Goal: Transaction & Acquisition: Book appointment/travel/reservation

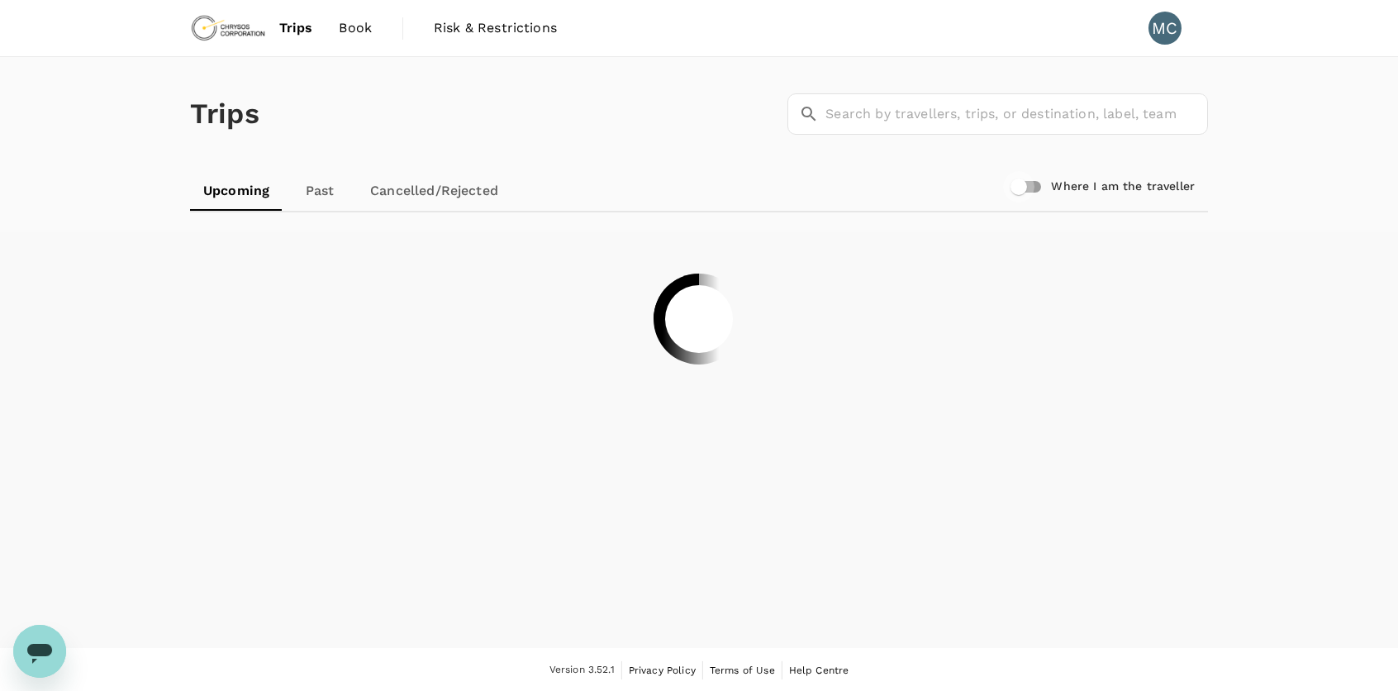
click at [1018, 193] on input "Where I am the traveller" at bounding box center [1019, 186] width 94 height 31
click at [1019, 188] on input "Where I am the traveller" at bounding box center [1035, 186] width 94 height 31
checkbox input "false"
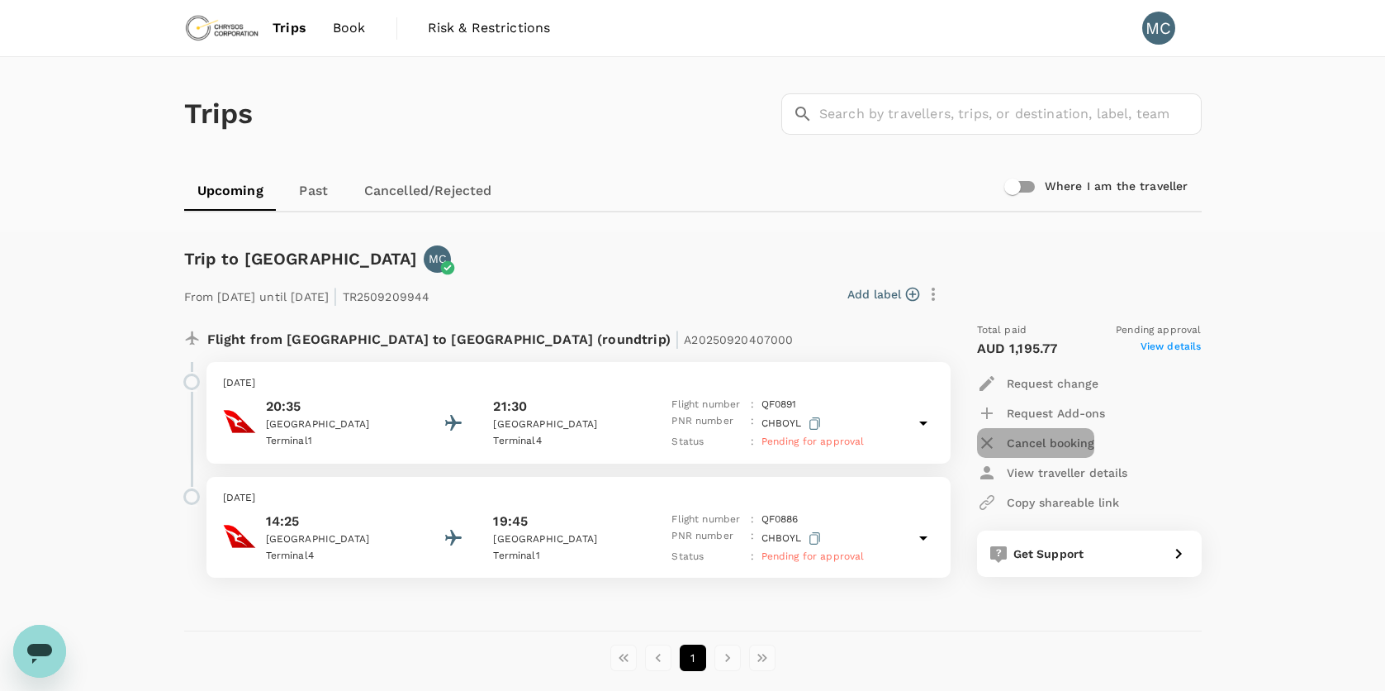
click at [1065, 441] on p "Cancel booking" at bounding box center [1051, 443] width 88 height 17
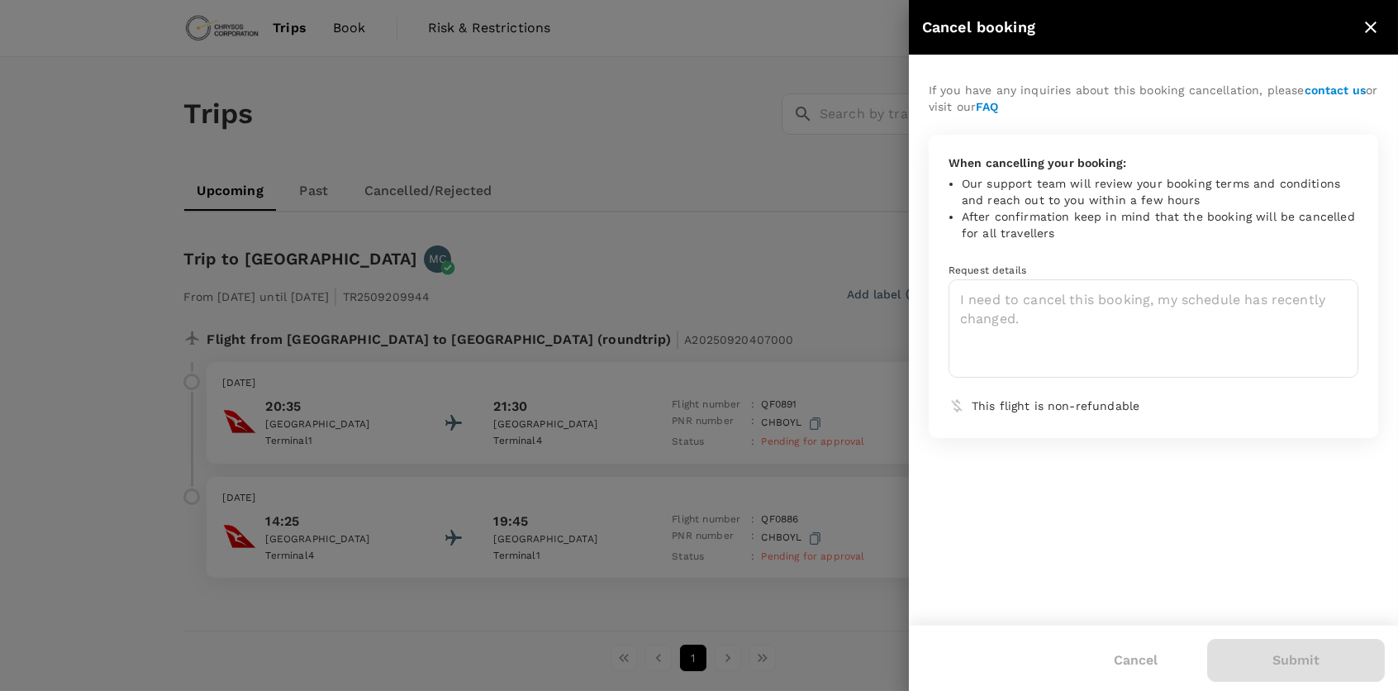
click at [778, 277] on div at bounding box center [699, 345] width 1398 height 691
click at [1141, 671] on button "Cancel" at bounding box center [1136, 659] width 90 height 41
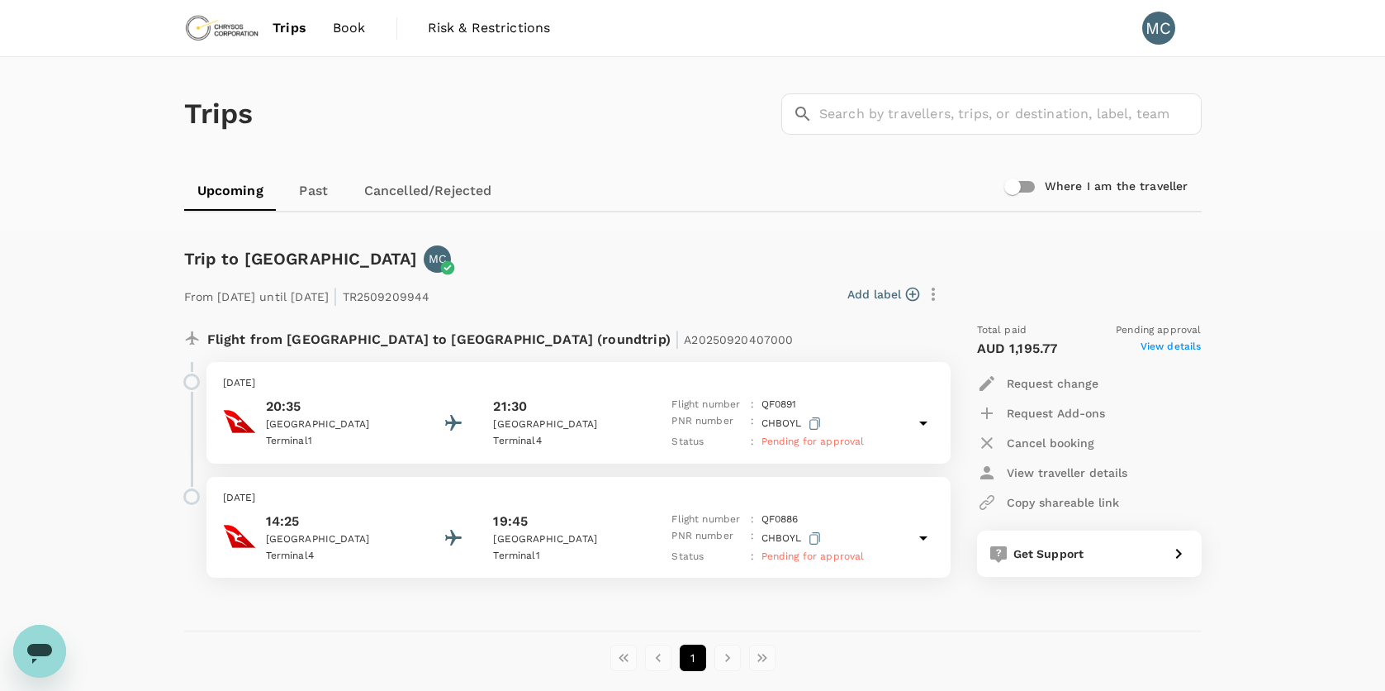
click at [1067, 435] on p "Cancel booking" at bounding box center [1051, 443] width 88 height 17
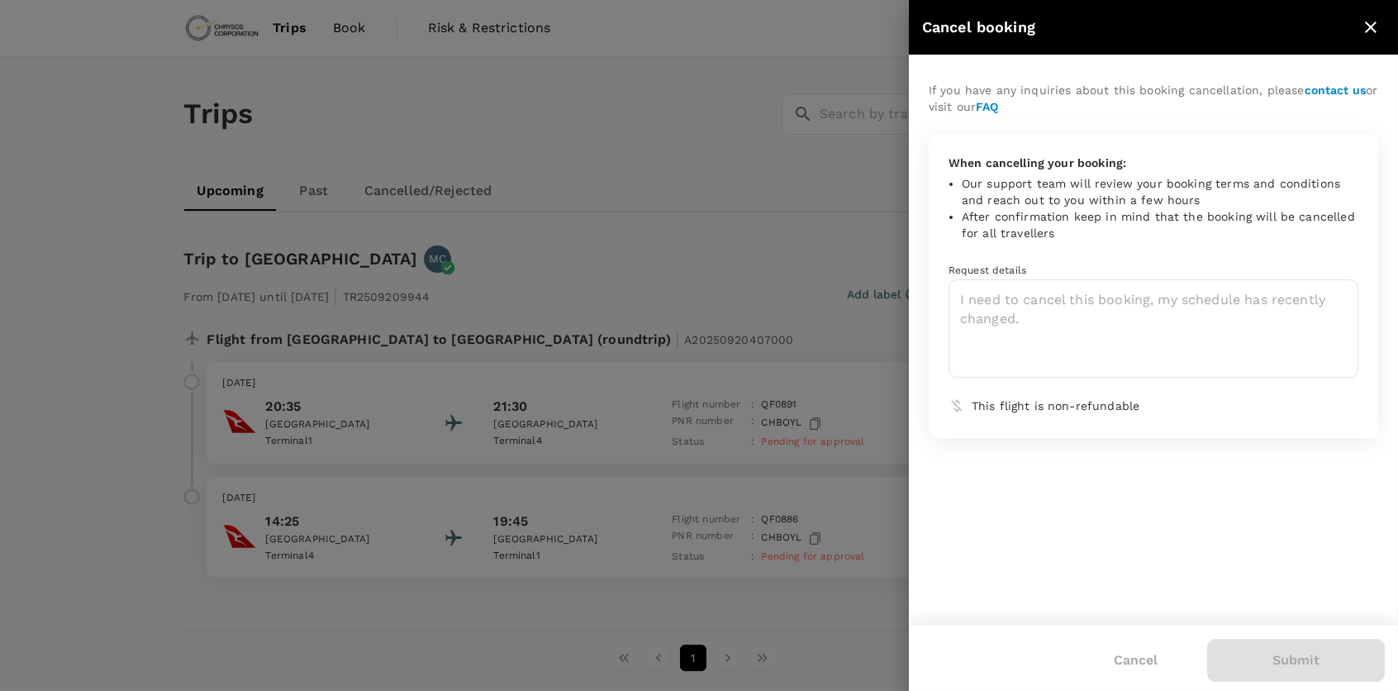
click at [871, 587] on div at bounding box center [699, 345] width 1398 height 691
click at [782, 283] on div at bounding box center [699, 345] width 1398 height 691
click at [1378, 21] on icon "close" at bounding box center [1371, 27] width 20 height 20
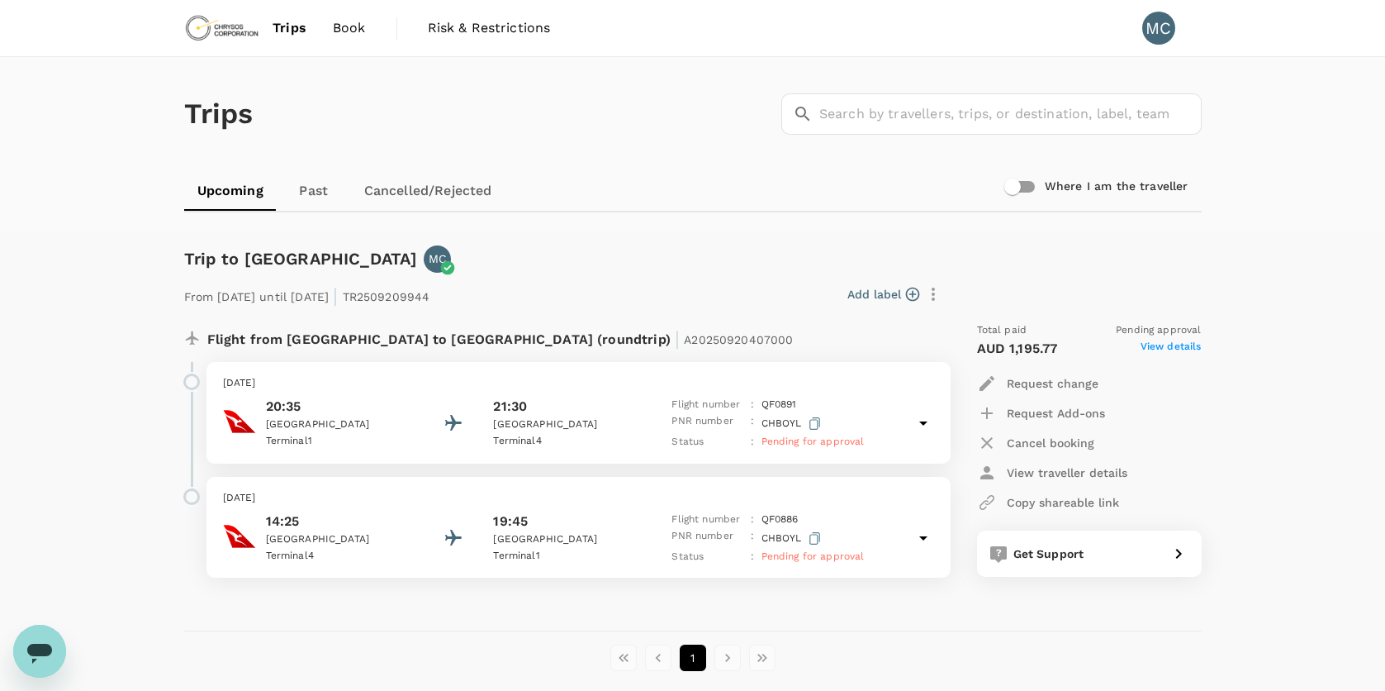
click at [1060, 391] on div "Request change" at bounding box center [1037, 383] width 121 height 20
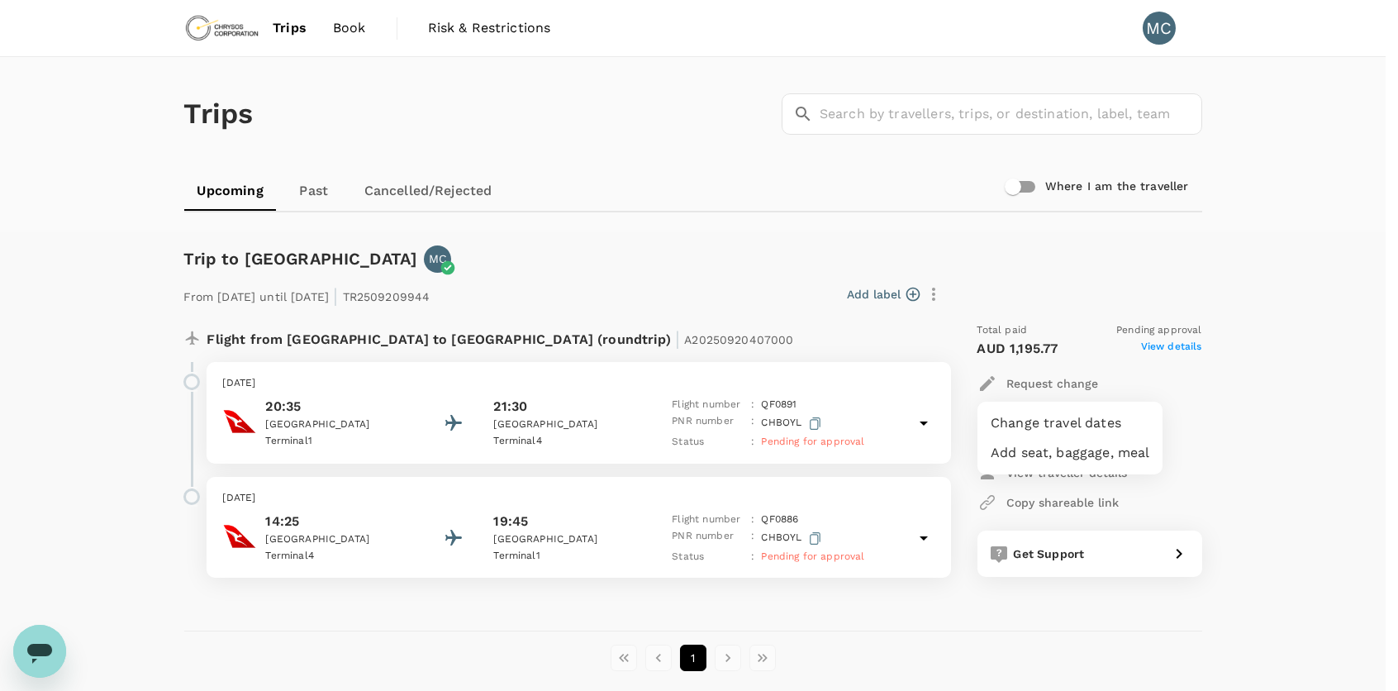
click at [766, 292] on div at bounding box center [699, 345] width 1398 height 691
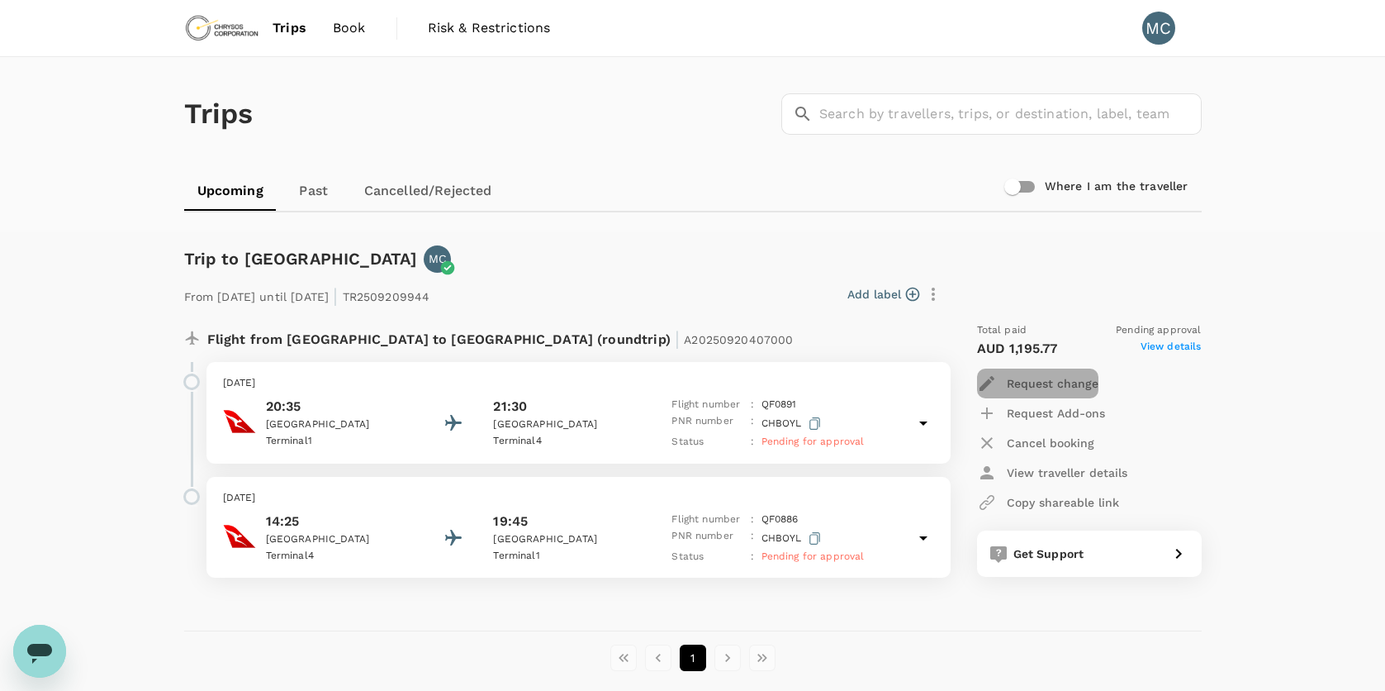
click at [1041, 385] on p "Request change" at bounding box center [1053, 383] width 92 height 17
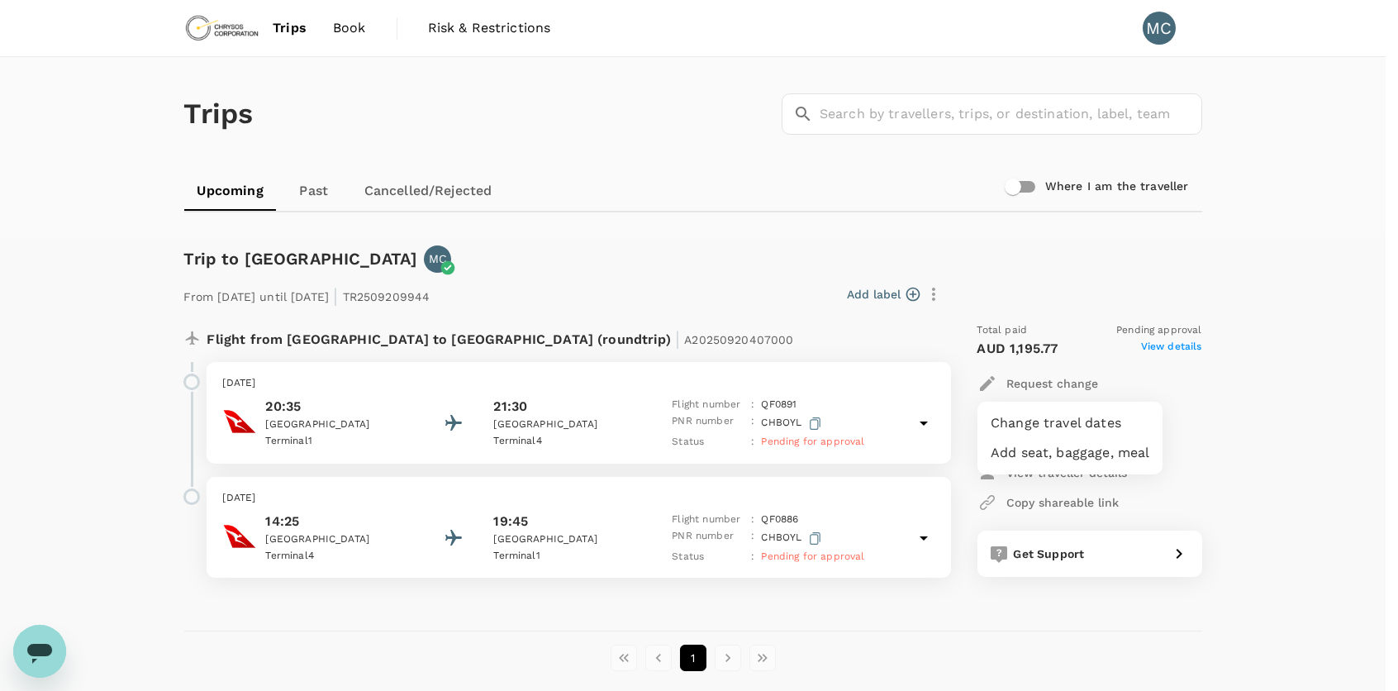
click at [1043, 412] on li "Change travel dates" at bounding box center [1069, 423] width 185 height 30
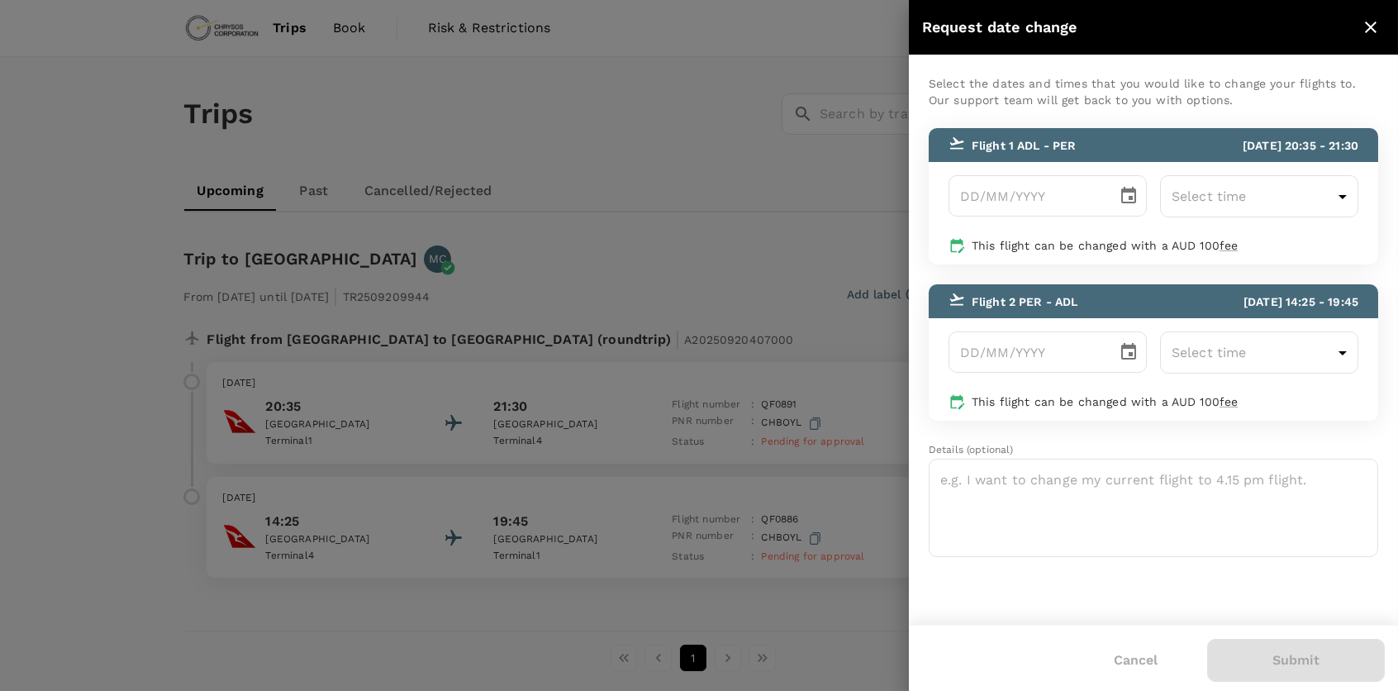
click at [772, 196] on div at bounding box center [699, 345] width 1398 height 691
click at [1365, 36] on icon "close" at bounding box center [1371, 27] width 20 height 20
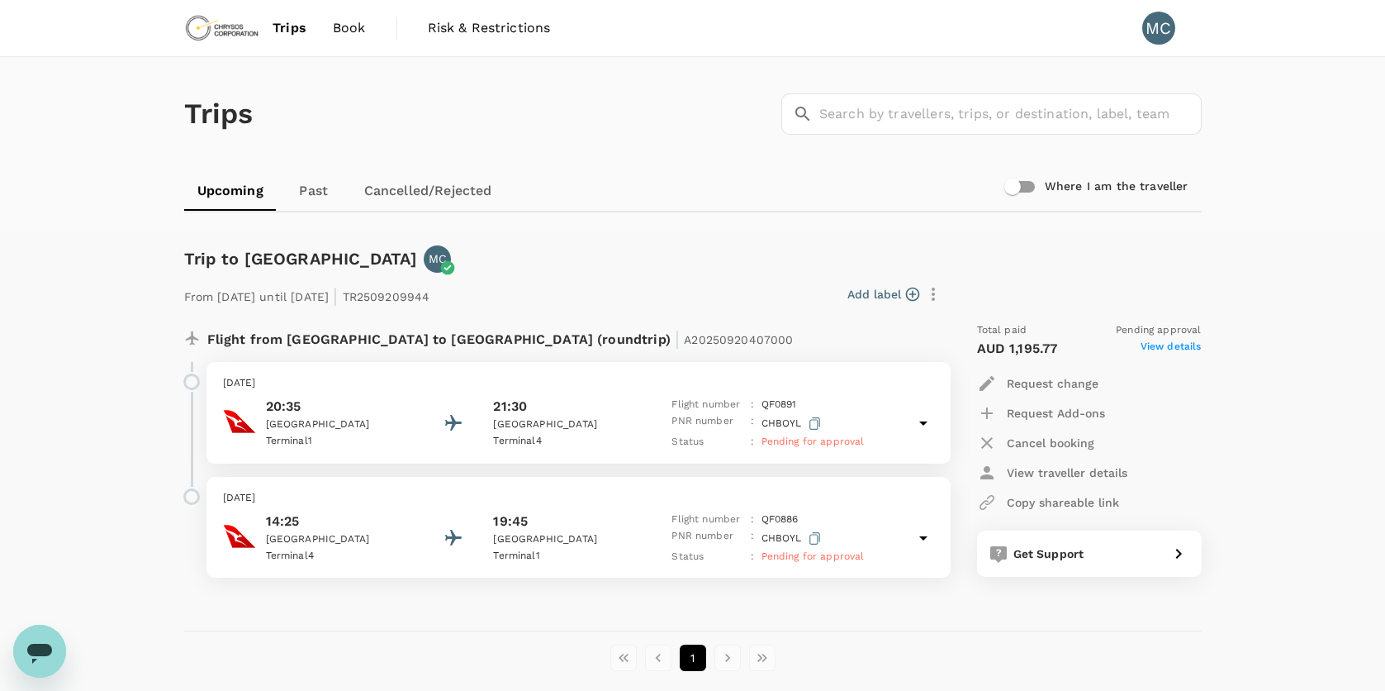
click at [352, 27] on span "Book" at bounding box center [349, 28] width 33 height 20
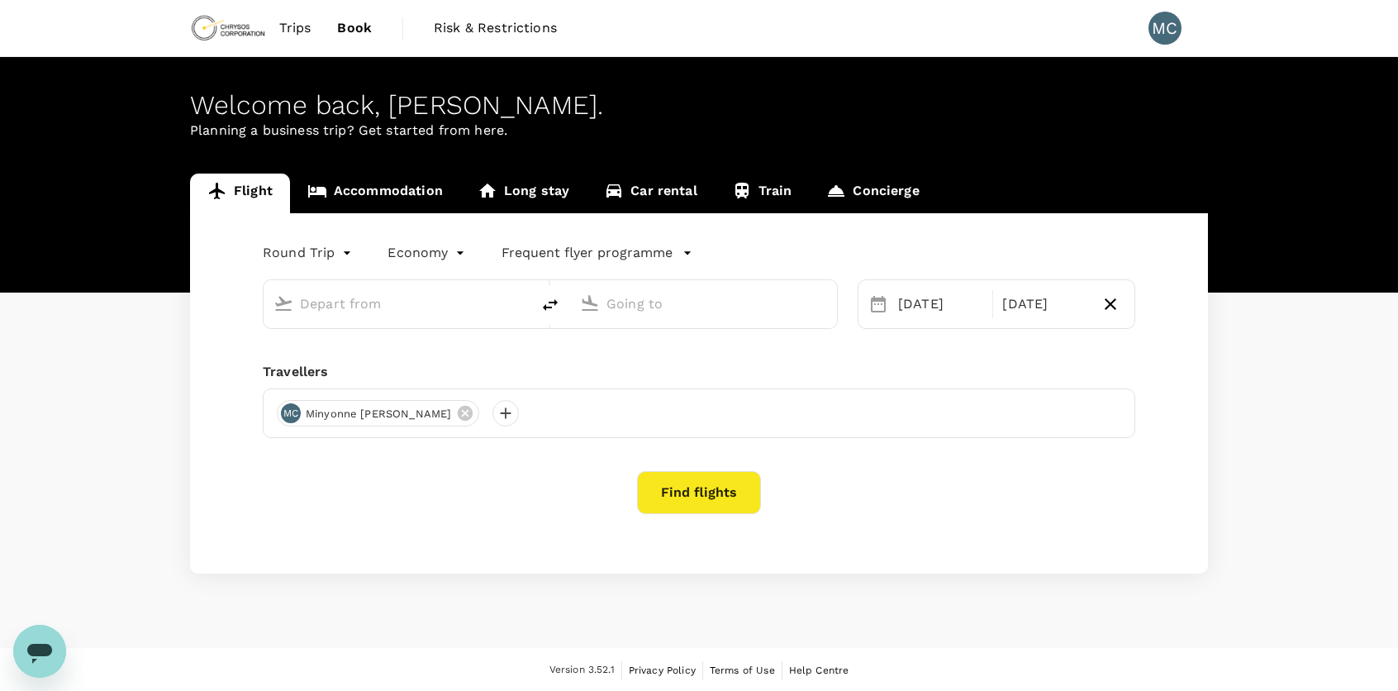
type input "Adelaide (ADL)"
type input "Perth, Australia (any)"
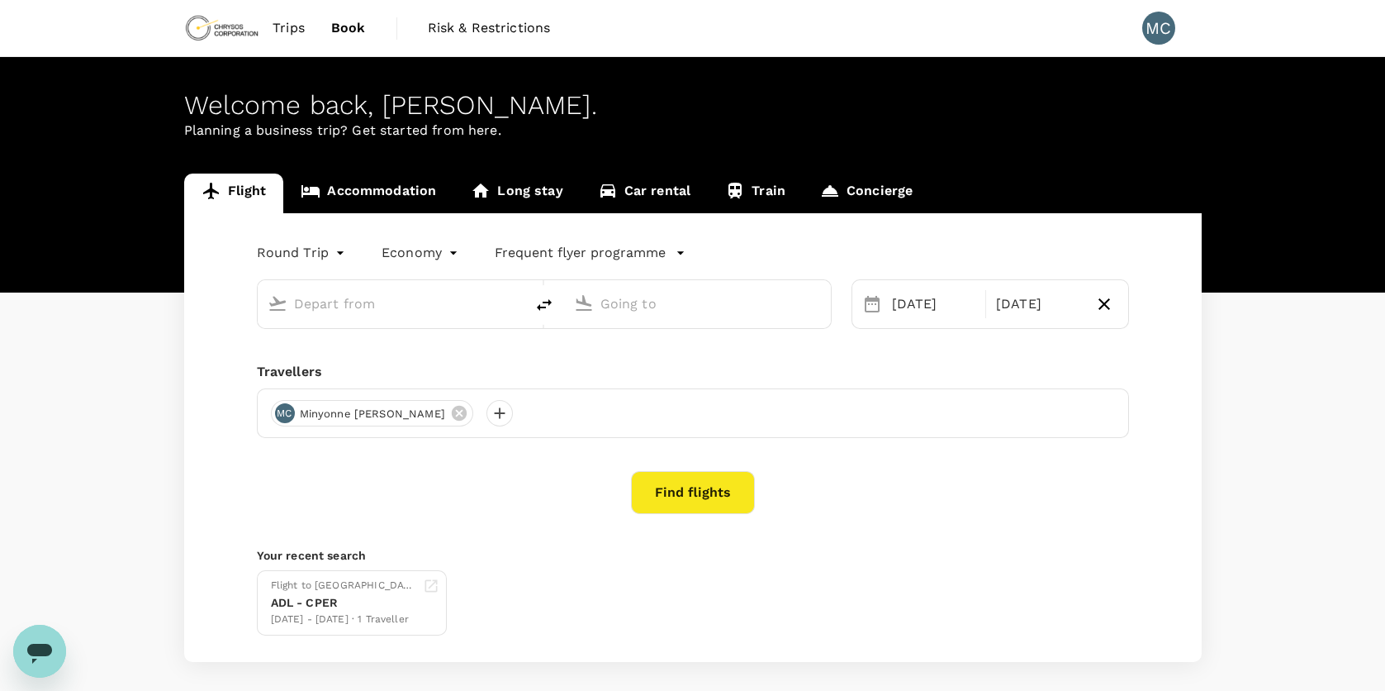
type input "Adelaide (ADL)"
type input "Perth, Australia (any)"
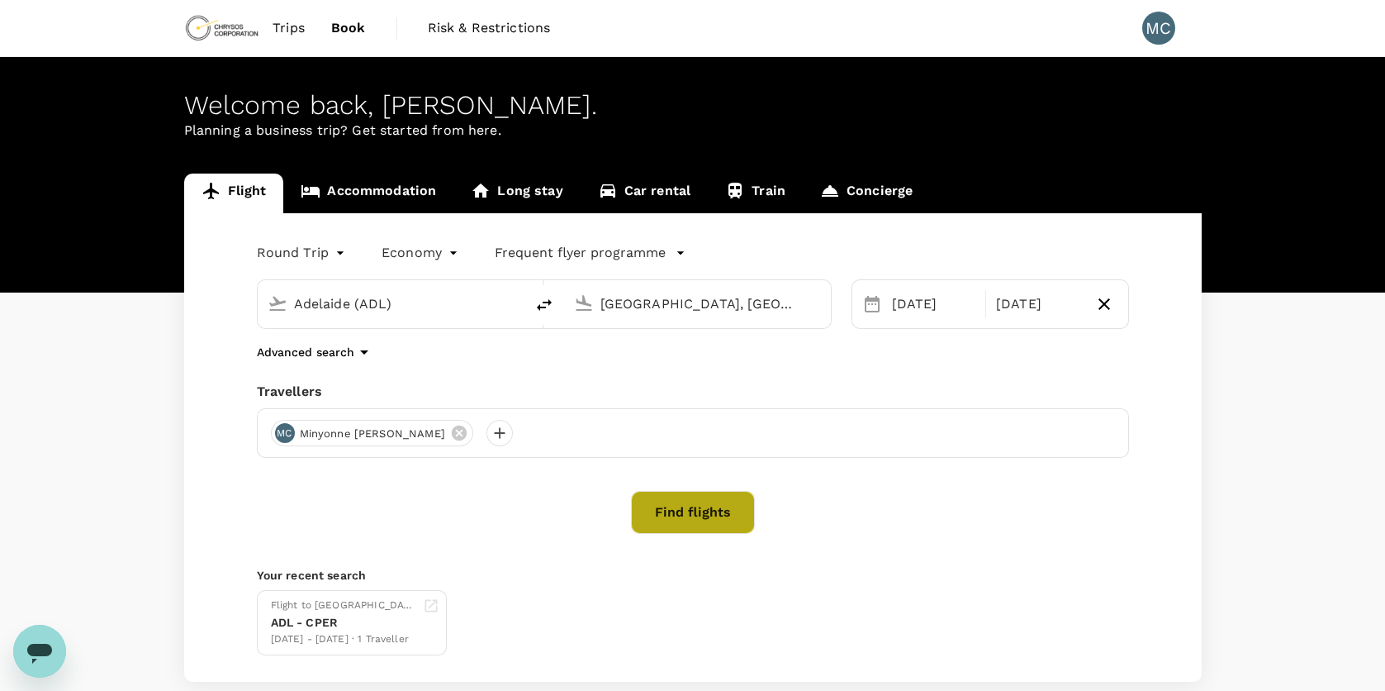
click at [691, 511] on button "Find flights" at bounding box center [693, 512] width 124 height 43
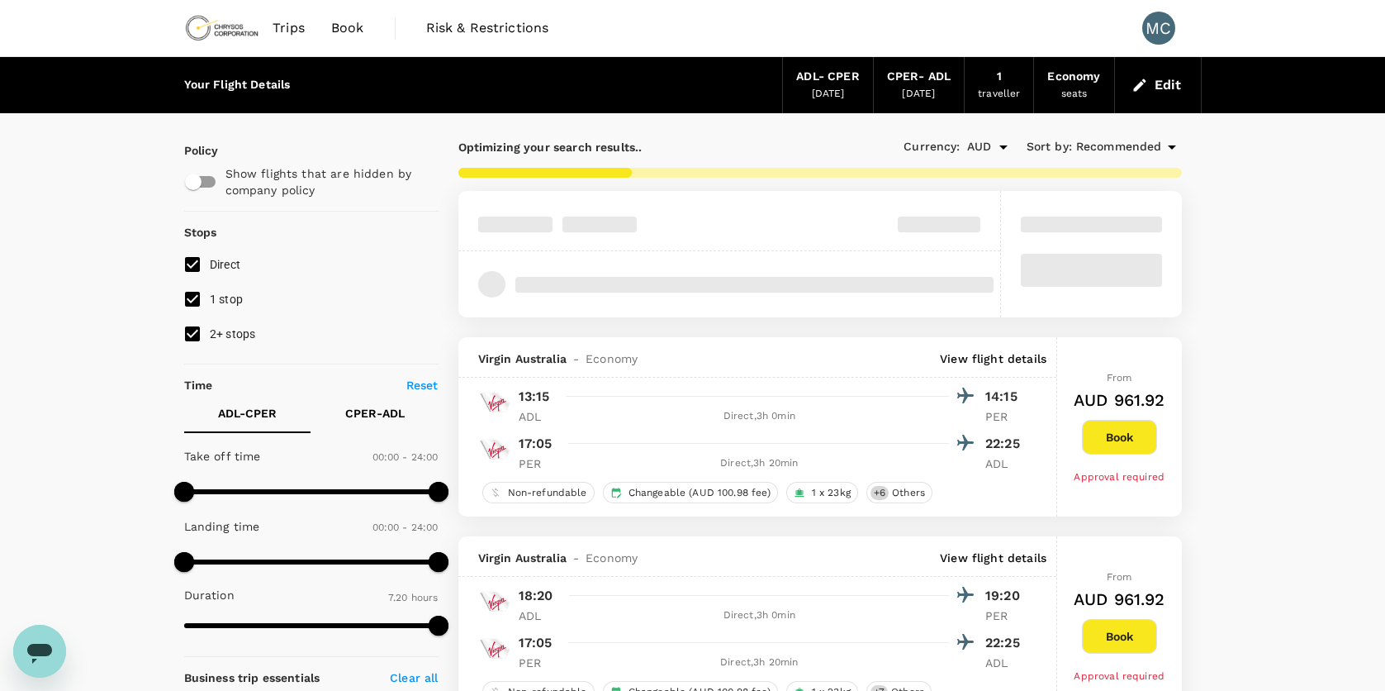
type input "755"
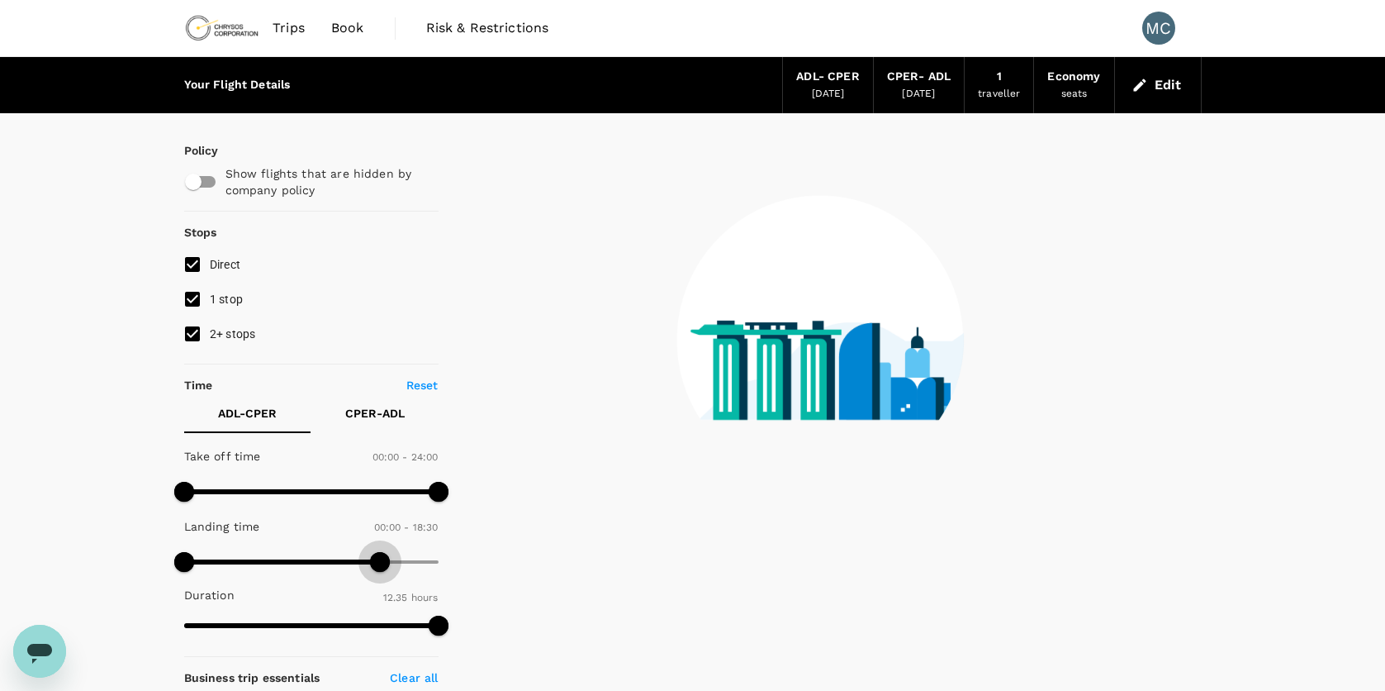
type input "1140"
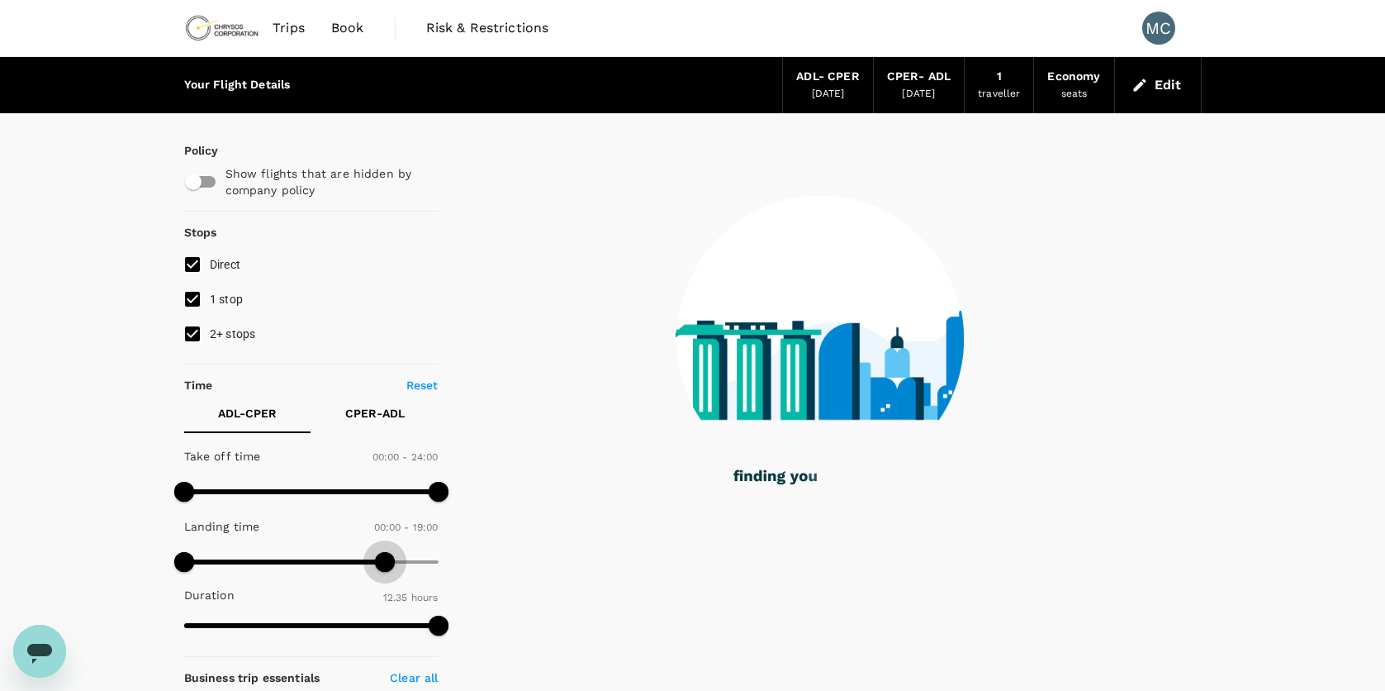
drag, startPoint x: 440, startPoint y: 553, endPoint x: 384, endPoint y: 555, distance: 56.2
click at [384, 555] on span at bounding box center [385, 562] width 20 height 20
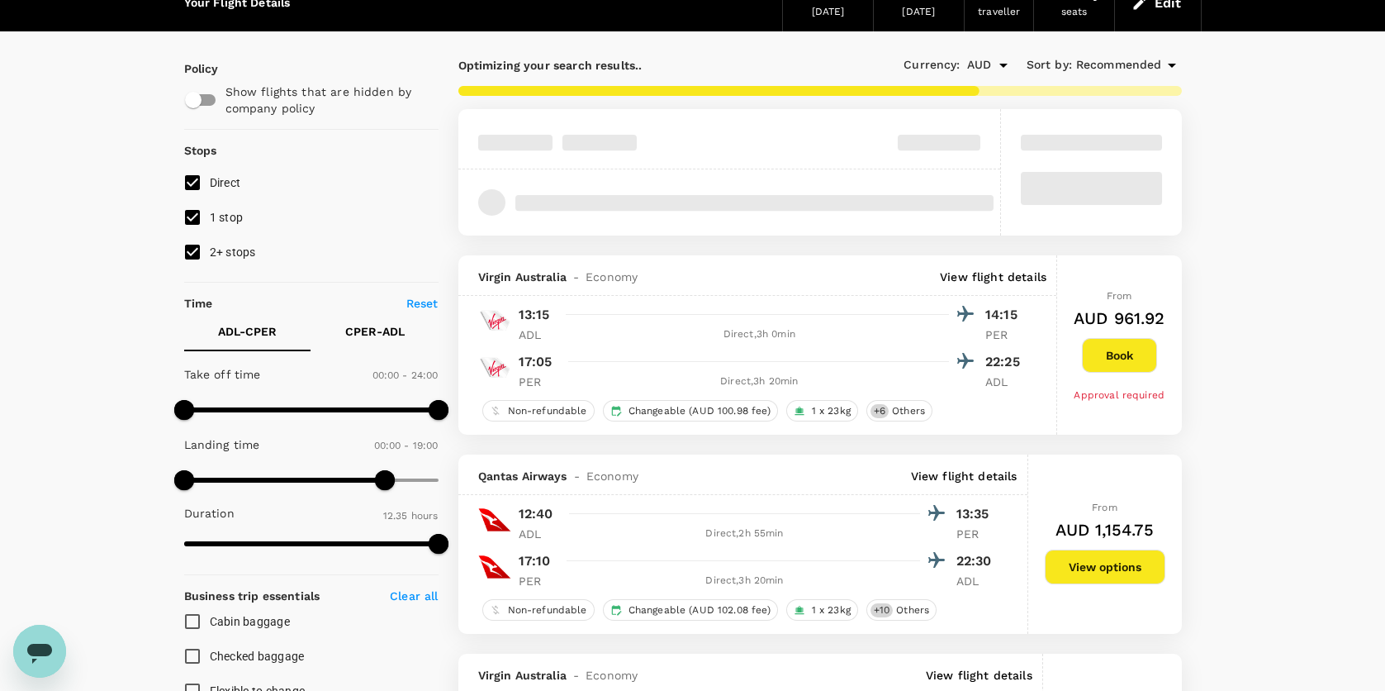
scroll to position [83, 0]
click at [381, 323] on p "CPER - ADL" at bounding box center [374, 330] width 59 height 17
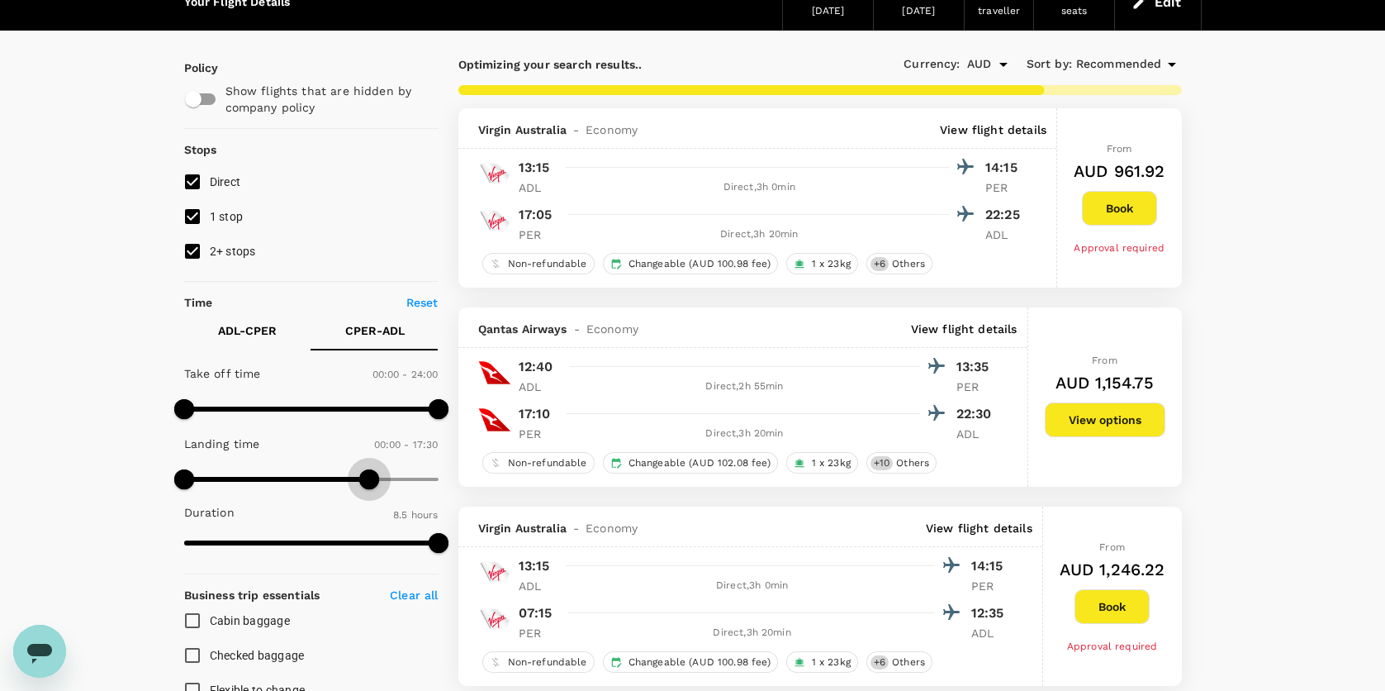
drag, startPoint x: 435, startPoint y: 467, endPoint x: 372, endPoint y: 470, distance: 62.9
click at [372, 470] on span at bounding box center [369, 479] width 20 height 20
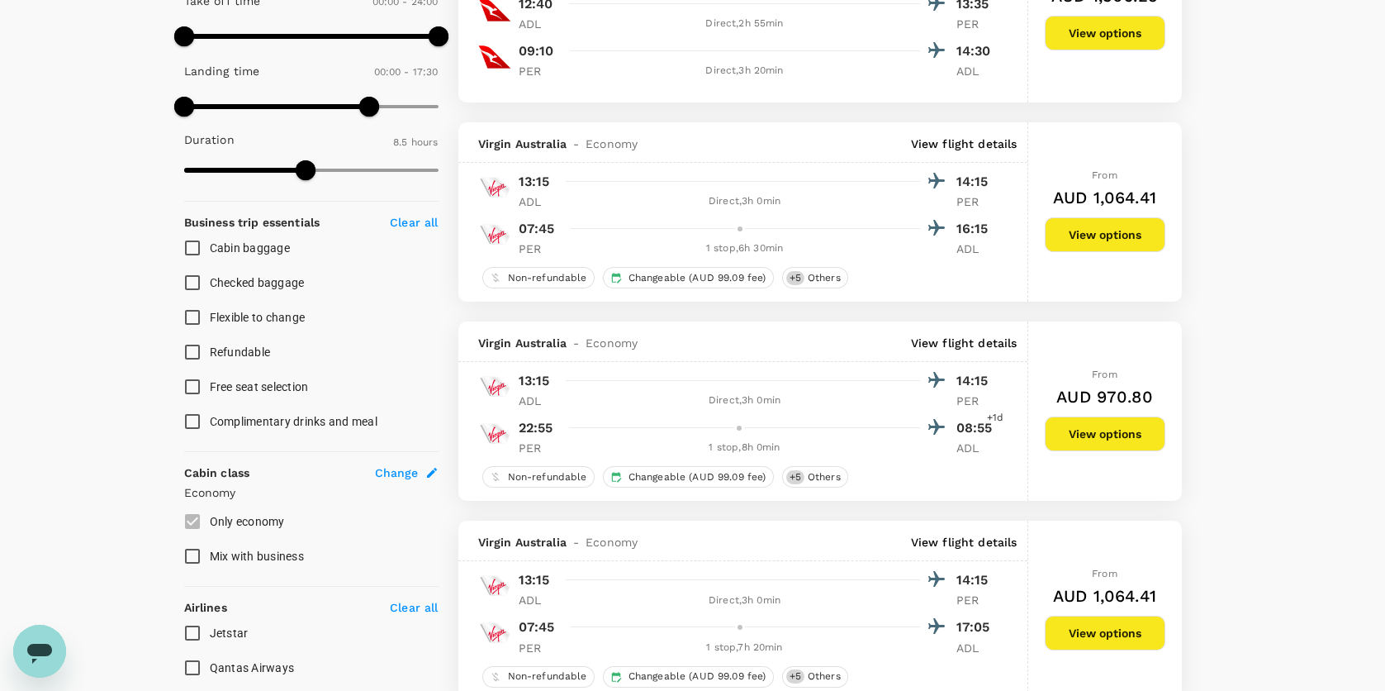
scroll to position [496, 0]
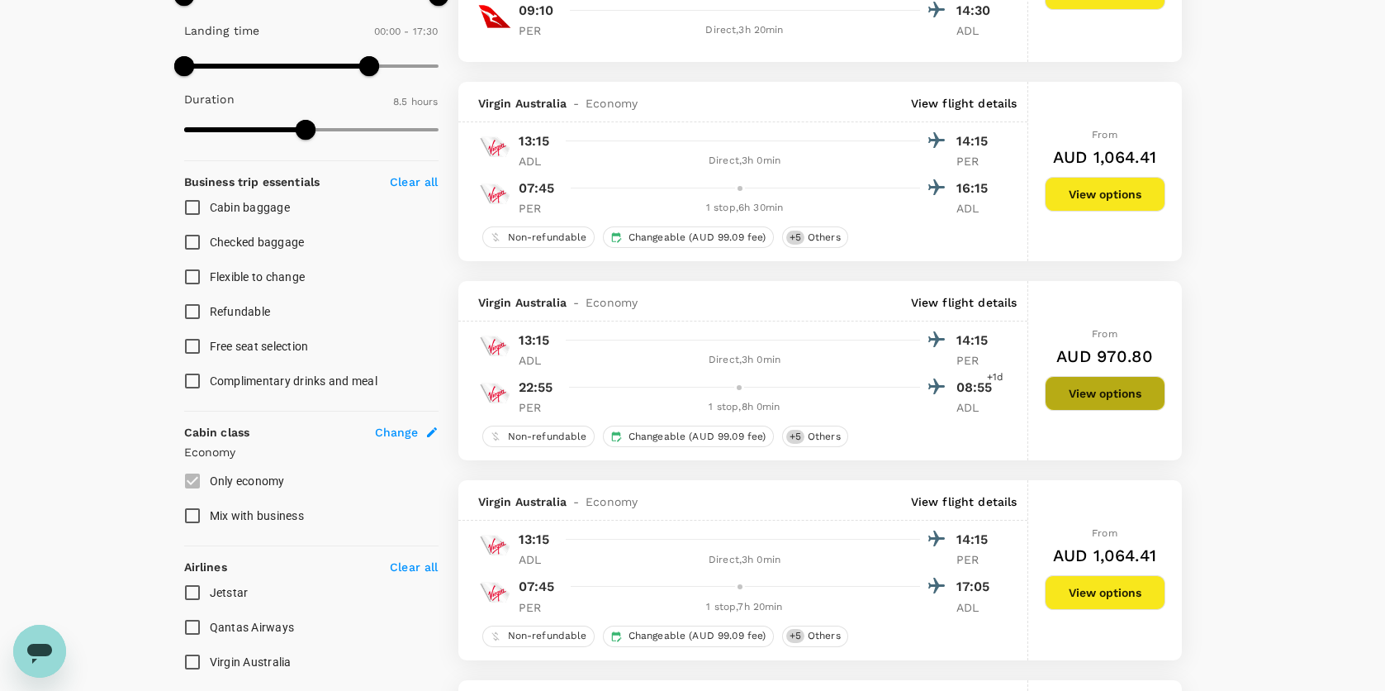
click at [1154, 397] on button "View options" at bounding box center [1105, 393] width 121 height 35
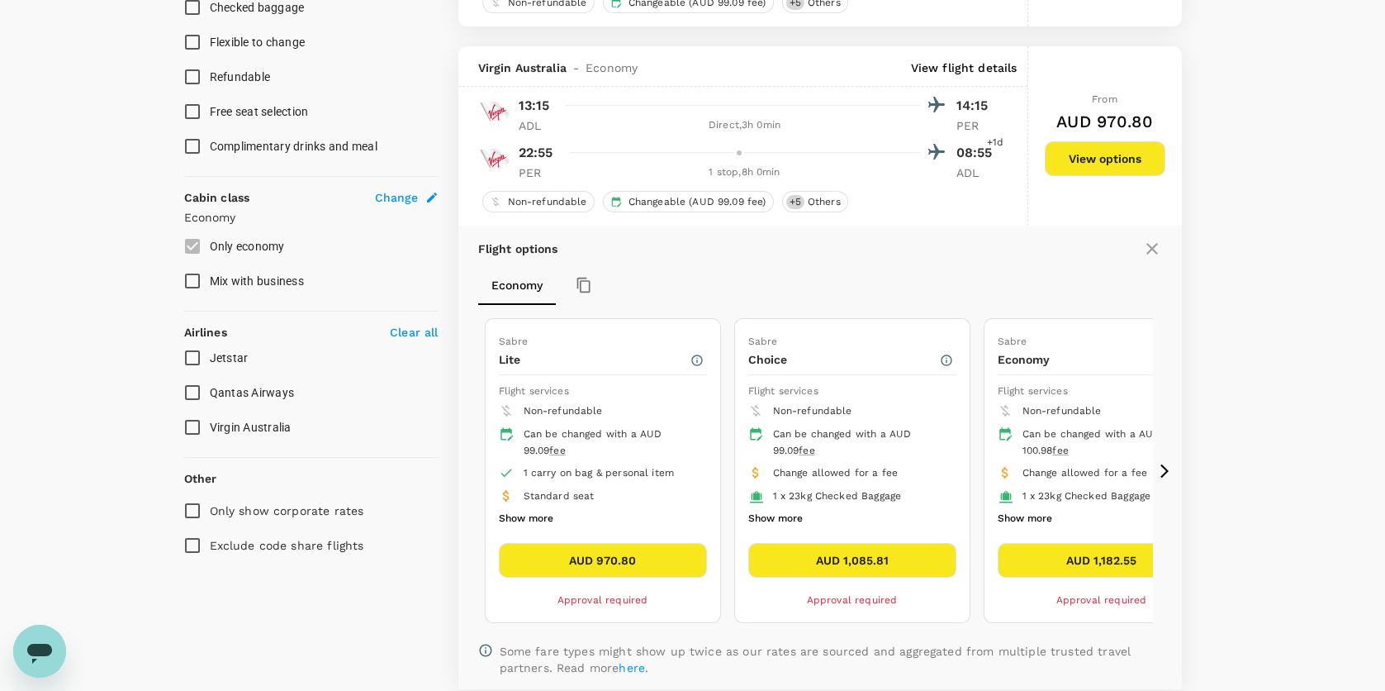
scroll to position [780, 0]
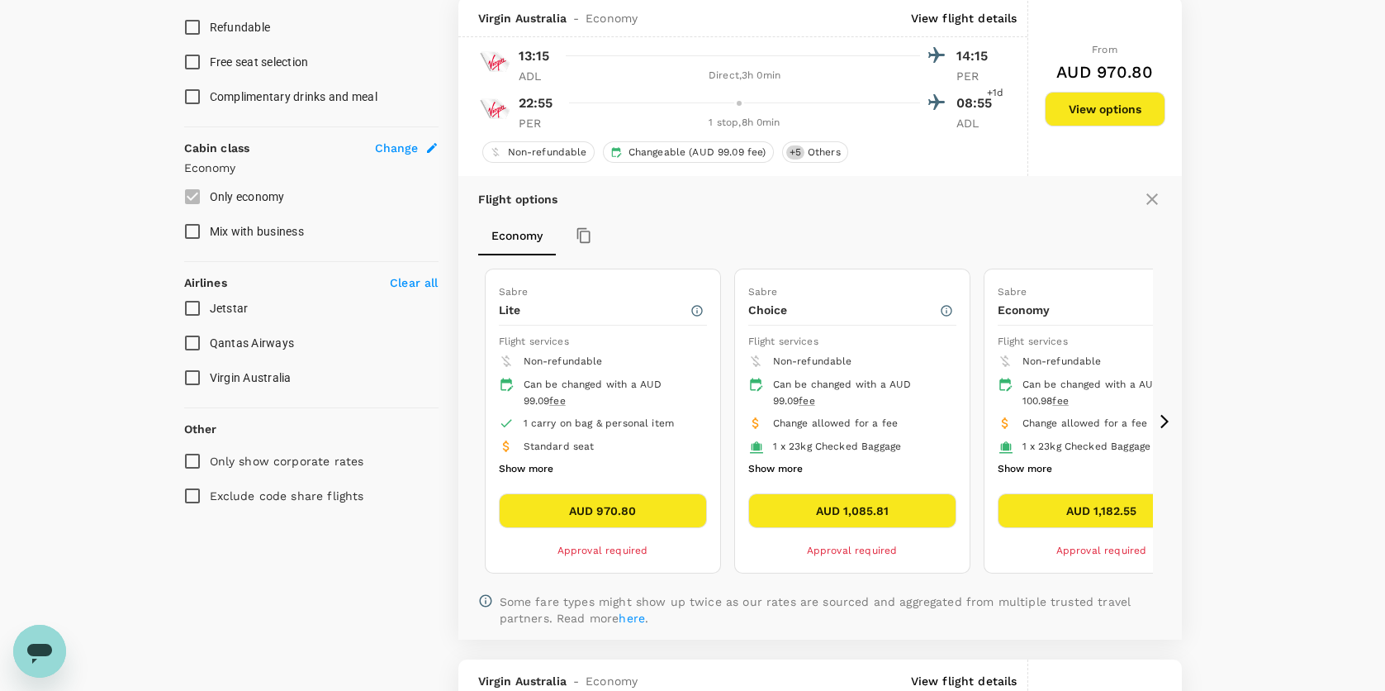
click at [551, 200] on p "Flight options" at bounding box center [518, 199] width 80 height 17
click at [682, 112] on div at bounding box center [754, 103] width 383 height 24
click at [821, 158] on span "Others" at bounding box center [824, 152] width 46 height 14
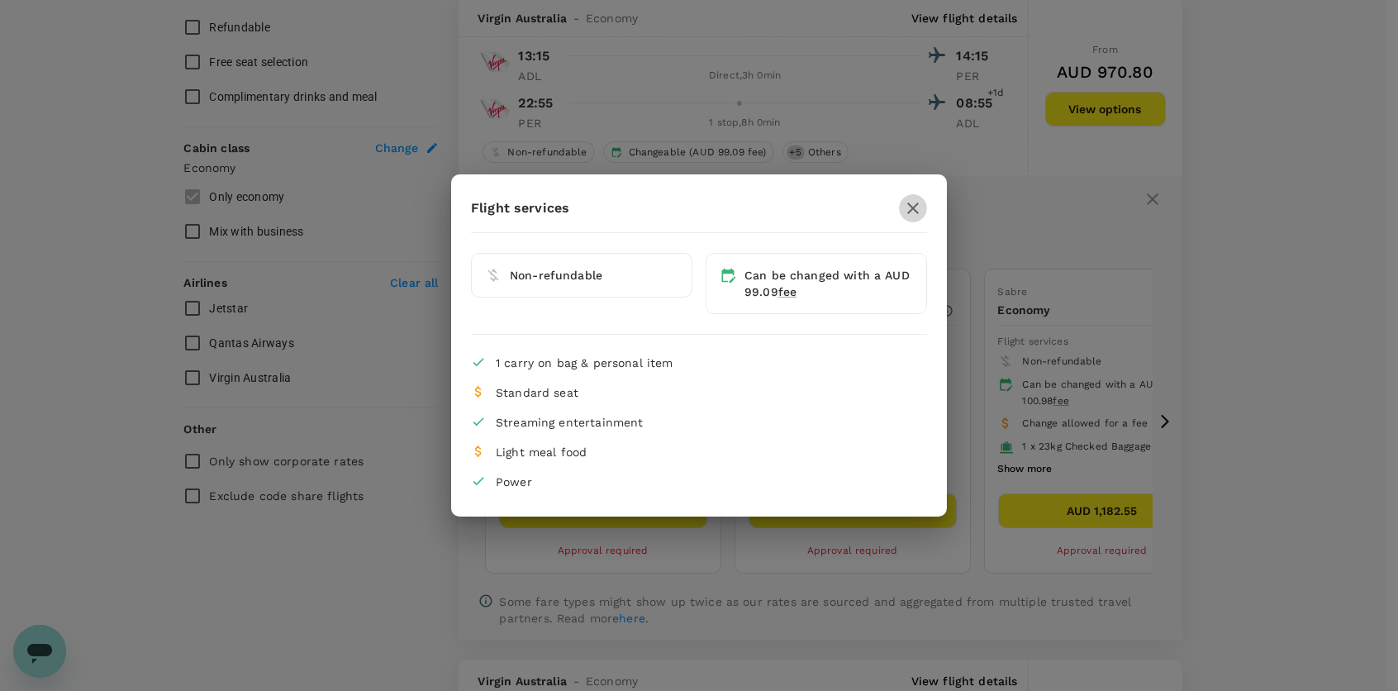
click at [916, 206] on icon "button" at bounding box center [913, 208] width 20 height 20
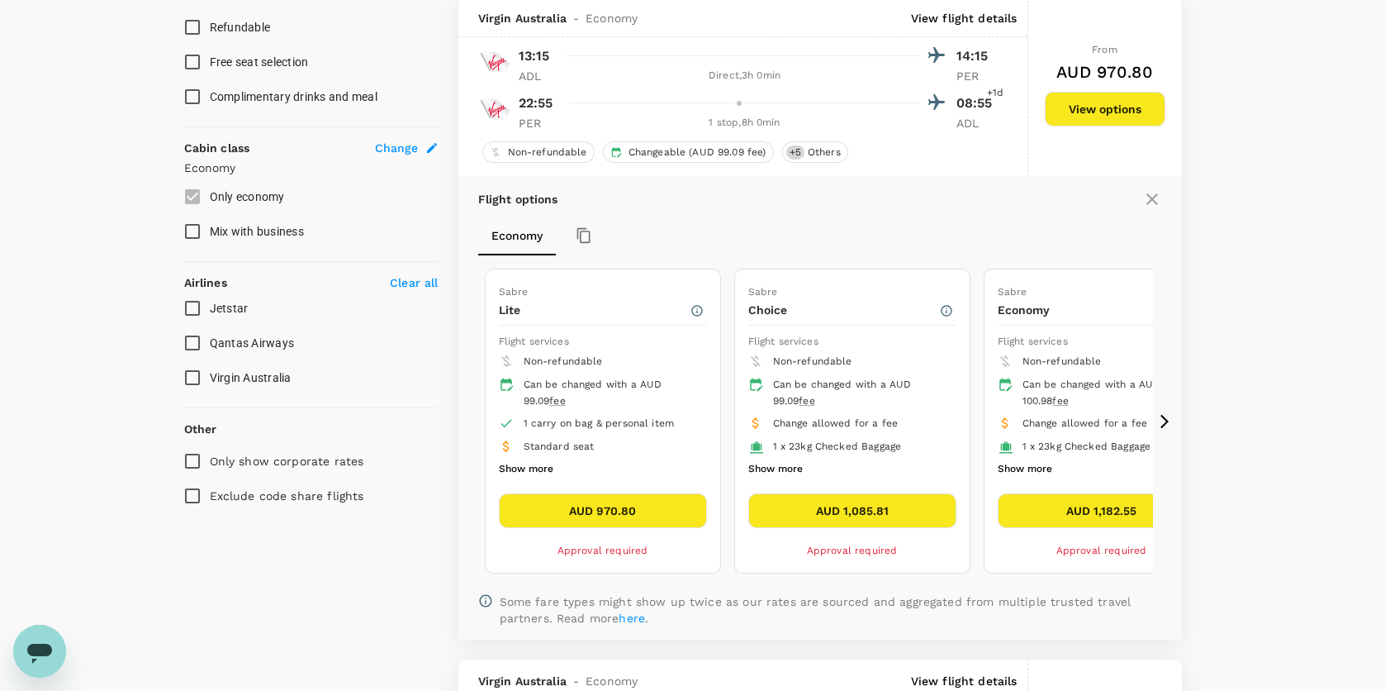
click at [544, 110] on p "22:55" at bounding box center [536, 103] width 35 height 20
click at [740, 108] on div at bounding box center [739, 103] width 10 height 10
click at [740, 120] on div "1 stop , 8h 0min" at bounding box center [745, 123] width 350 height 17
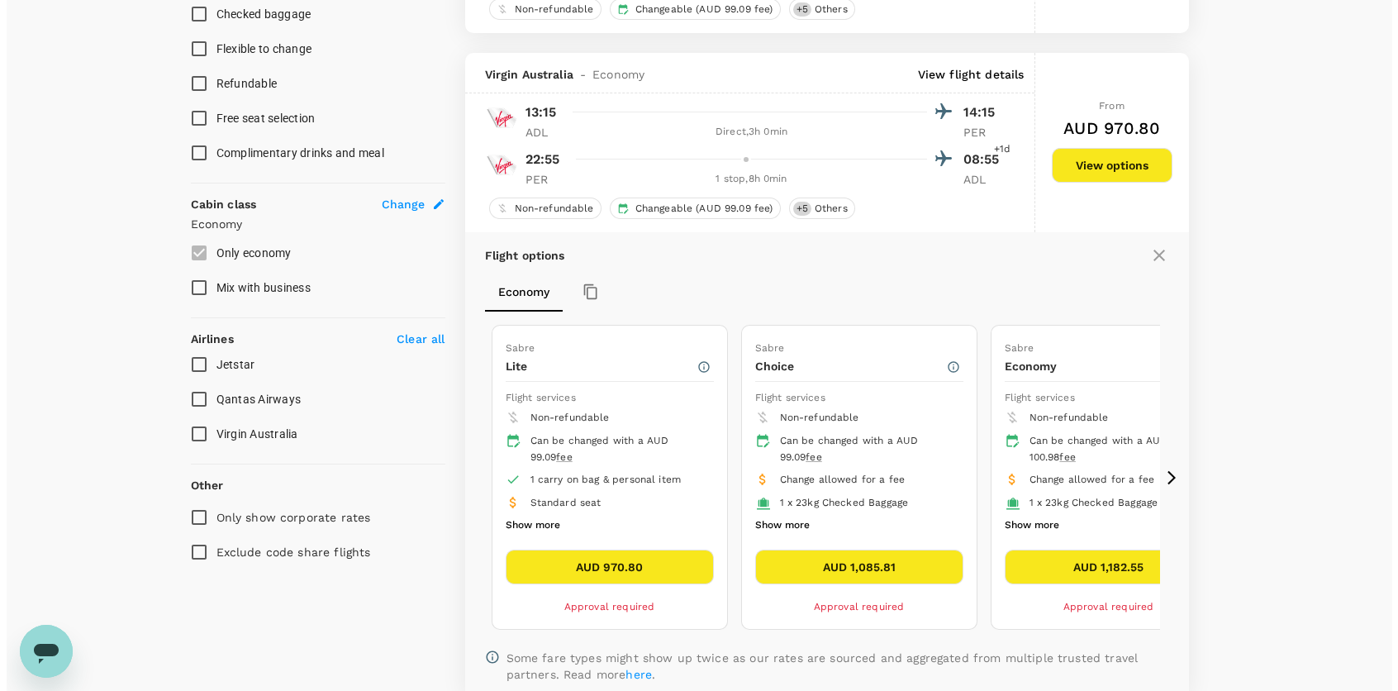
scroll to position [697, 0]
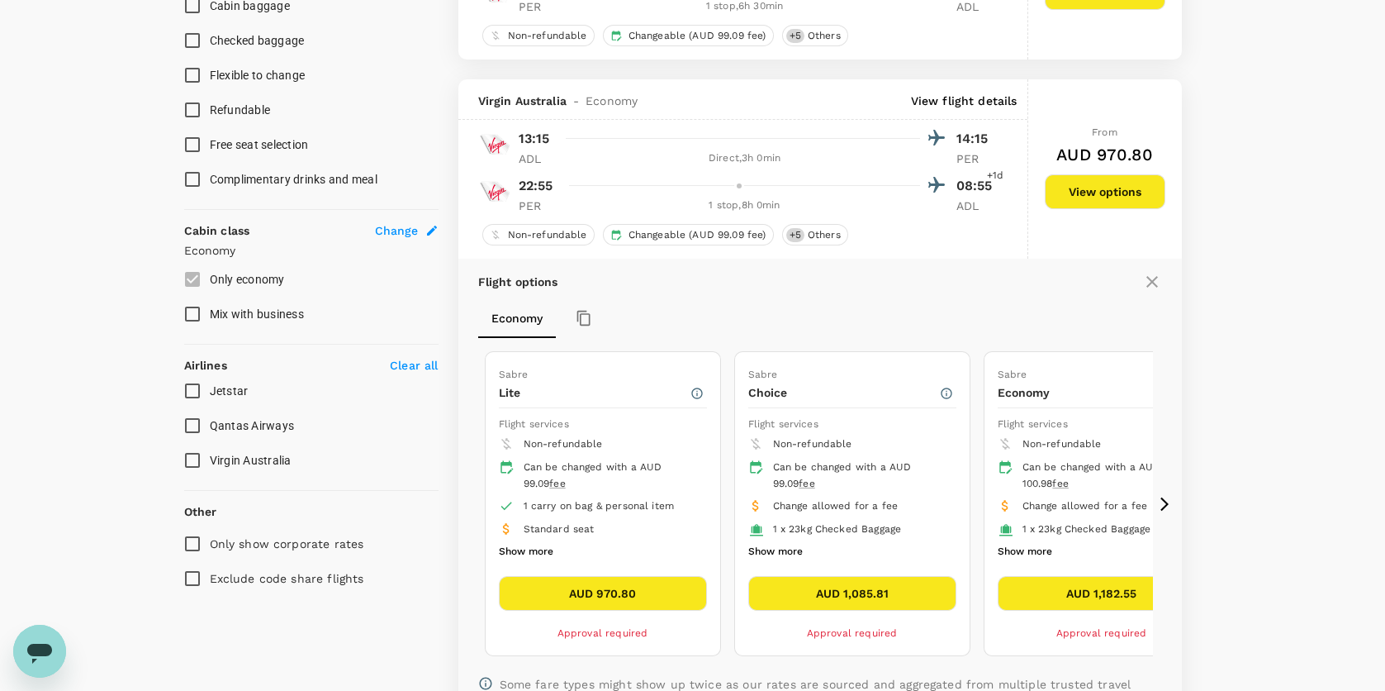
click at [981, 96] on p "View flight details" at bounding box center [964, 101] width 107 height 17
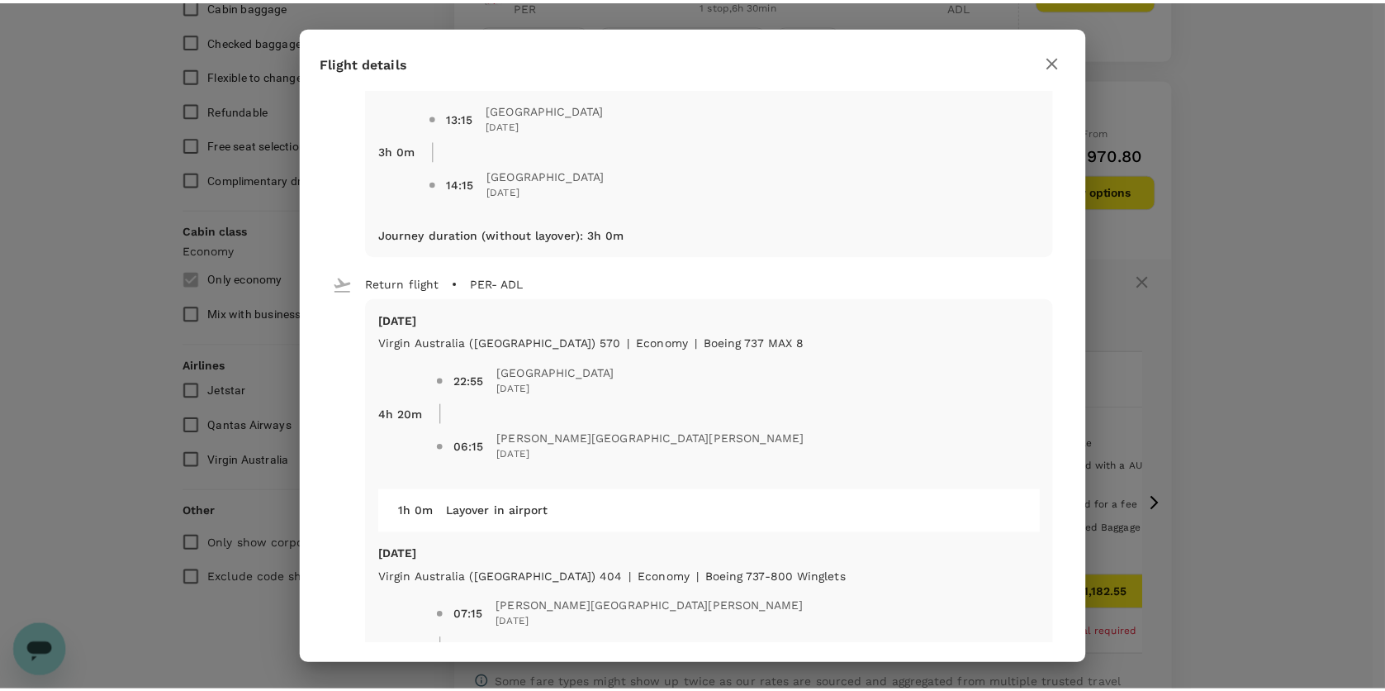
scroll to position [165, 0]
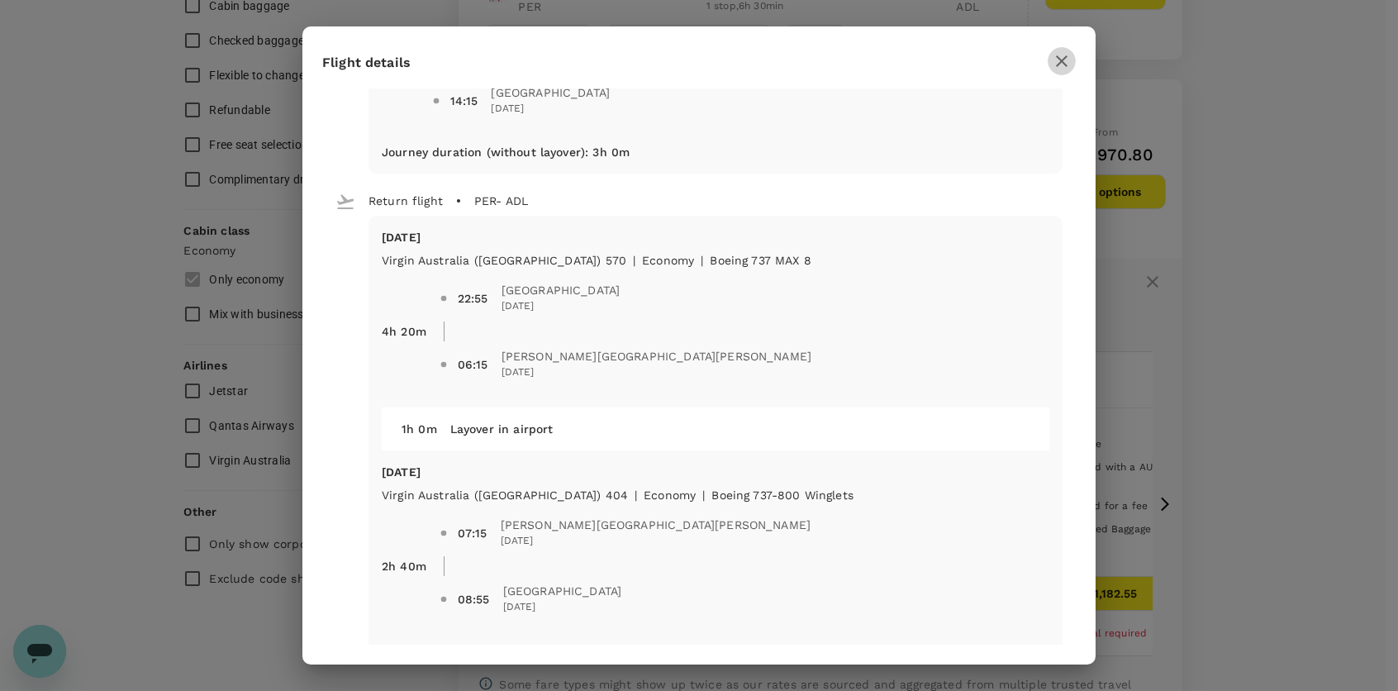
click at [1062, 63] on icon "button" at bounding box center [1062, 61] width 12 height 12
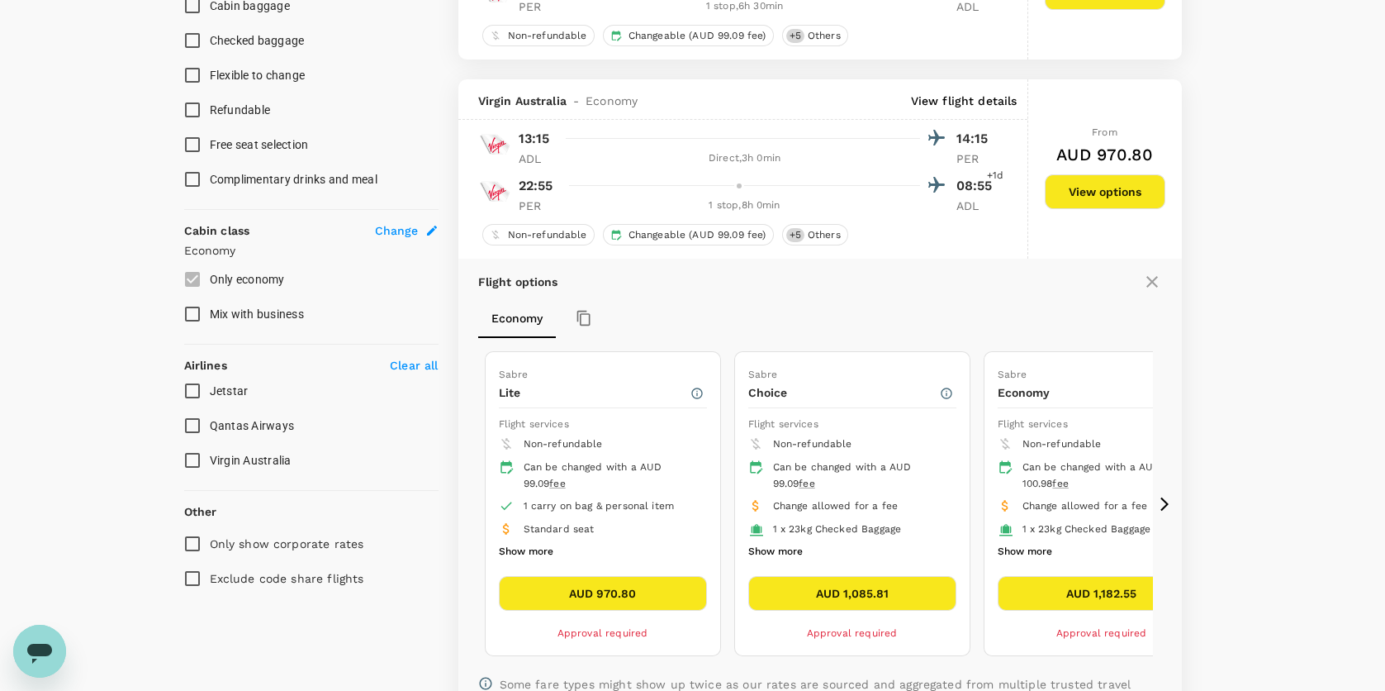
click at [1150, 280] on icon at bounding box center [1153, 282] width 20 height 20
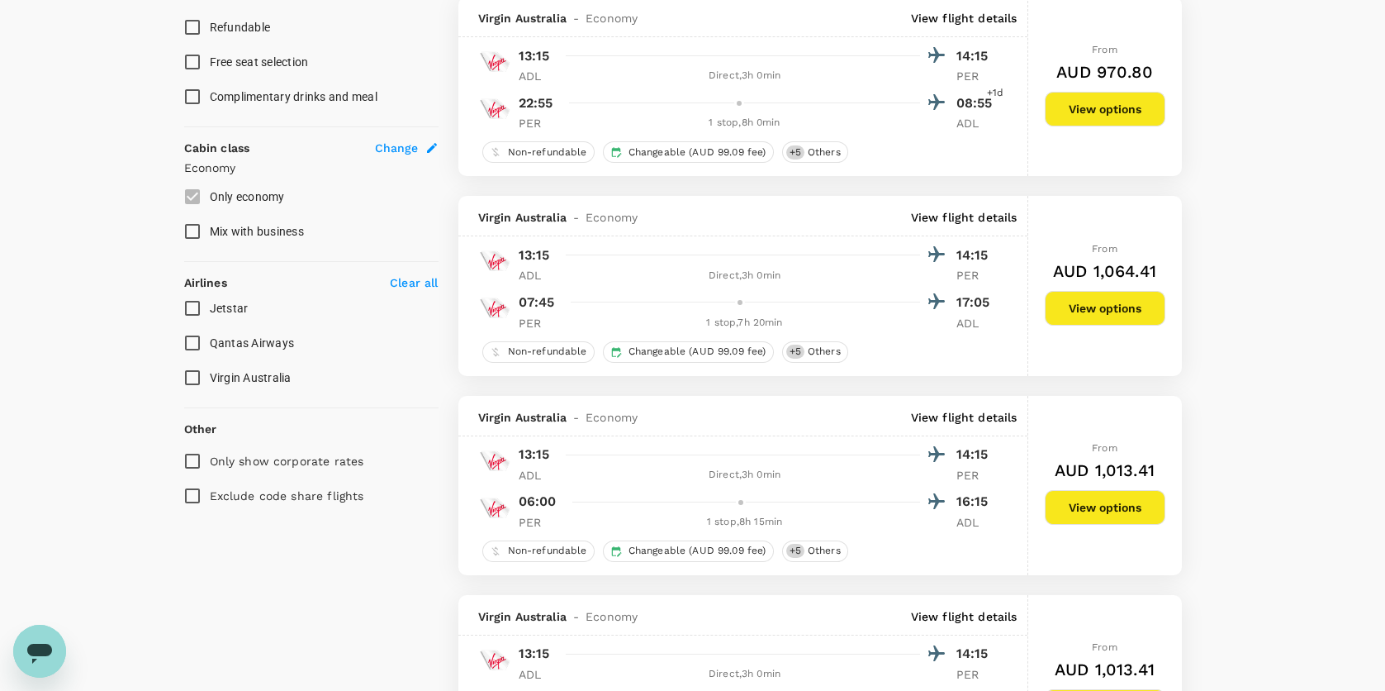
scroll to position [284, 0]
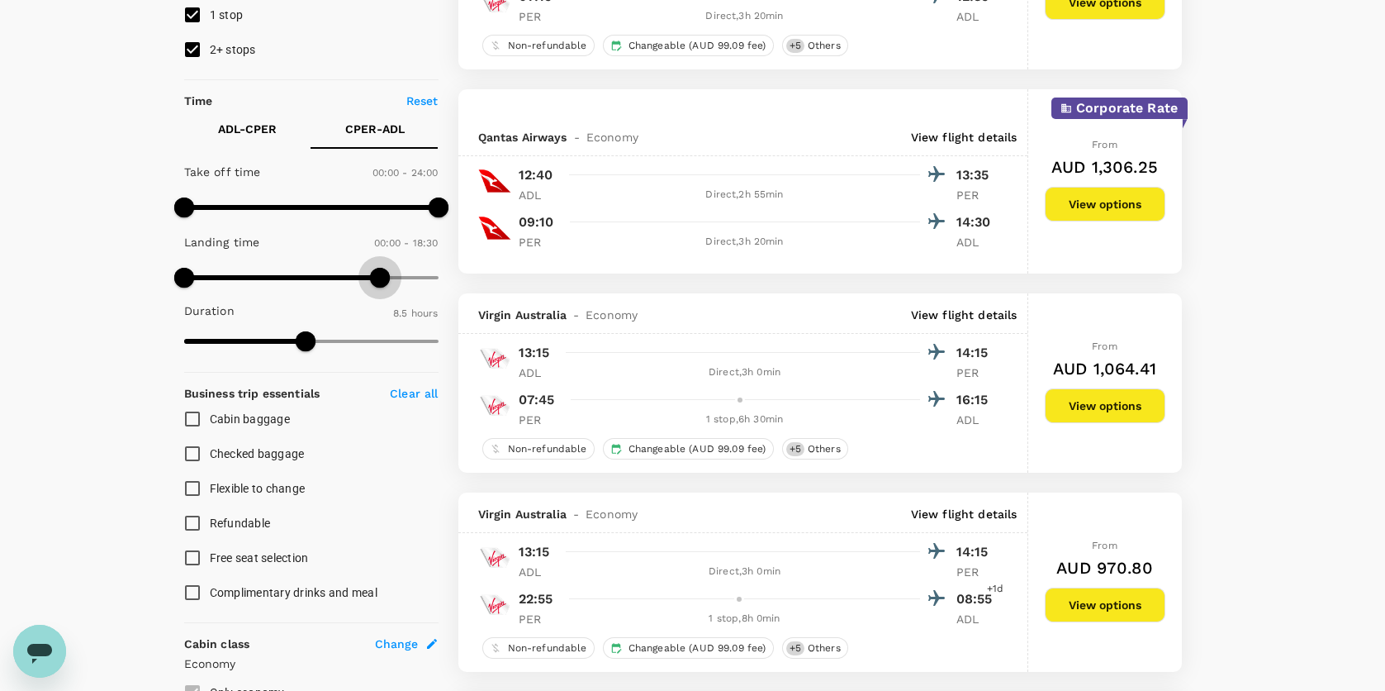
type input "1140"
drag, startPoint x: 373, startPoint y: 272, endPoint x: 384, endPoint y: 275, distance: 12.0
click at [384, 275] on span at bounding box center [385, 278] width 20 height 20
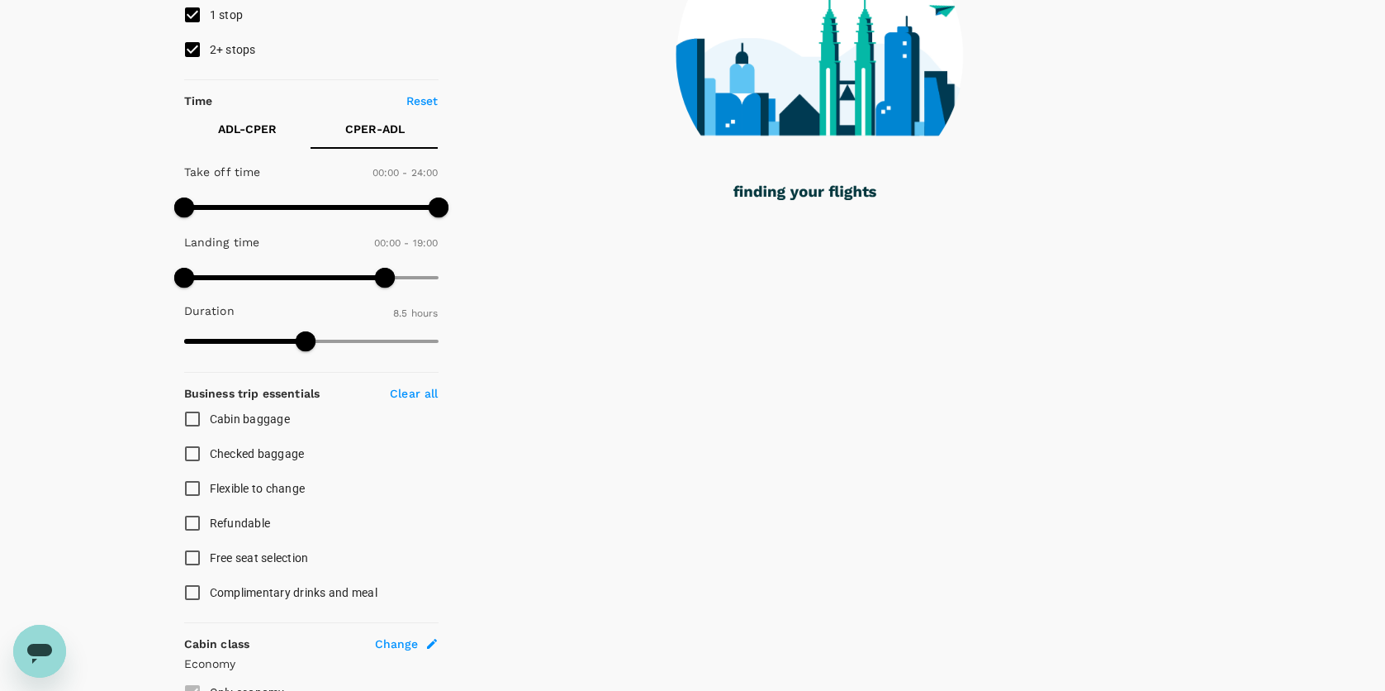
click at [240, 129] on p "ADL - CPER" at bounding box center [247, 129] width 59 height 17
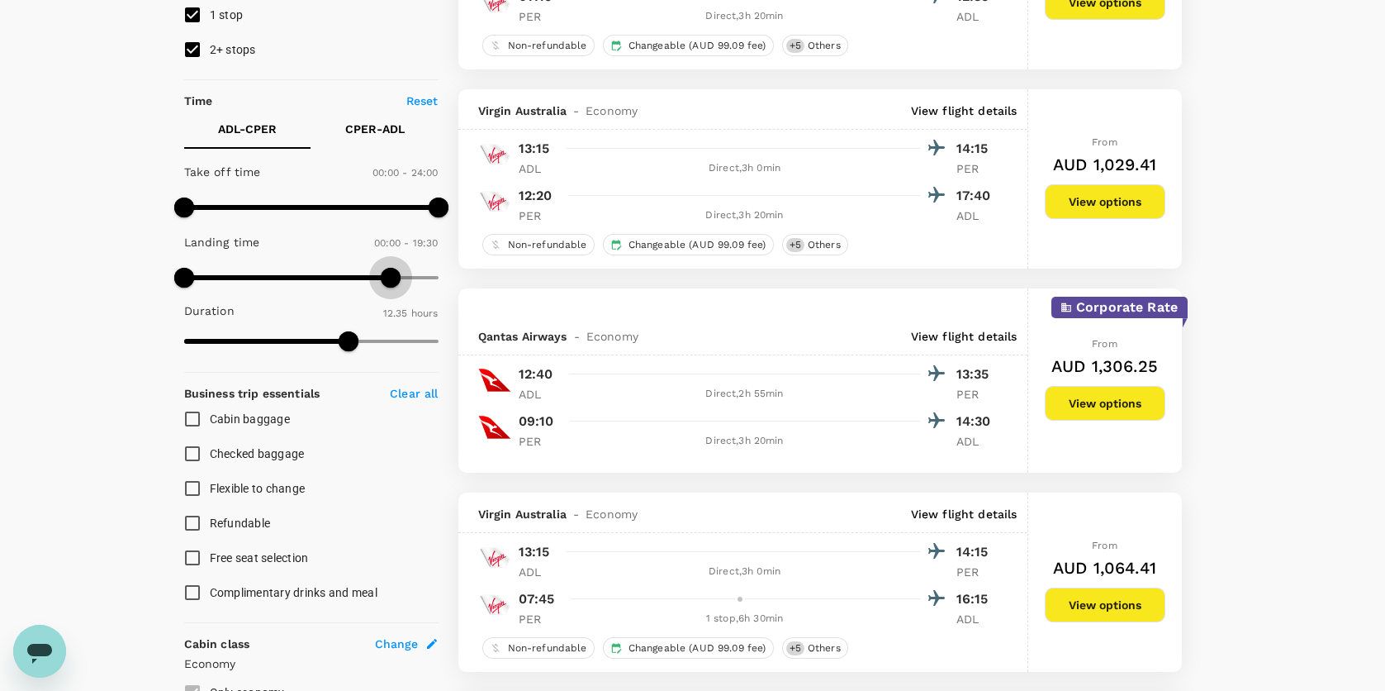
type input "1200"
click at [393, 269] on span at bounding box center [396, 278] width 20 height 20
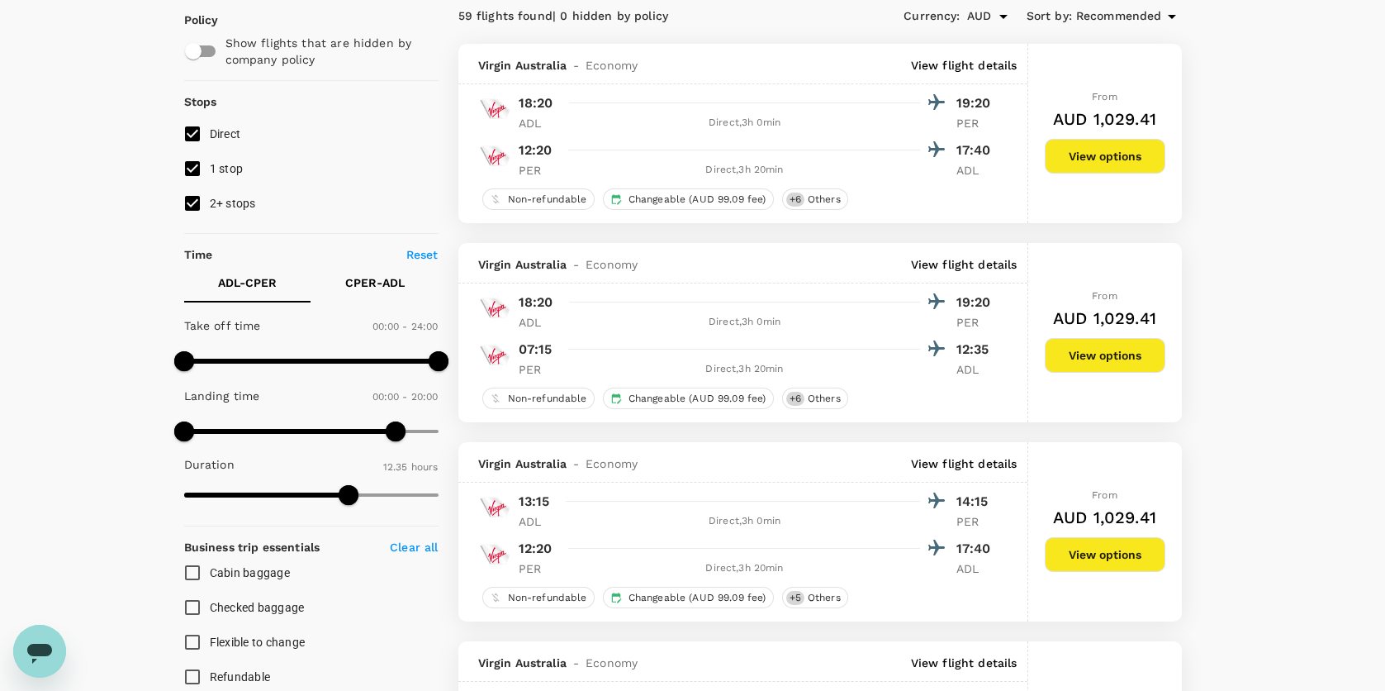
scroll to position [83, 0]
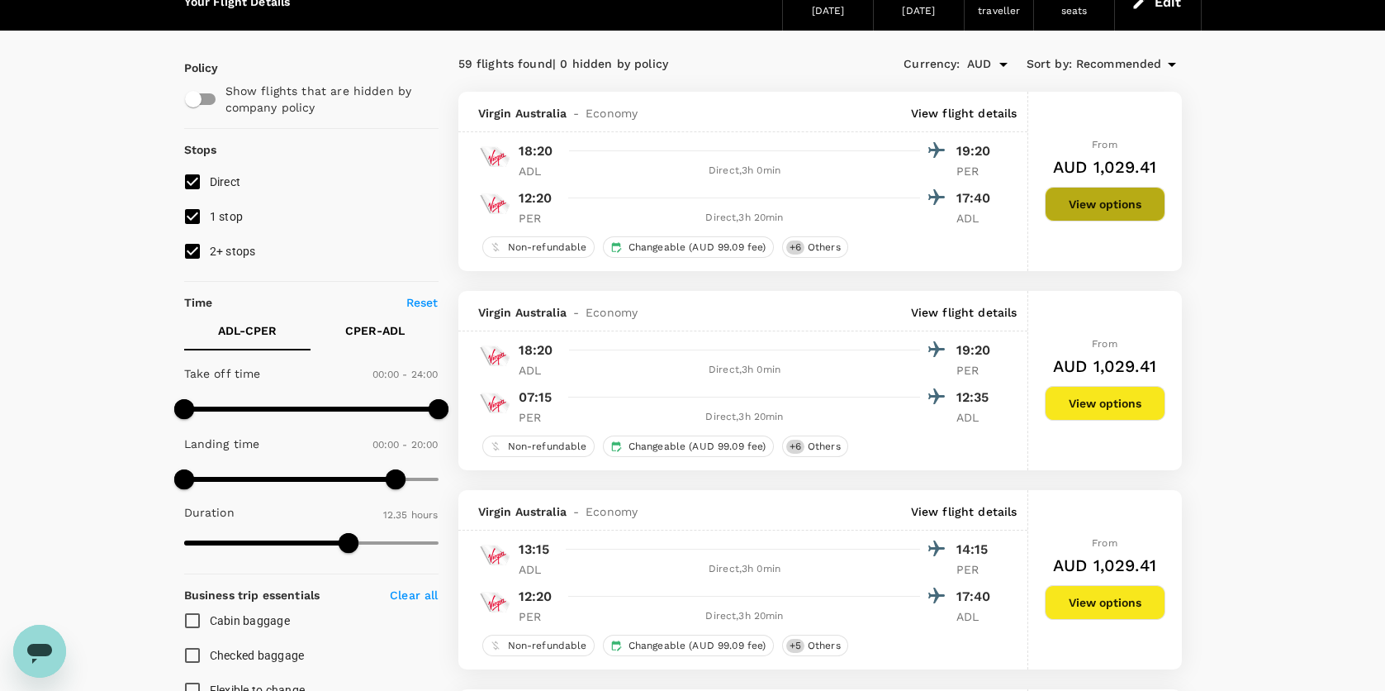
click at [1071, 202] on button "View options" at bounding box center [1105, 204] width 121 height 35
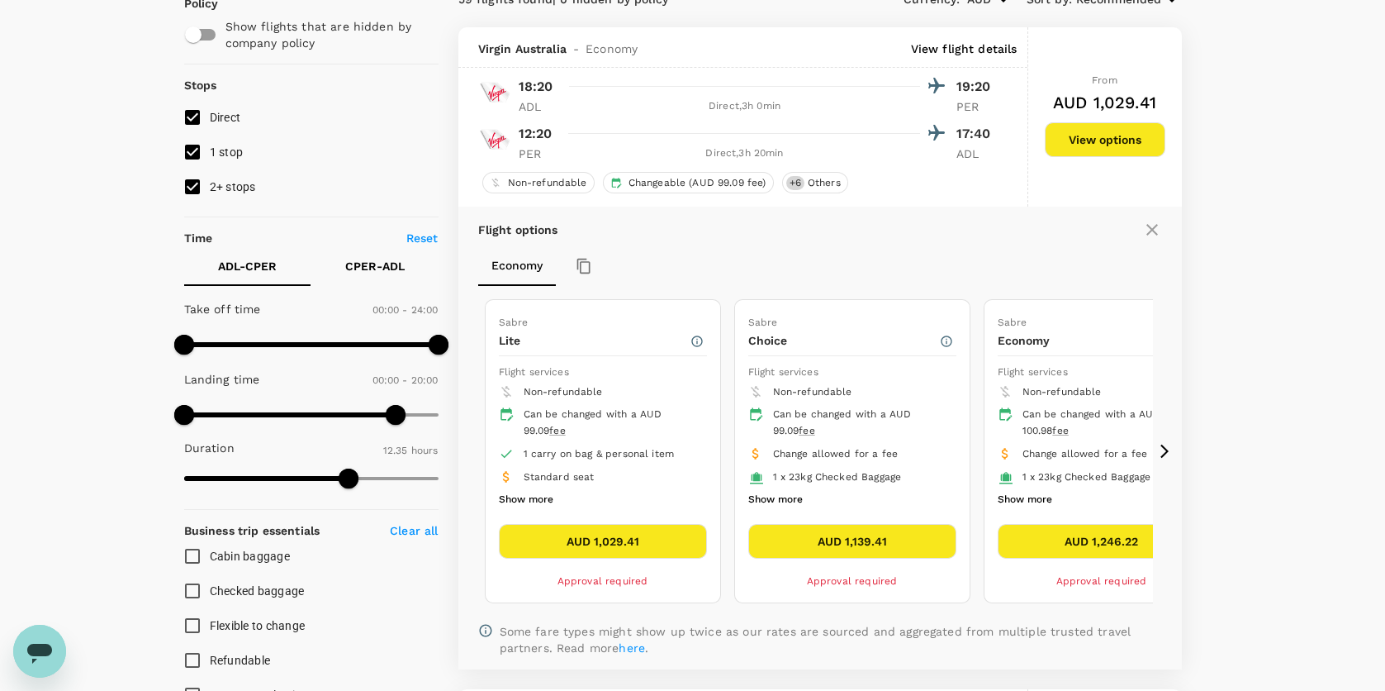
scroll to position [173, 0]
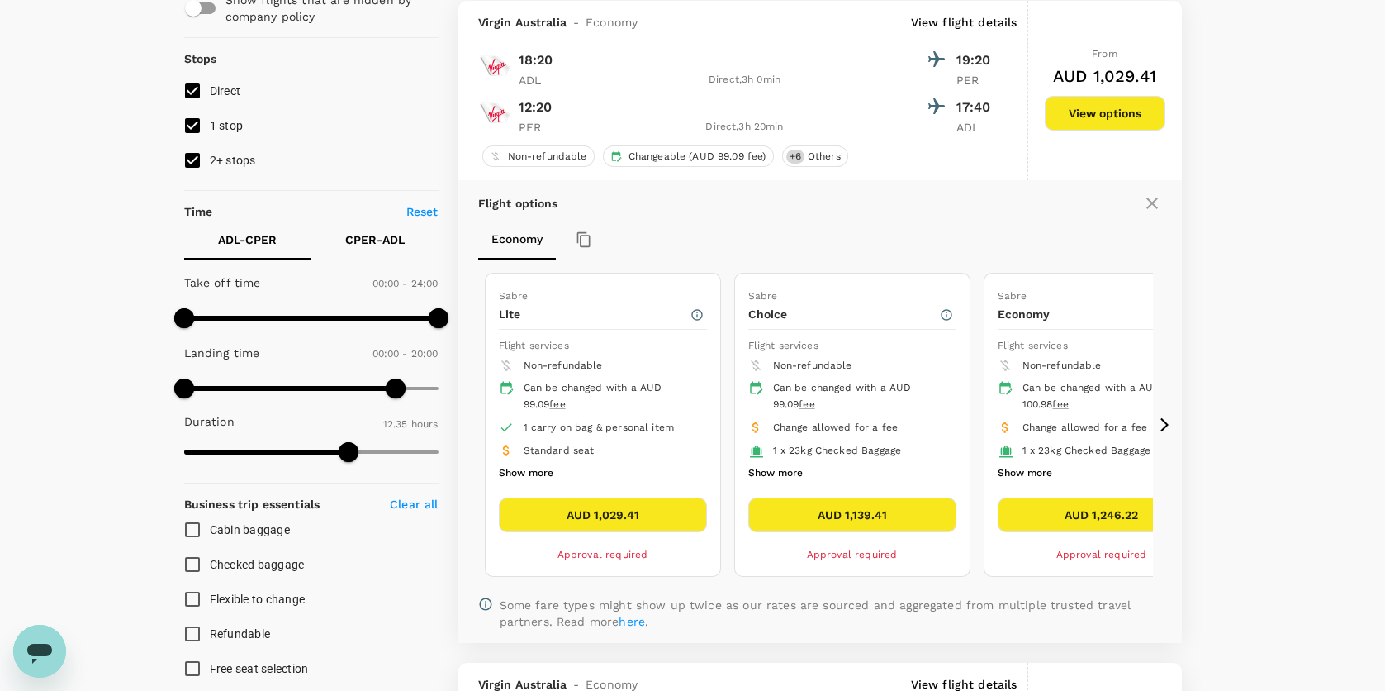
click at [746, 468] on div "Sabre Choice Flight services Non-refundable Can be changed with a AUD 99.09 fee…" at bounding box center [852, 424] width 235 height 302
click at [761, 465] on button "Show more" at bounding box center [776, 473] width 55 height 21
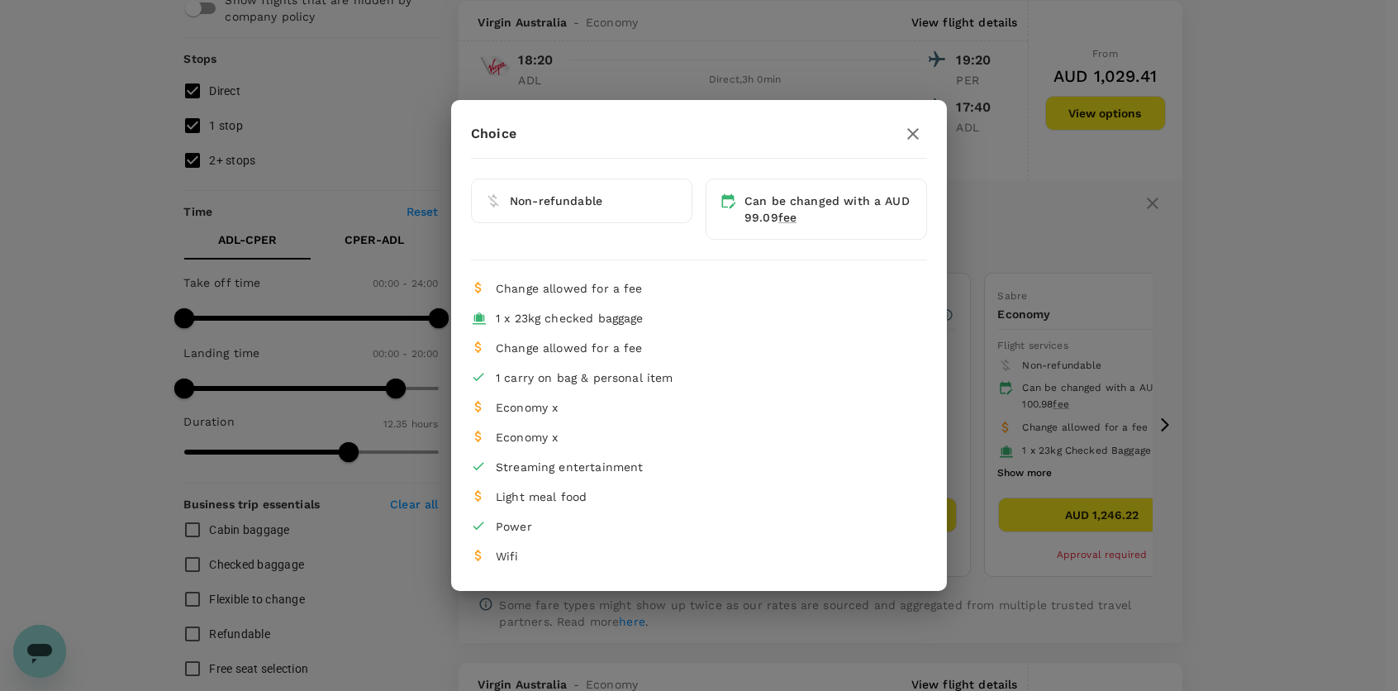
click at [916, 127] on icon "button" at bounding box center [913, 134] width 20 height 20
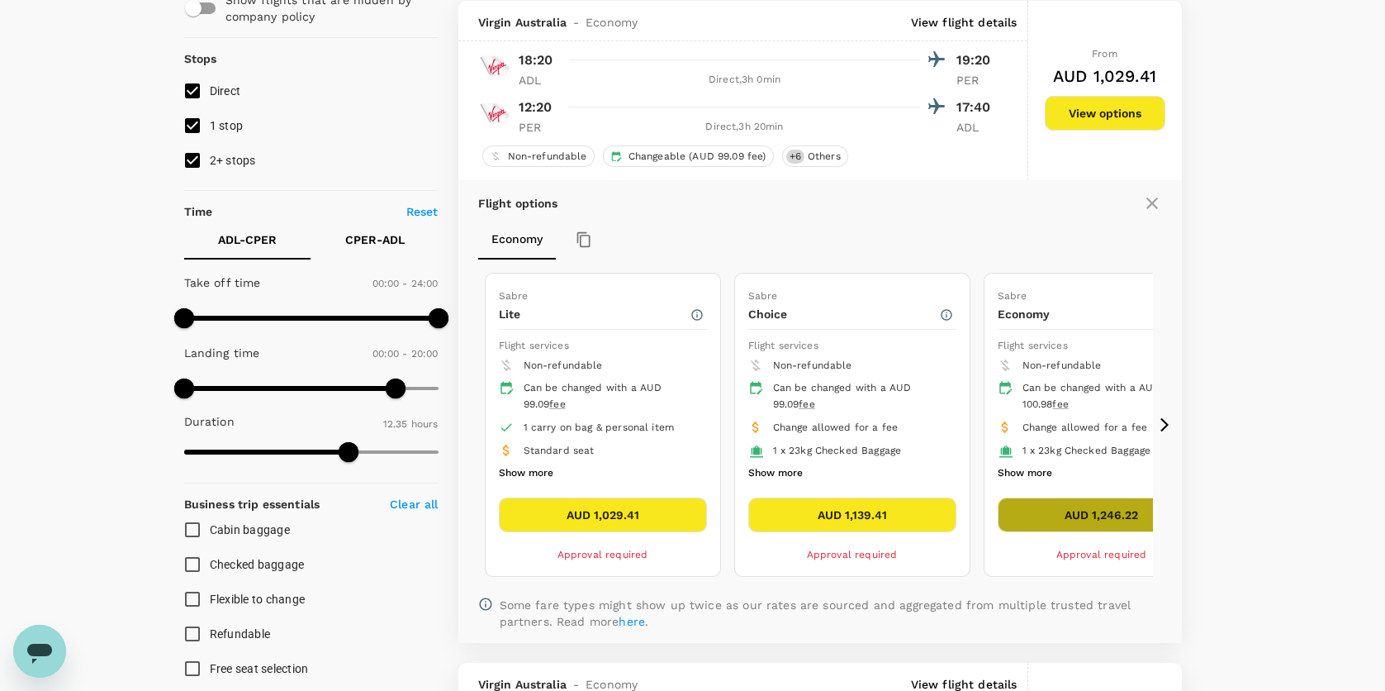
click at [1080, 500] on button "AUD 1,246.22" at bounding box center [1102, 514] width 208 height 35
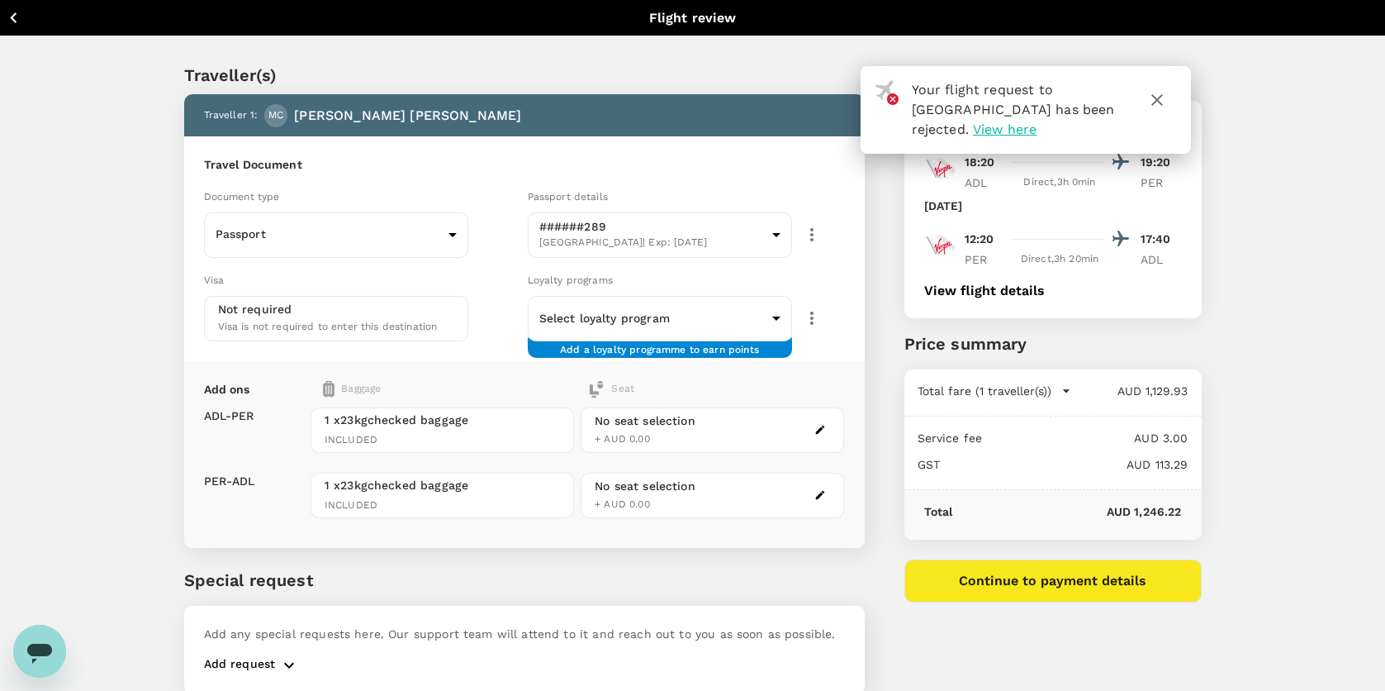
click at [16, 21] on icon "button" at bounding box center [13, 17] width 21 height 21
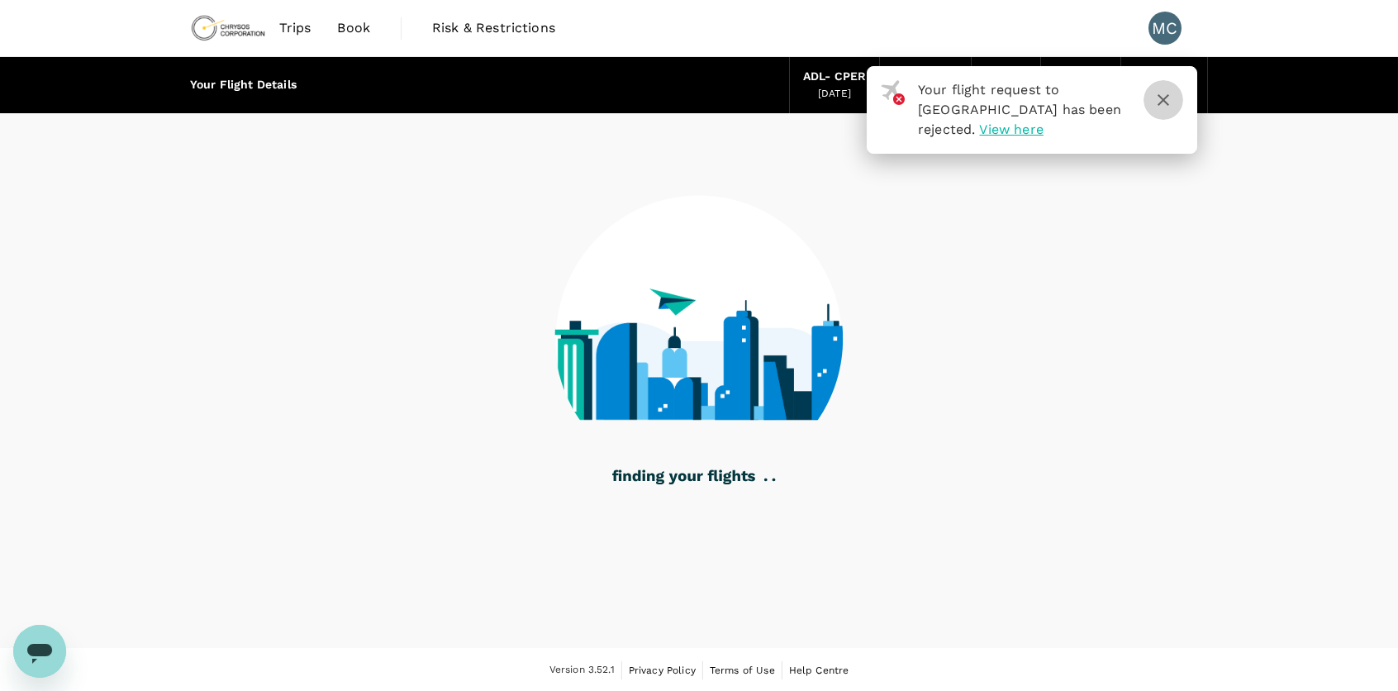
click at [1168, 97] on icon "button" at bounding box center [1163, 100] width 20 height 20
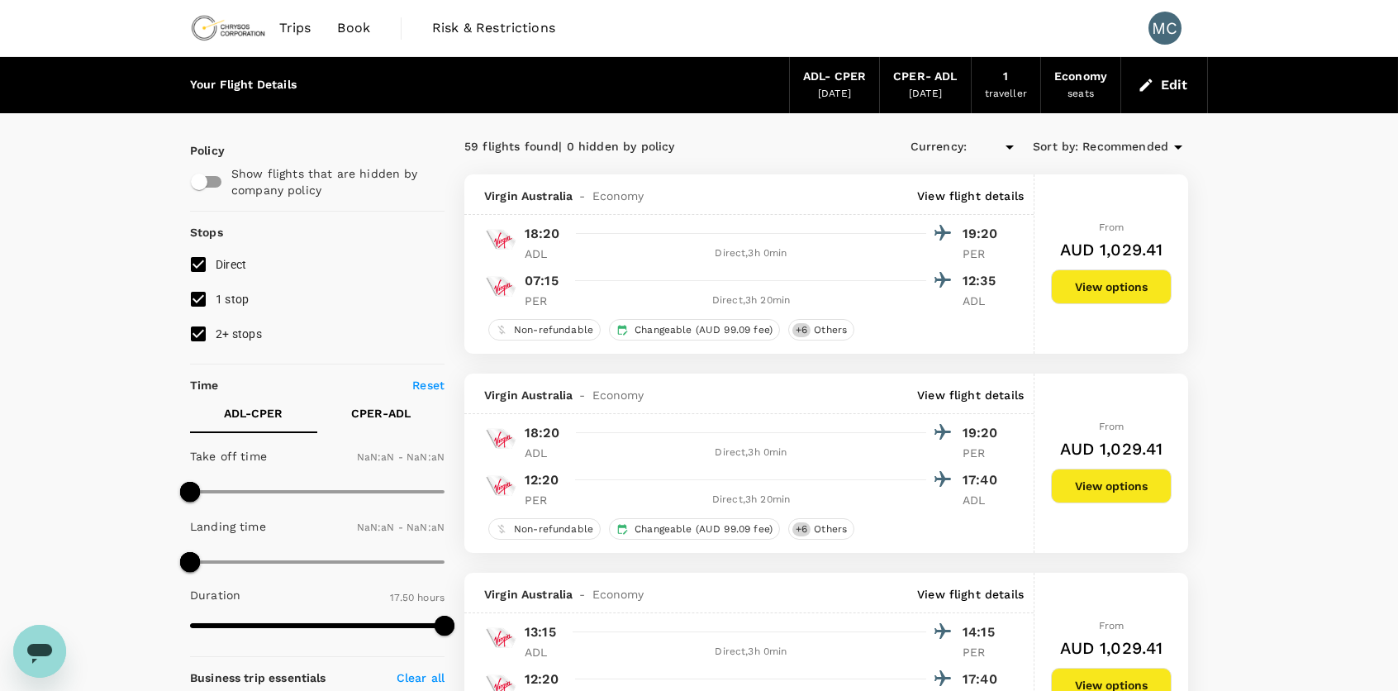
type input "AUD"
type input "1440"
type input "1200"
type input "755"
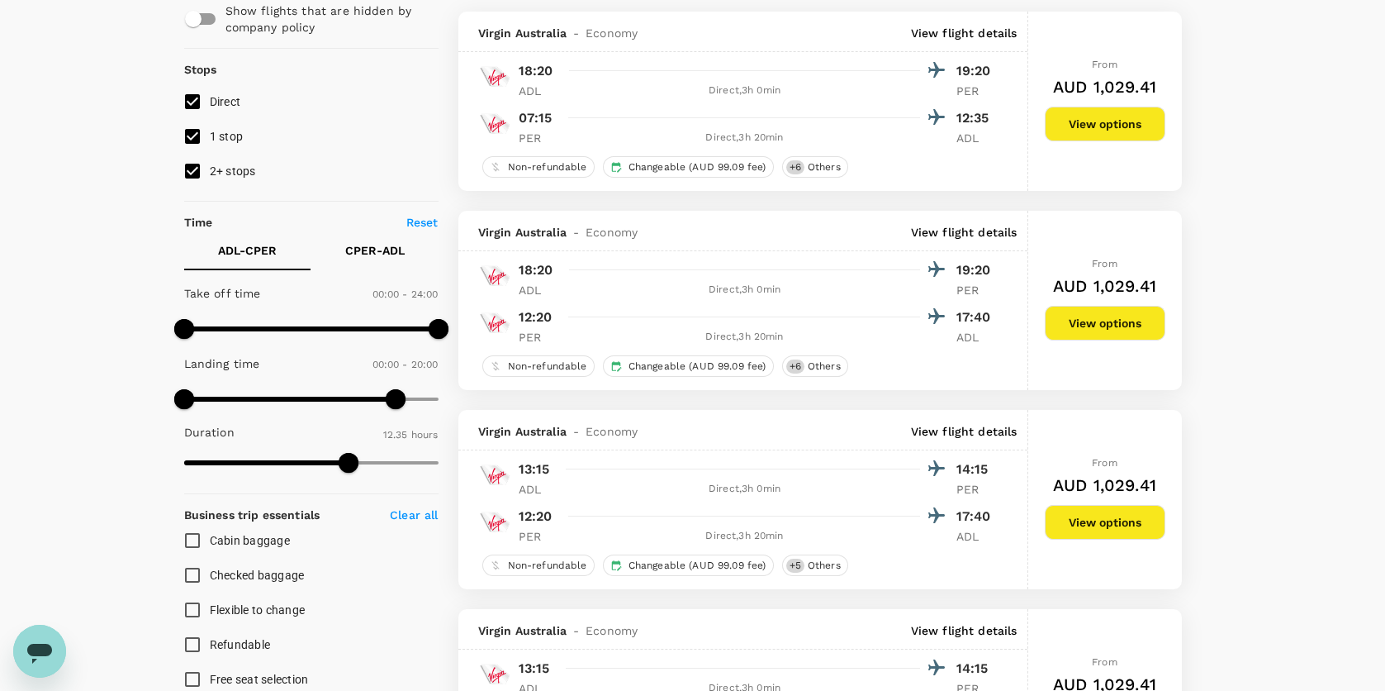
scroll to position [165, 0]
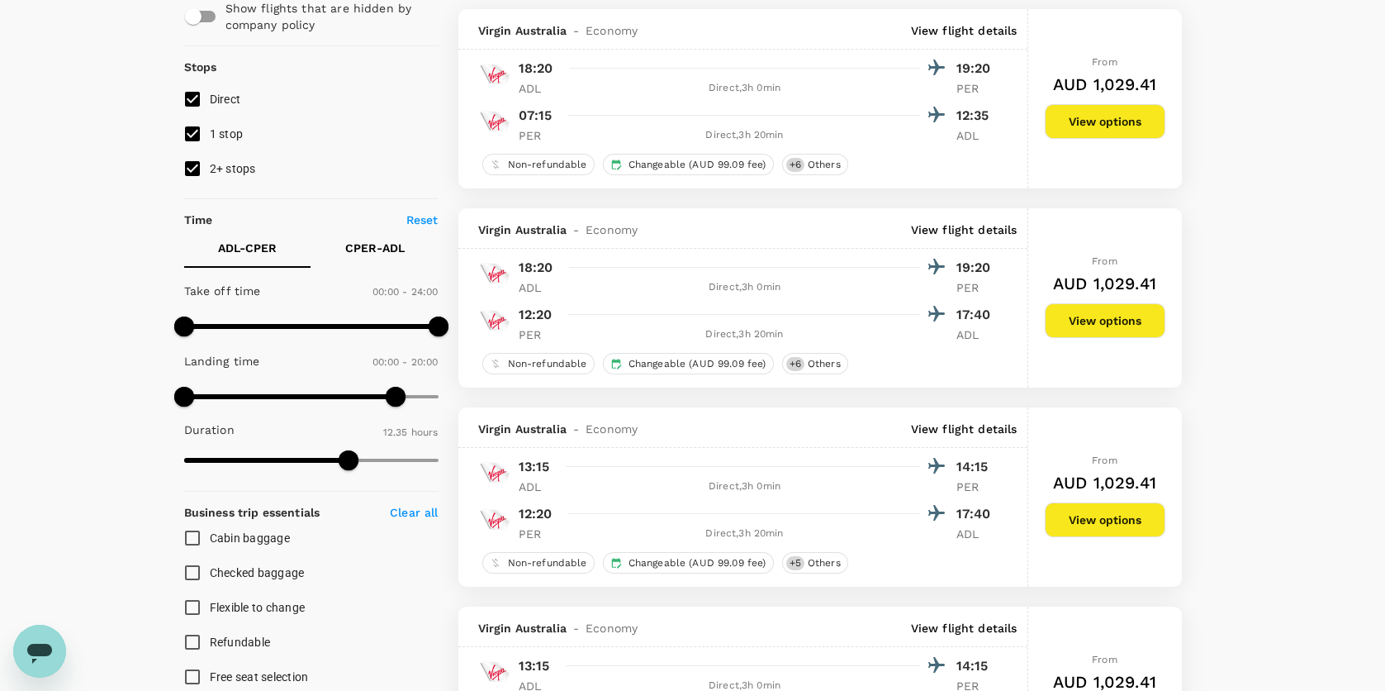
click at [1076, 320] on button "View options" at bounding box center [1105, 320] width 121 height 35
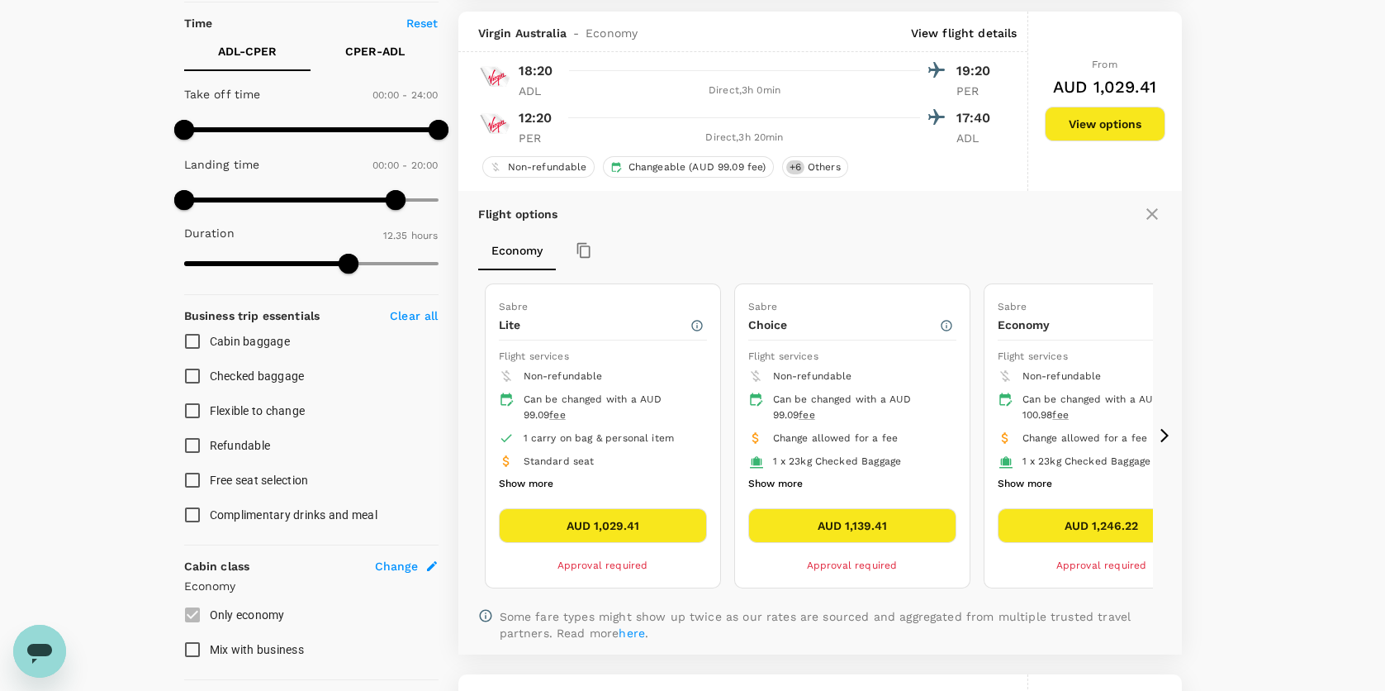
scroll to position [374, 0]
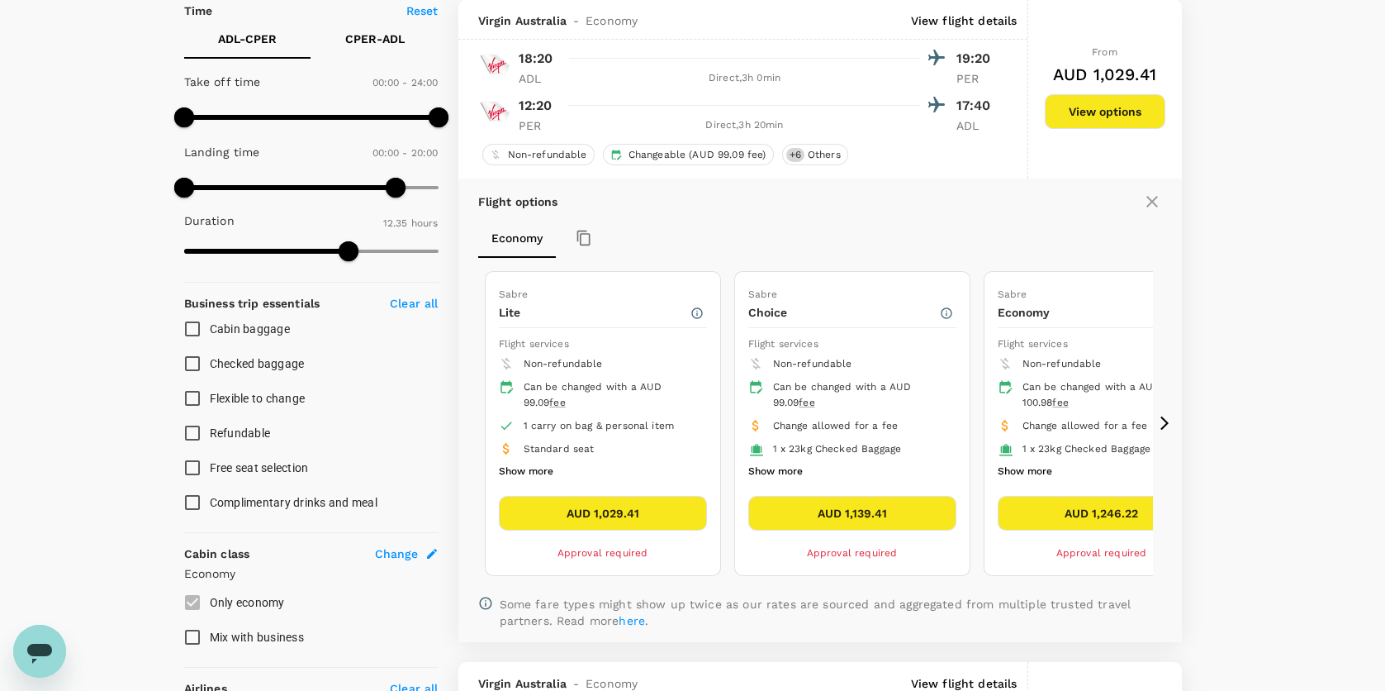
click at [1038, 468] on button "Show more" at bounding box center [1025, 471] width 55 height 21
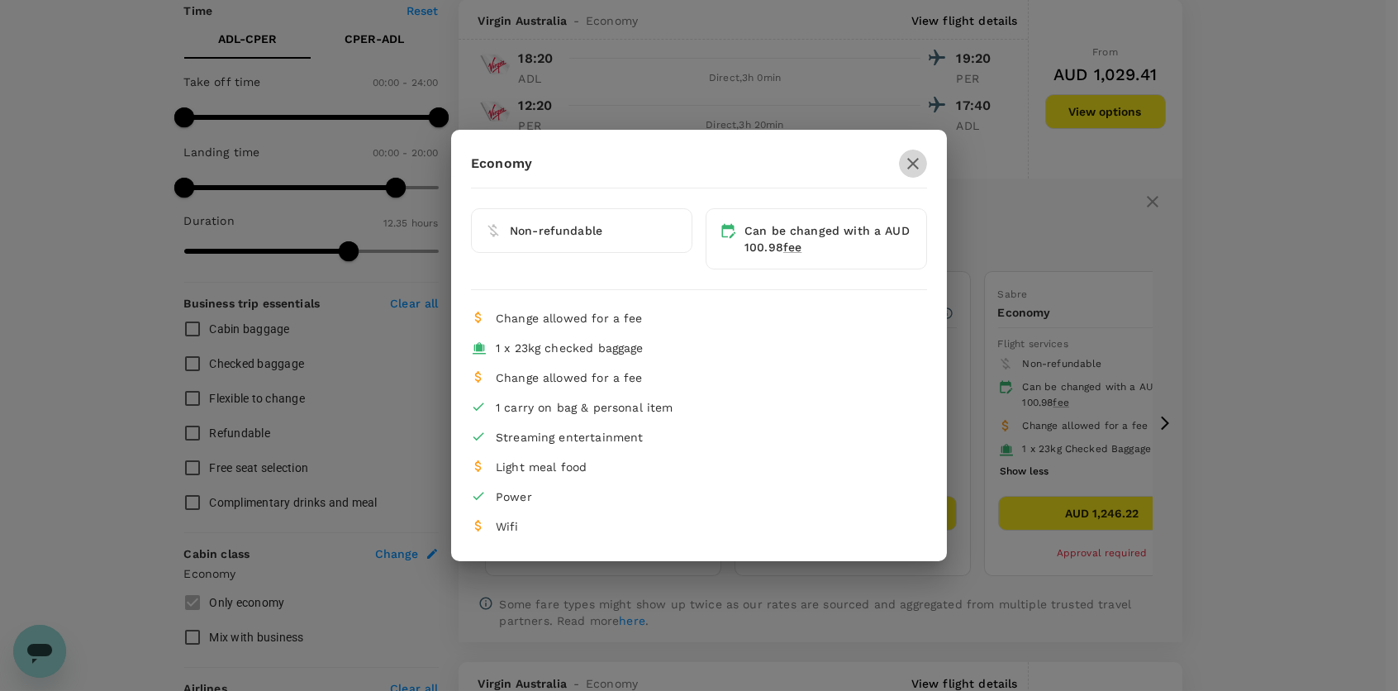
click at [911, 165] on icon "button" at bounding box center [913, 164] width 12 height 12
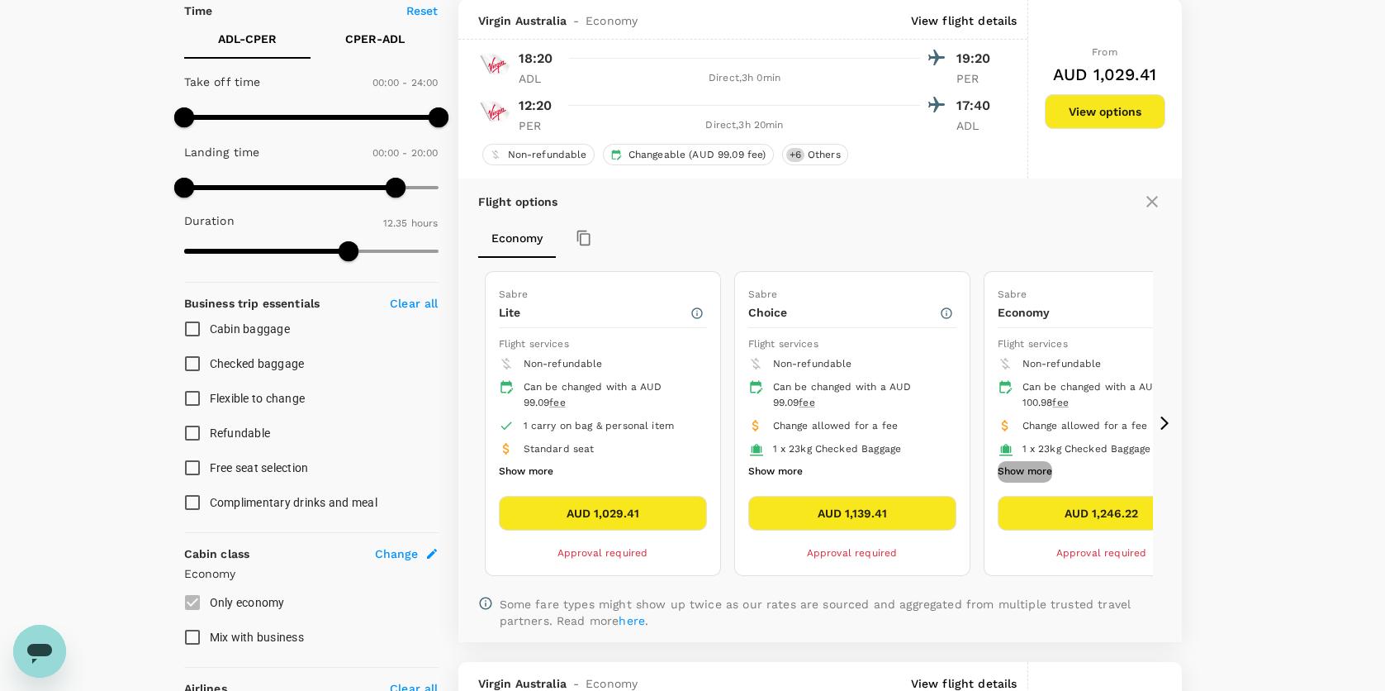
click at [1034, 470] on button "Show more" at bounding box center [1025, 471] width 55 height 21
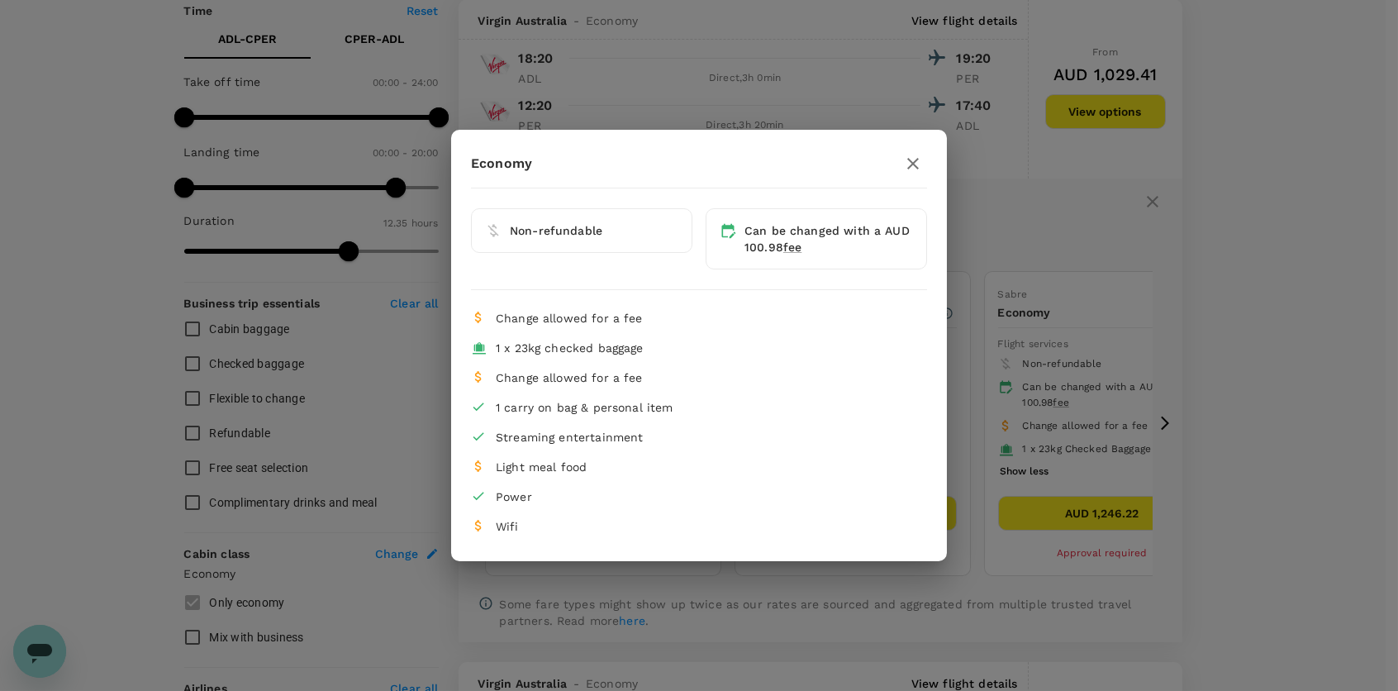
click at [920, 166] on icon "button" at bounding box center [913, 164] width 20 height 20
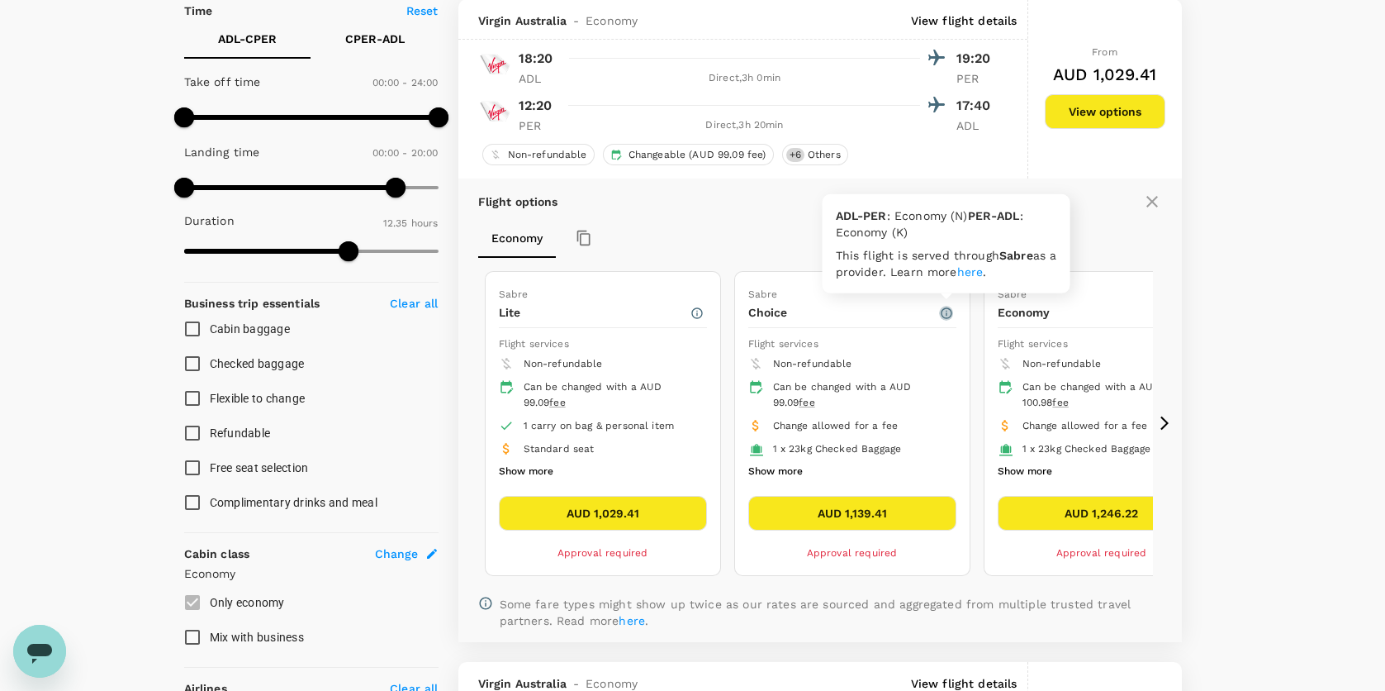
click at [948, 309] on icon "button" at bounding box center [946, 313] width 13 height 13
click at [984, 269] on link "here" at bounding box center [971, 271] width 26 height 13
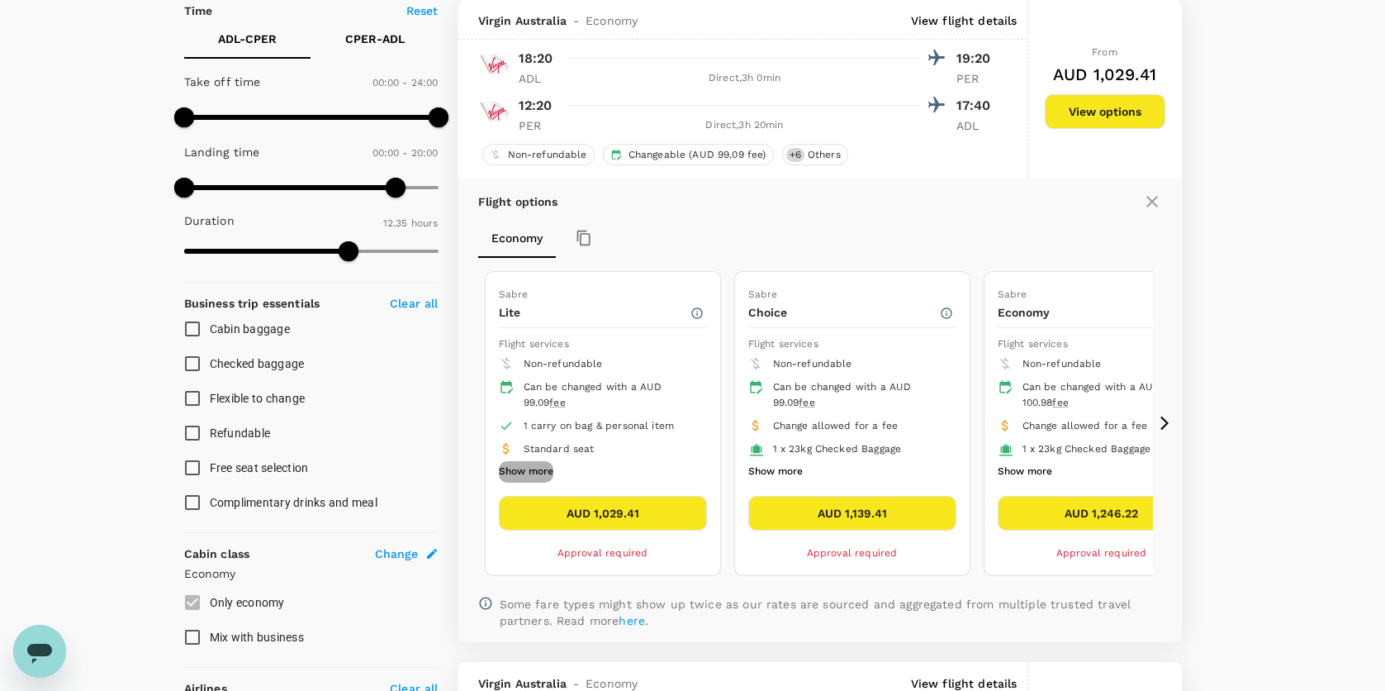
click at [535, 473] on button "Show more" at bounding box center [526, 471] width 55 height 21
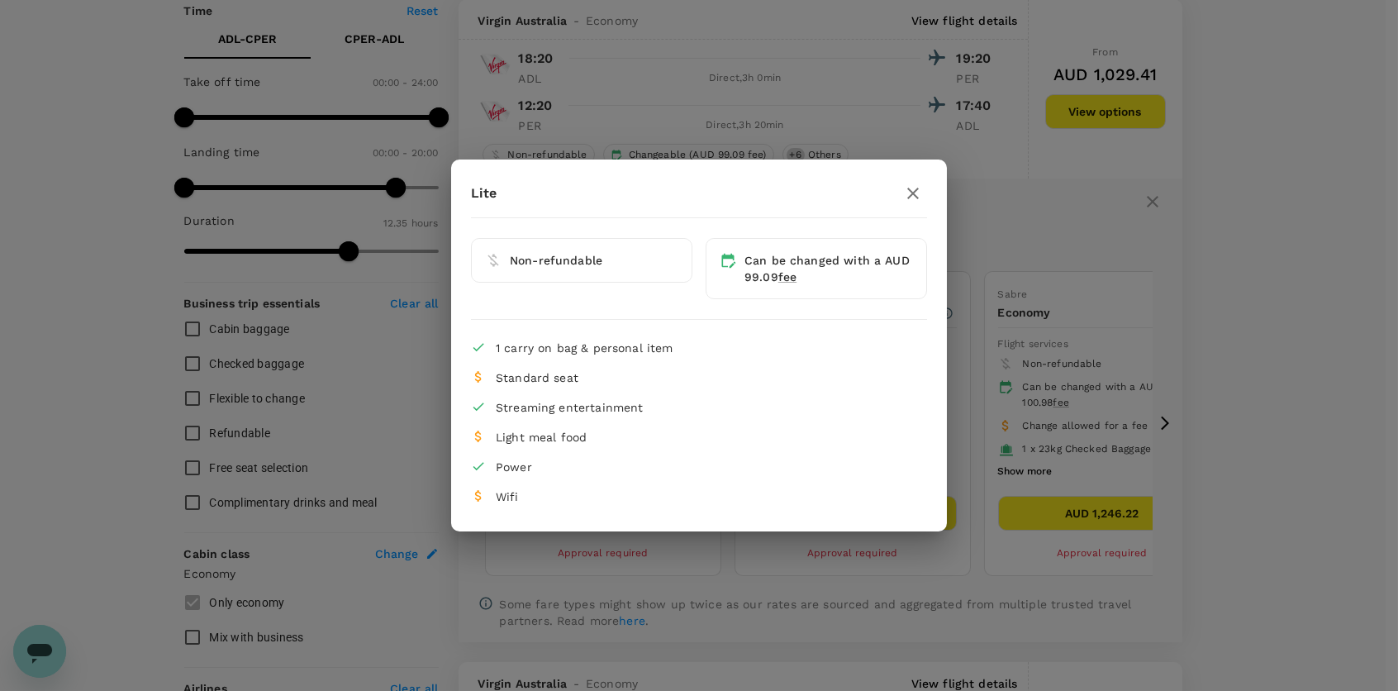
click at [914, 199] on icon "button" at bounding box center [913, 193] width 20 height 20
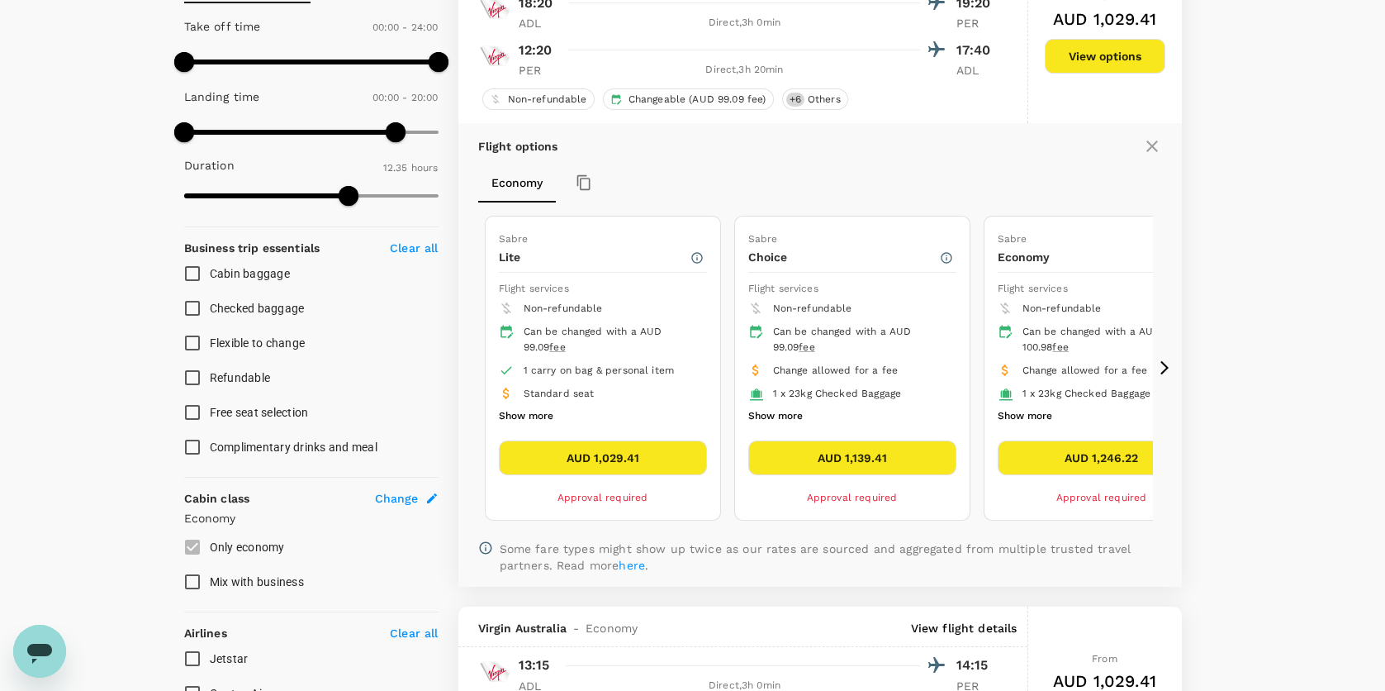
scroll to position [457, 0]
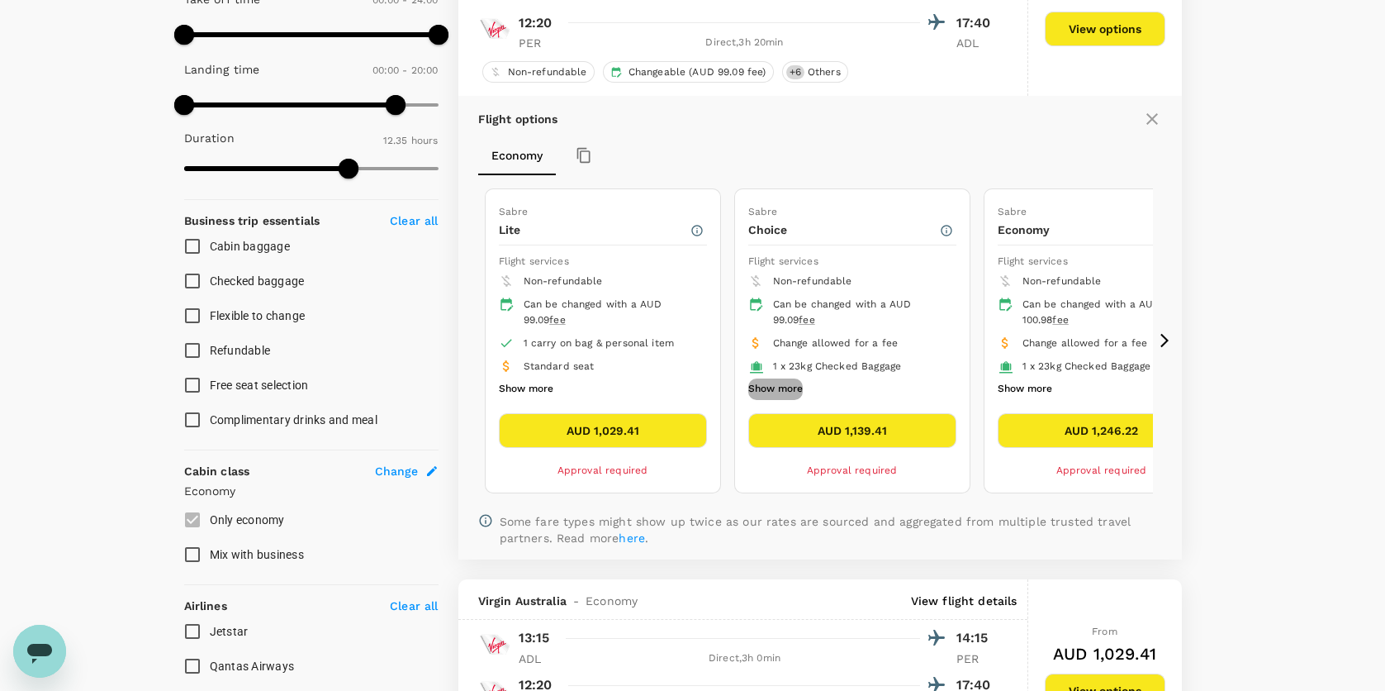
click at [783, 390] on button "Show more" at bounding box center [776, 388] width 55 height 21
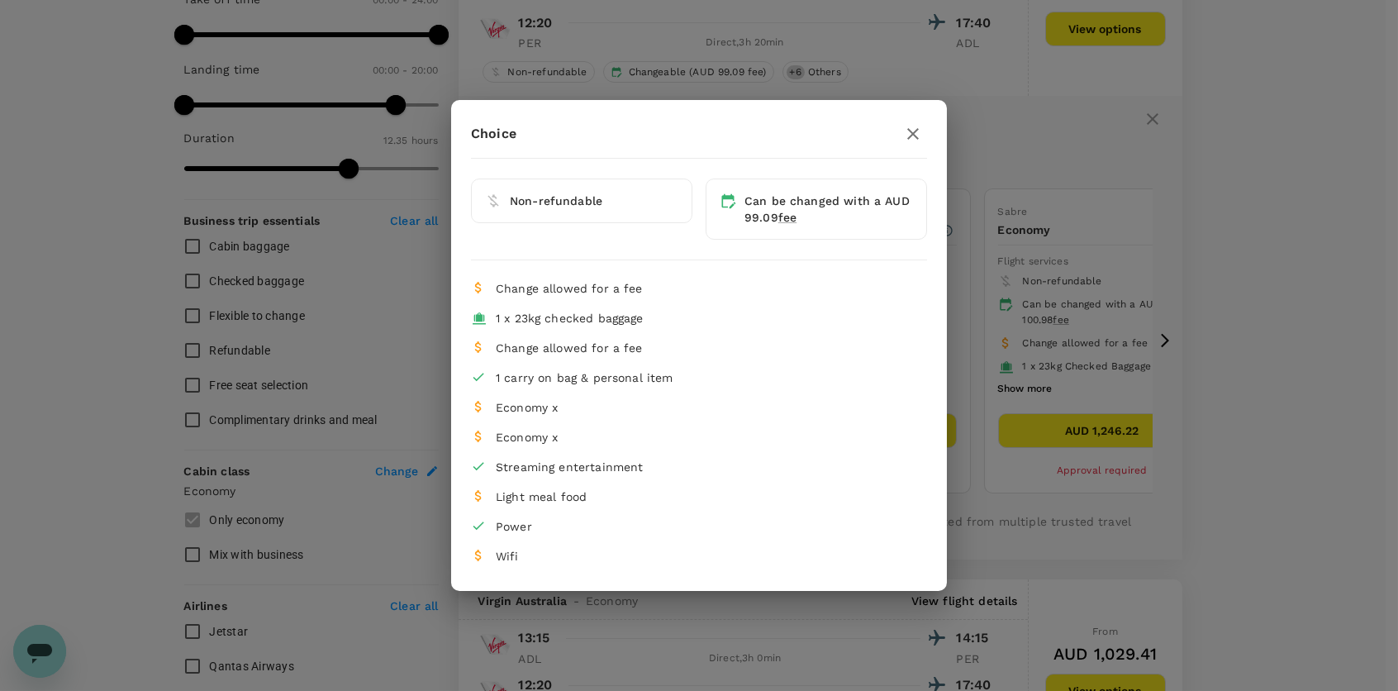
click at [477, 406] on icon at bounding box center [478, 407] width 7 height 12
click at [912, 136] on icon "button" at bounding box center [913, 134] width 20 height 20
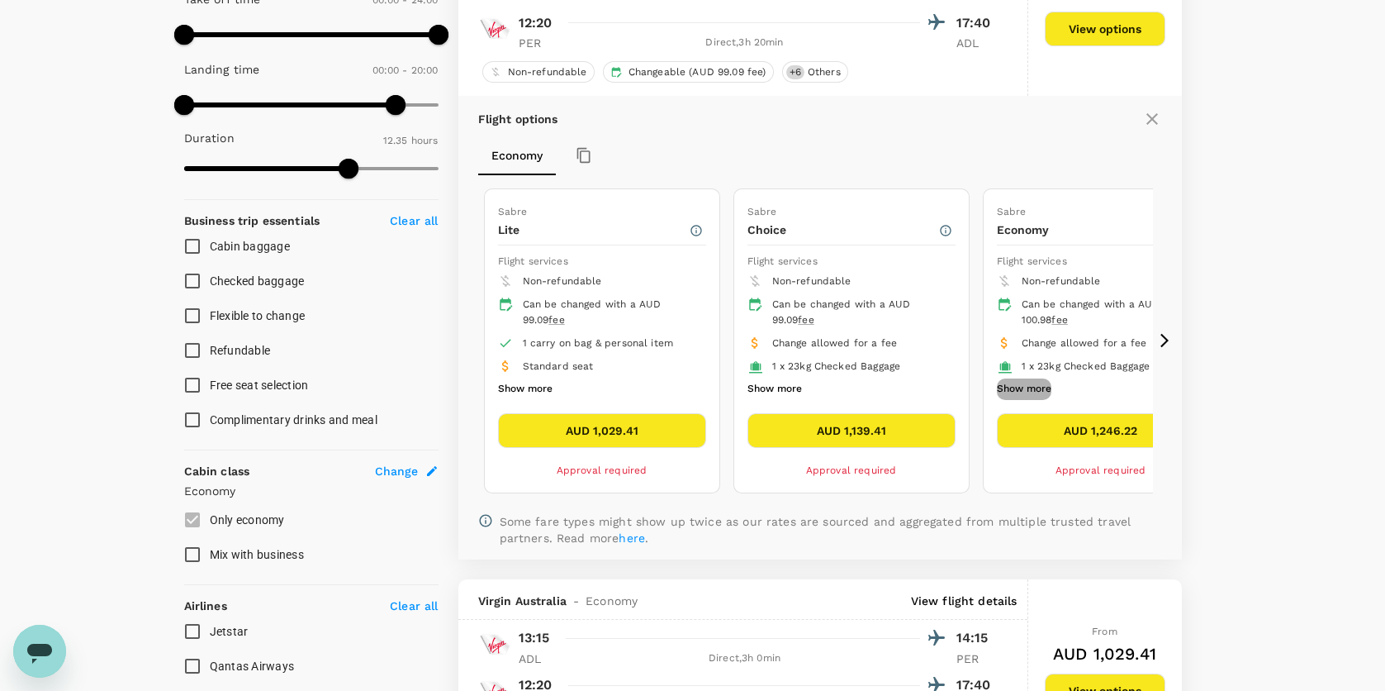
click at [1040, 383] on button "Show more" at bounding box center [1024, 388] width 55 height 21
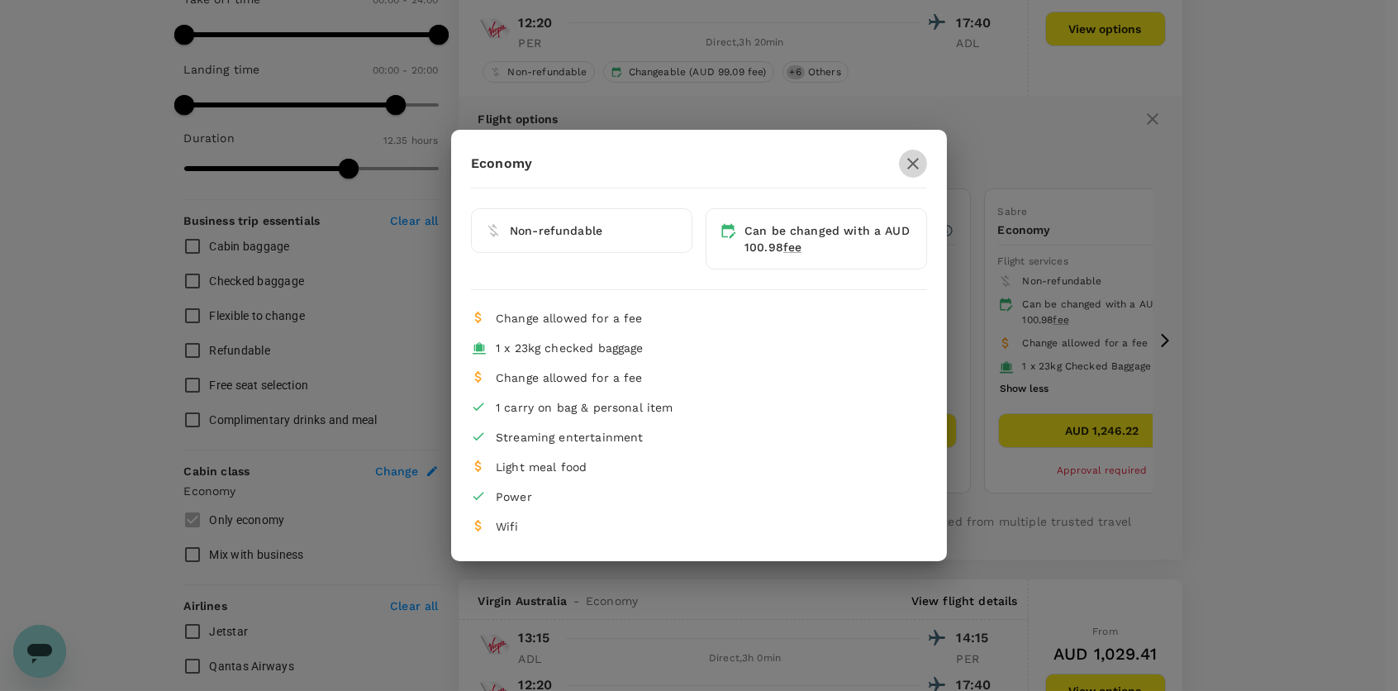
click at [915, 166] on icon "button" at bounding box center [913, 164] width 20 height 20
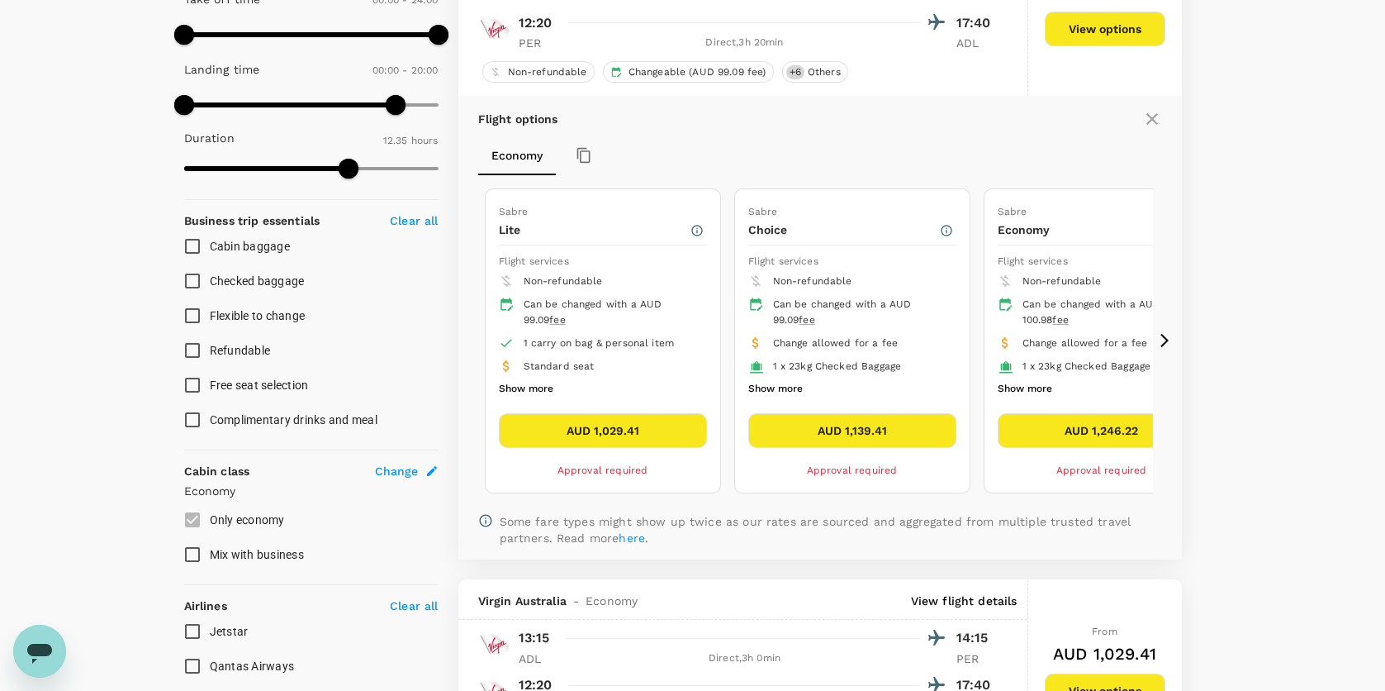
click at [1150, 121] on icon at bounding box center [1153, 119] width 20 height 20
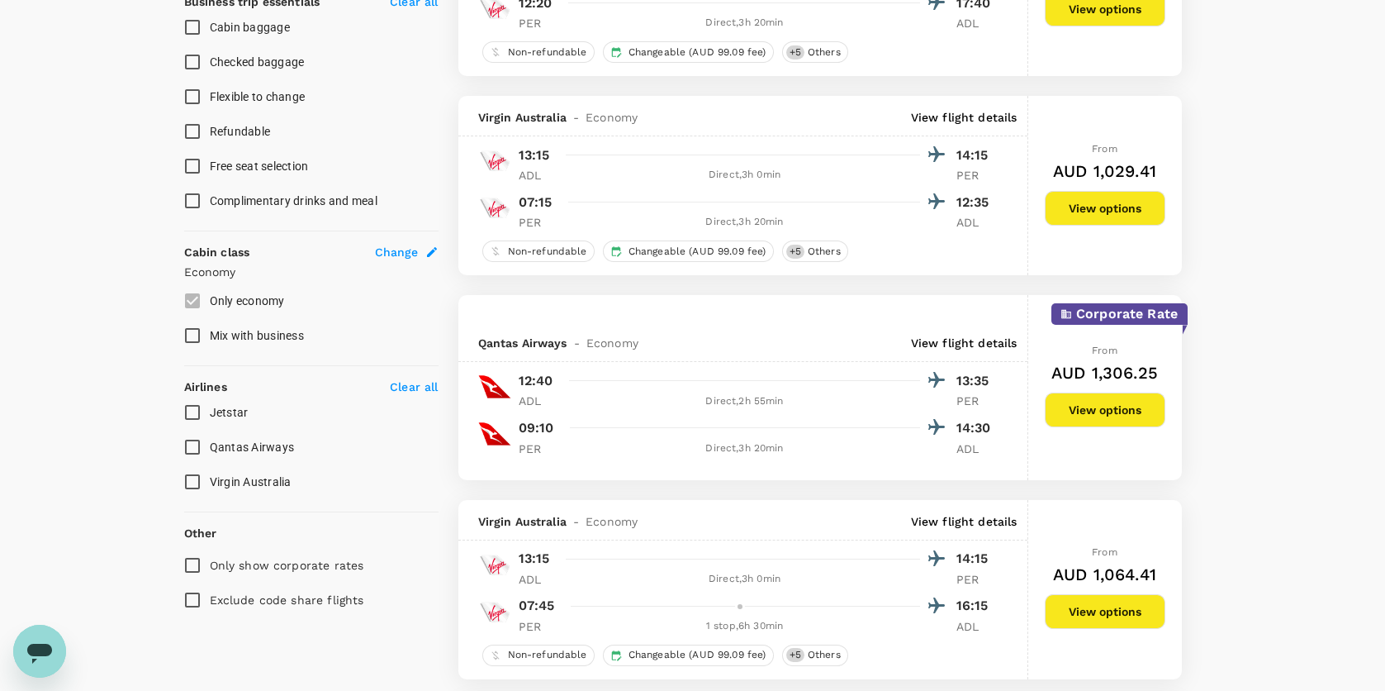
scroll to position [705, 0]
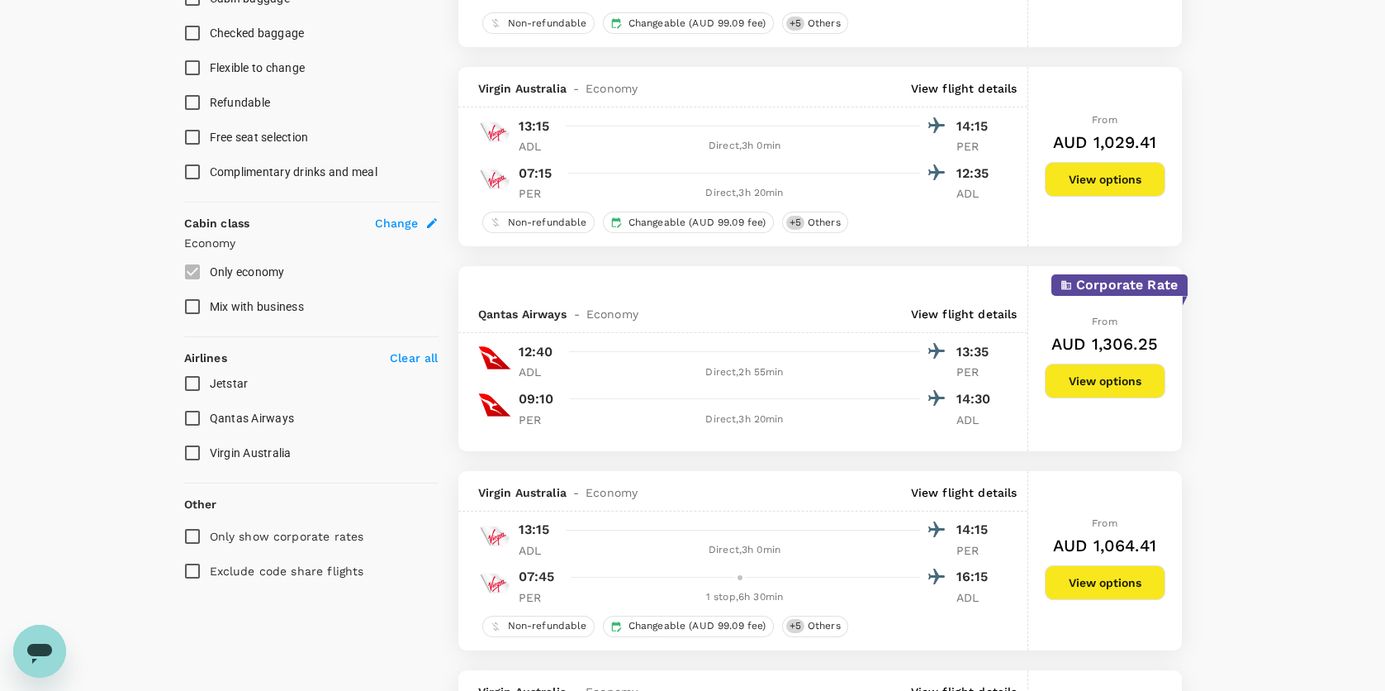
click at [1147, 385] on button "View options" at bounding box center [1105, 381] width 121 height 35
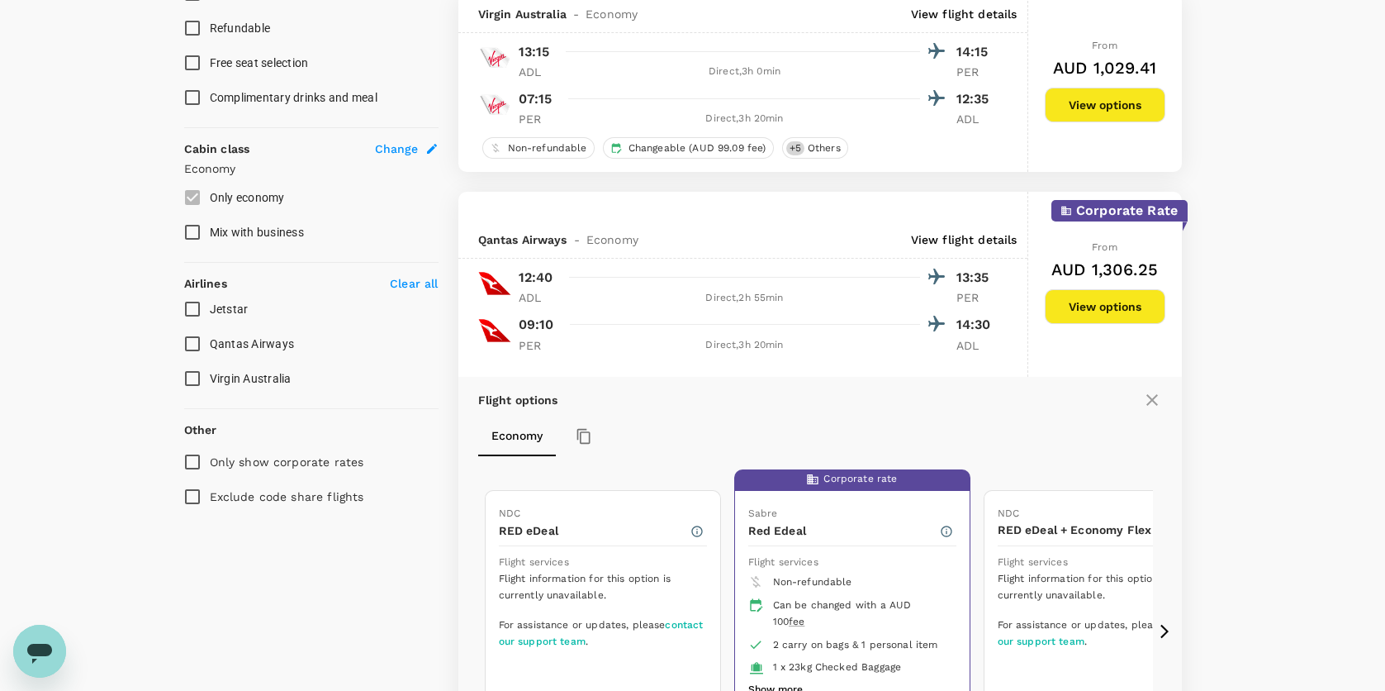
scroll to position [975, 0]
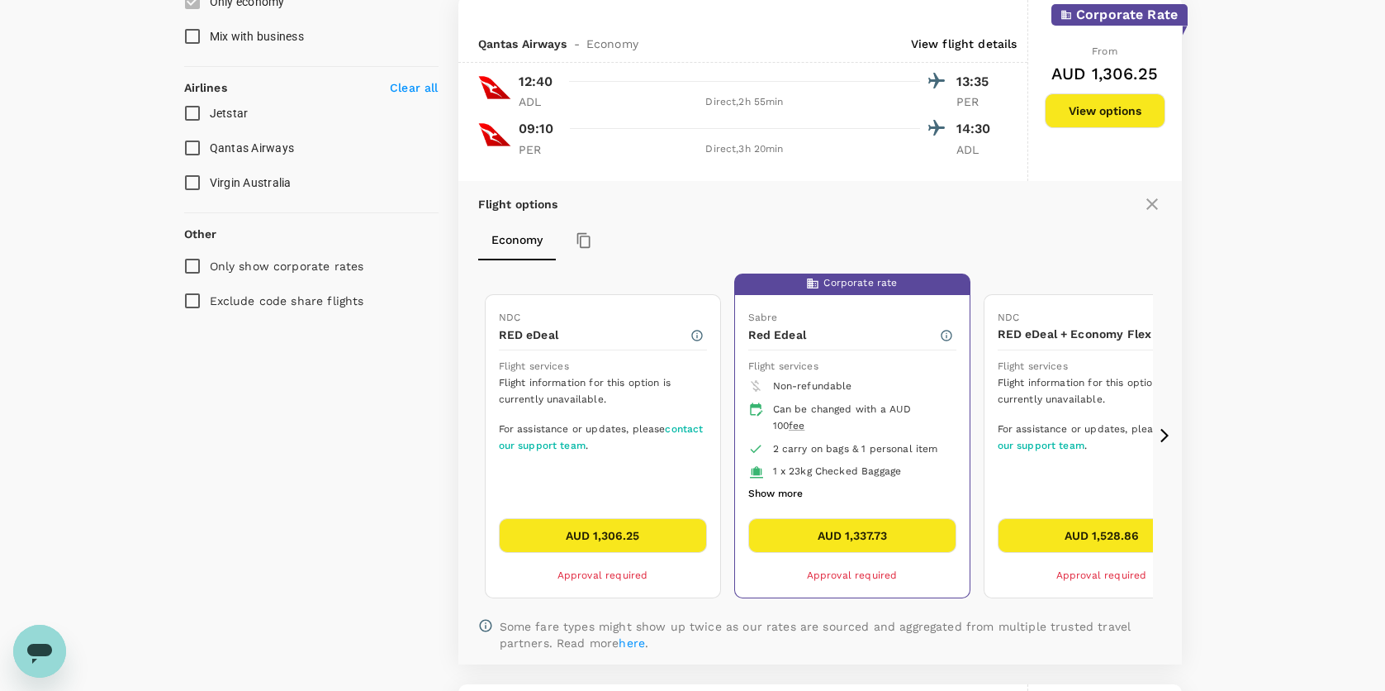
click at [1178, 243] on div "Flight options Economy NDC RED eDeal Flight services Flight information for thi…" at bounding box center [821, 423] width 724 height 484
click at [1153, 202] on icon at bounding box center [1153, 204] width 20 height 20
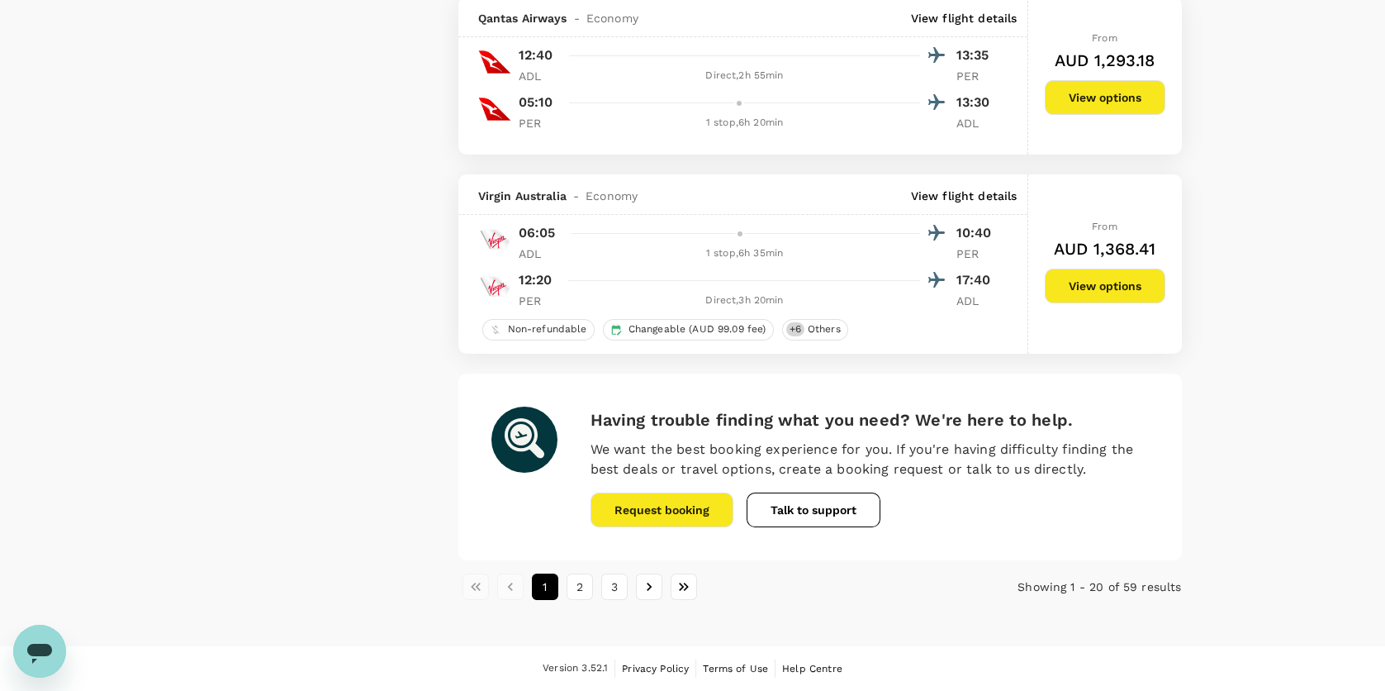
scroll to position [3790, 0]
click at [582, 593] on button "2" at bounding box center [580, 586] width 26 height 26
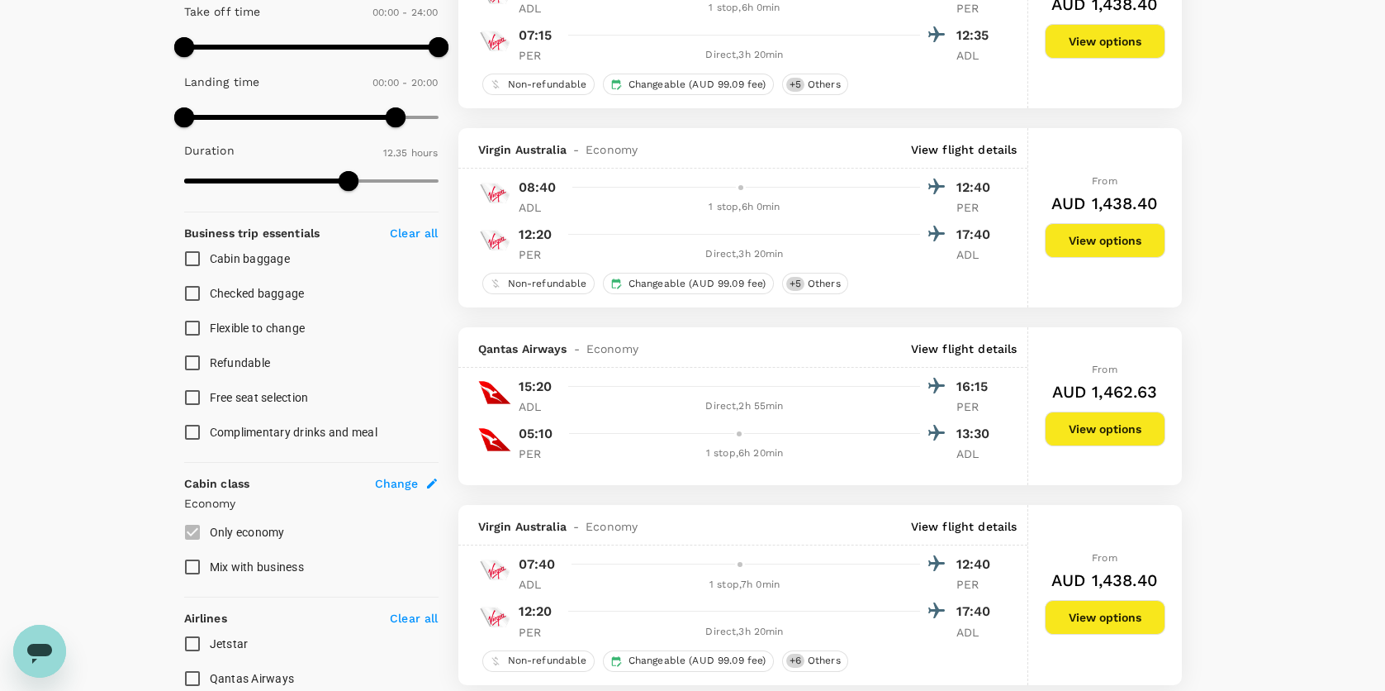
scroll to position [83, 0]
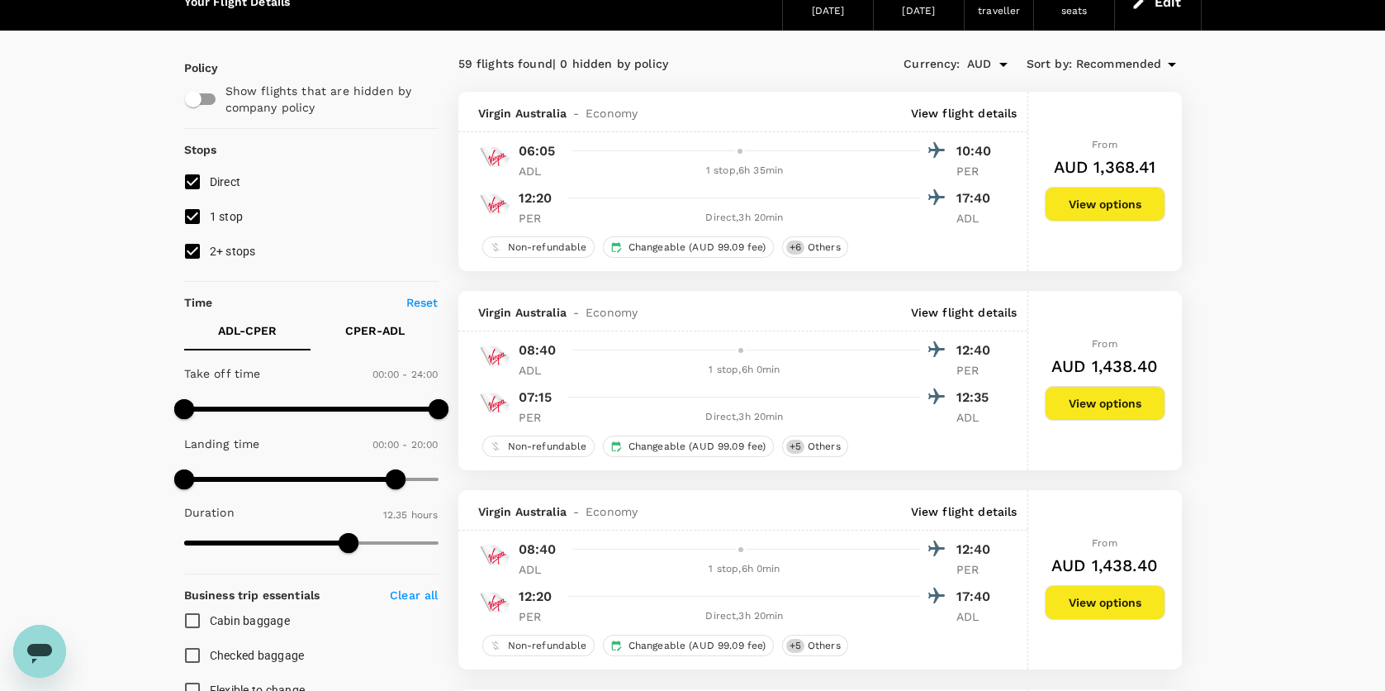
click at [429, 294] on p "Reset" at bounding box center [422, 302] width 32 height 17
type input "1440"
type input "1070"
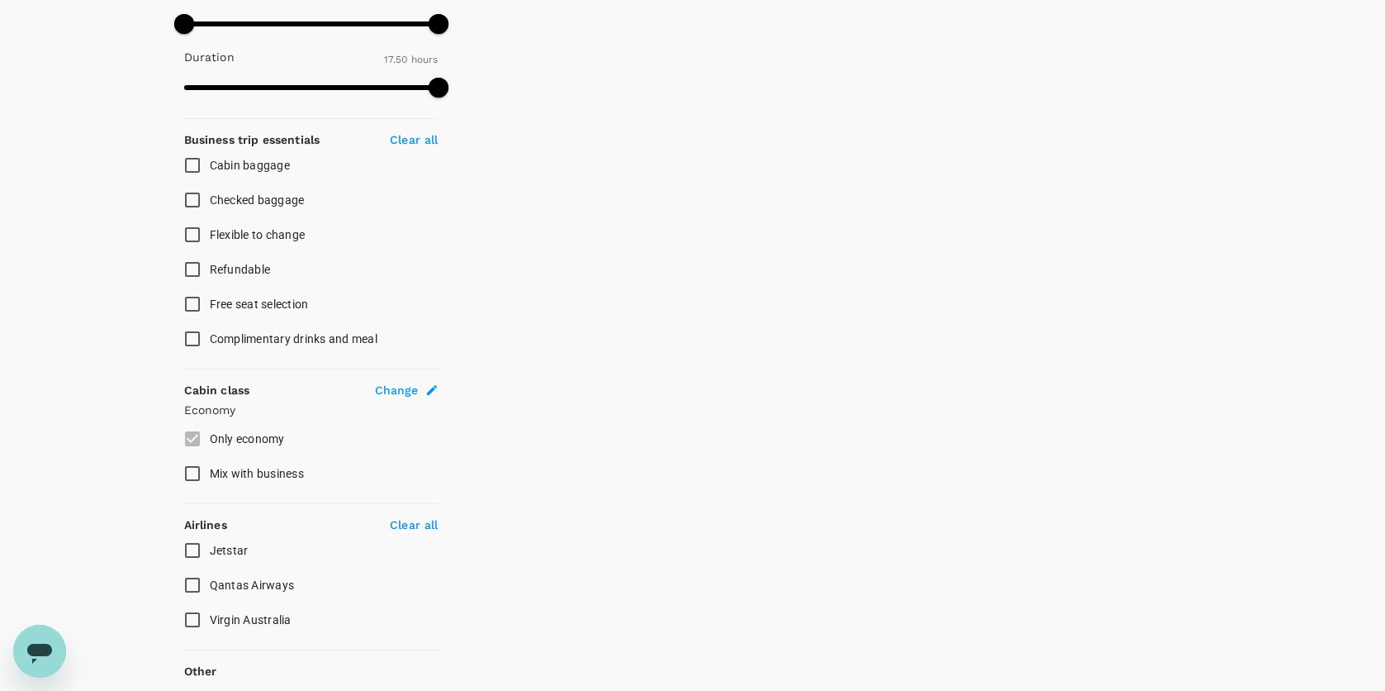
scroll to position [668, 0]
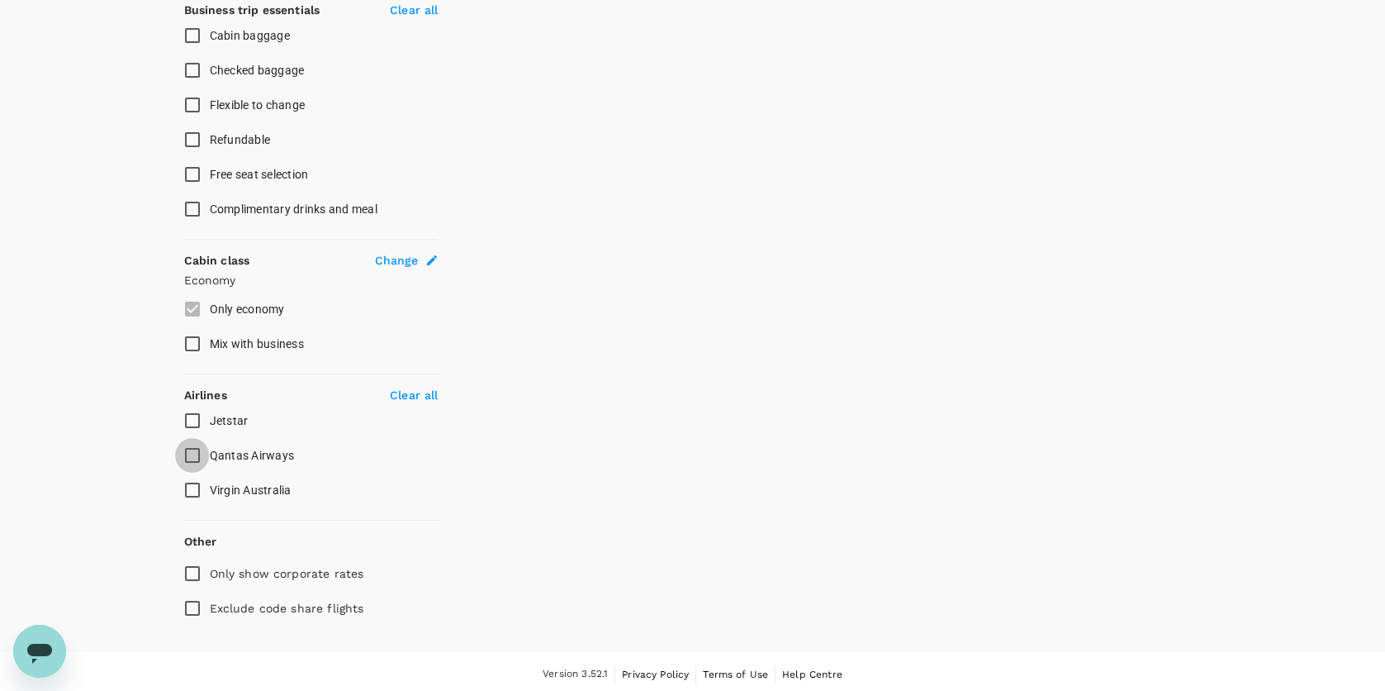
click at [193, 447] on input "Qantas Airways" at bounding box center [192, 455] width 35 height 35
checkbox input "true"
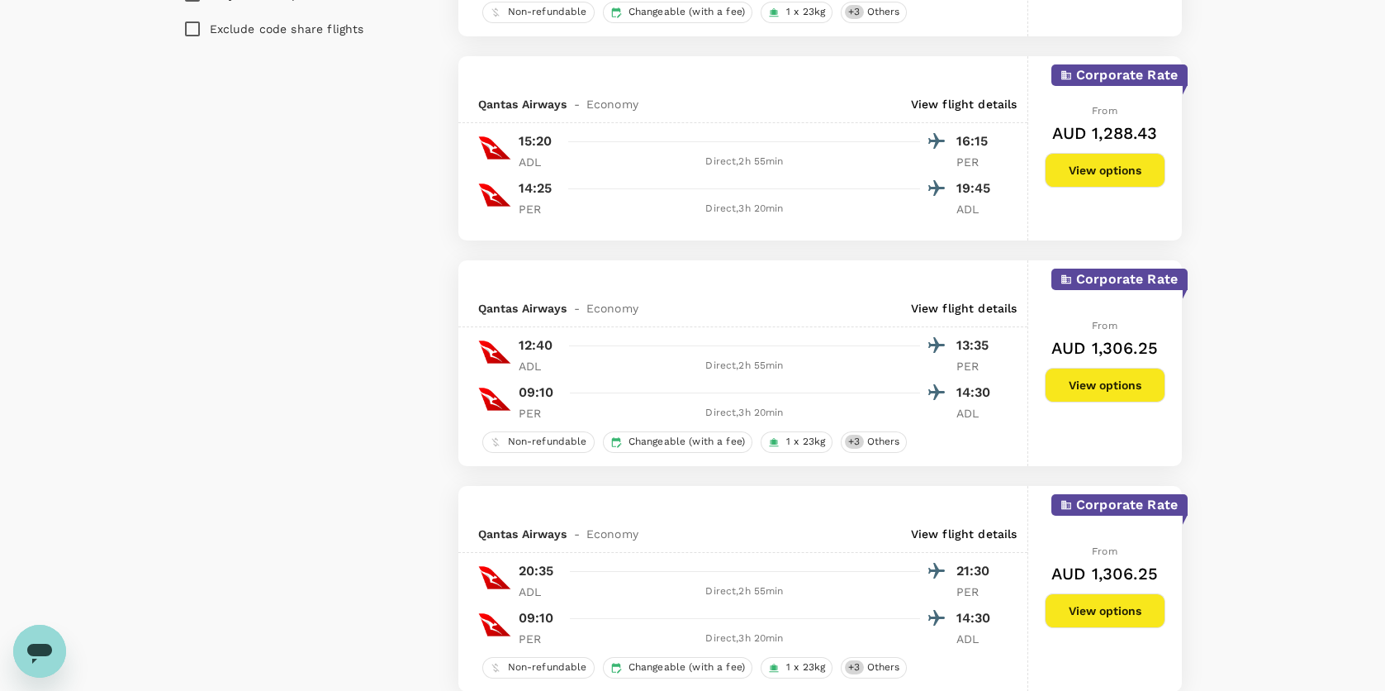
scroll to position [1239, 0]
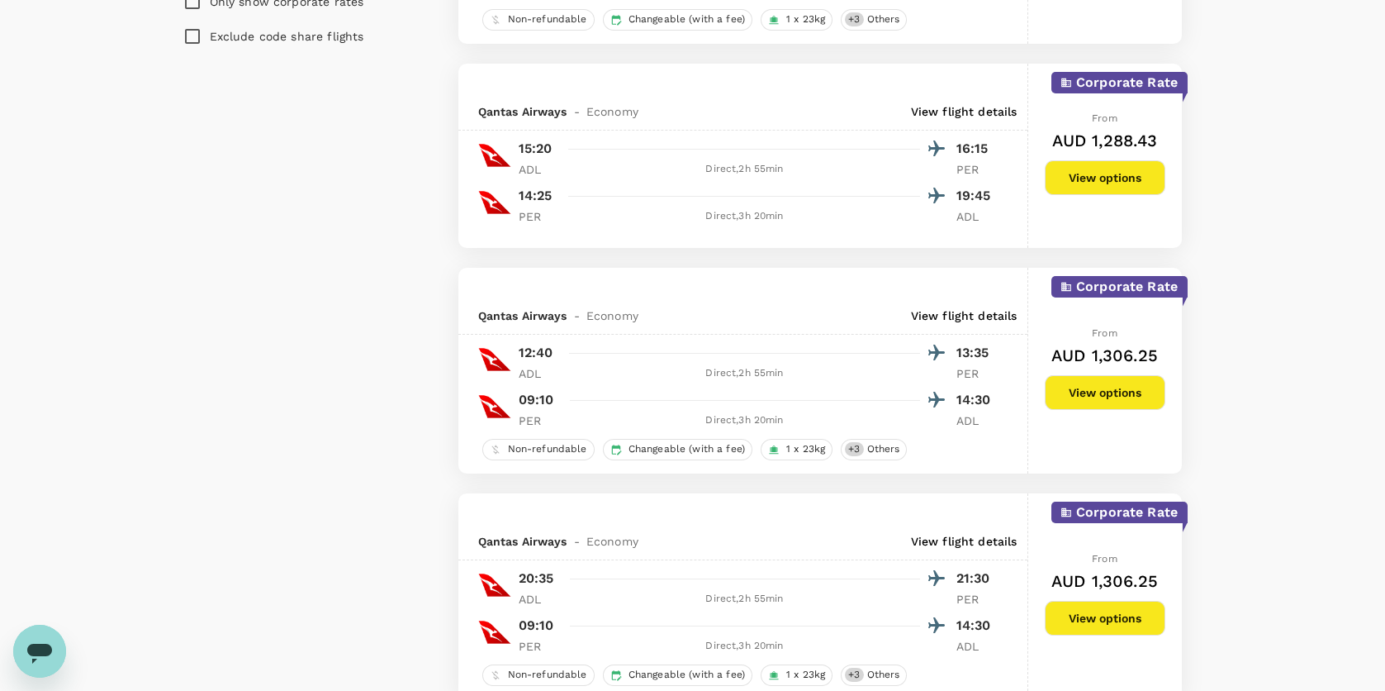
click at [1129, 171] on button "View options" at bounding box center [1105, 177] width 121 height 35
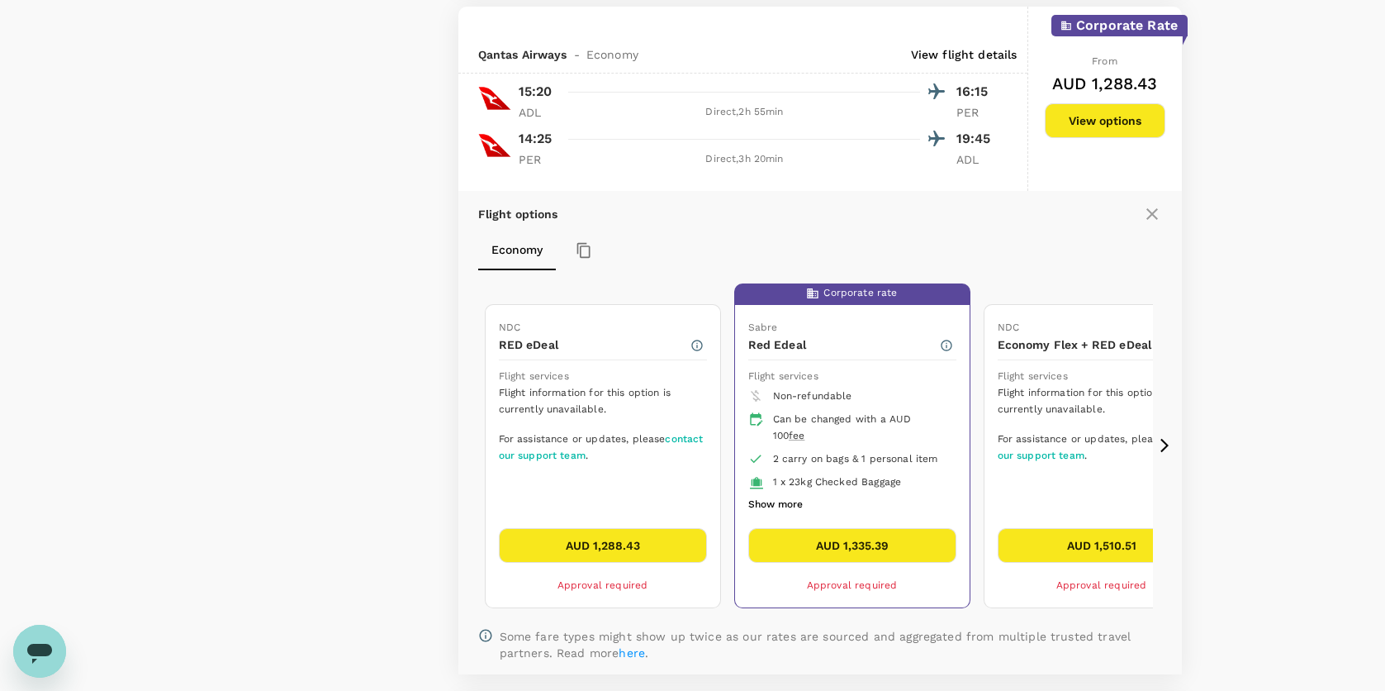
scroll to position [1307, 0]
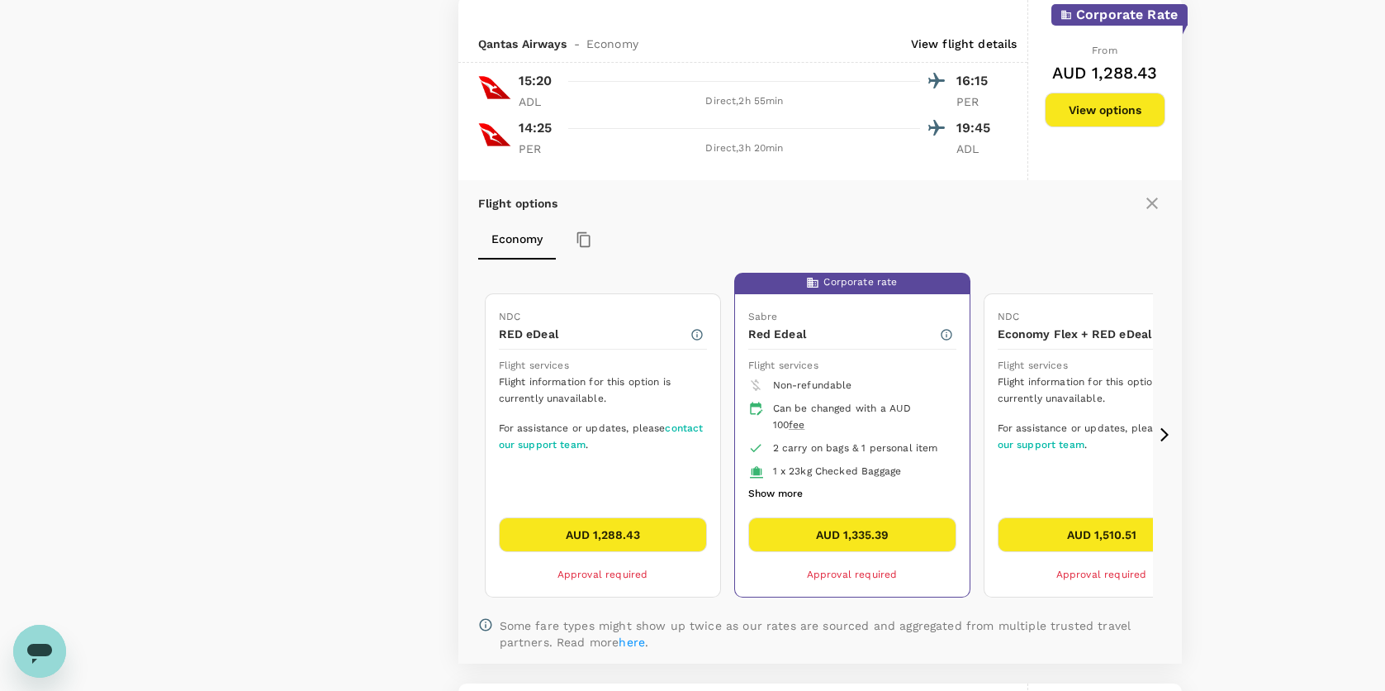
click at [1059, 235] on div "Economy" at bounding box center [820, 240] width 684 height 40
click at [1157, 205] on icon at bounding box center [1153, 203] width 20 height 20
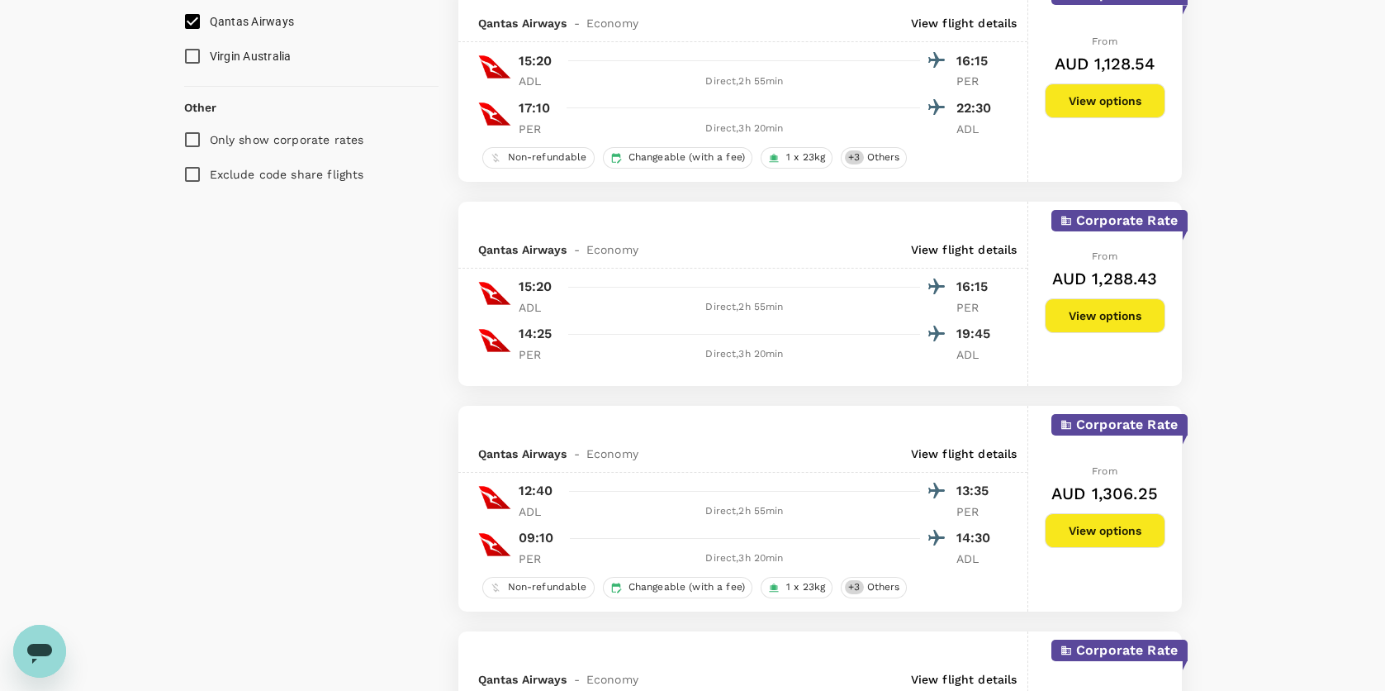
scroll to position [1059, 0]
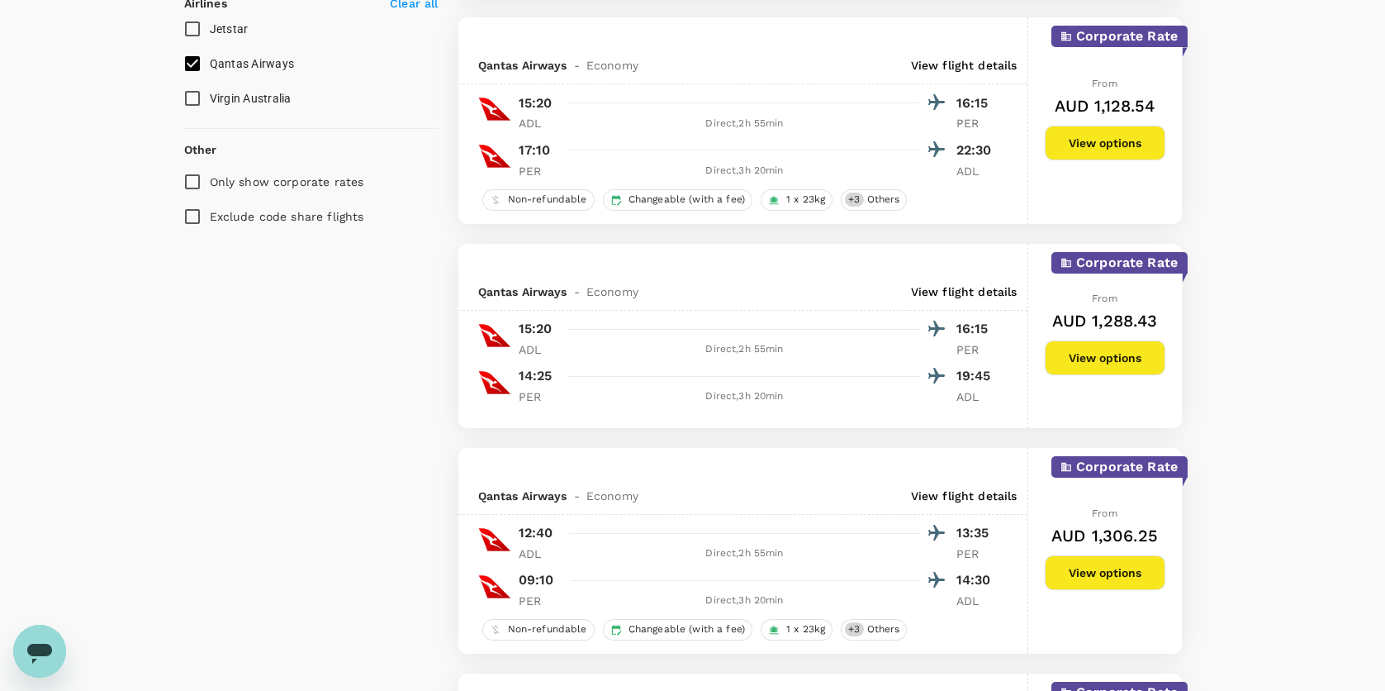
click at [1088, 357] on button "View options" at bounding box center [1105, 357] width 121 height 35
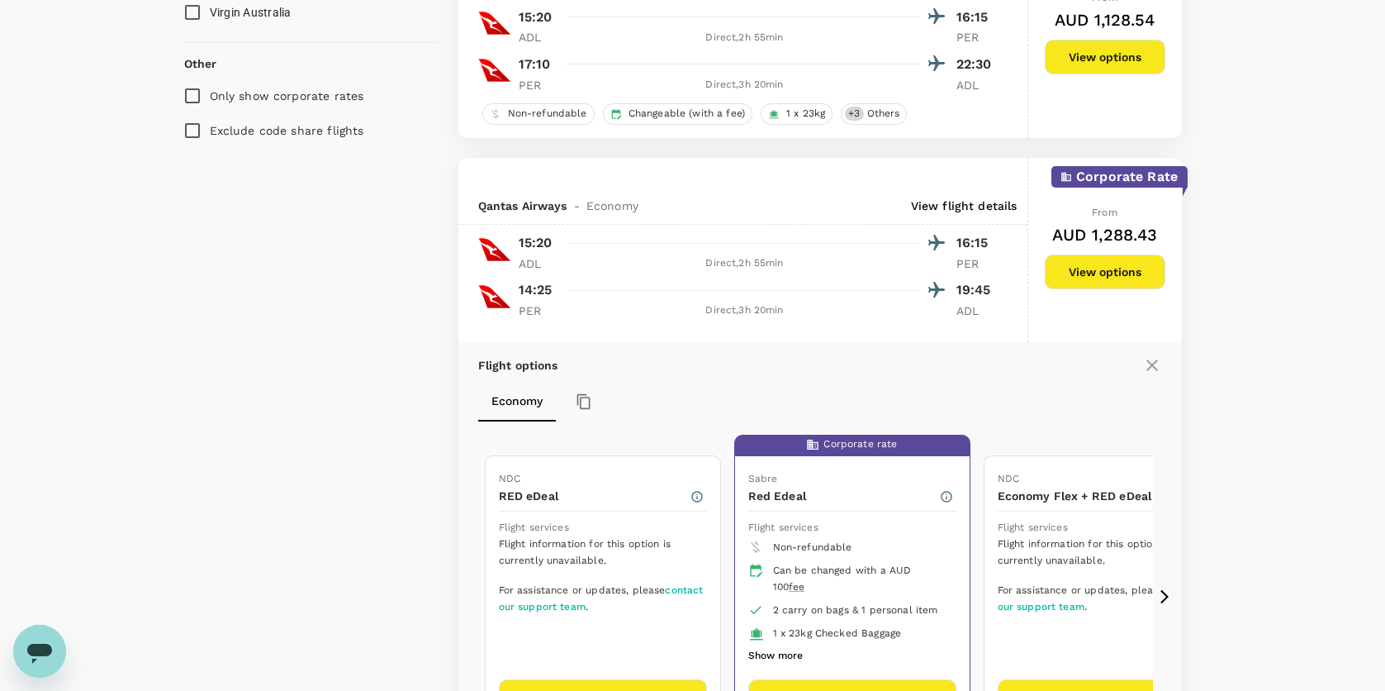
scroll to position [1142, 0]
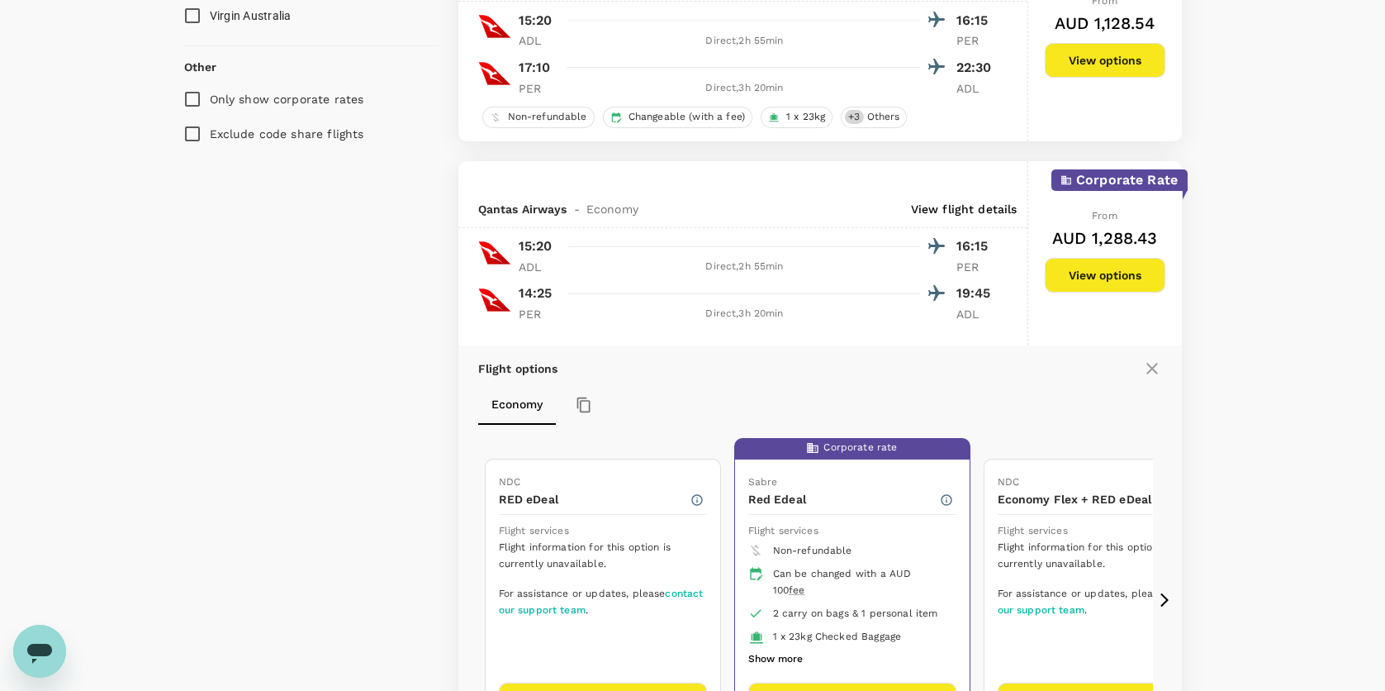
click at [1151, 371] on icon at bounding box center [1153, 369] width 20 height 20
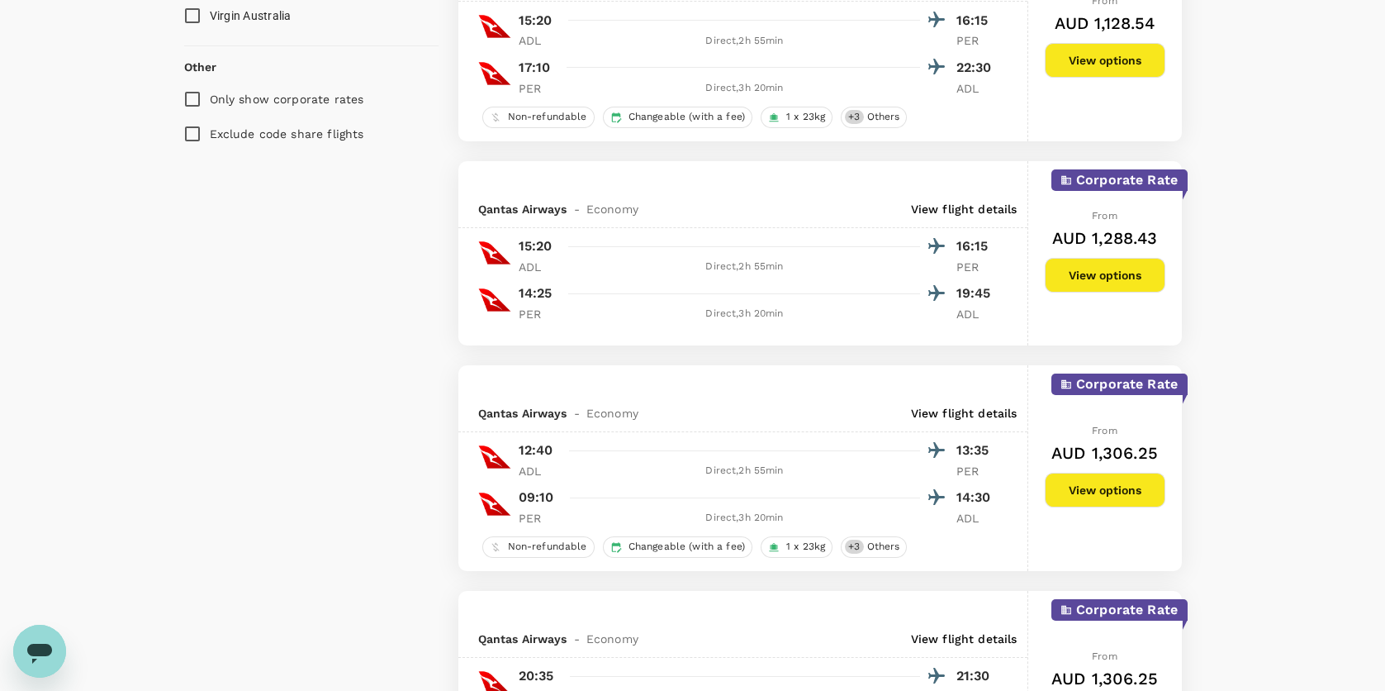
click at [805, 208] on div "Qantas Airways - Economy View flight details" at bounding box center [747, 209] width 539 height 17
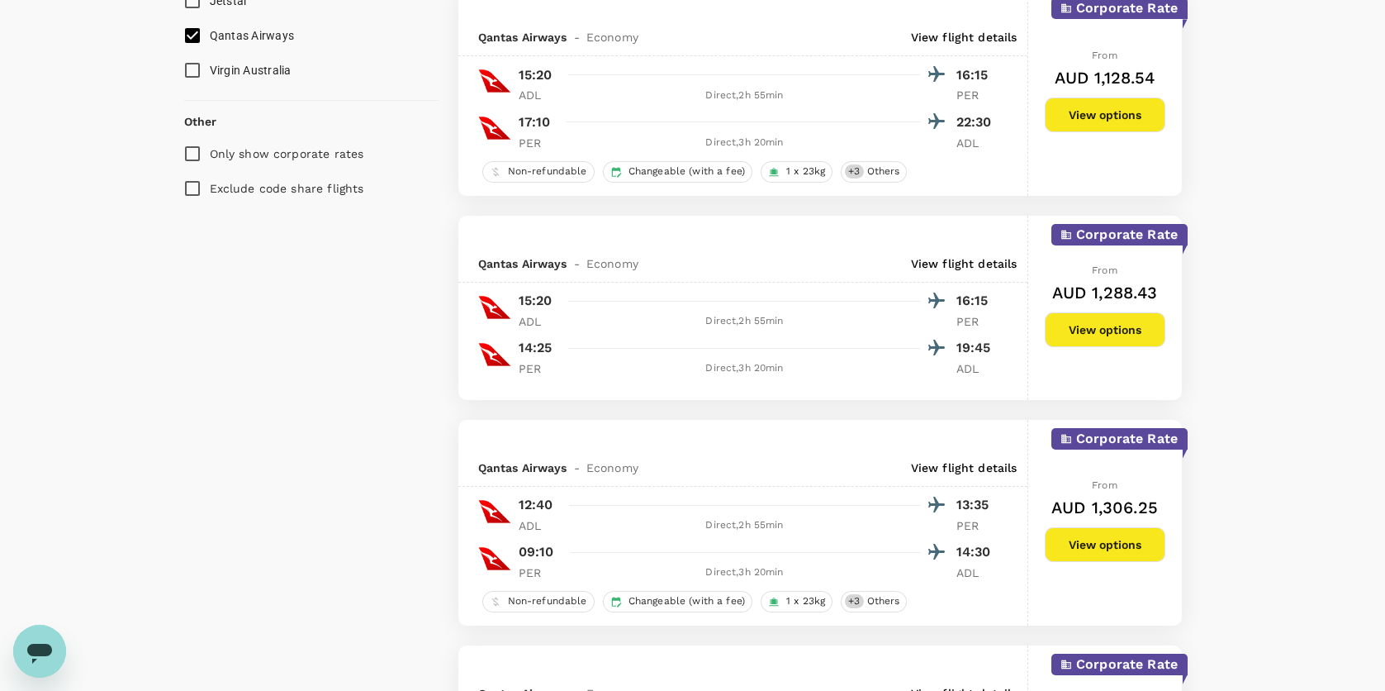
scroll to position [1059, 0]
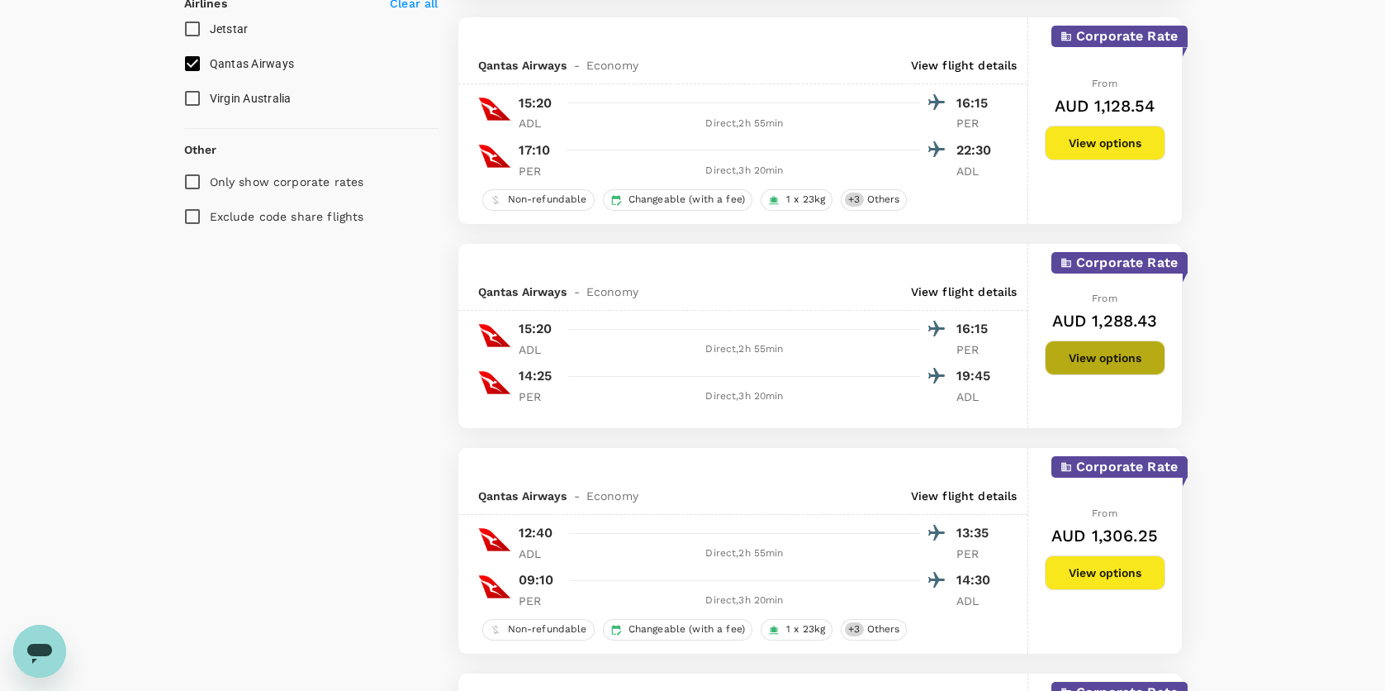
click at [1134, 364] on button "View options" at bounding box center [1105, 357] width 121 height 35
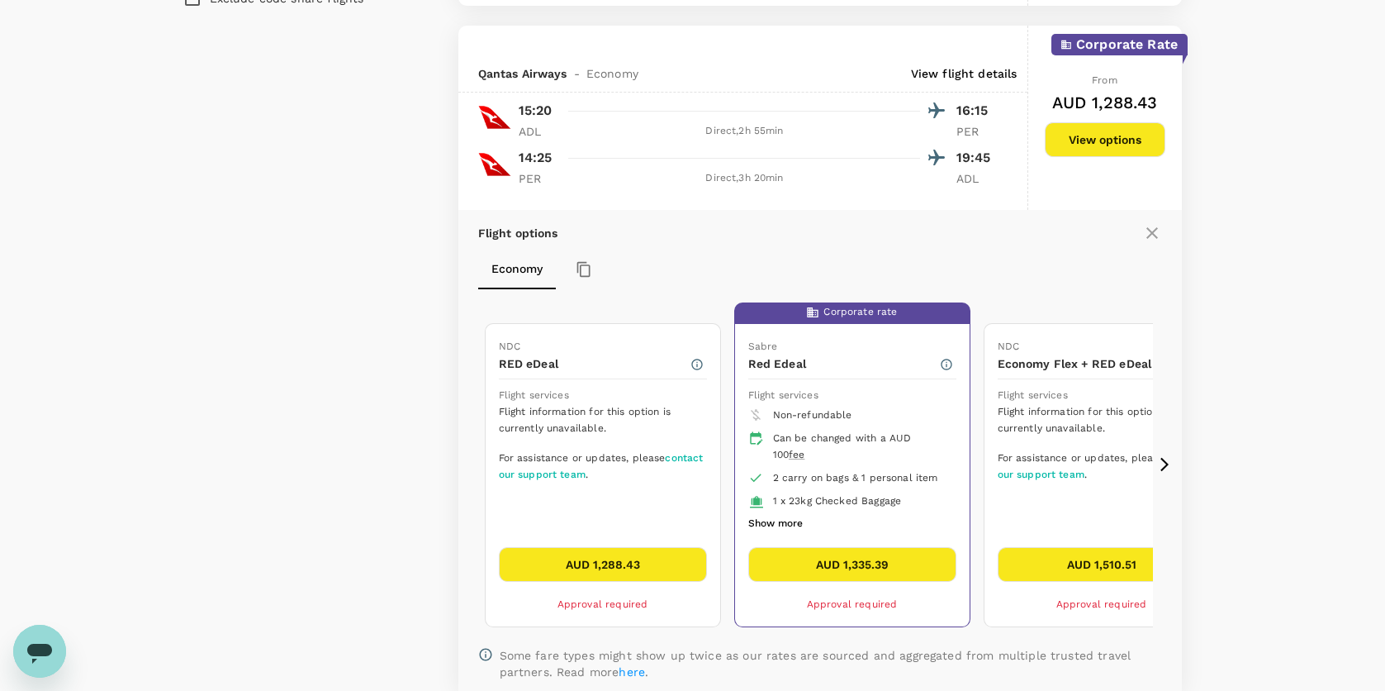
scroll to position [1307, 0]
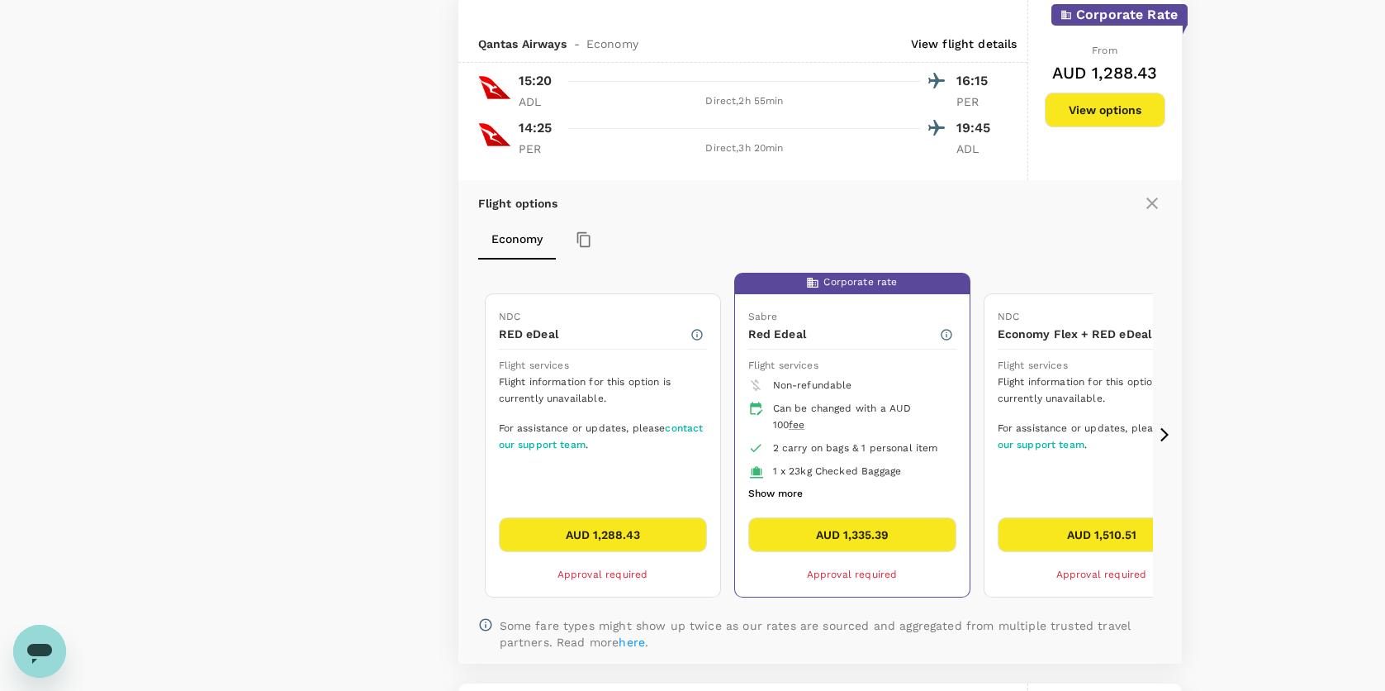
click at [587, 532] on button "AUD 1,288.43" at bounding box center [603, 534] width 208 height 35
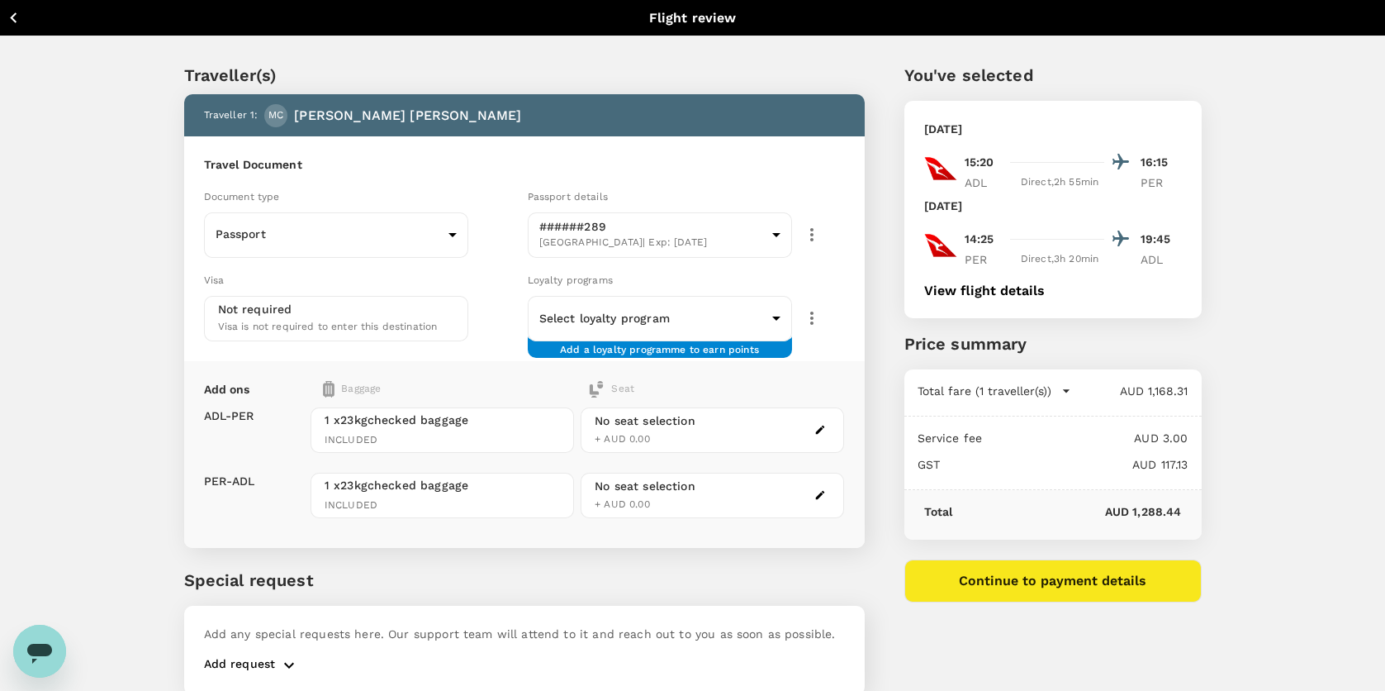
click at [21, 18] on icon "button" at bounding box center [13, 17] width 21 height 21
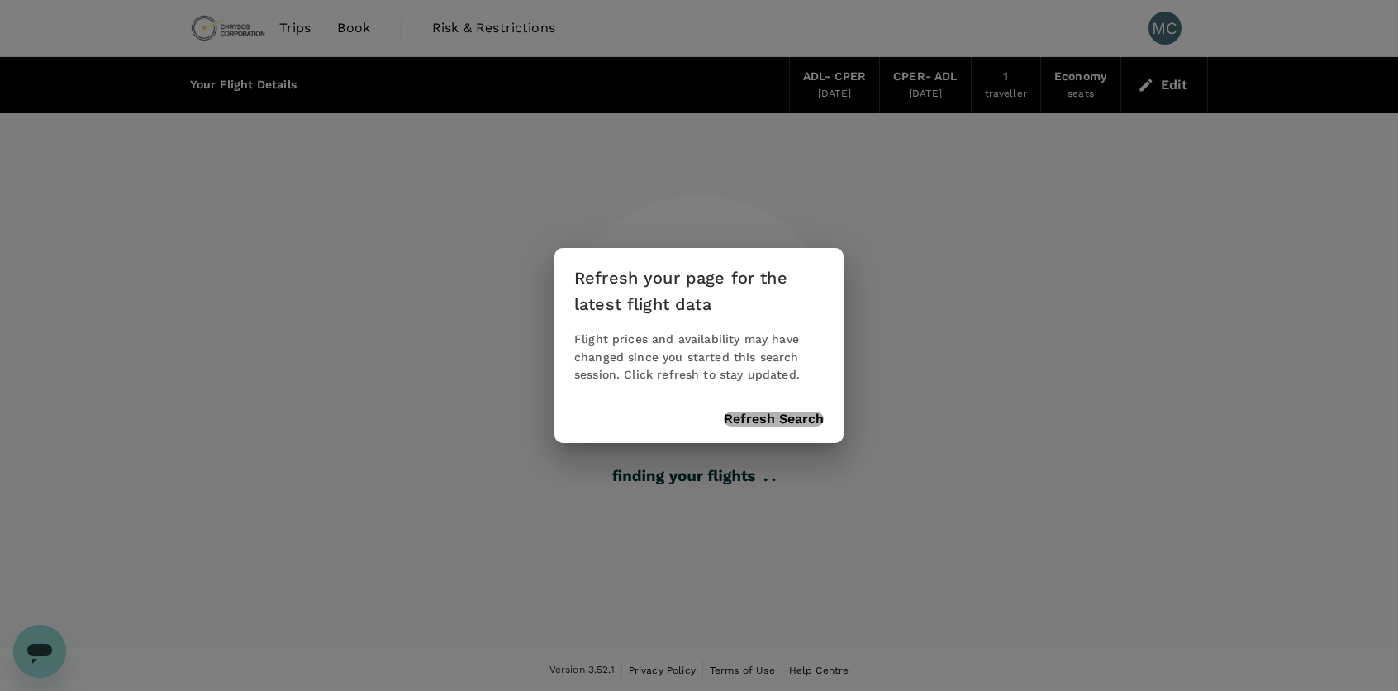
click at [804, 416] on button "Refresh Search" at bounding box center [774, 418] width 100 height 15
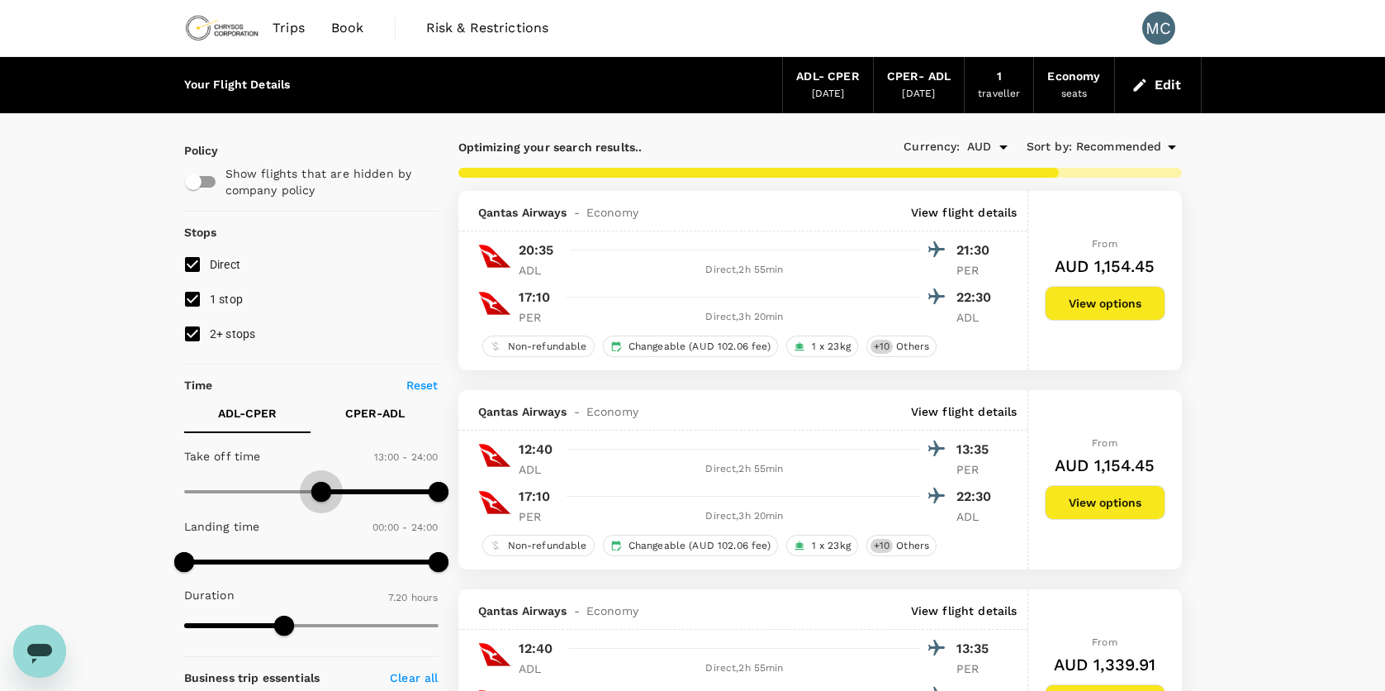
type input "810"
drag, startPoint x: 188, startPoint y: 483, endPoint x: 327, endPoint y: 490, distance: 139.0
click at [327, 490] on span at bounding box center [327, 492] width 20 height 20
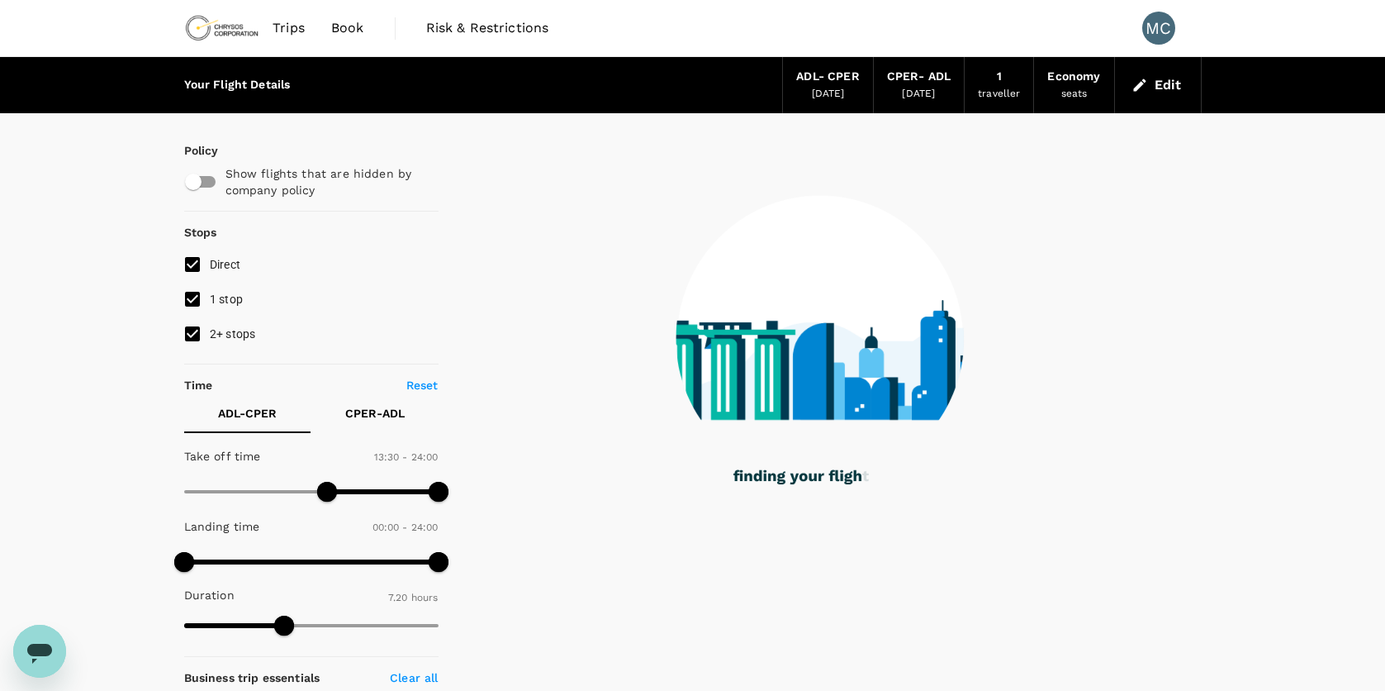
scroll to position [83, 0]
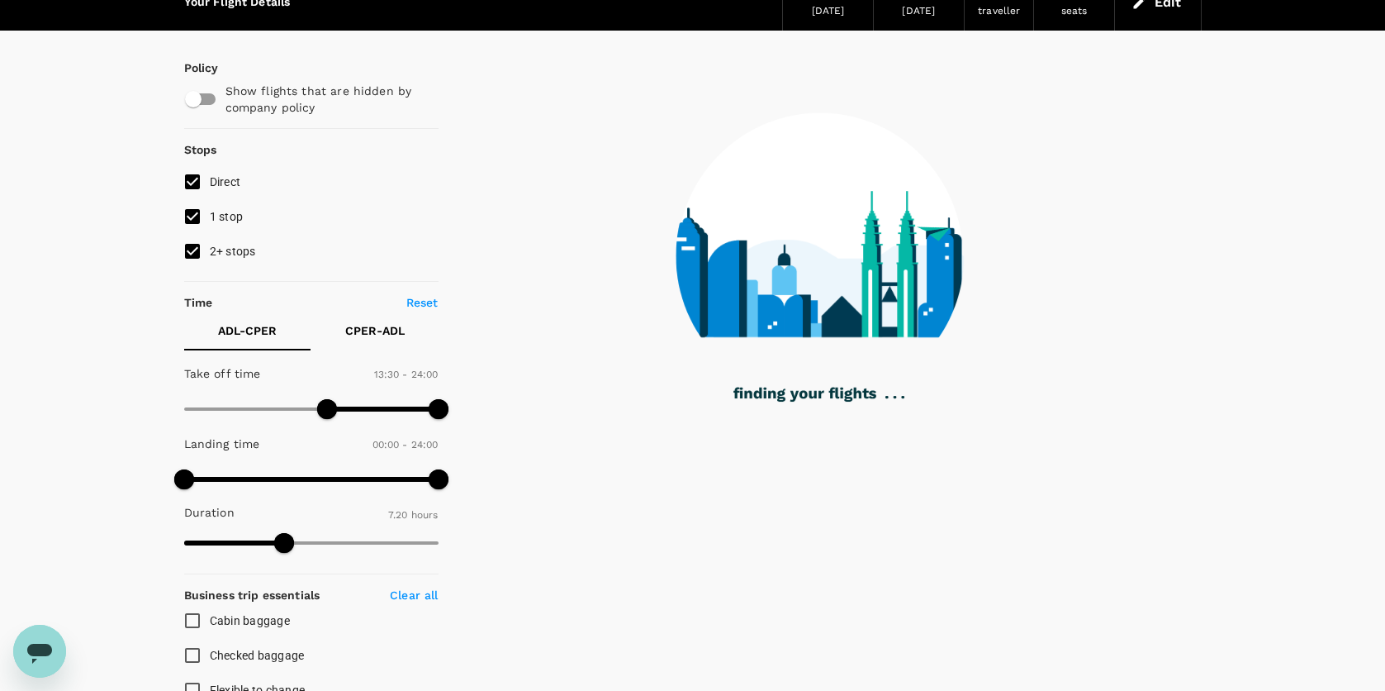
click at [381, 335] on p "CPER - ADL" at bounding box center [374, 330] width 59 height 17
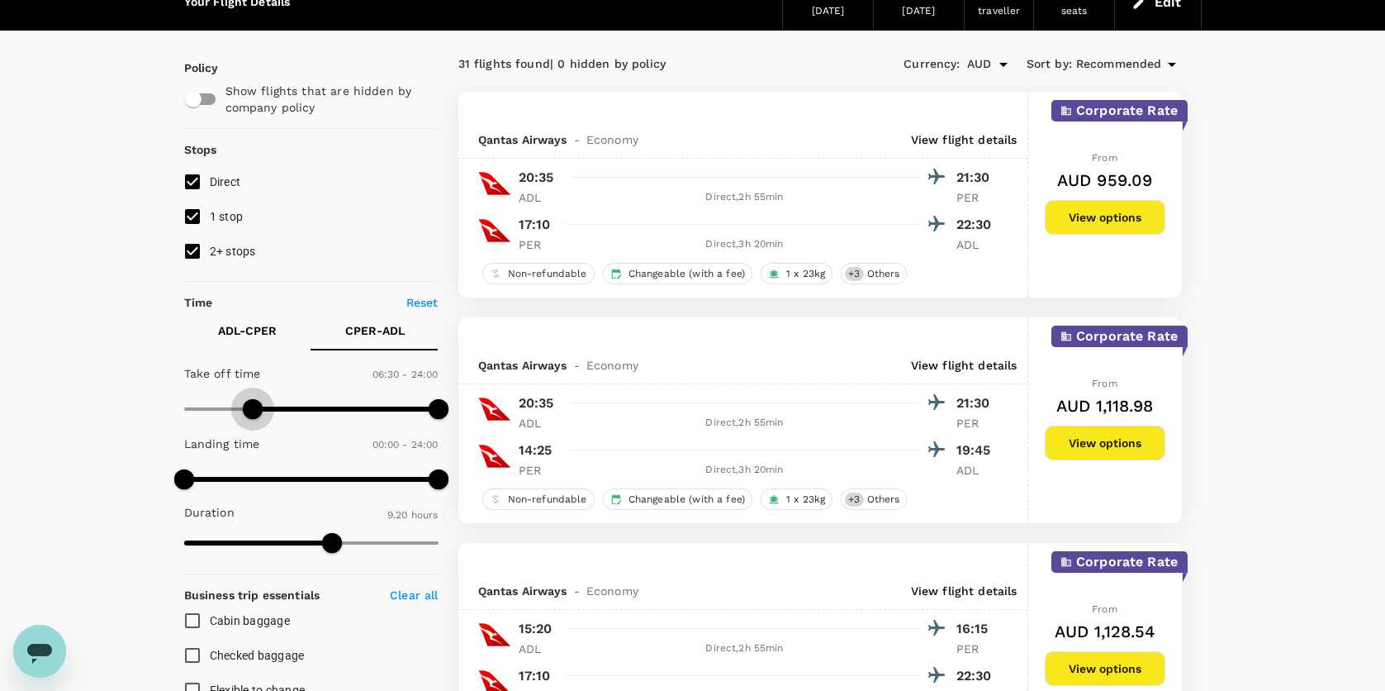
type input "450"
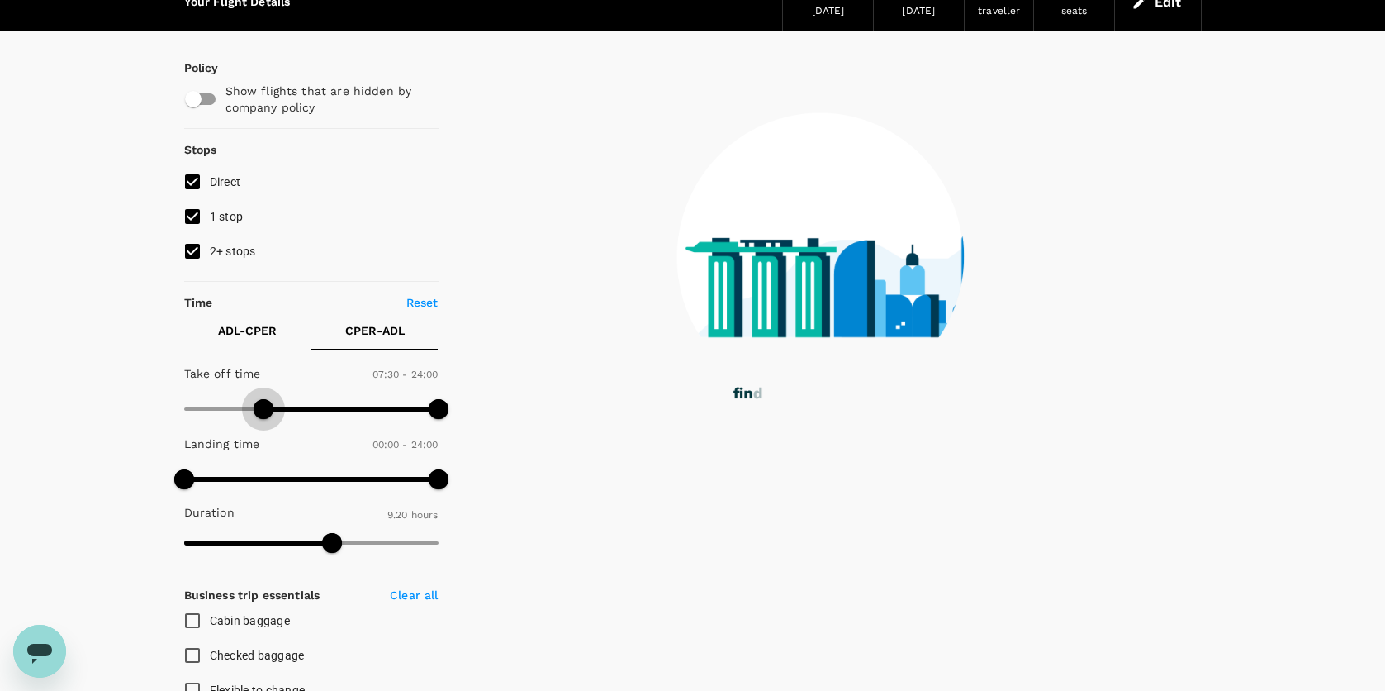
drag, startPoint x: 189, startPoint y: 399, endPoint x: 264, endPoint y: 410, distance: 75.1
click at [264, 410] on span at bounding box center [264, 409] width 20 height 20
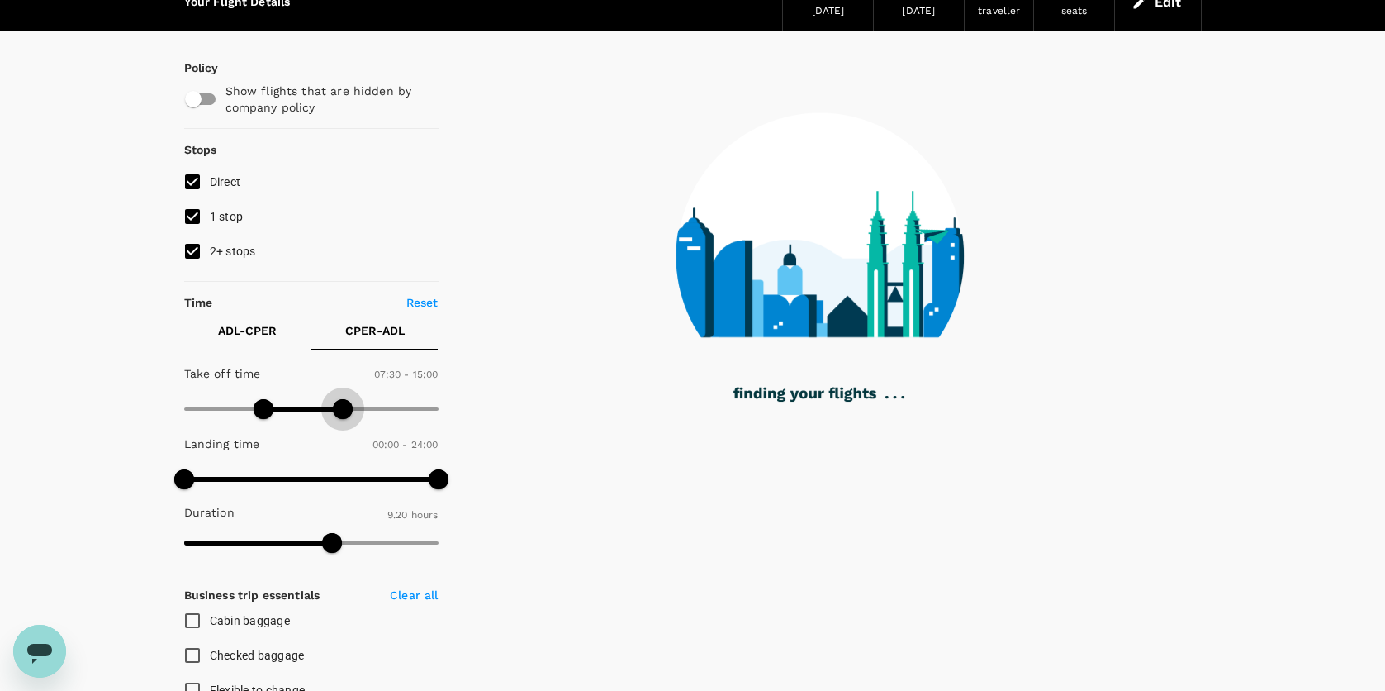
type input "840"
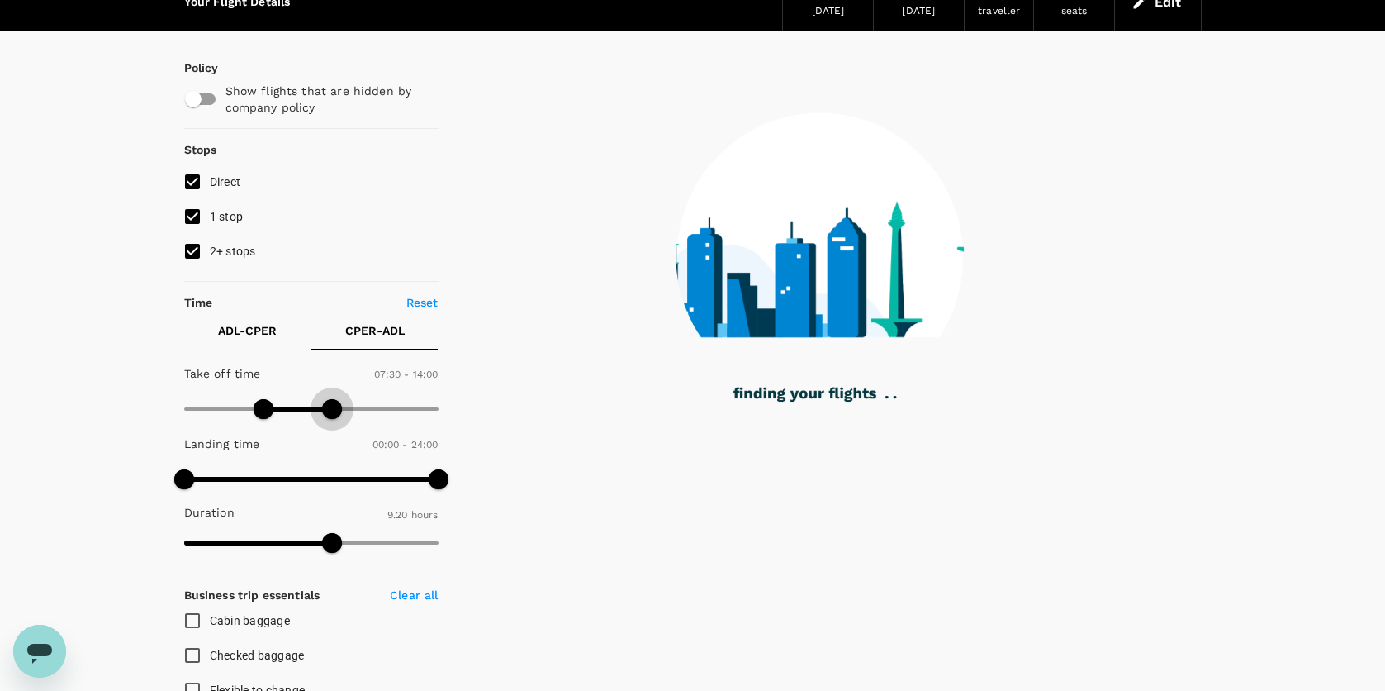
checkbox input "false"
checkbox input "true"
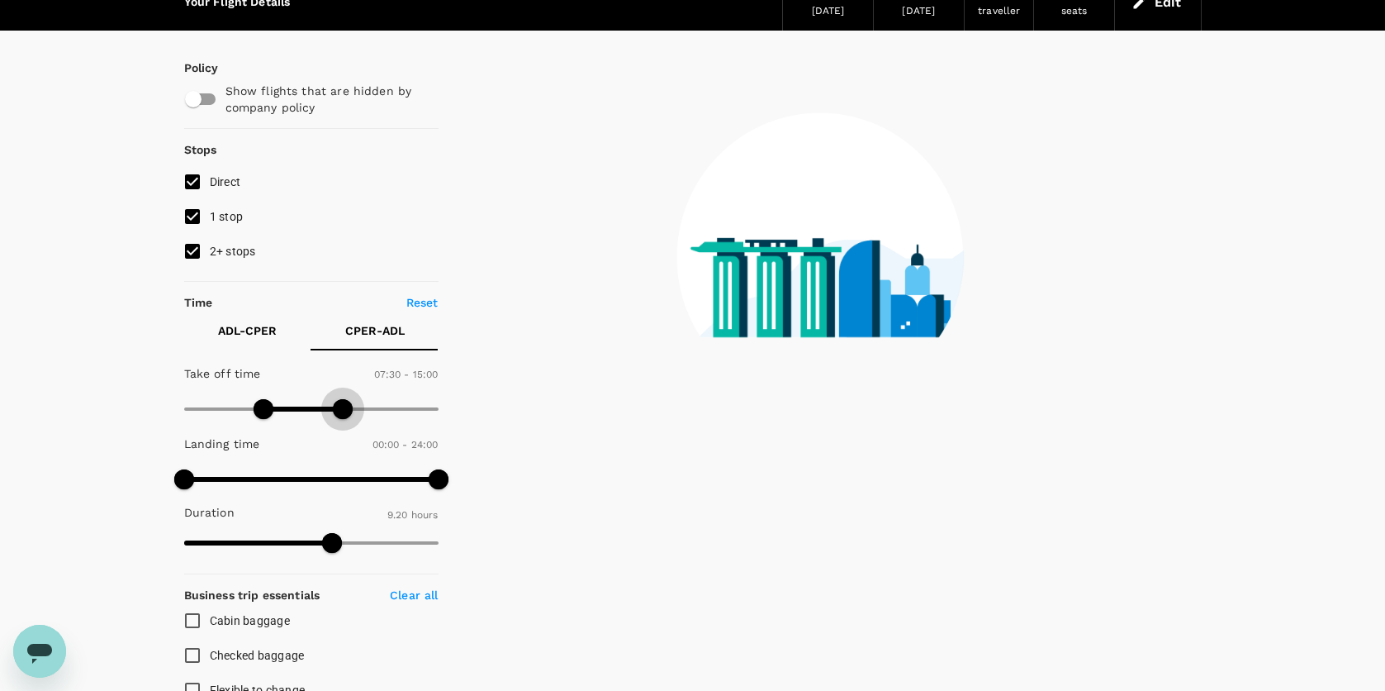
type input "900"
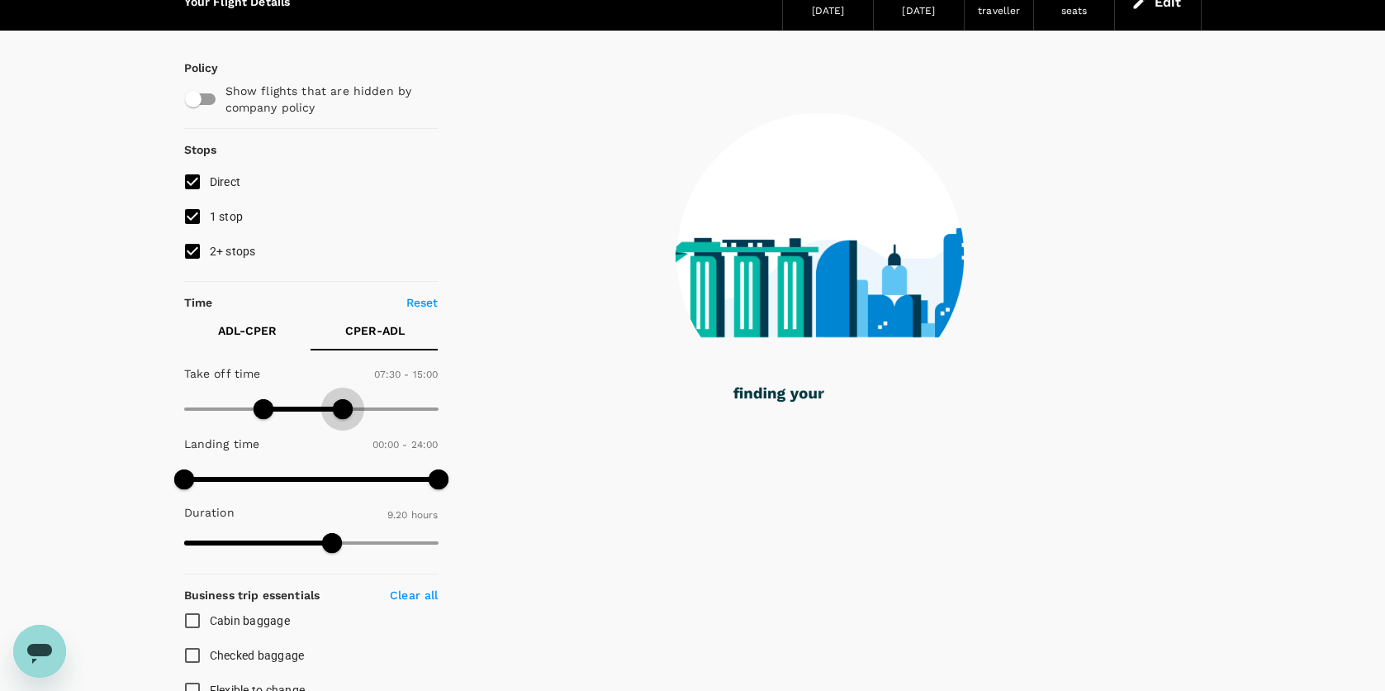
drag, startPoint x: 429, startPoint y: 406, endPoint x: 341, endPoint y: 403, distance: 87.6
click at [341, 403] on span at bounding box center [343, 409] width 20 height 20
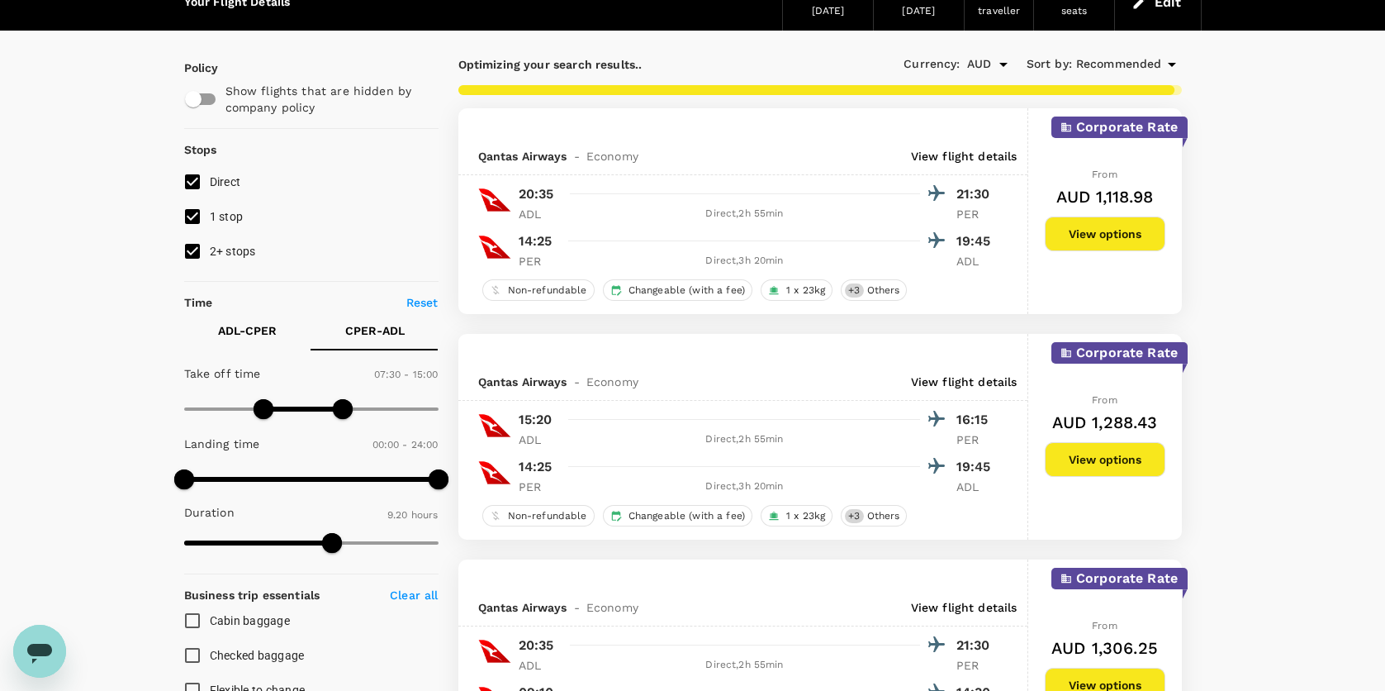
click at [229, 330] on p "ADL - CPER" at bounding box center [247, 330] width 59 height 17
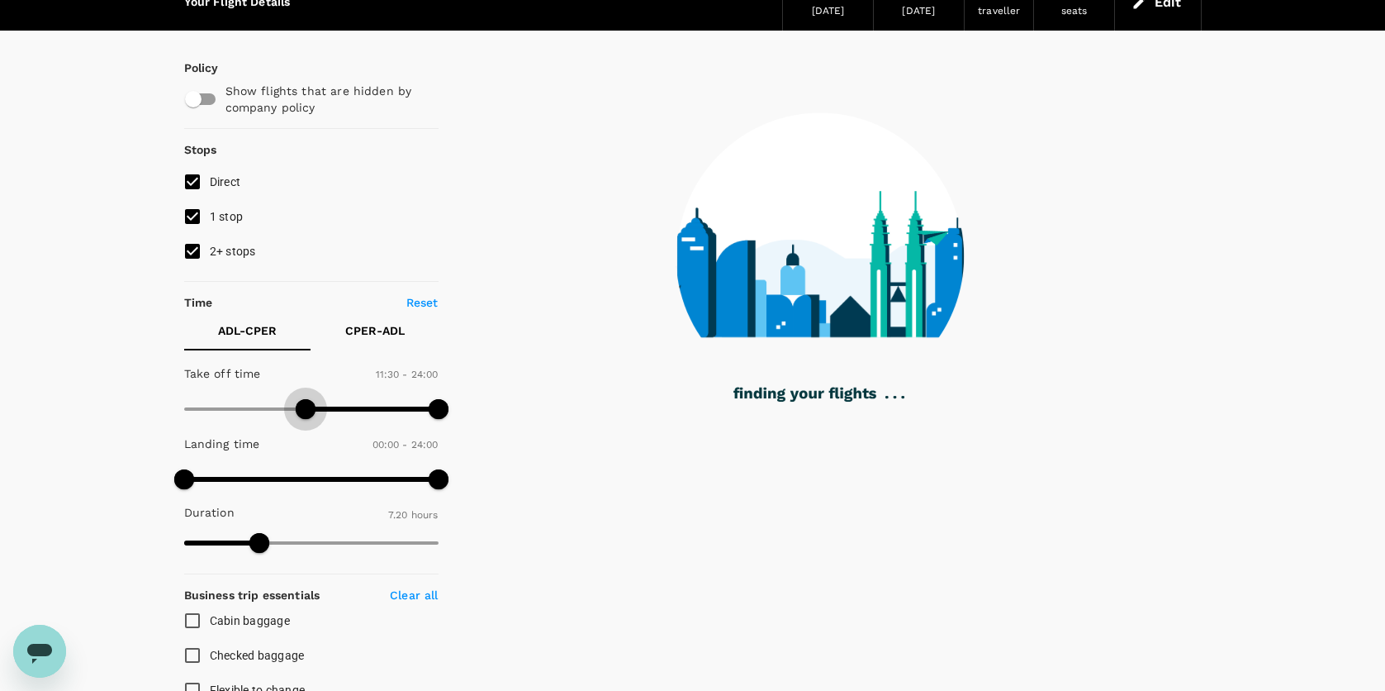
type input "720"
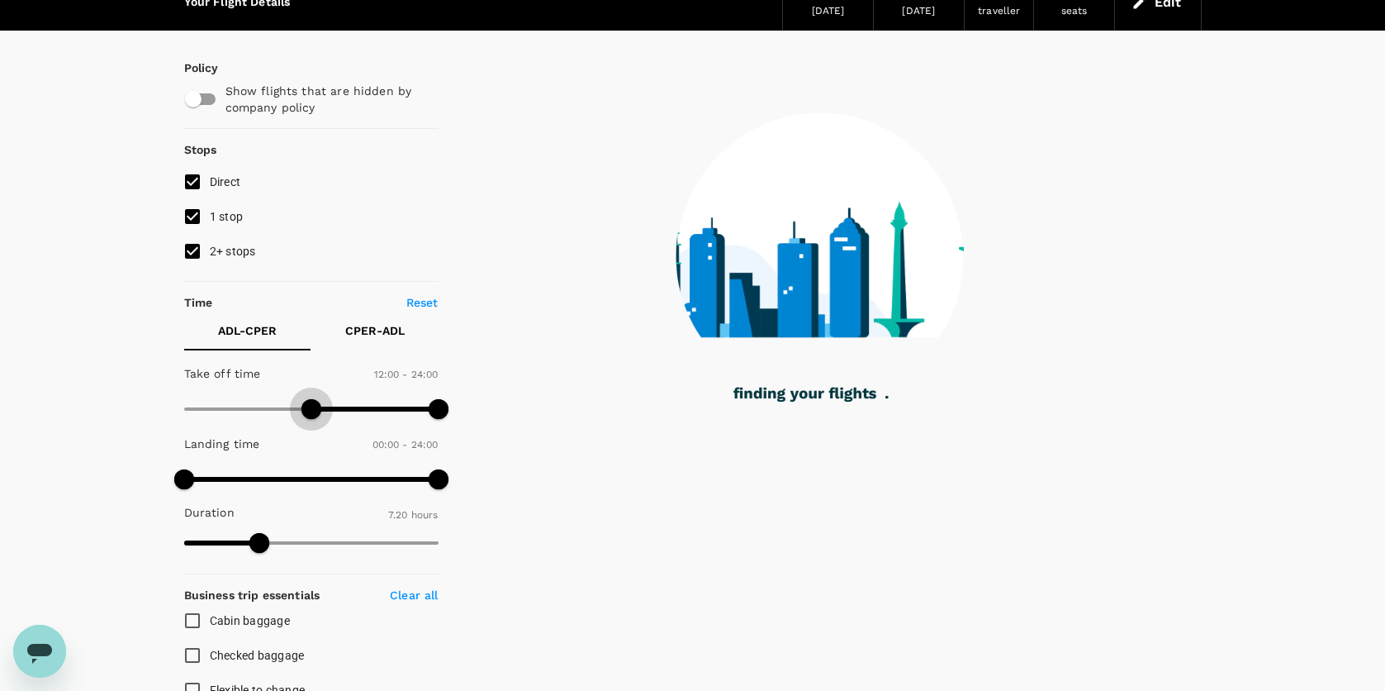
drag, startPoint x: 324, startPoint y: 402, endPoint x: 309, endPoint y: 402, distance: 14.9
click at [309, 402] on span at bounding box center [312, 409] width 20 height 20
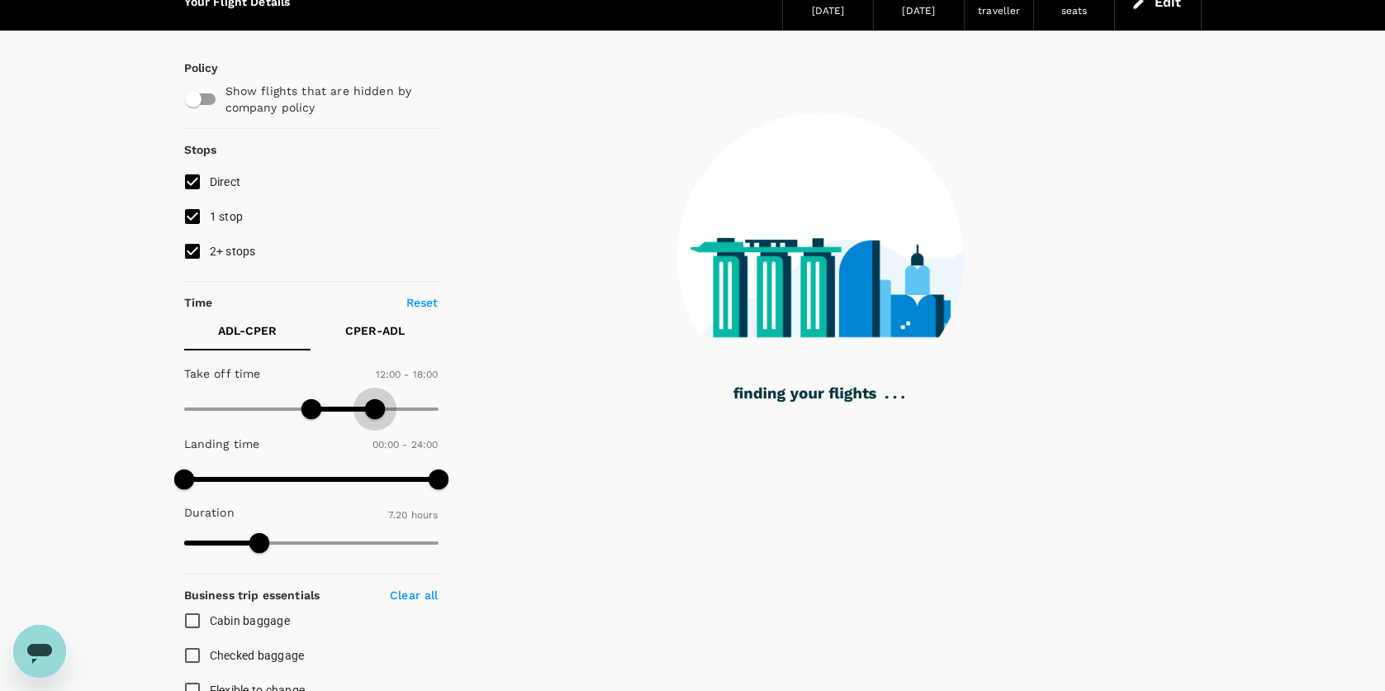
type input "1050"
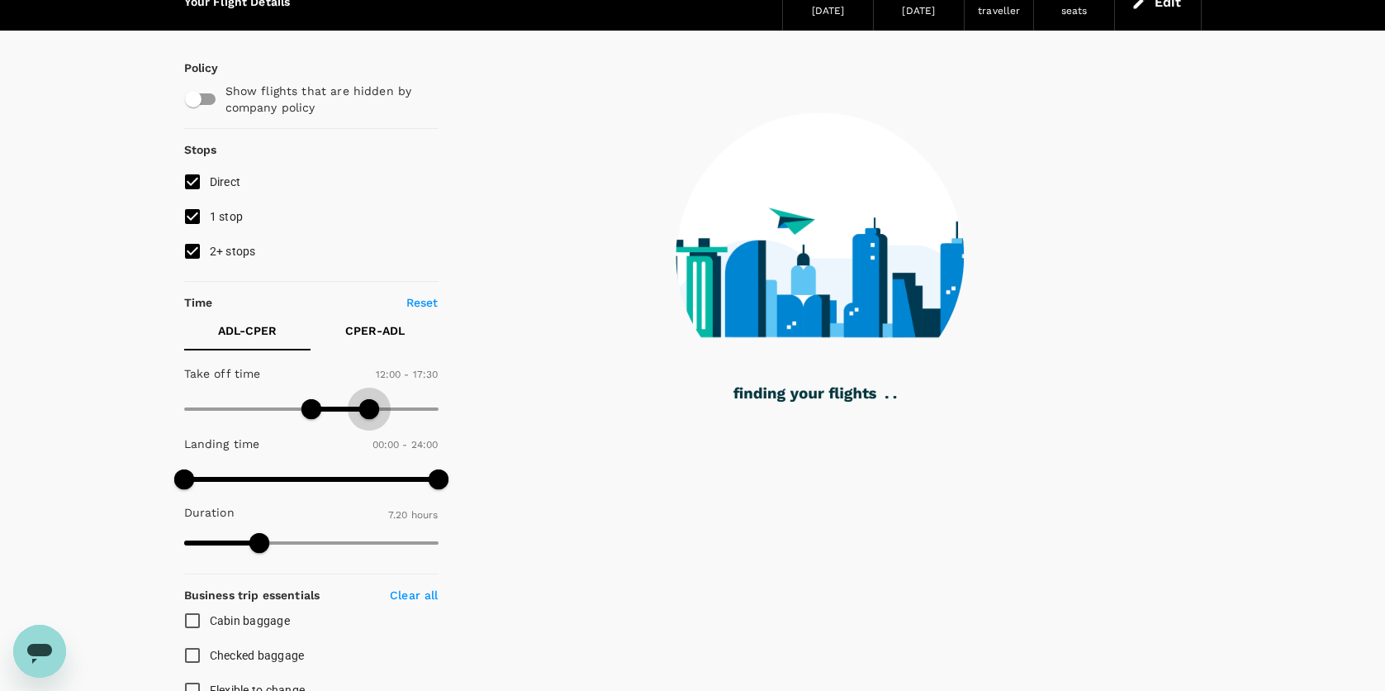
drag, startPoint x: 436, startPoint y: 412, endPoint x: 371, endPoint y: 413, distance: 65.3
click at [371, 413] on span at bounding box center [369, 409] width 20 height 20
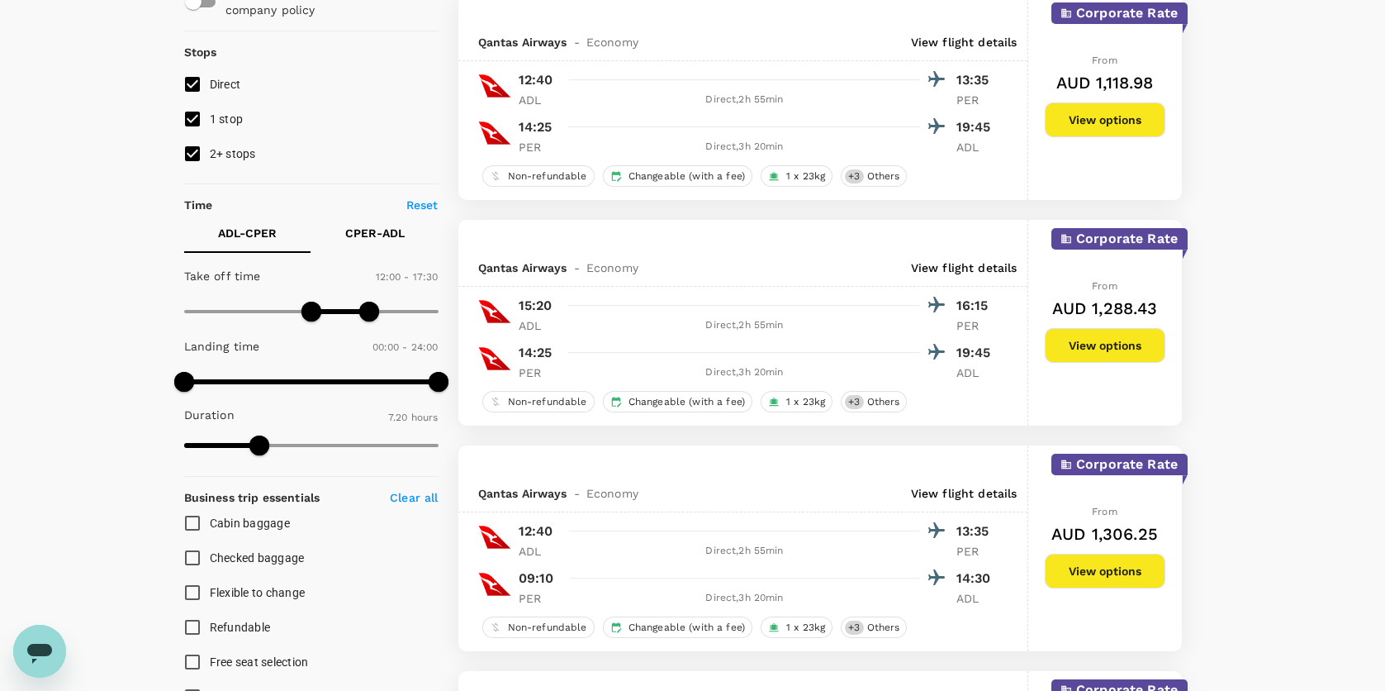
scroll to position [165, 0]
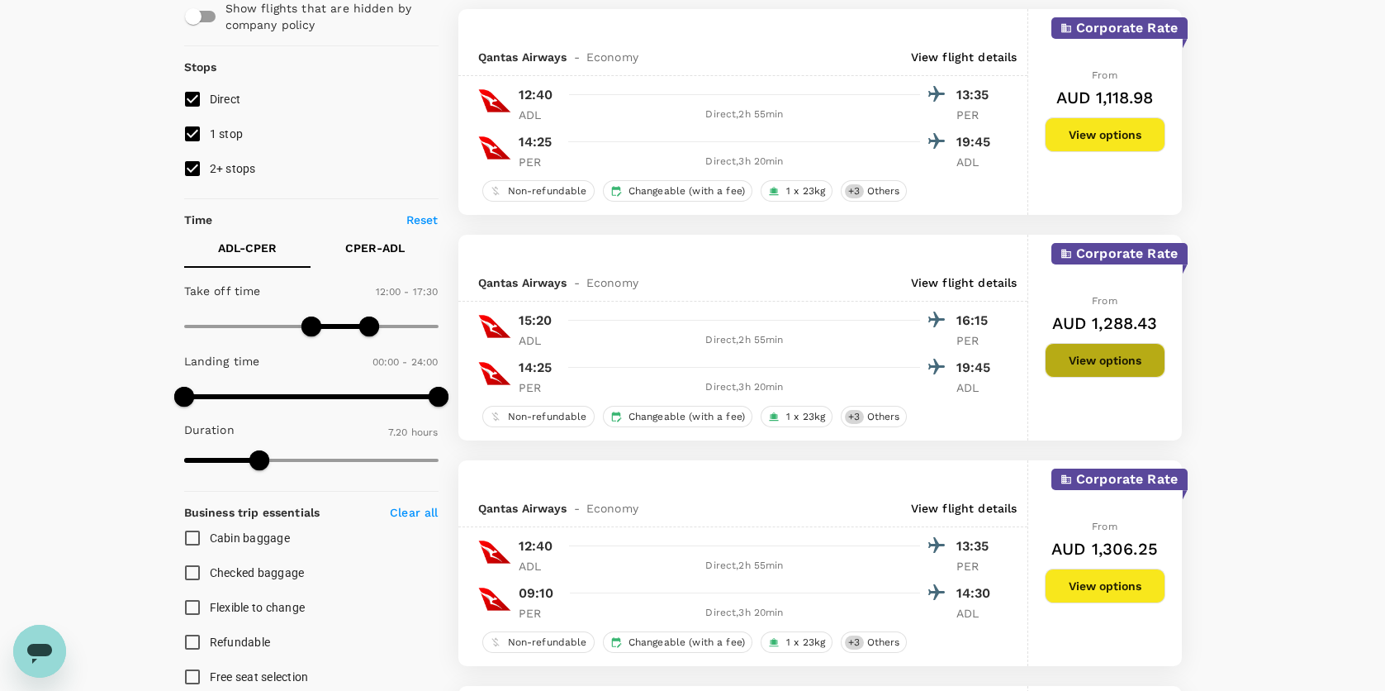
click at [1109, 355] on button "View options" at bounding box center [1105, 360] width 121 height 35
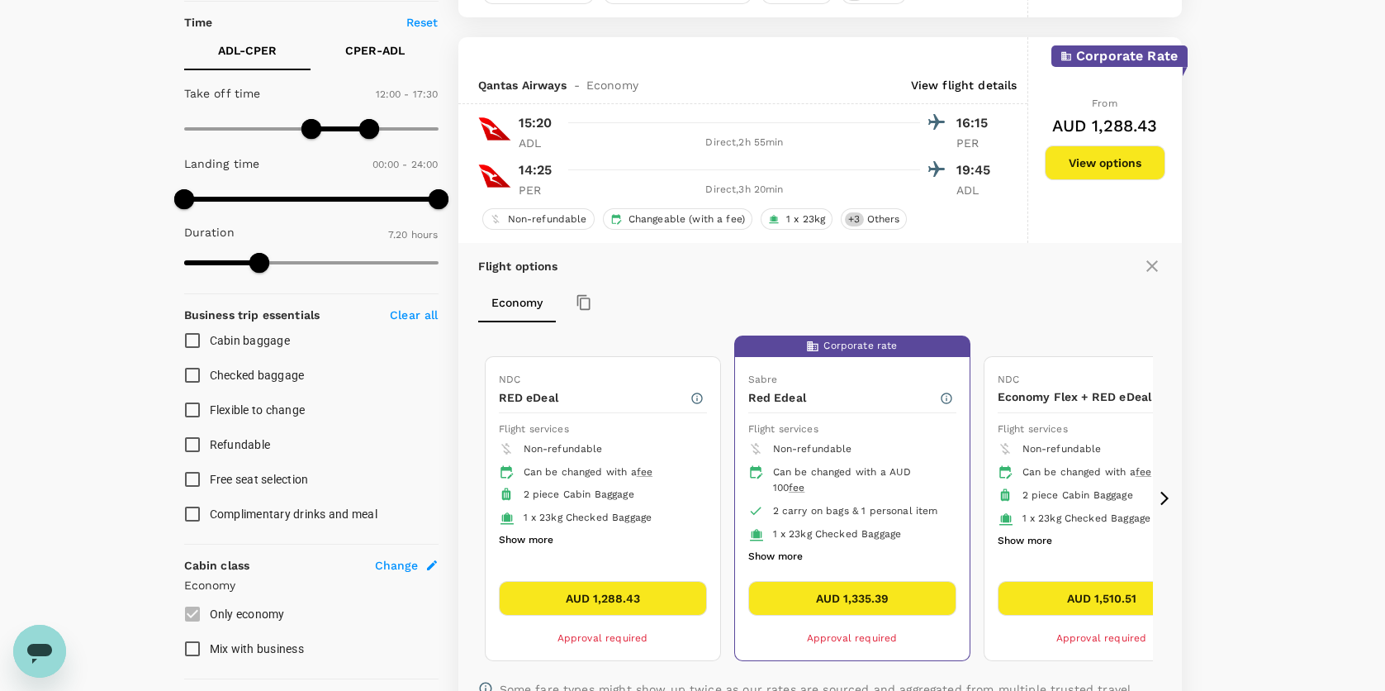
scroll to position [400, 0]
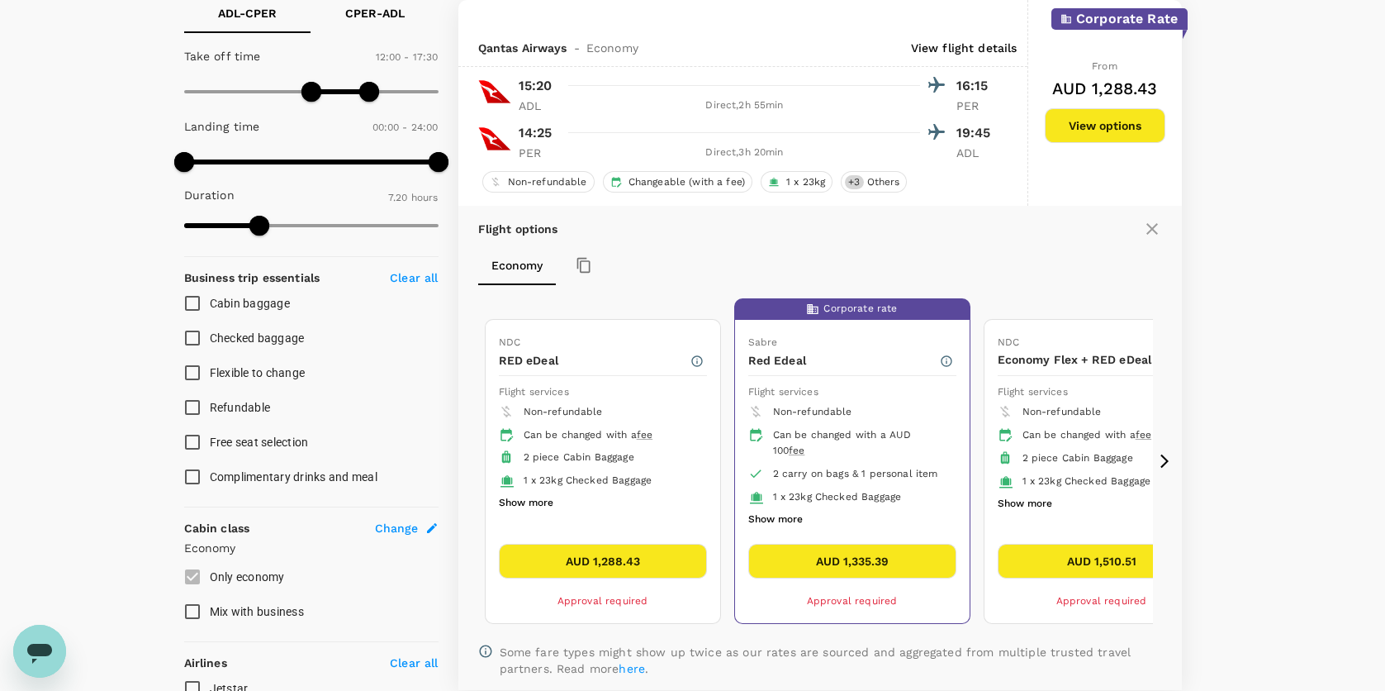
click at [537, 502] on button "Show more" at bounding box center [526, 502] width 55 height 21
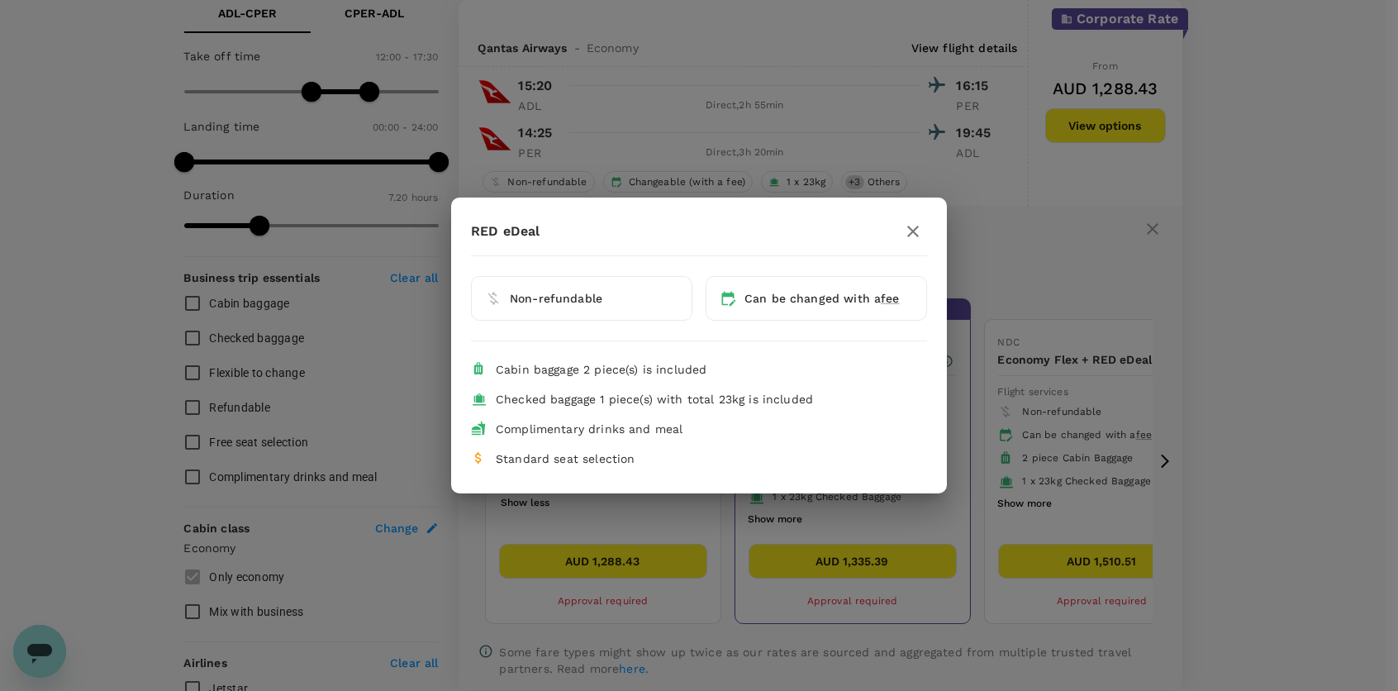
click at [909, 231] on icon "button" at bounding box center [913, 231] width 20 height 20
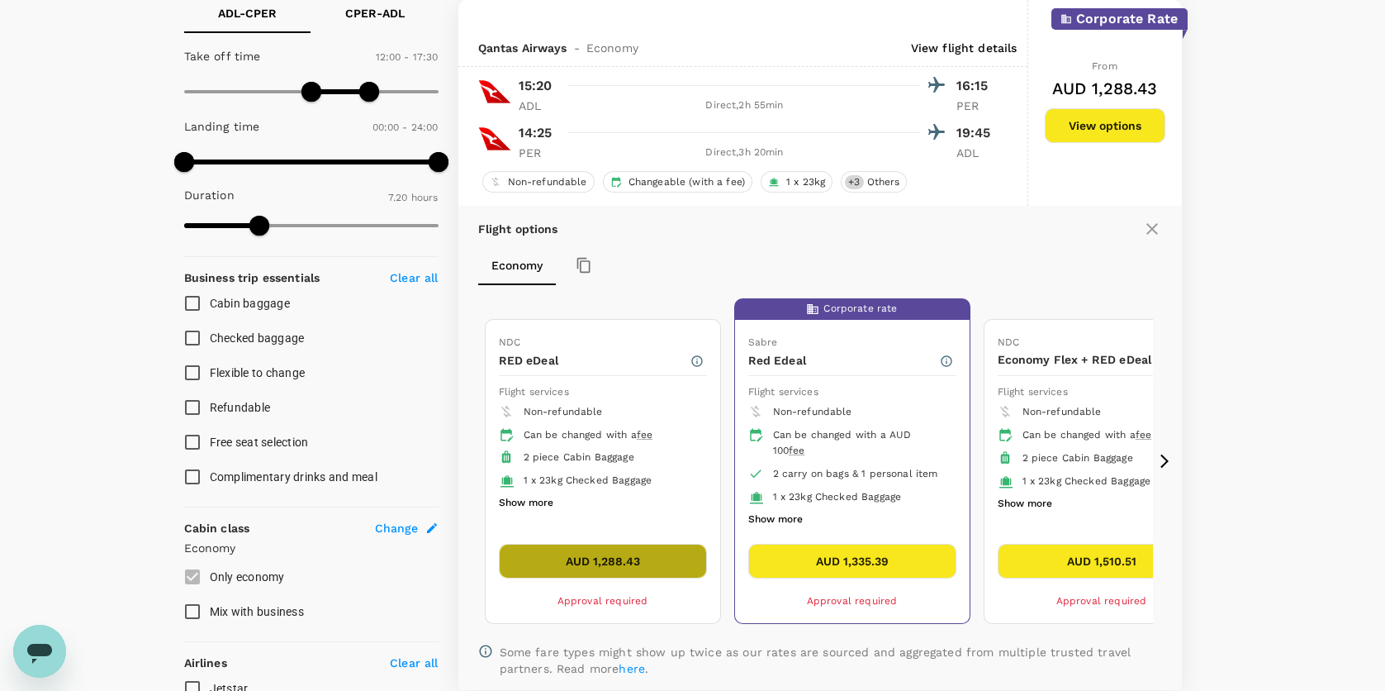
click at [583, 565] on button "AUD 1,288.43" at bounding box center [603, 561] width 208 height 35
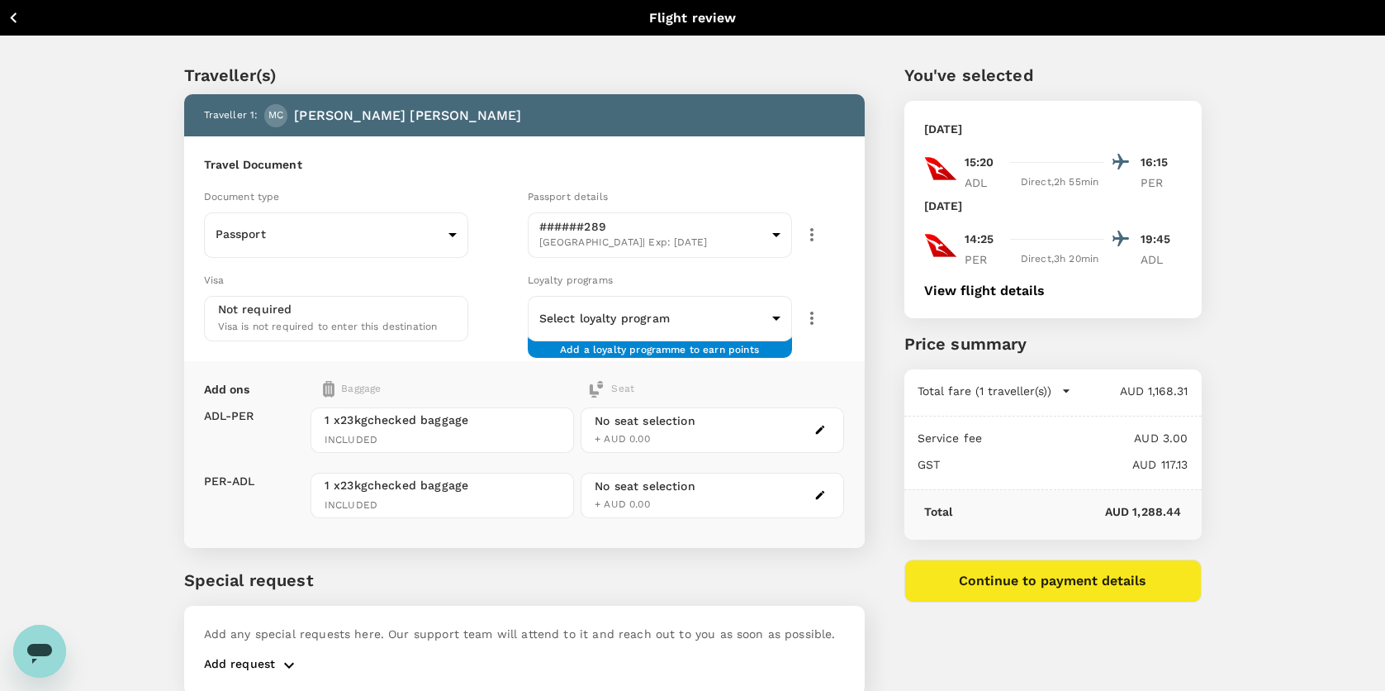
click at [24, 20] on button "Back to flight results" at bounding box center [79, 17] width 145 height 21
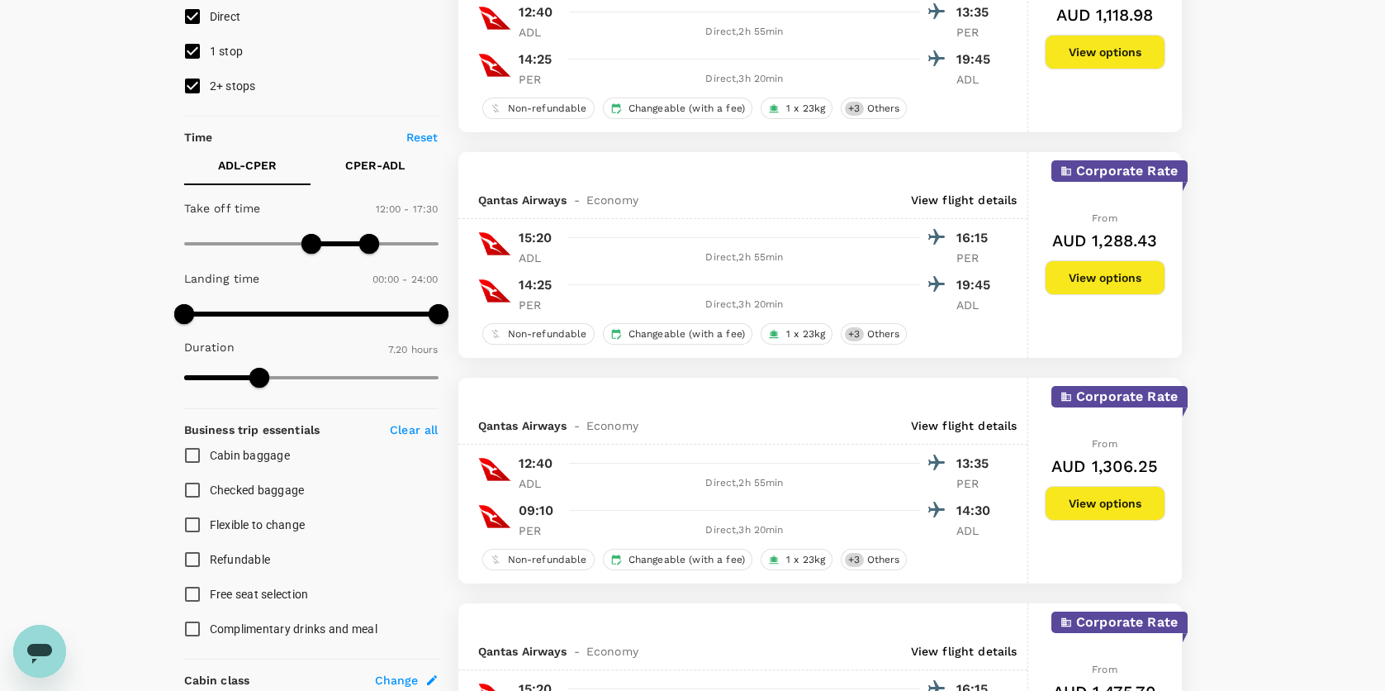
scroll to position [165, 0]
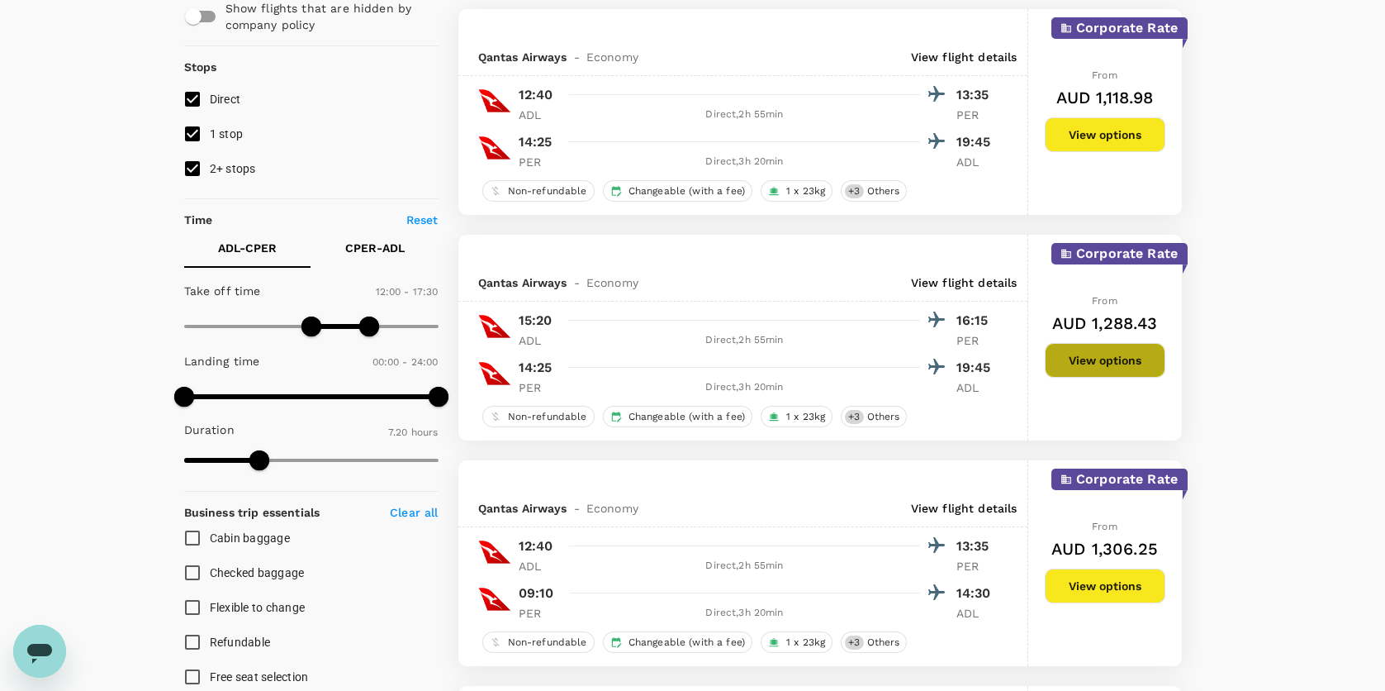
click at [1073, 354] on button "View options" at bounding box center [1105, 360] width 121 height 35
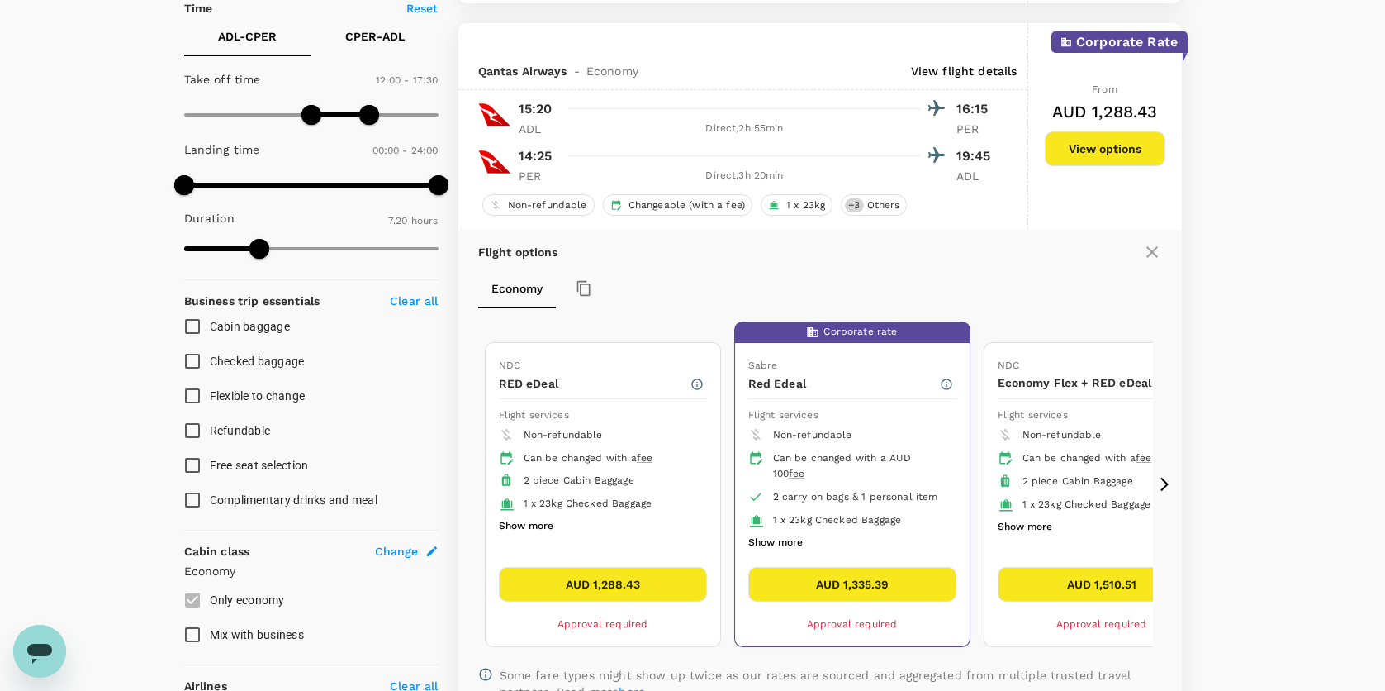
scroll to position [400, 0]
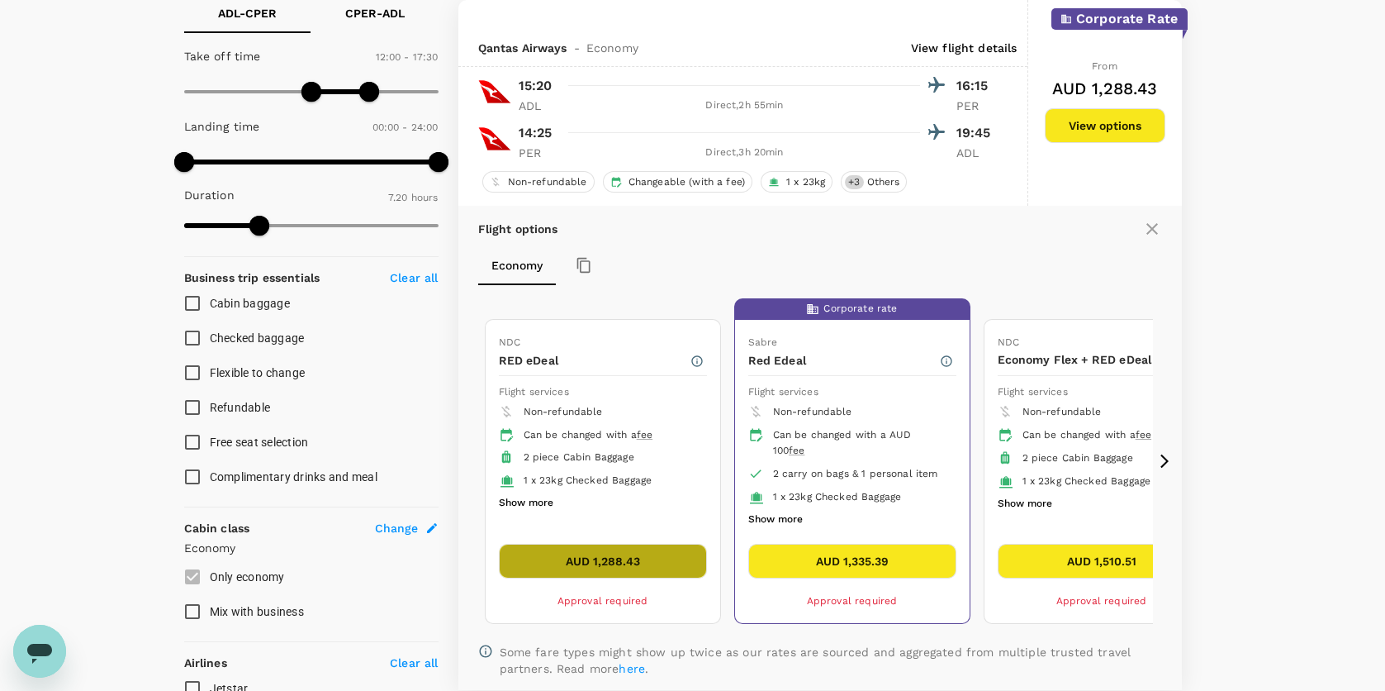
click at [612, 553] on button "AUD 1,288.43" at bounding box center [603, 561] width 208 height 35
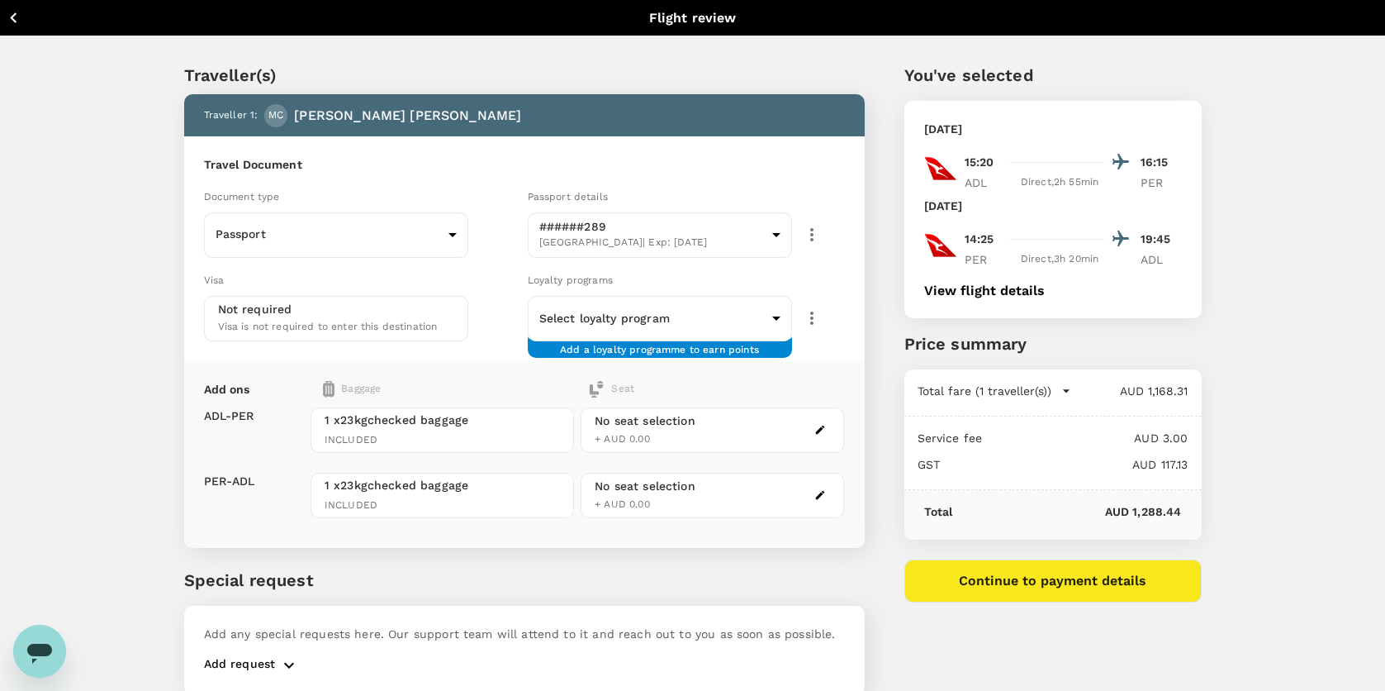
click at [18, 20] on icon "button" at bounding box center [13, 17] width 21 height 21
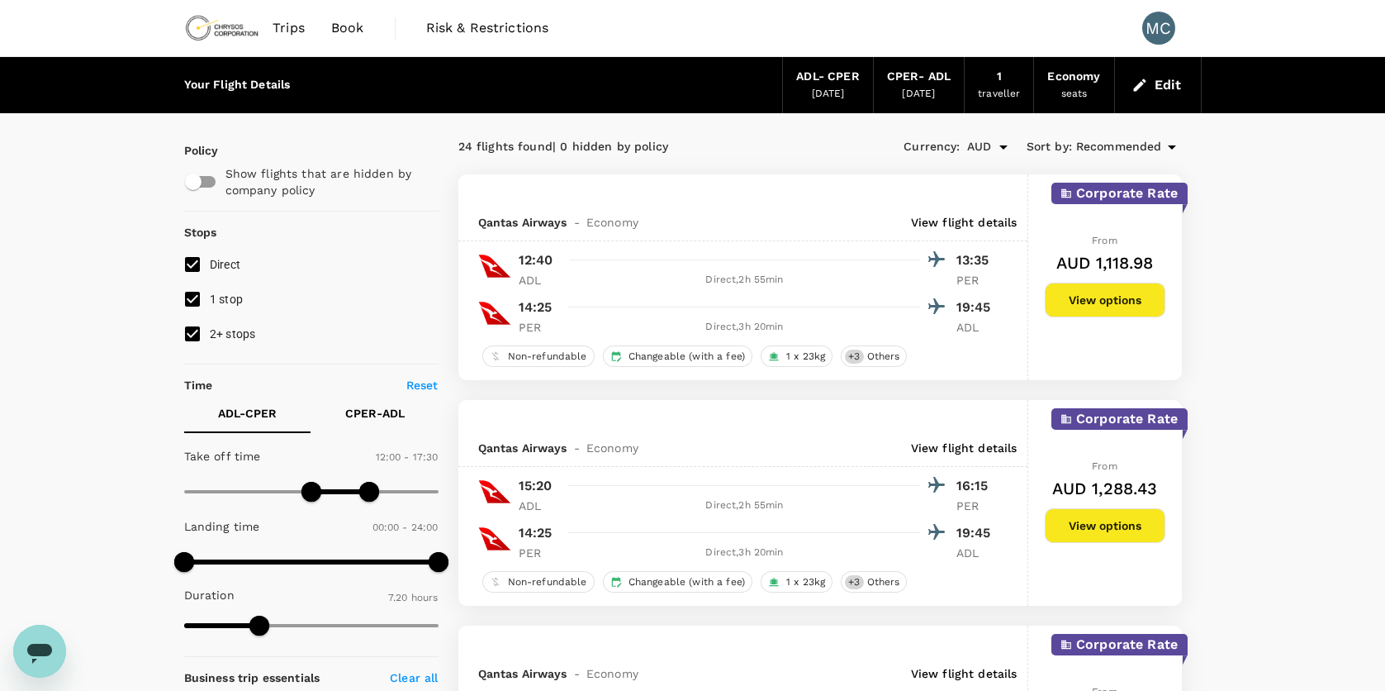
click at [763, 501] on div "Direct , 2h 55min" at bounding box center [745, 505] width 350 height 17
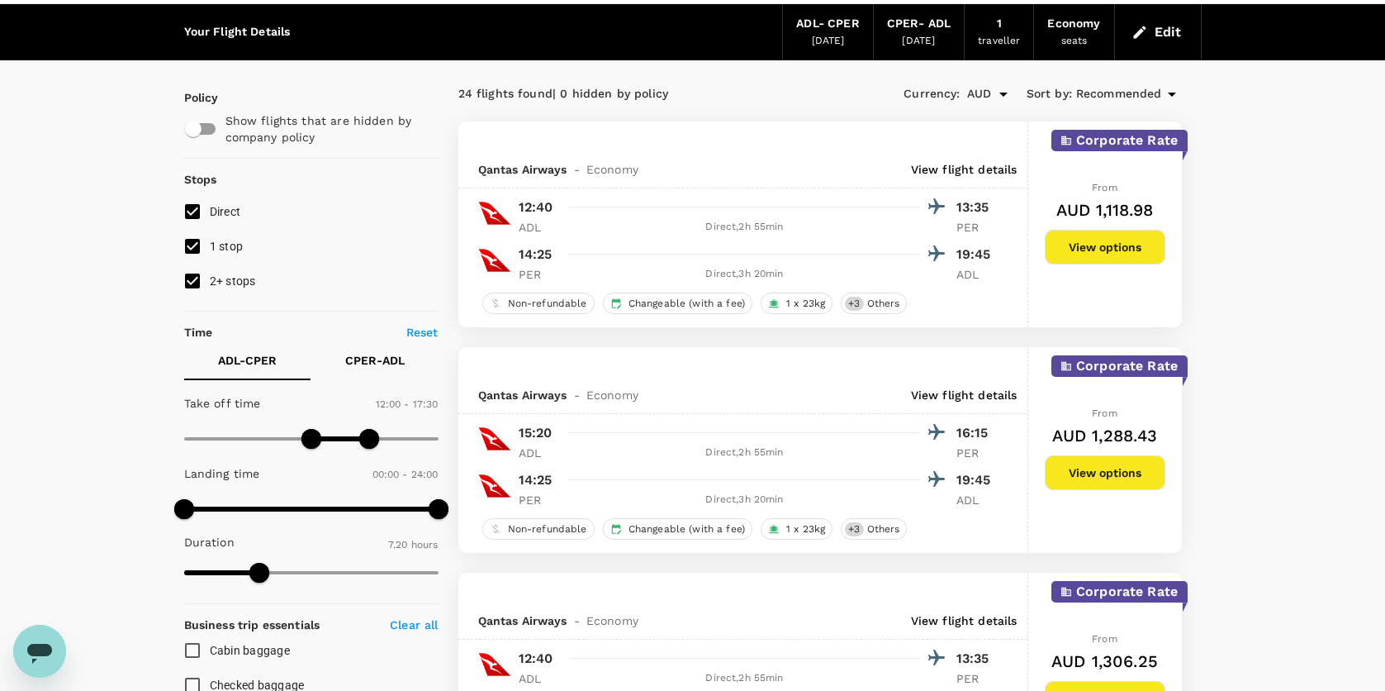
scroll to position [83, 0]
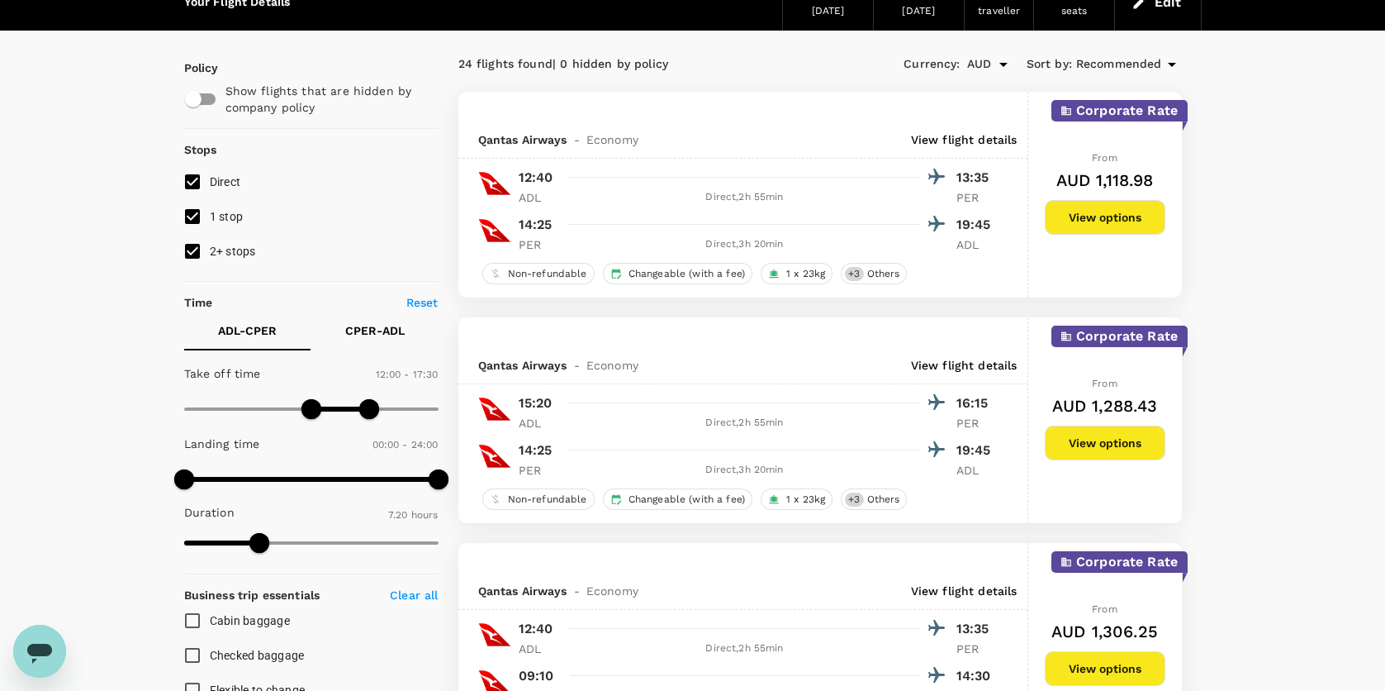
click at [1103, 452] on button "View options" at bounding box center [1105, 442] width 121 height 35
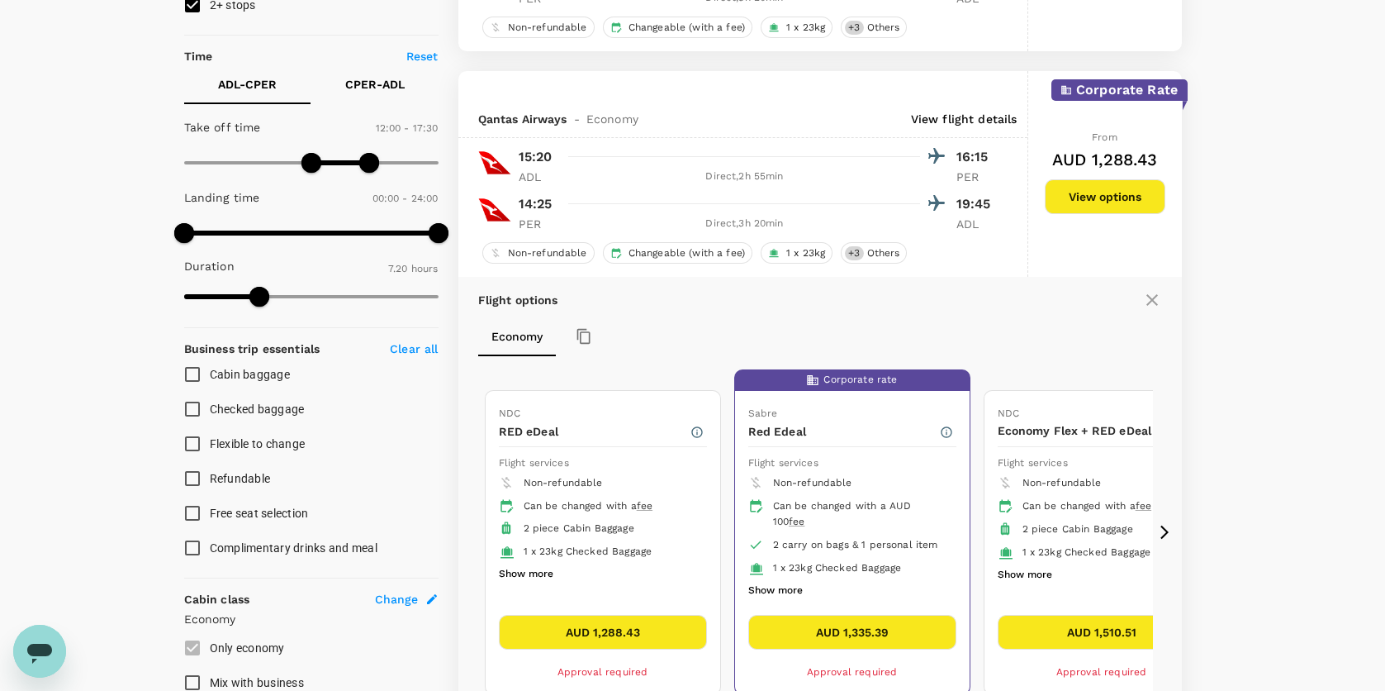
scroll to position [400, 0]
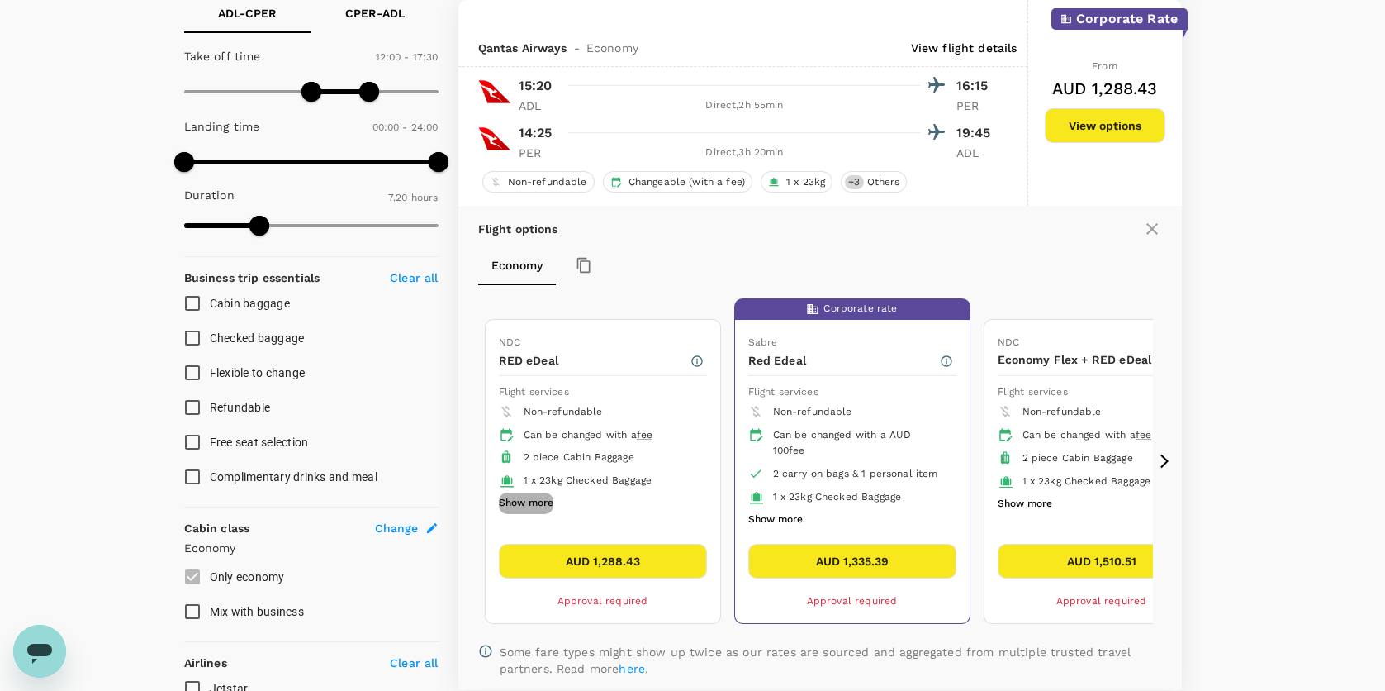
click at [544, 495] on button "Show more" at bounding box center [526, 502] width 55 height 21
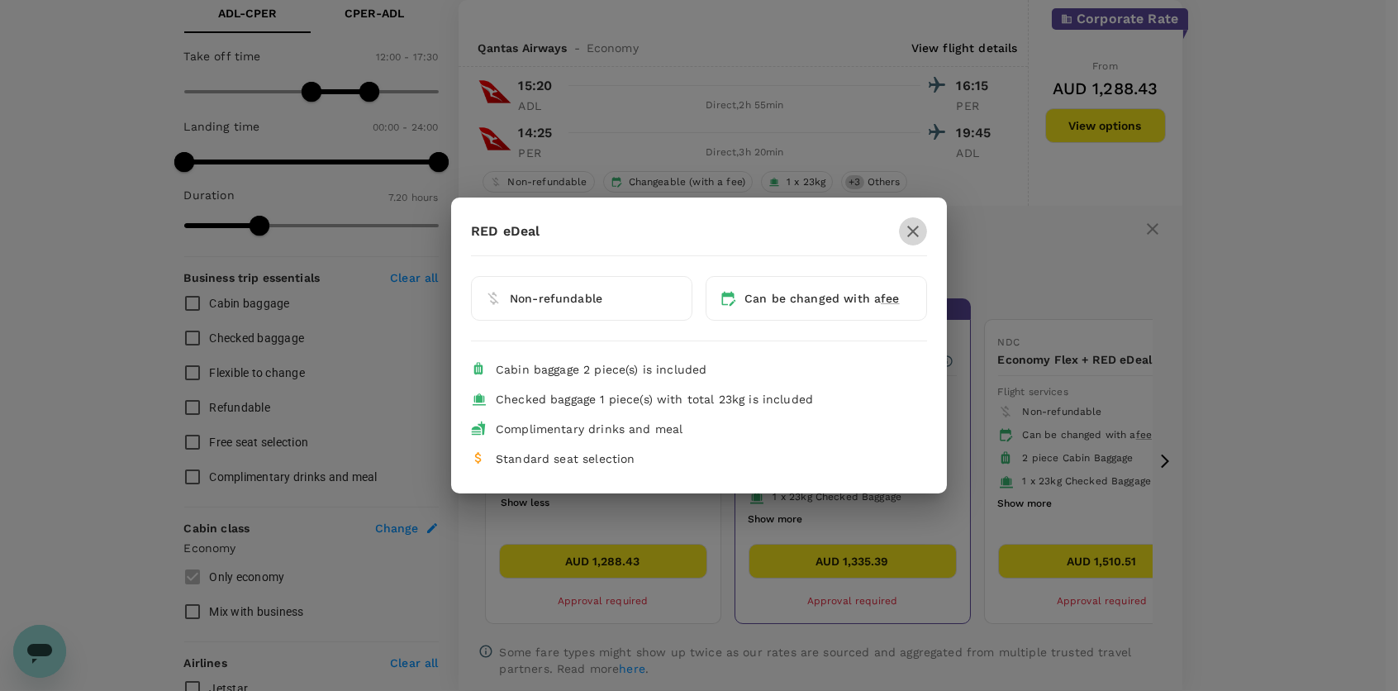
click at [908, 237] on icon "button" at bounding box center [913, 231] width 20 height 20
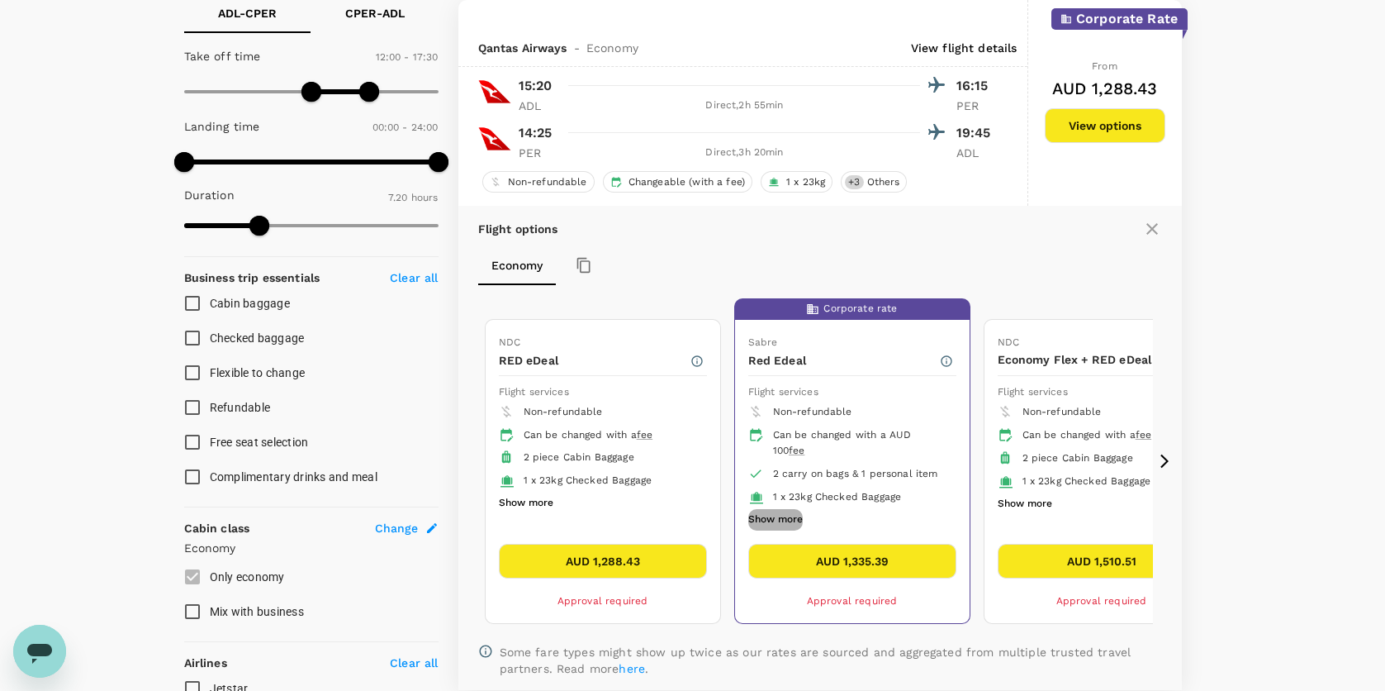
click at [791, 512] on button "Show more" at bounding box center [776, 519] width 55 height 21
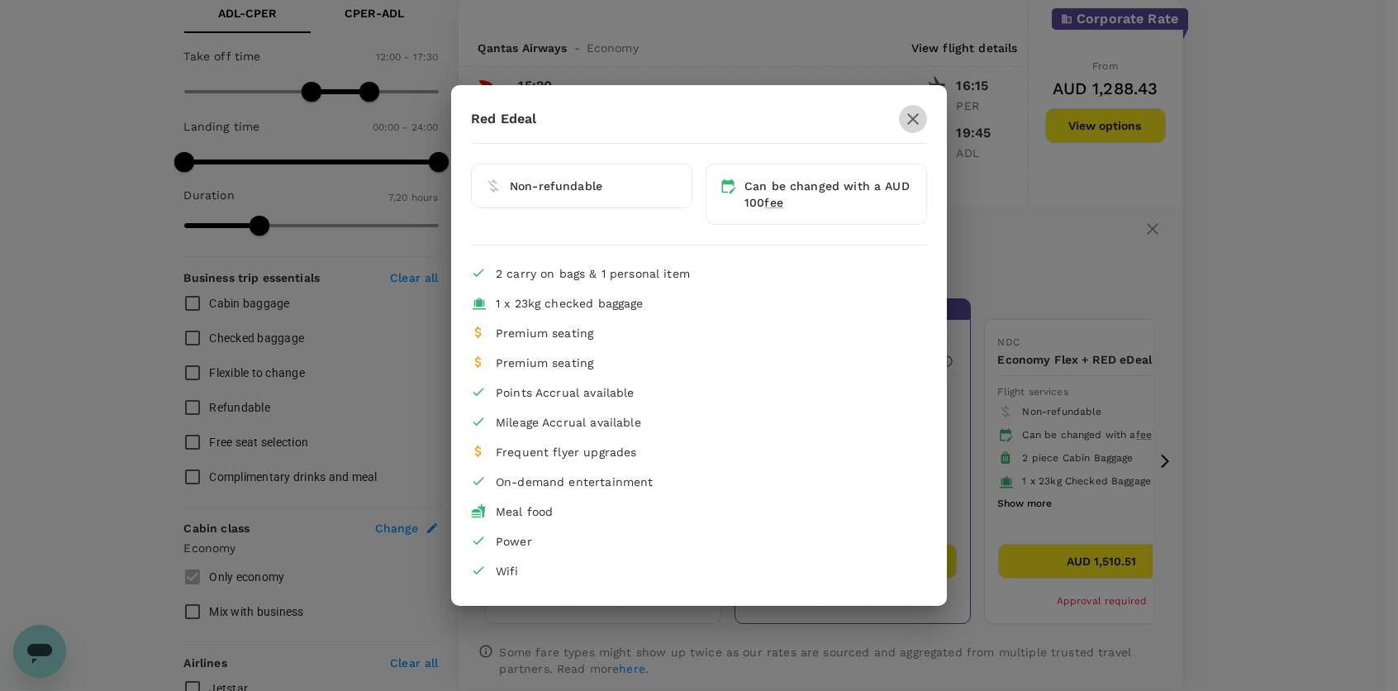
click at [908, 126] on icon "button" at bounding box center [913, 119] width 20 height 20
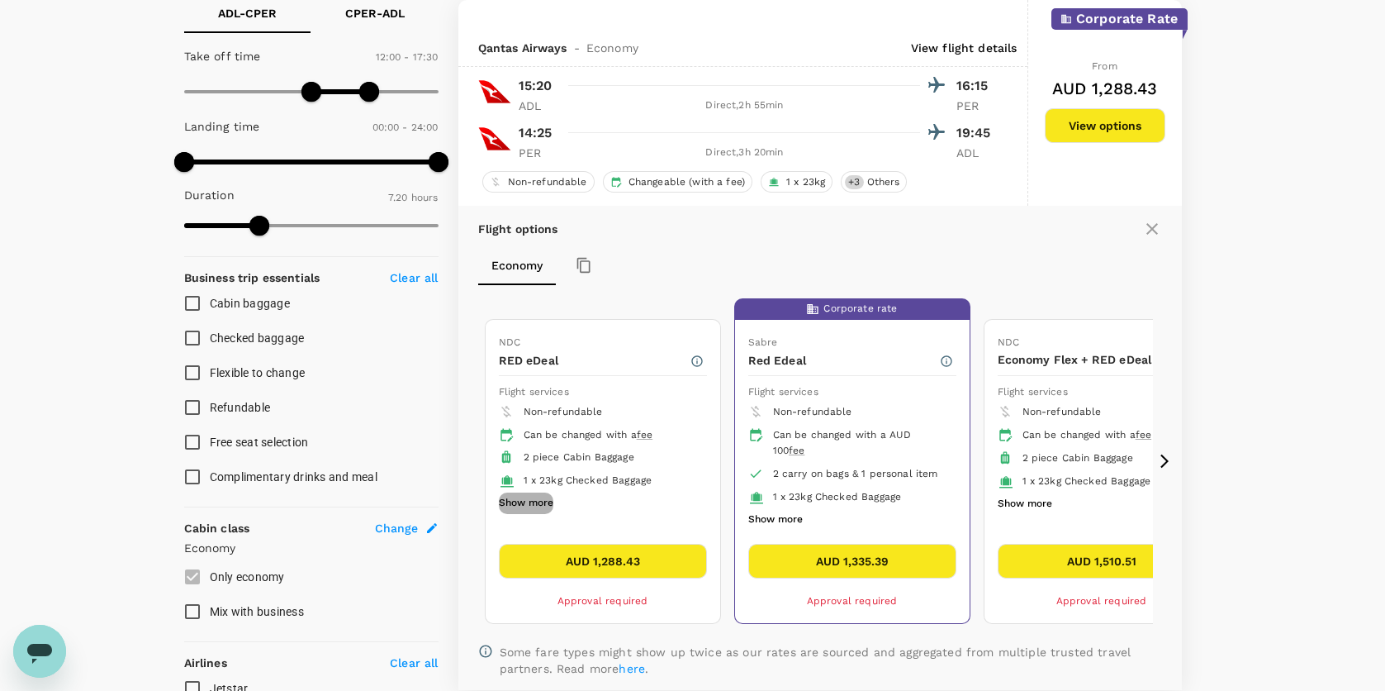
click at [520, 500] on button "Show more" at bounding box center [526, 502] width 55 height 21
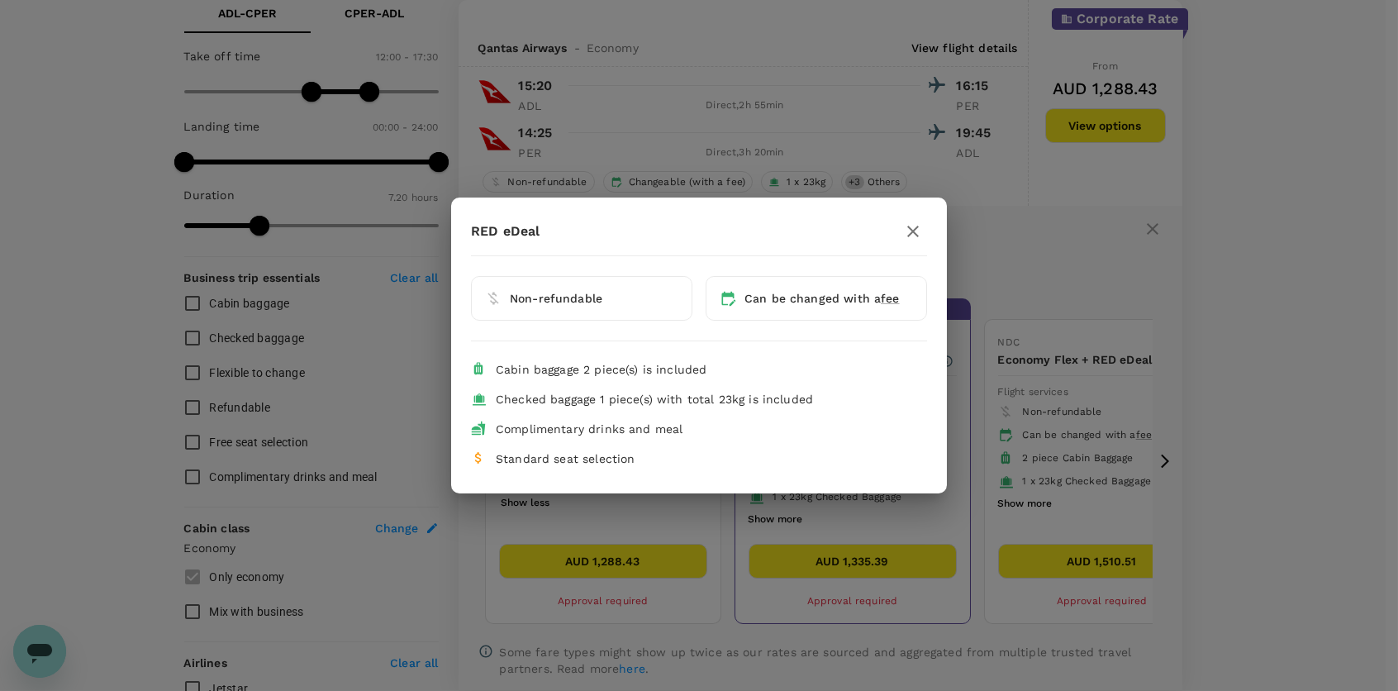
click at [918, 226] on icon "button" at bounding box center [913, 231] width 20 height 20
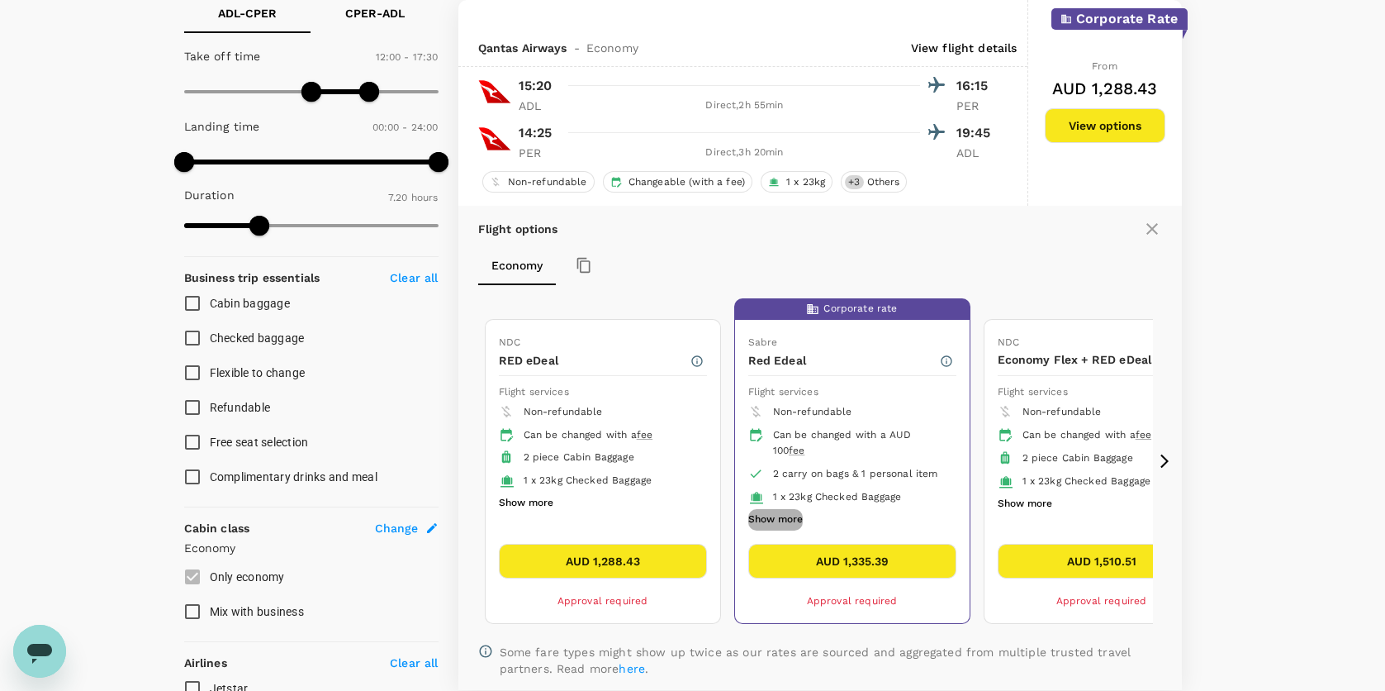
click at [783, 518] on button "Show more" at bounding box center [776, 519] width 55 height 21
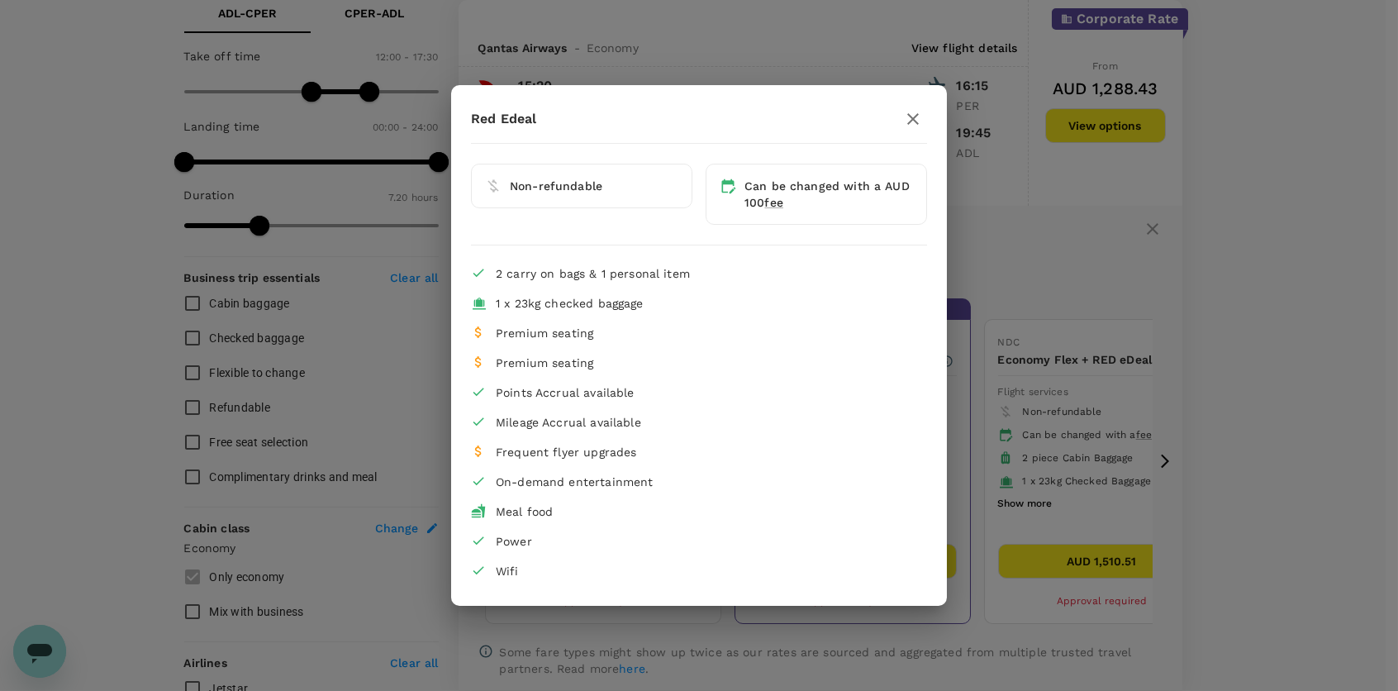
click at [912, 123] on icon "button" at bounding box center [913, 119] width 20 height 20
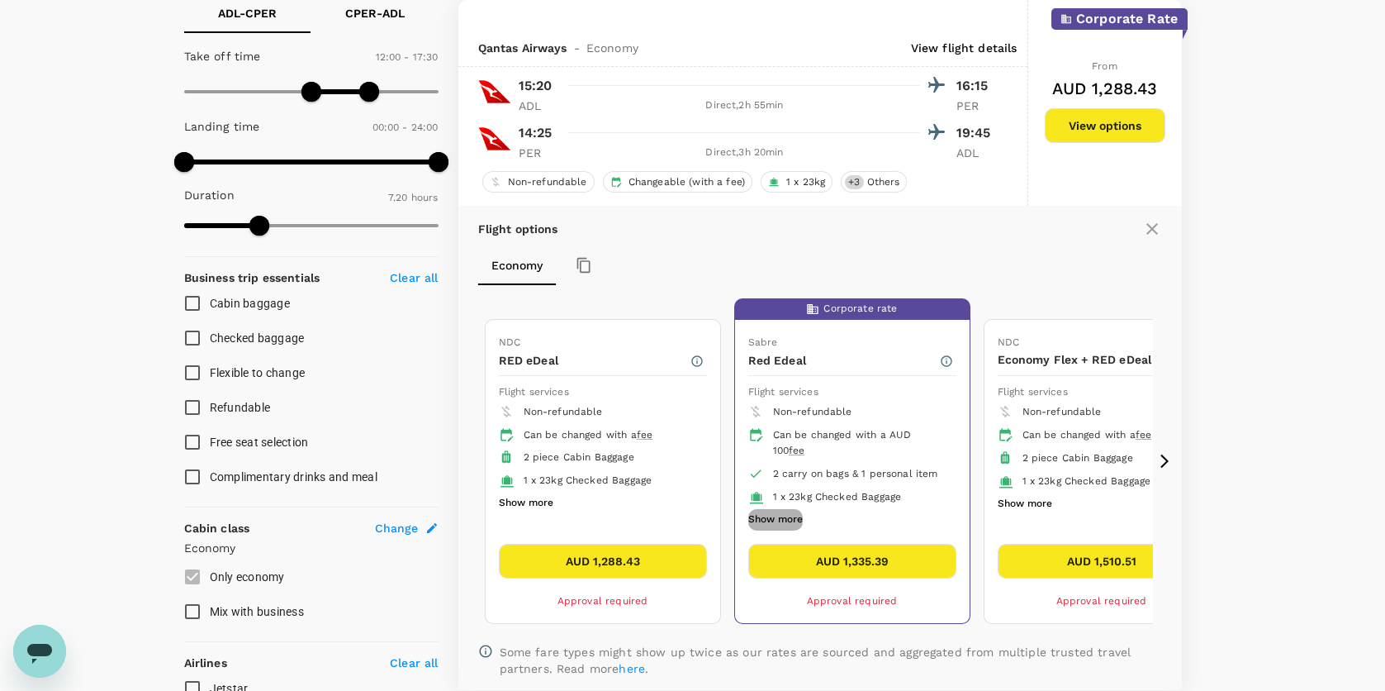
click at [776, 513] on button "Show more" at bounding box center [776, 519] width 55 height 21
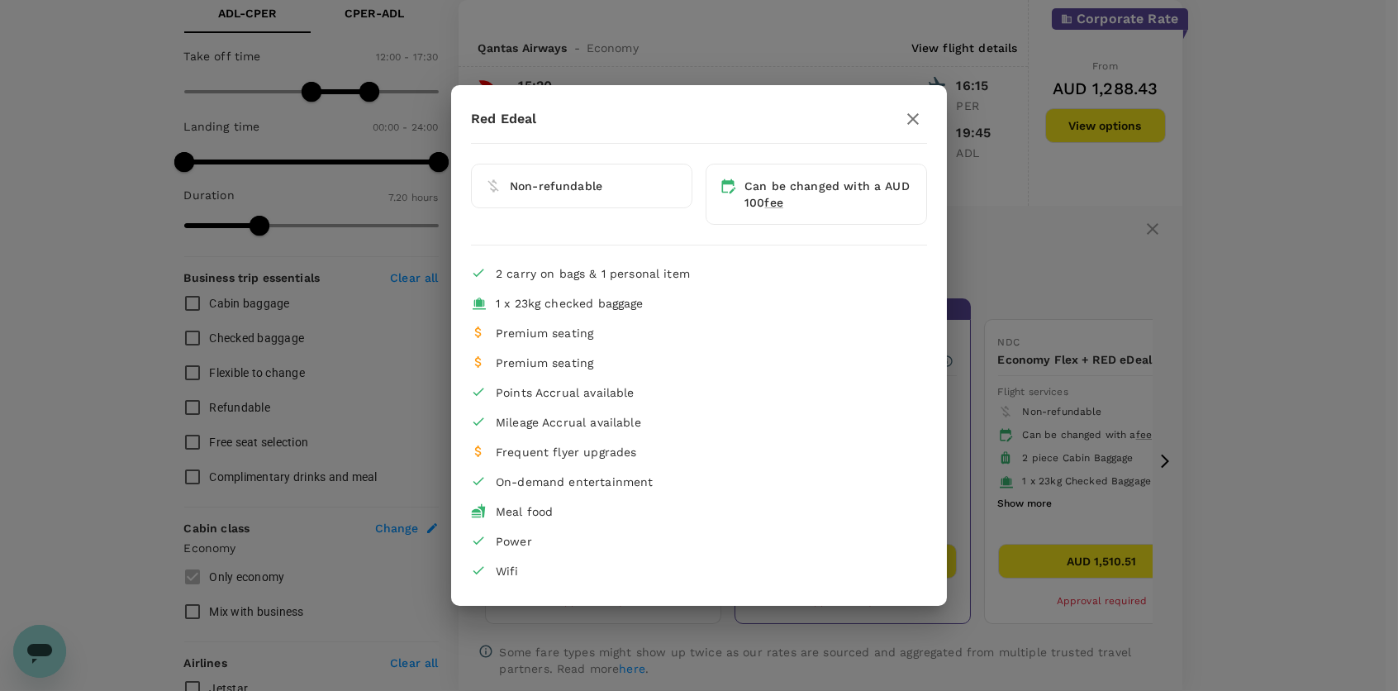
click at [903, 119] on icon "button" at bounding box center [913, 119] width 20 height 20
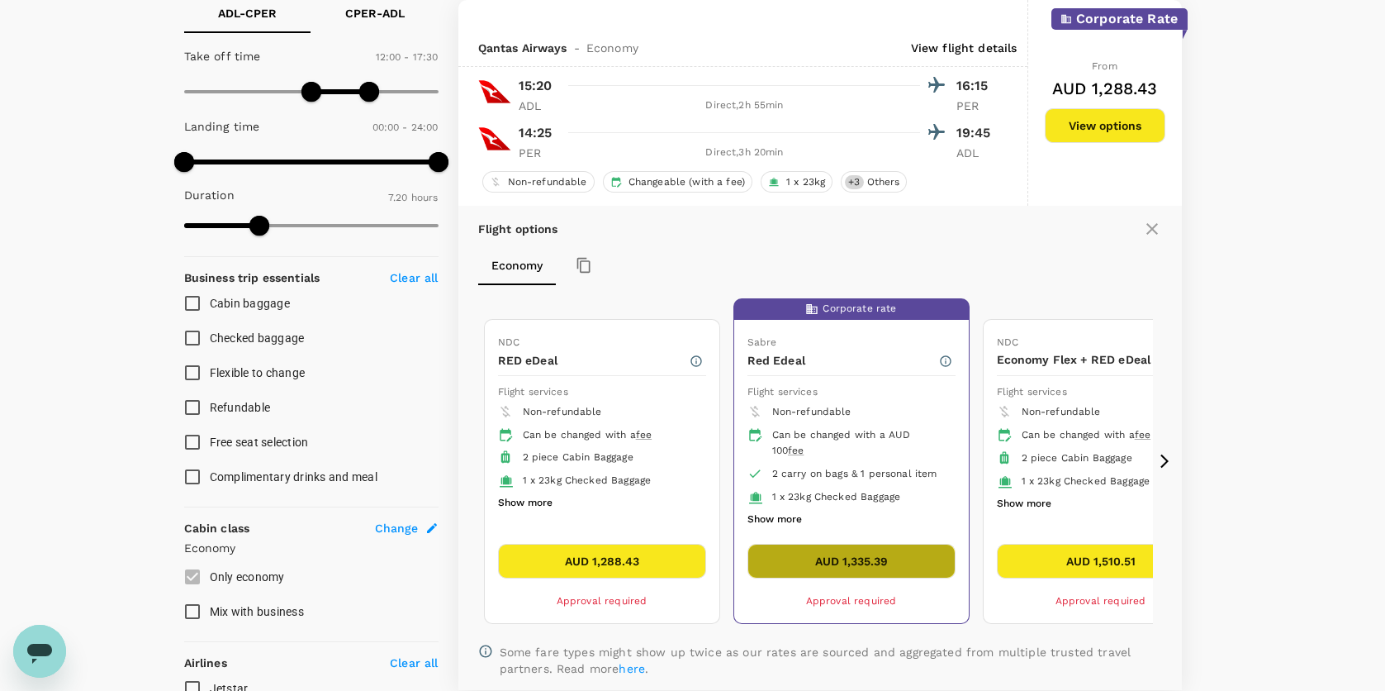
click at [872, 560] on button "AUD 1,335.39" at bounding box center [852, 561] width 208 height 35
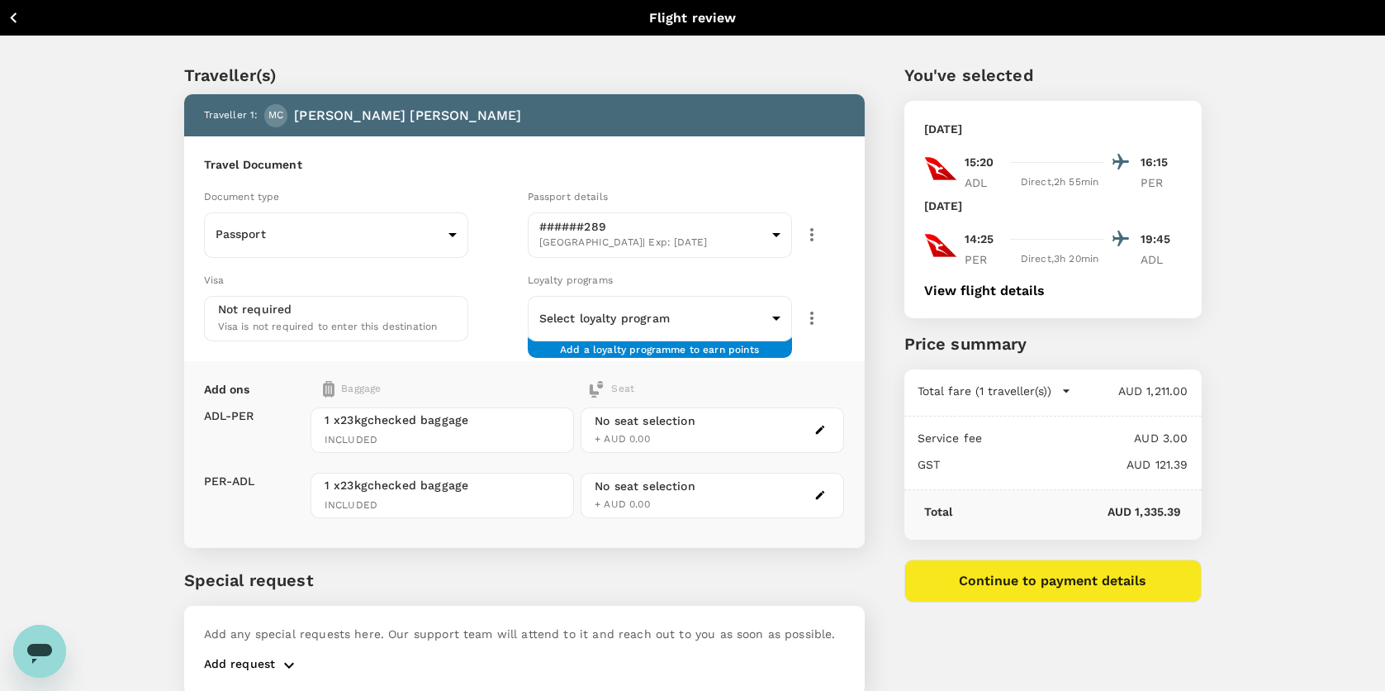
click at [981, 571] on button "Continue to payment details" at bounding box center [1053, 580] width 297 height 43
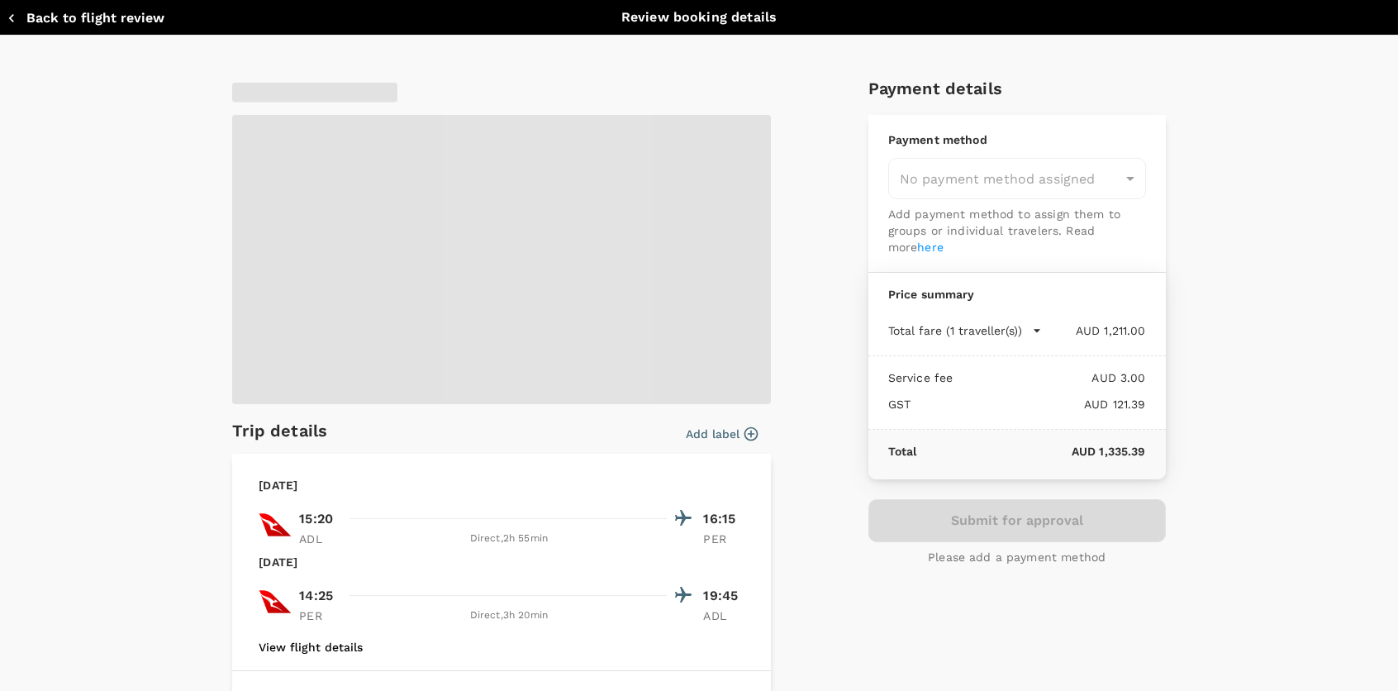
type input "9c4289b1-14a3-4119-8736-521306e5ca8f"
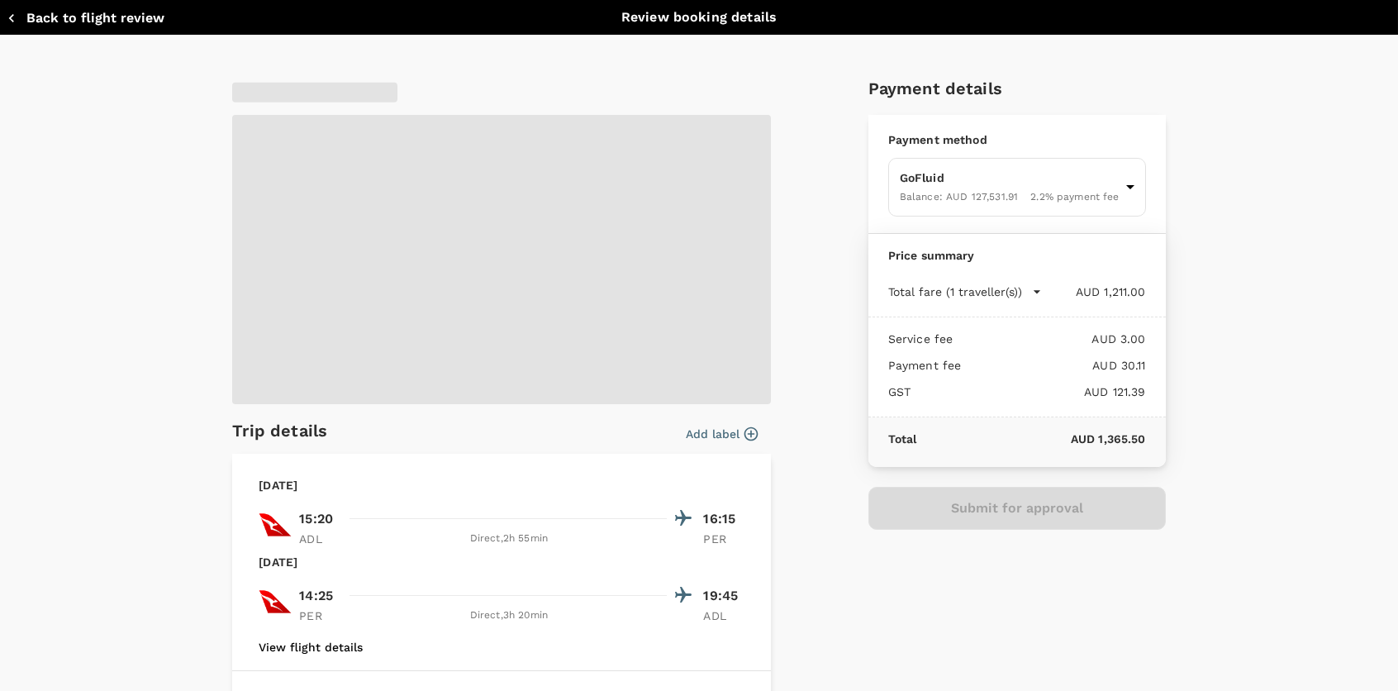
click at [963, 471] on form "Payment details Payment method GoFluid Balance : AUD 127,531.91 2.2 % payment f…" at bounding box center [1016, 302] width 297 height 454
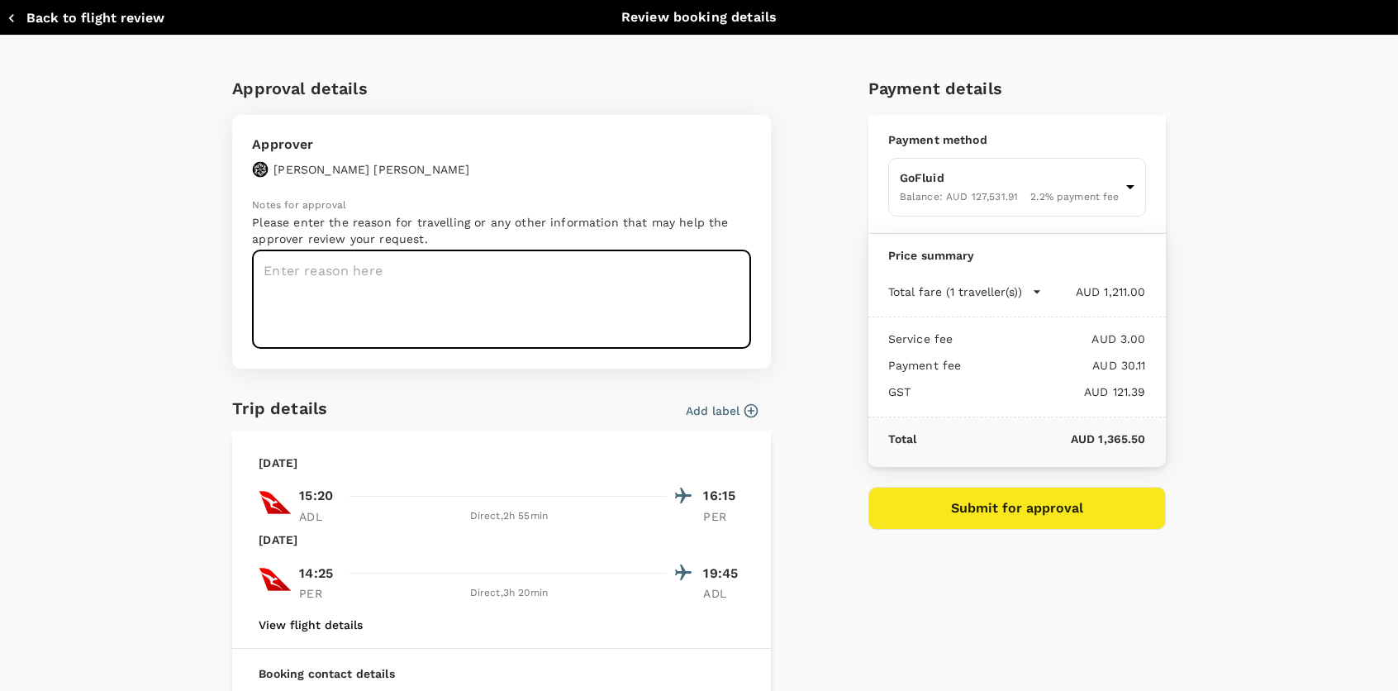
click at [443, 273] on textarea at bounding box center [501, 299] width 499 height 98
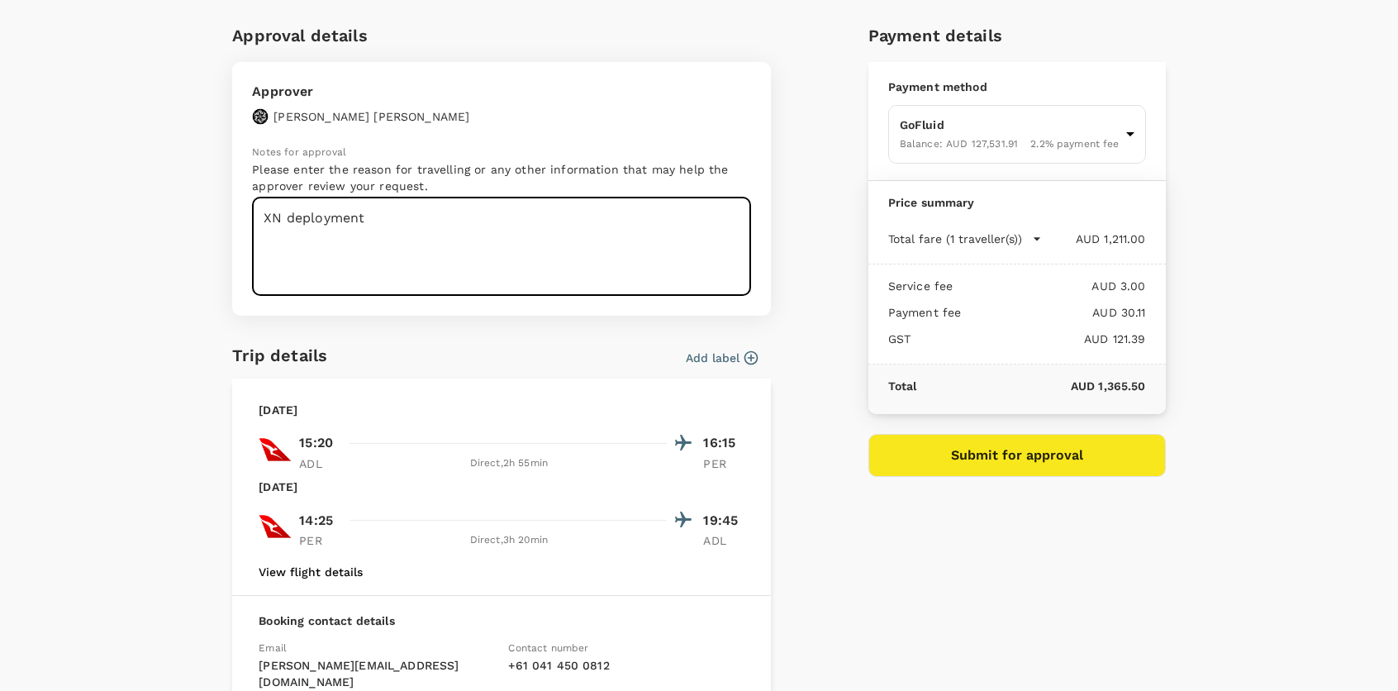
scroll to position [83, 0]
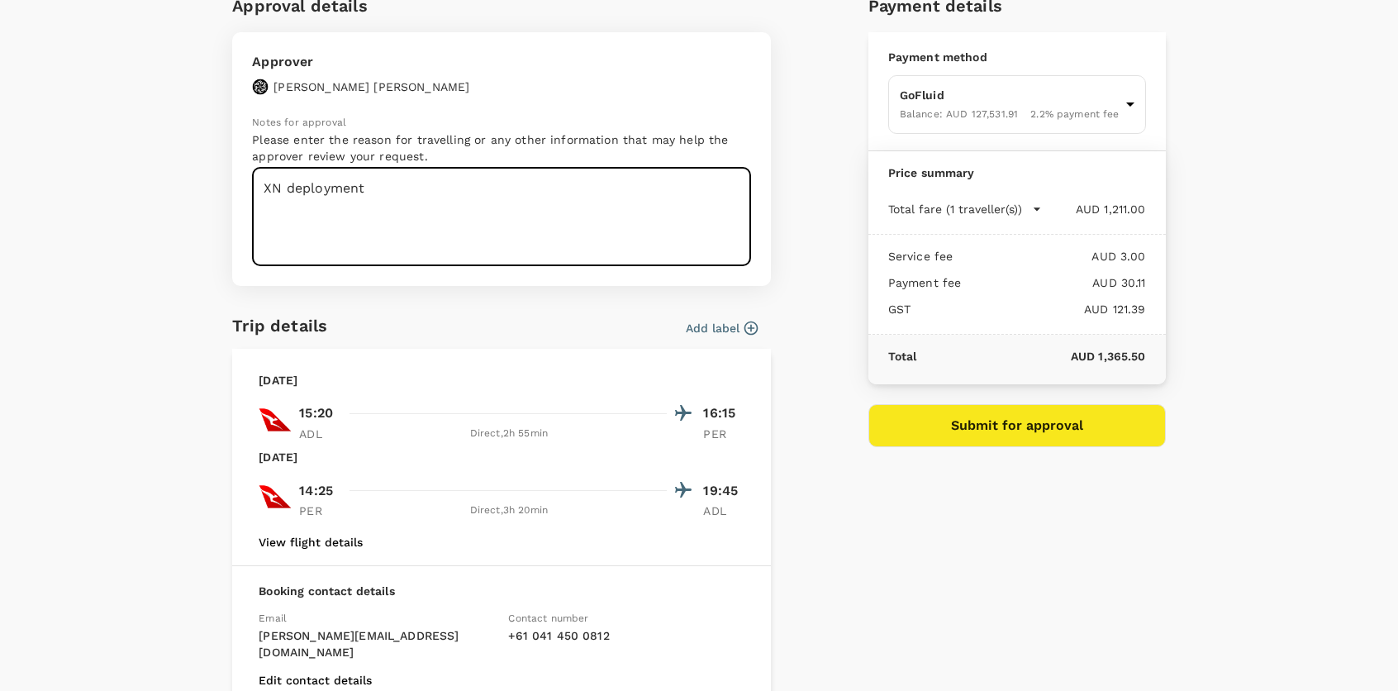
type textarea "XN deployment"
click at [1035, 431] on button "Submit for approval" at bounding box center [1016, 425] width 297 height 43
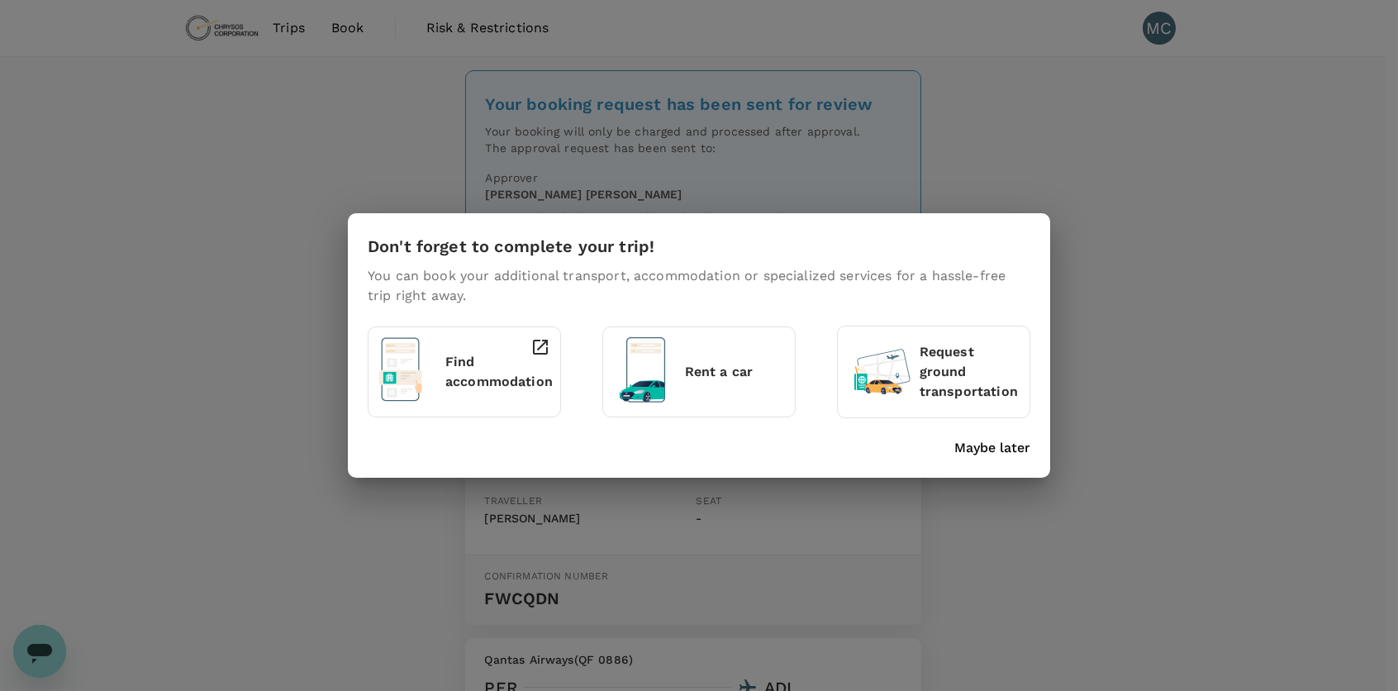
click at [506, 384] on p "Find accommodation" at bounding box center [498, 372] width 107 height 40
click at [525, 354] on div at bounding box center [535, 367] width 30 height 75
click at [264, 154] on div "Don't forget to complete your trip! You can book your additional transport, acc…" at bounding box center [699, 345] width 1398 height 691
click at [1110, 188] on div "Don't forget to complete your trip! You can book your additional transport, acc…" at bounding box center [699, 345] width 1398 height 691
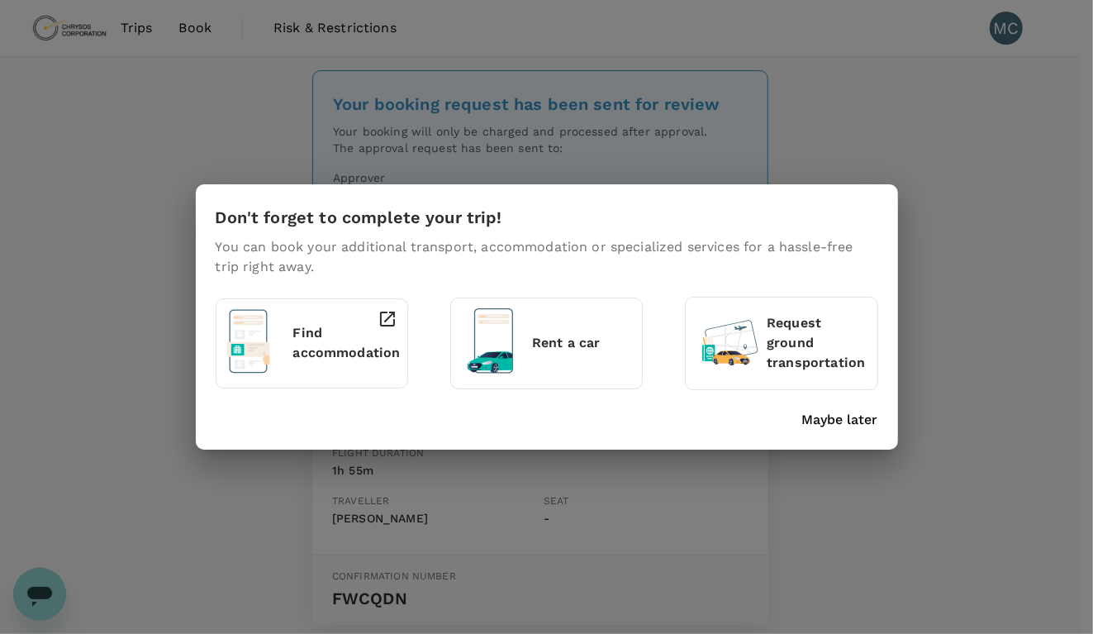
click at [896, 71] on div "Don't forget to complete your trip! You can book your additional transport, acc…" at bounding box center [546, 317] width 1093 height 634
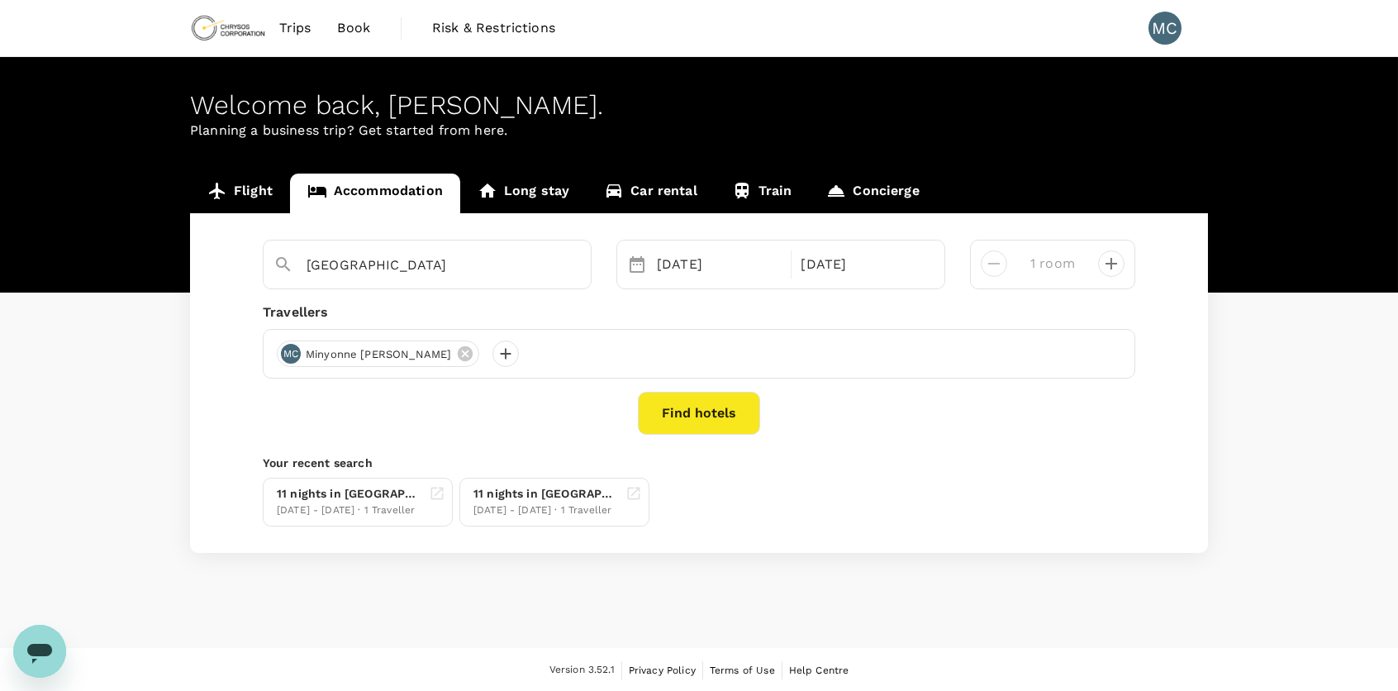
click at [733, 409] on button "Find hotels" at bounding box center [699, 413] width 122 height 43
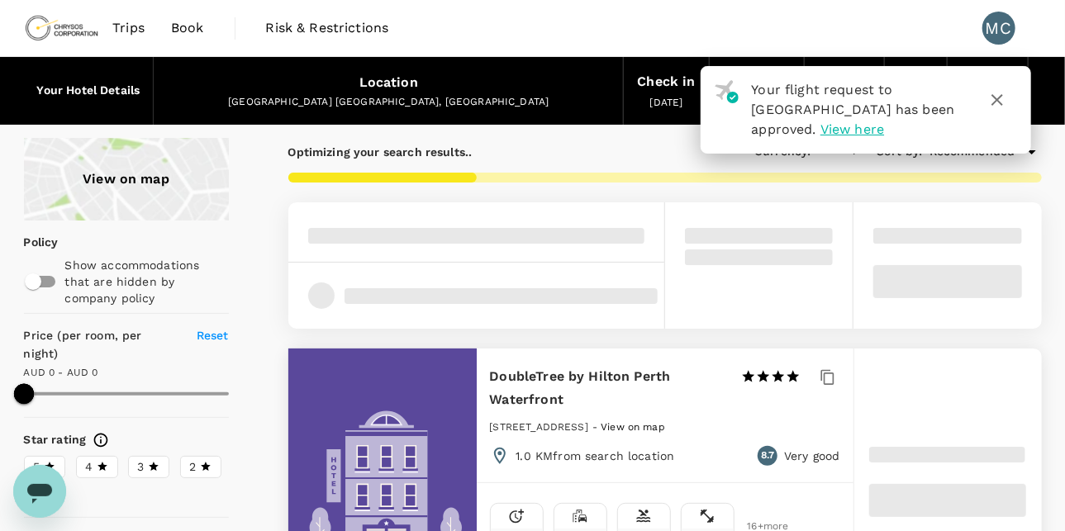
type input "573"
type input "AUD"
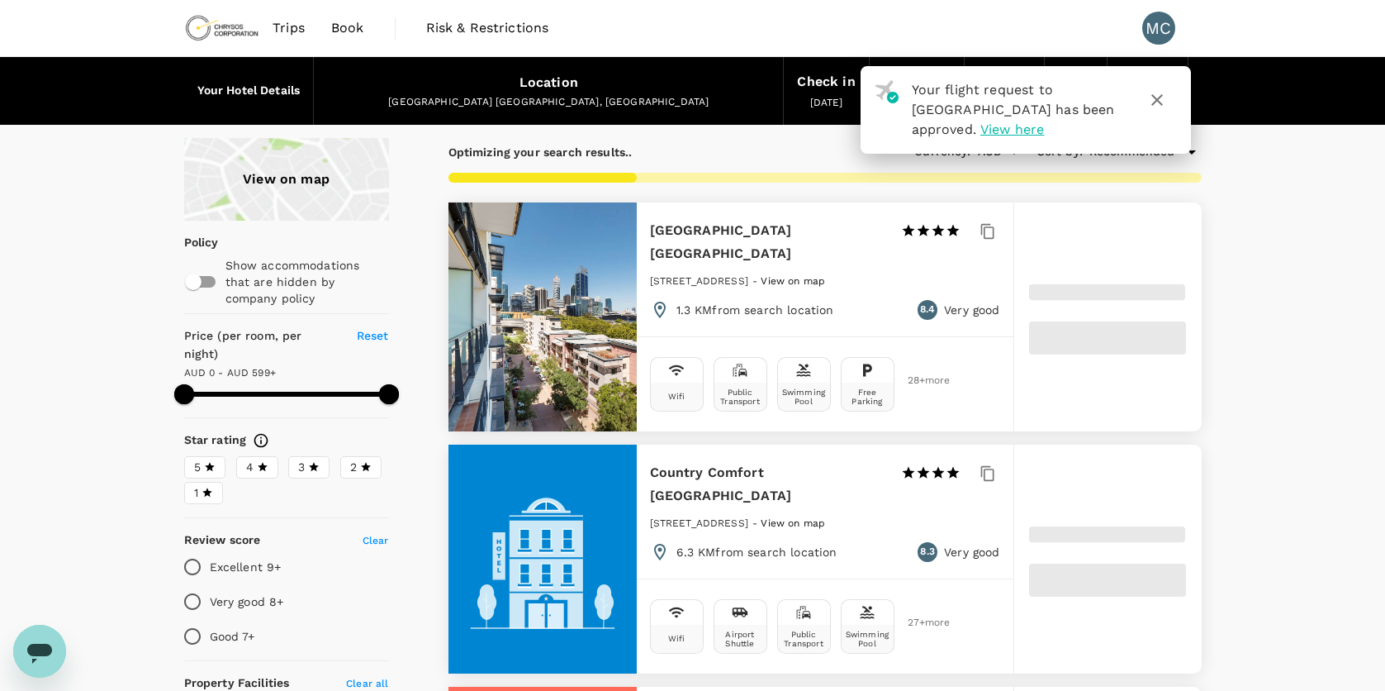
click at [1157, 109] on icon "button" at bounding box center [1158, 100] width 20 height 20
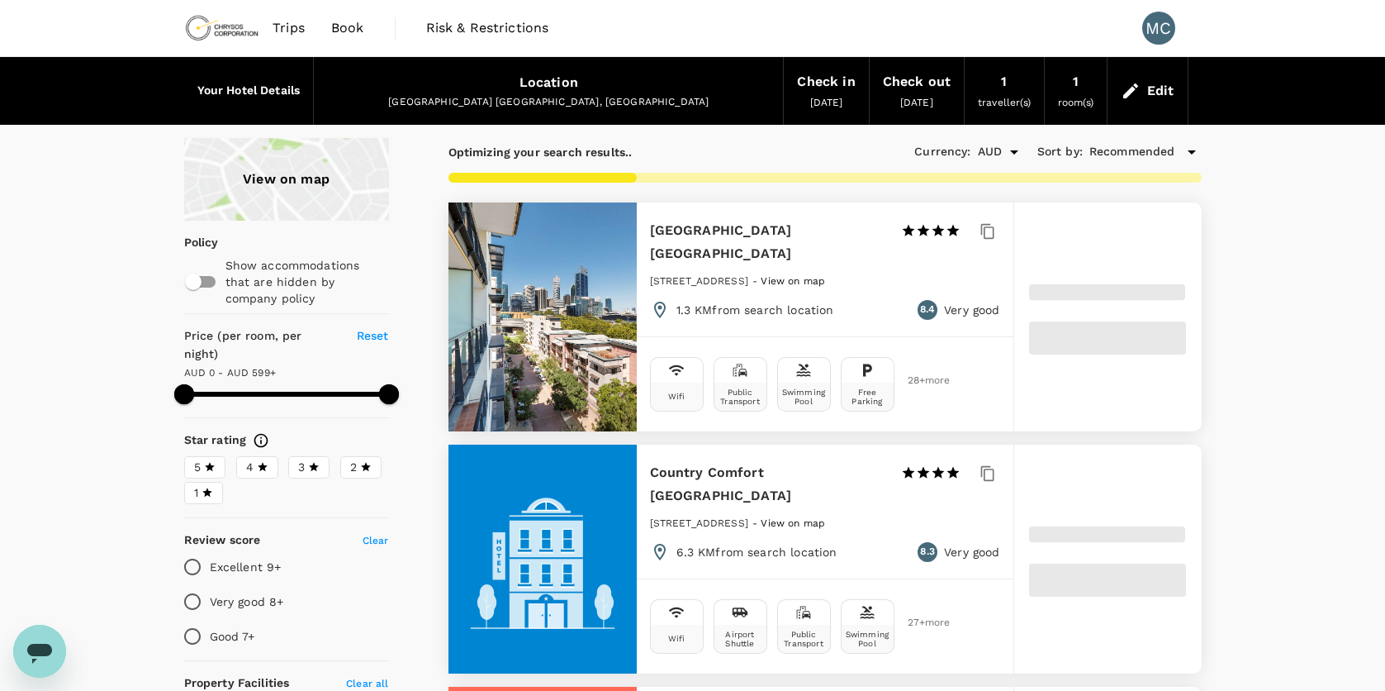
type input "599"
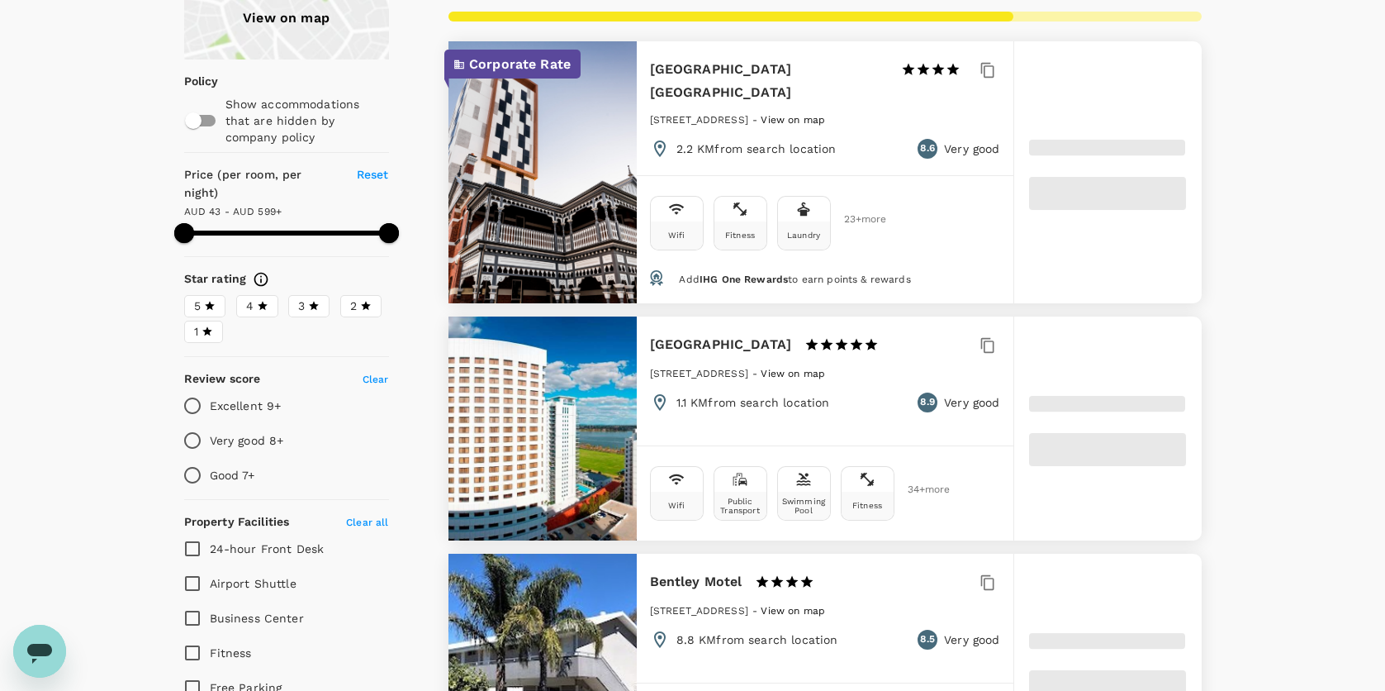
scroll to position [165, 0]
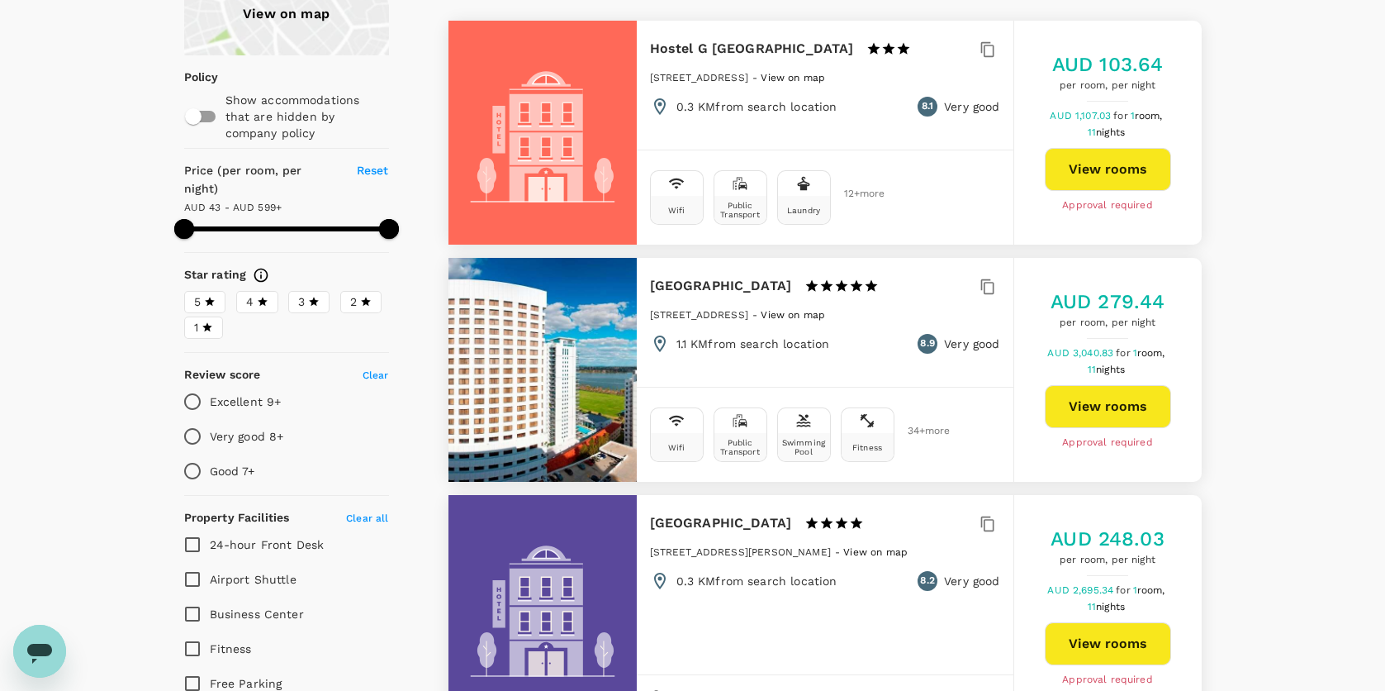
type input "598.24"
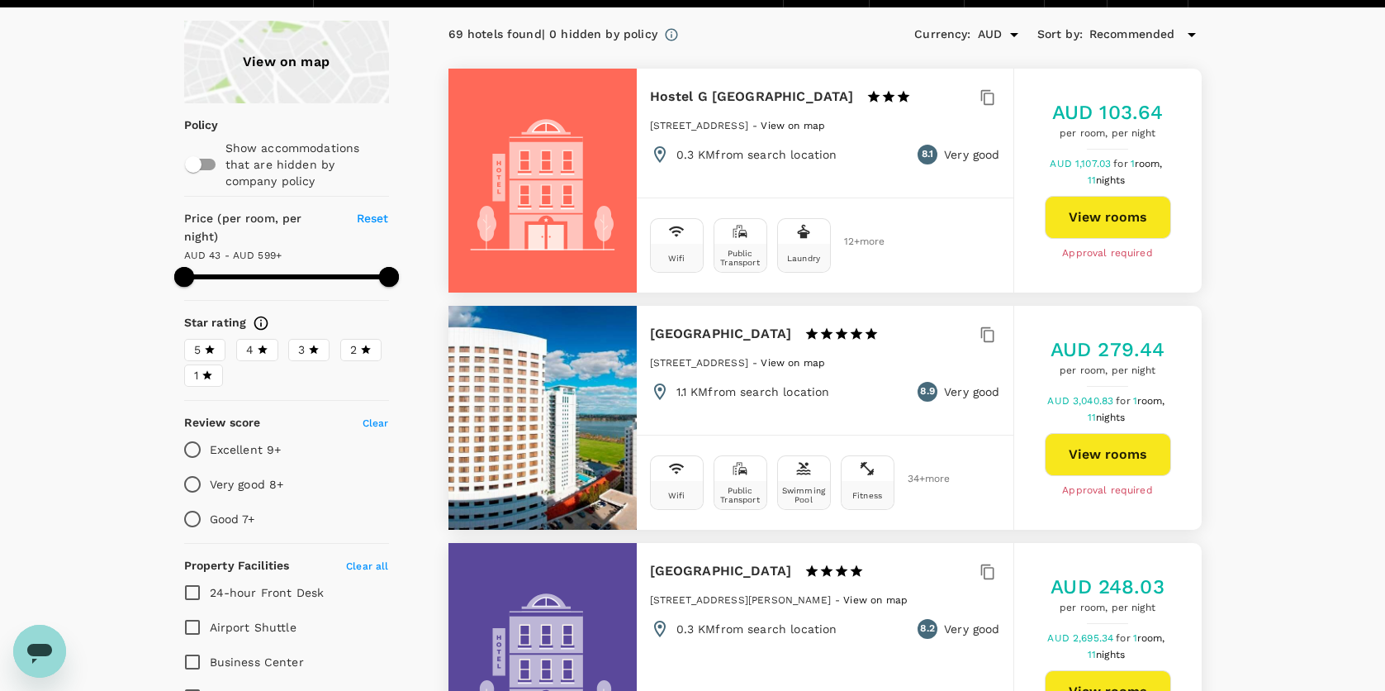
scroll to position [0, 0]
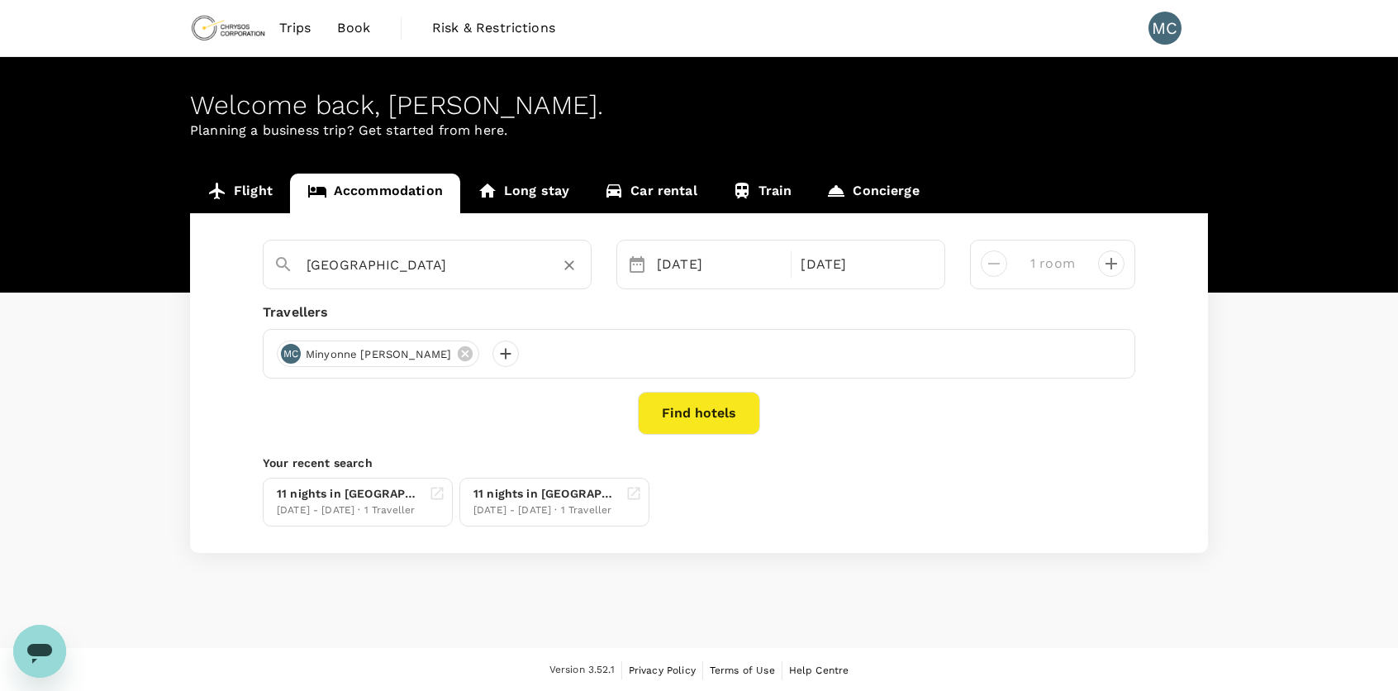
click at [406, 268] on input "[GEOGRAPHIC_DATA]" at bounding box center [421, 265] width 228 height 26
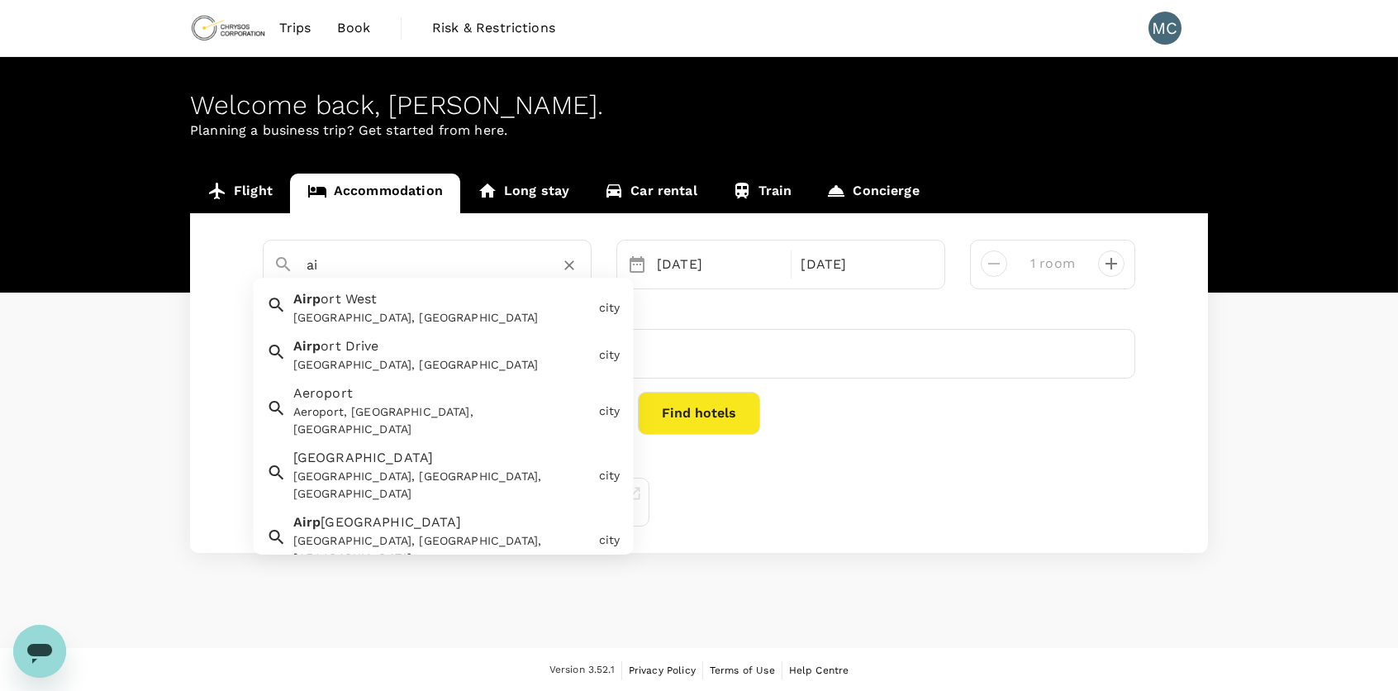
type input "a"
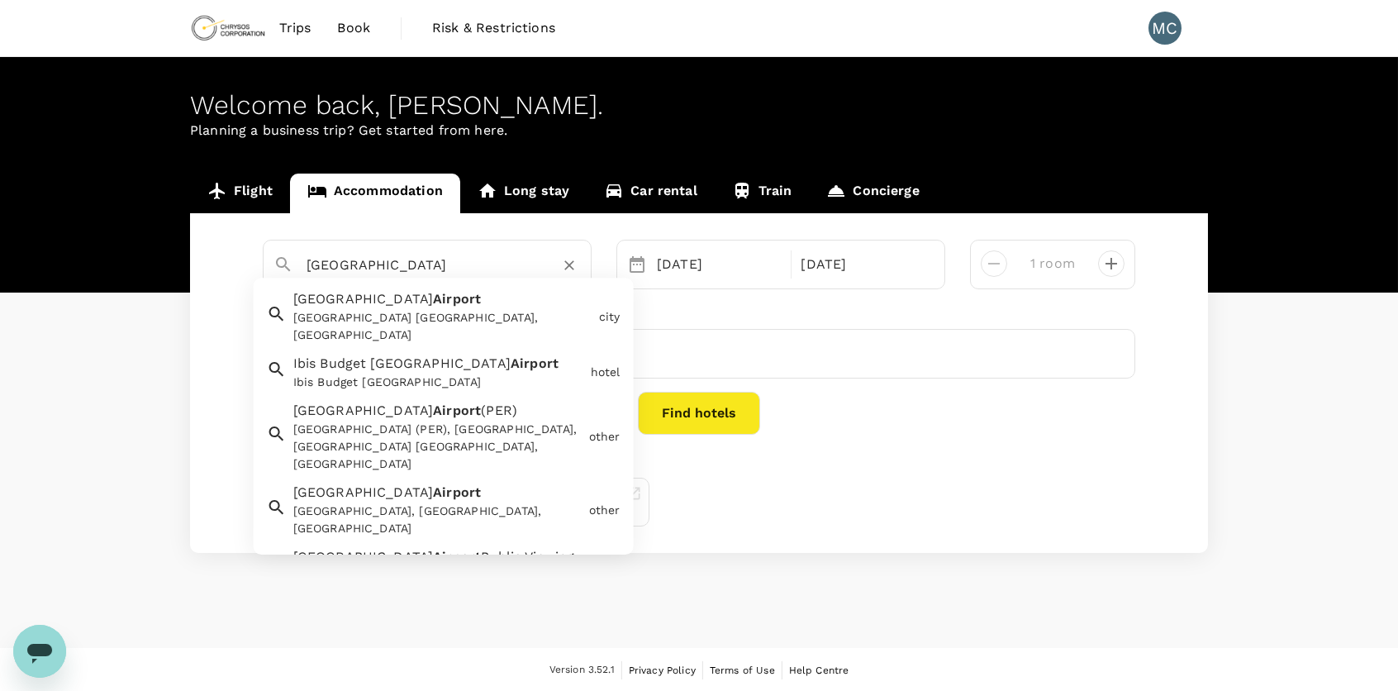
drag, startPoint x: 425, startPoint y: 268, endPoint x: 274, endPoint y: 264, distance: 150.4
click at [274, 264] on div "Airport West" at bounding box center [420, 258] width 321 height 43
click at [296, 299] on span "[GEOGRAPHIC_DATA]" at bounding box center [363, 299] width 140 height 16
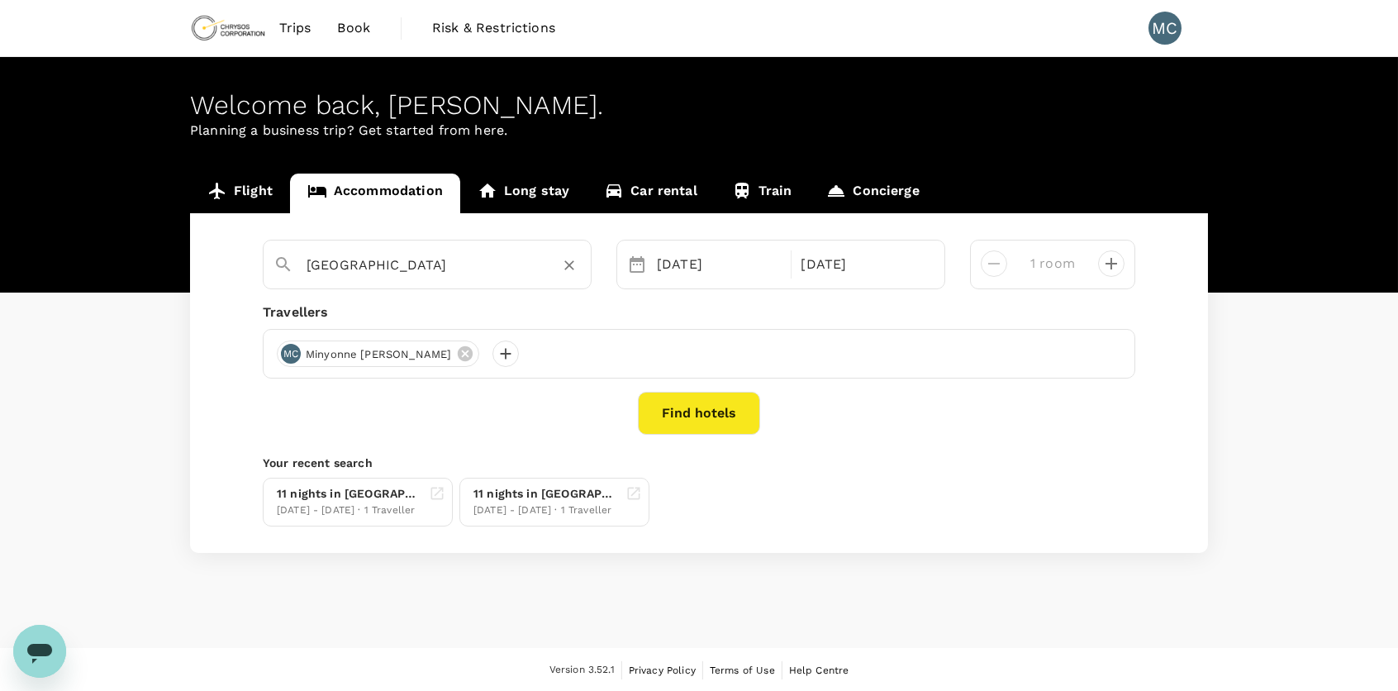
type input "Perth Airport"
click at [693, 421] on button "Find hotels" at bounding box center [699, 413] width 122 height 43
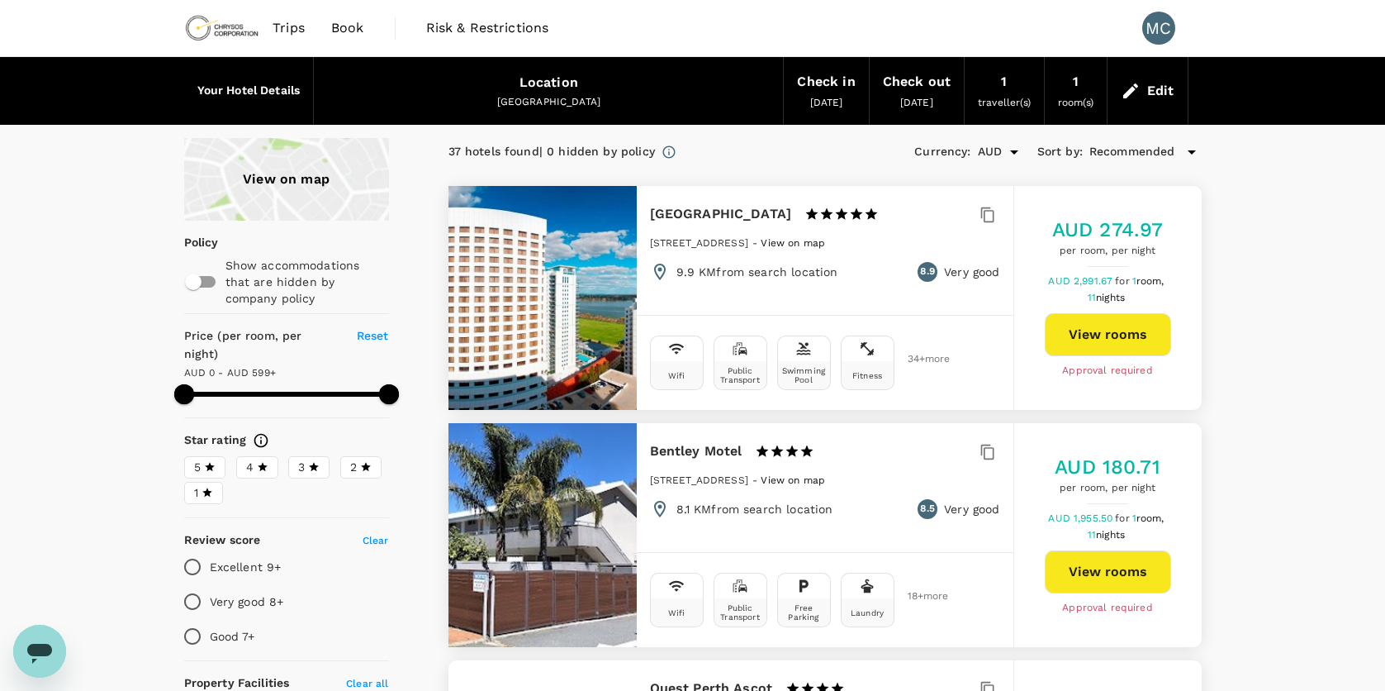
type input "598"
click at [211, 284] on input "checkbox" at bounding box center [193, 281] width 94 height 31
checkbox input "true"
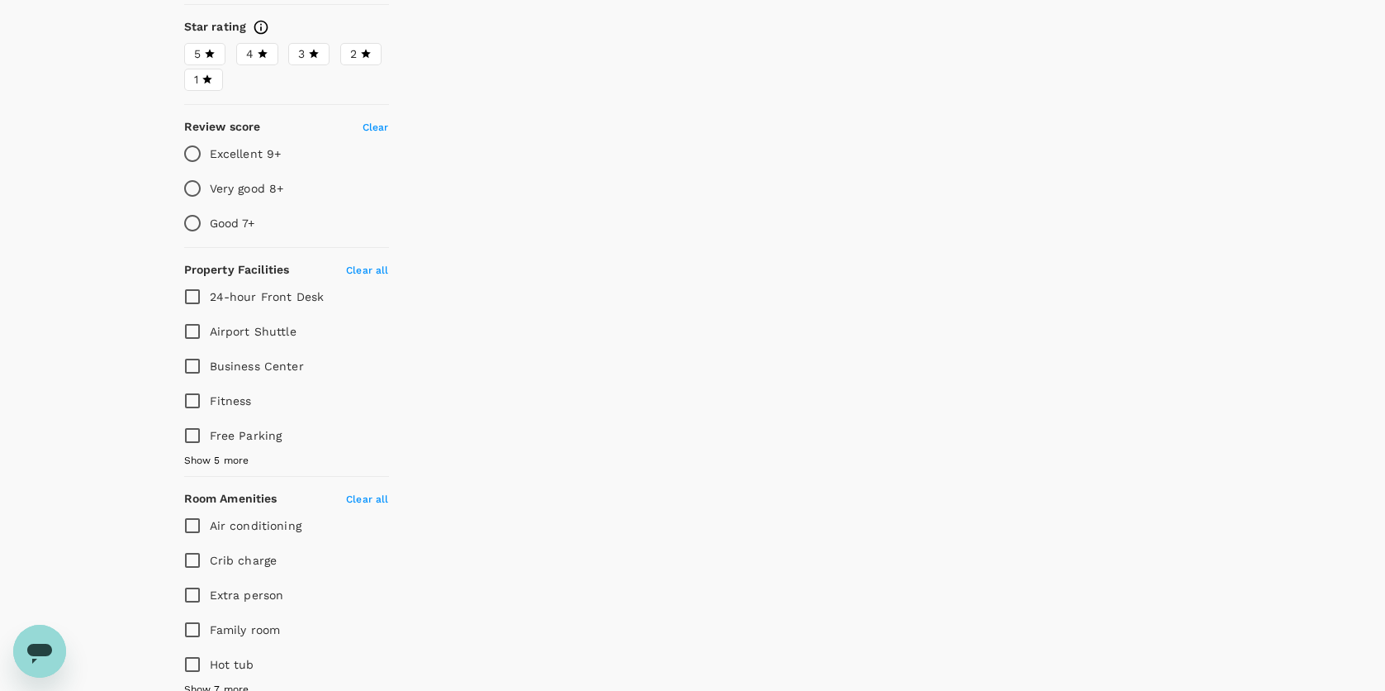
type input "598"
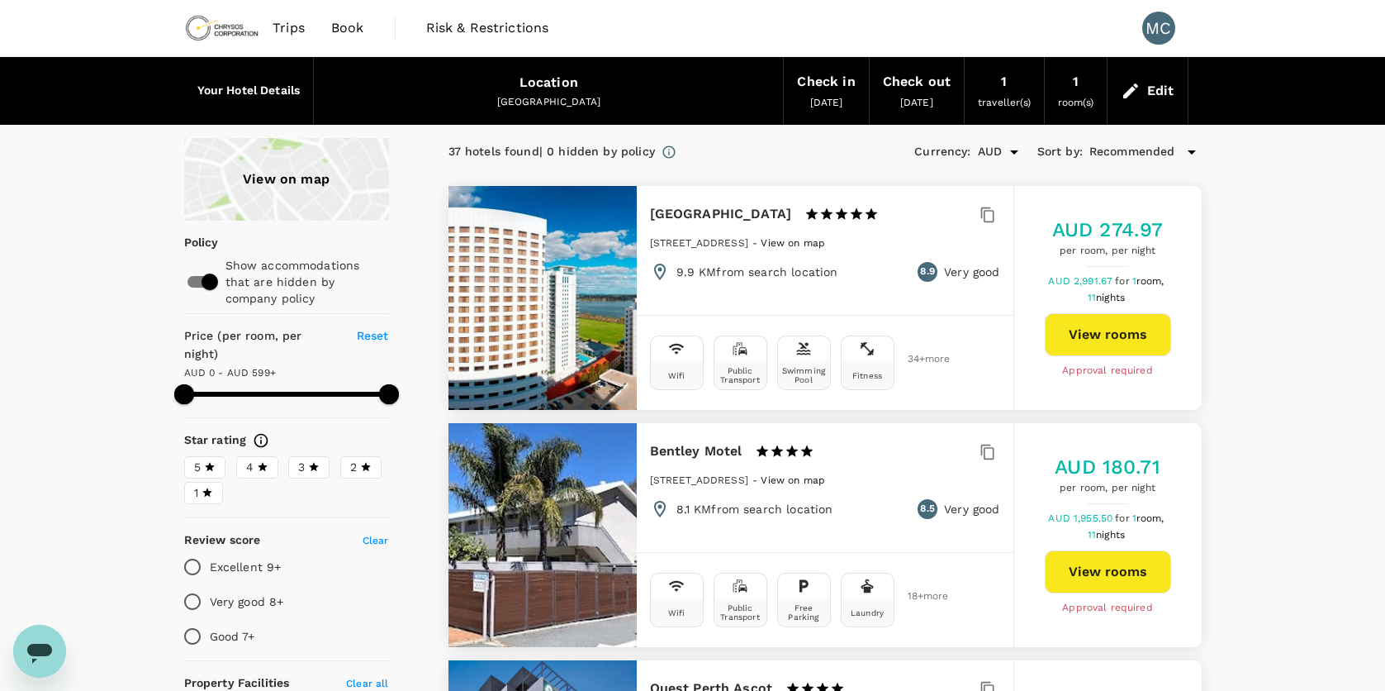
click at [1148, 87] on div "Edit" at bounding box center [1161, 90] width 27 height 23
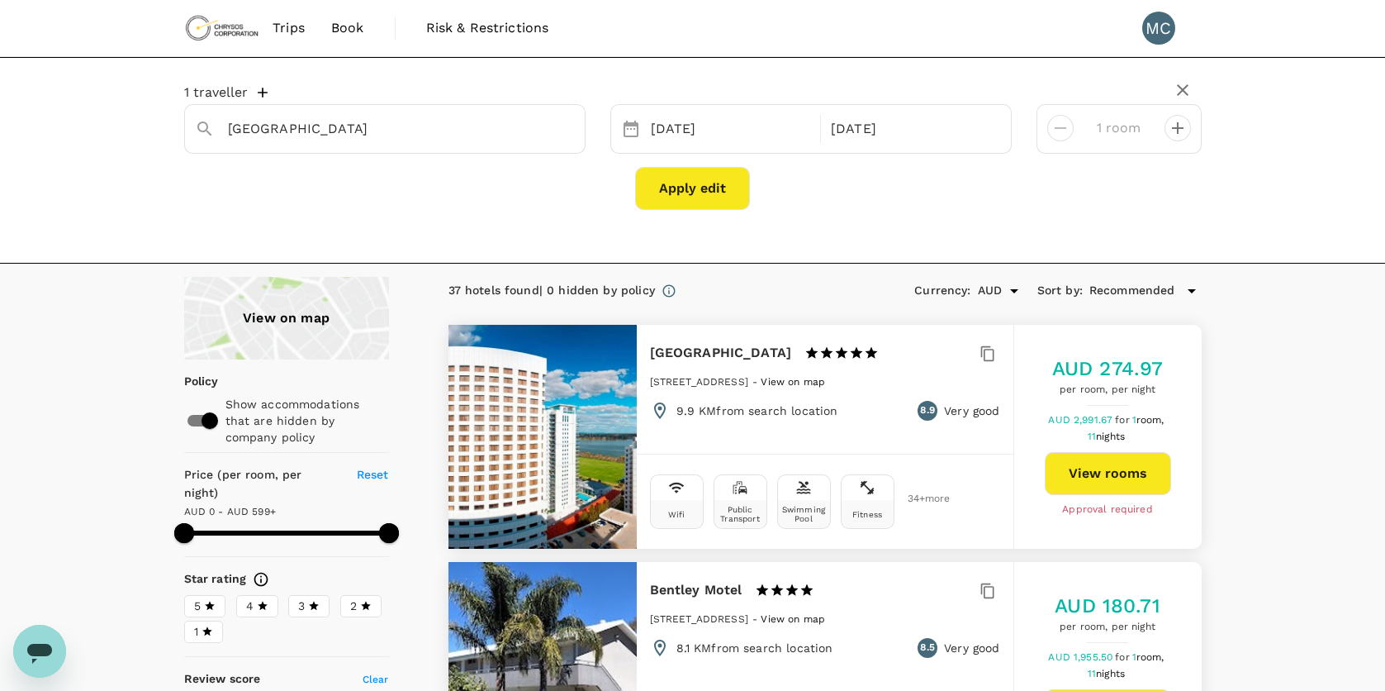
click at [1002, 204] on div "Apply edit" at bounding box center [693, 188] width 1018 height 43
click at [1174, 122] on icon "decrease" at bounding box center [1178, 128] width 20 height 20
type input "2 rooms"
type input "598"
click at [1066, 131] on icon "decrease" at bounding box center [1061, 128] width 20 height 20
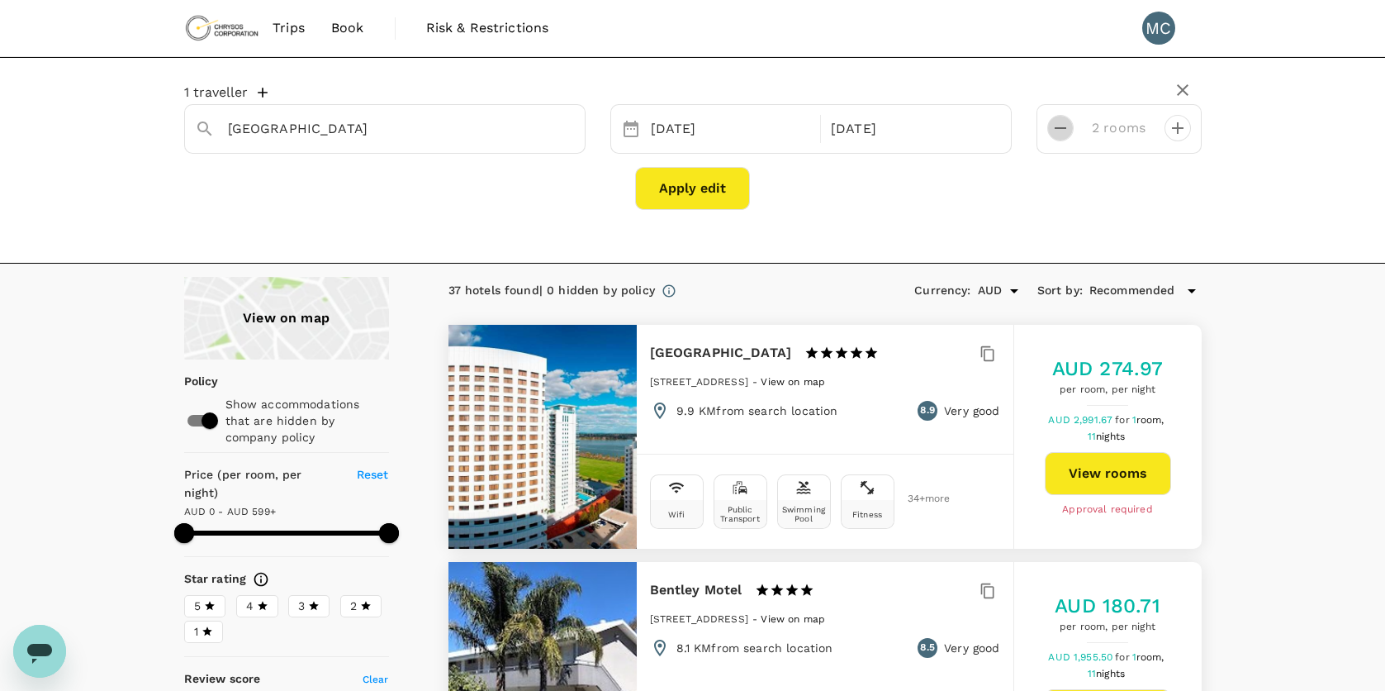
type input "1 room"
click at [1189, 93] on icon "button" at bounding box center [1183, 90] width 20 height 20
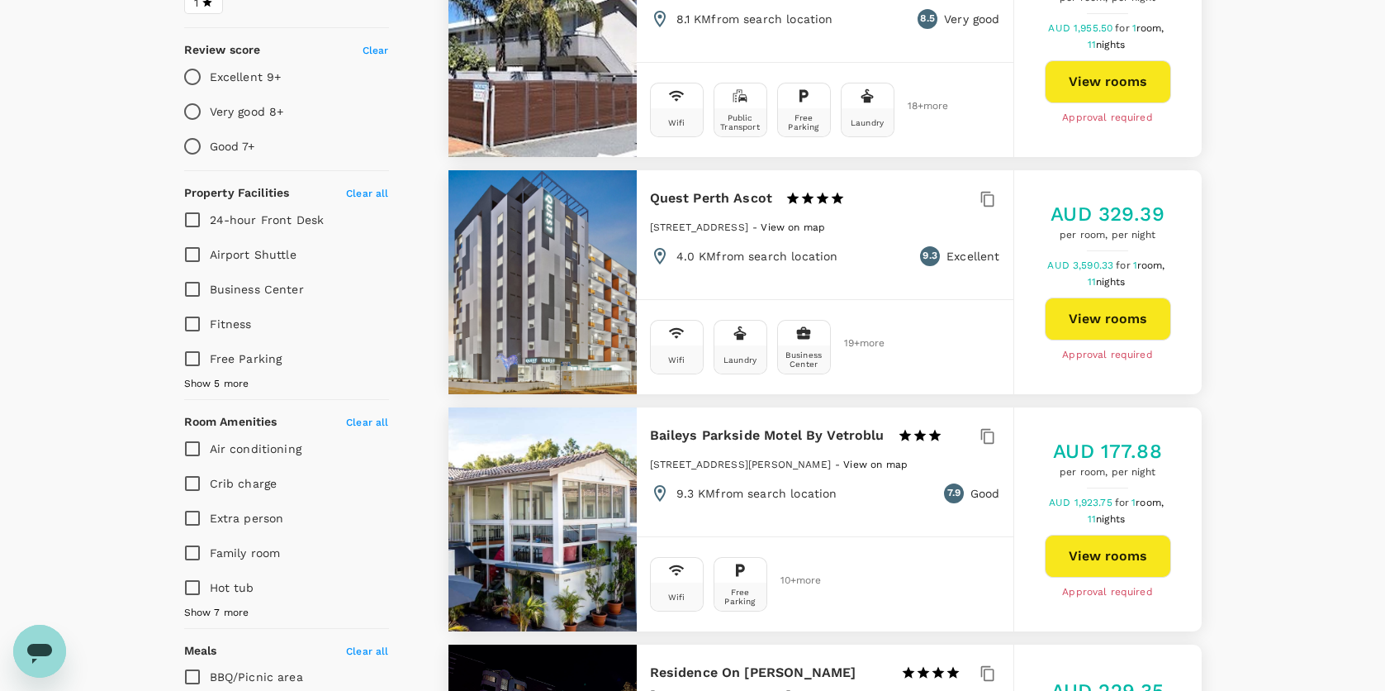
scroll to position [496, 0]
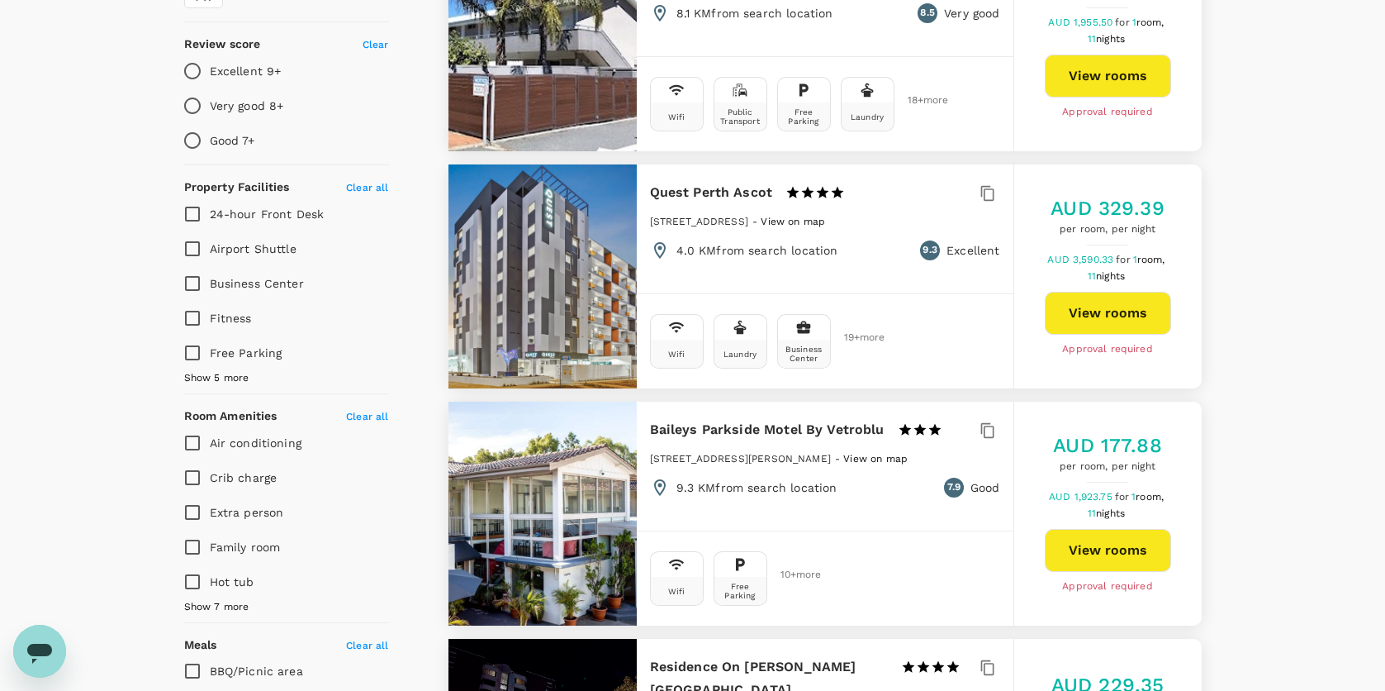
click at [240, 370] on span "Show 5 more" at bounding box center [216, 378] width 65 height 17
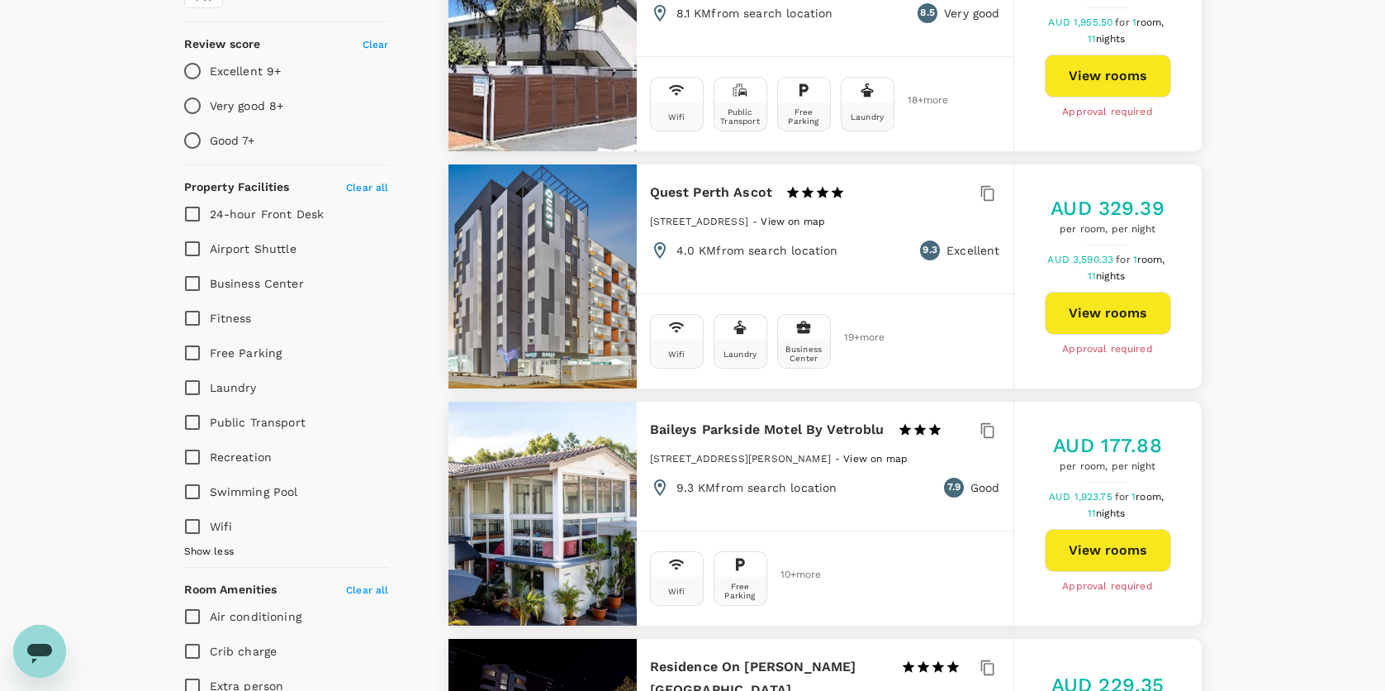
drag, startPoint x: 217, startPoint y: 530, endPoint x: 212, endPoint y: 520, distance: 11.5
click at [216, 544] on span "Show less" at bounding box center [209, 552] width 50 height 17
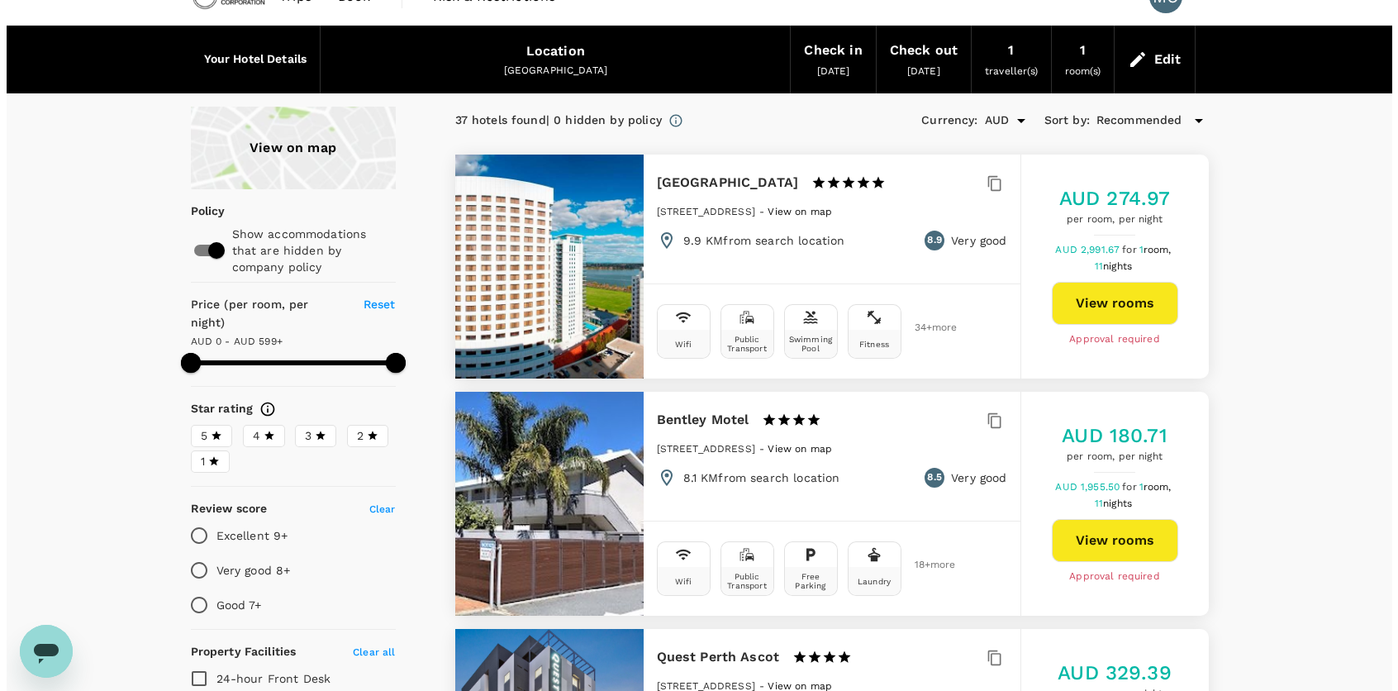
scroll to position [0, 0]
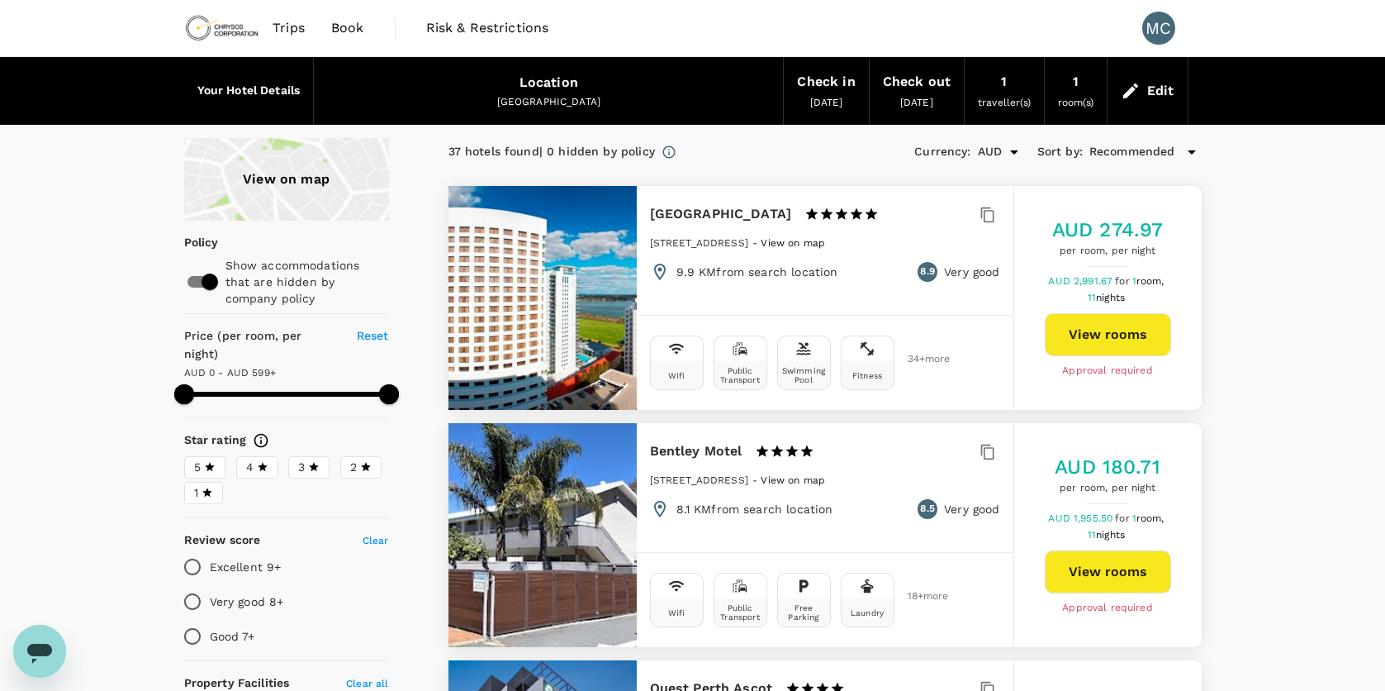
click at [357, 24] on span "Book" at bounding box center [347, 28] width 33 height 20
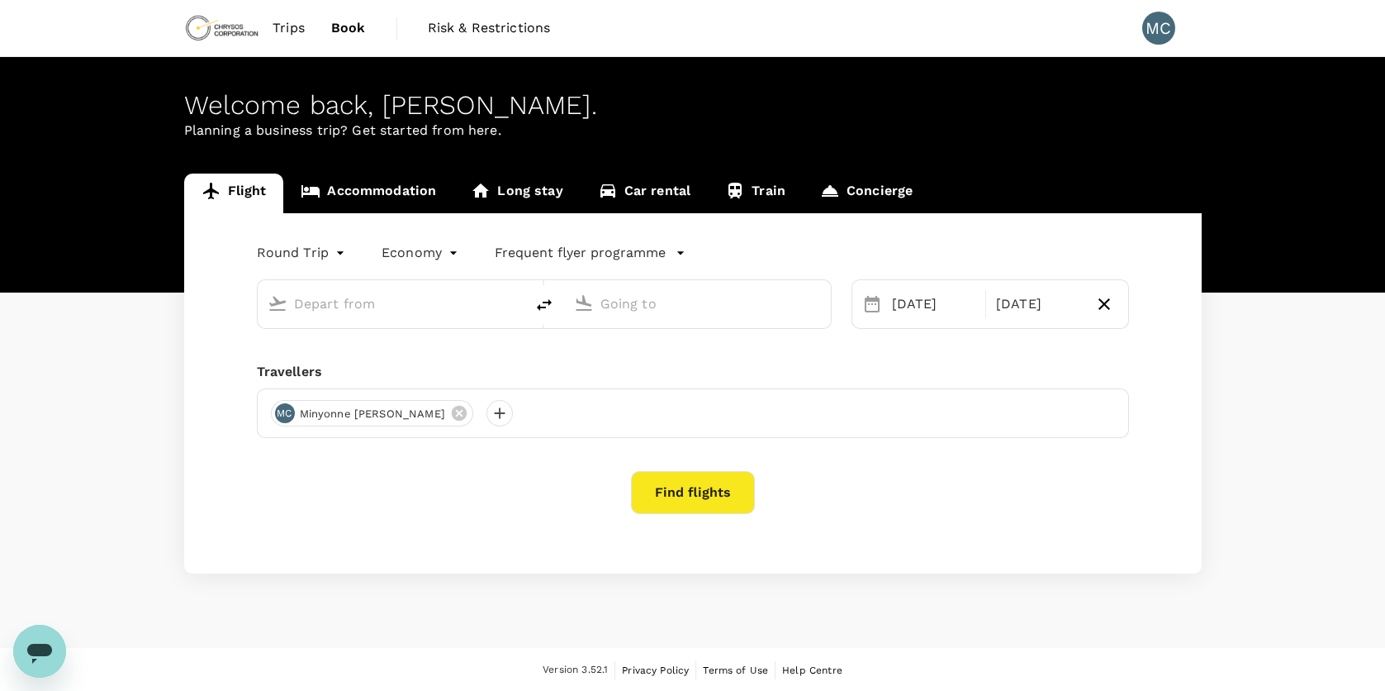
type input "Adelaide (ADL)"
type input "Perth, Australia (any)"
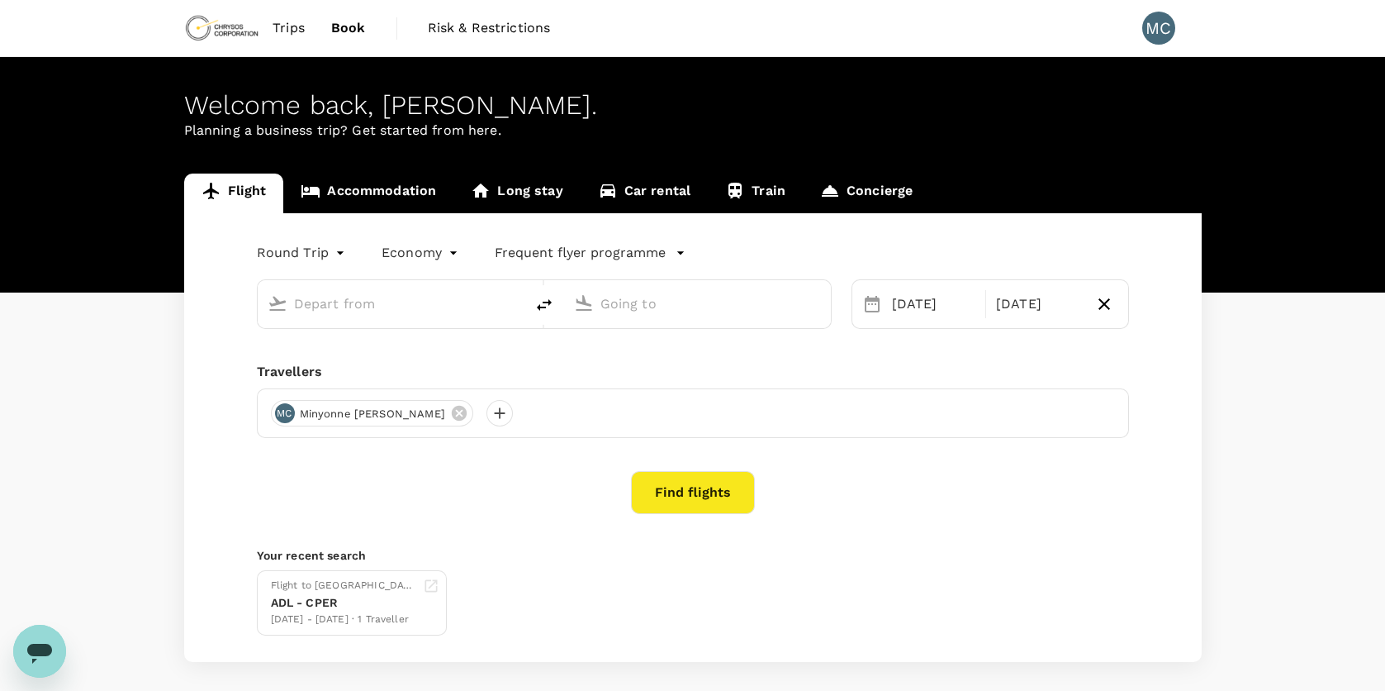
type input "Adelaide (ADL)"
type input "Perth, Australia (any)"
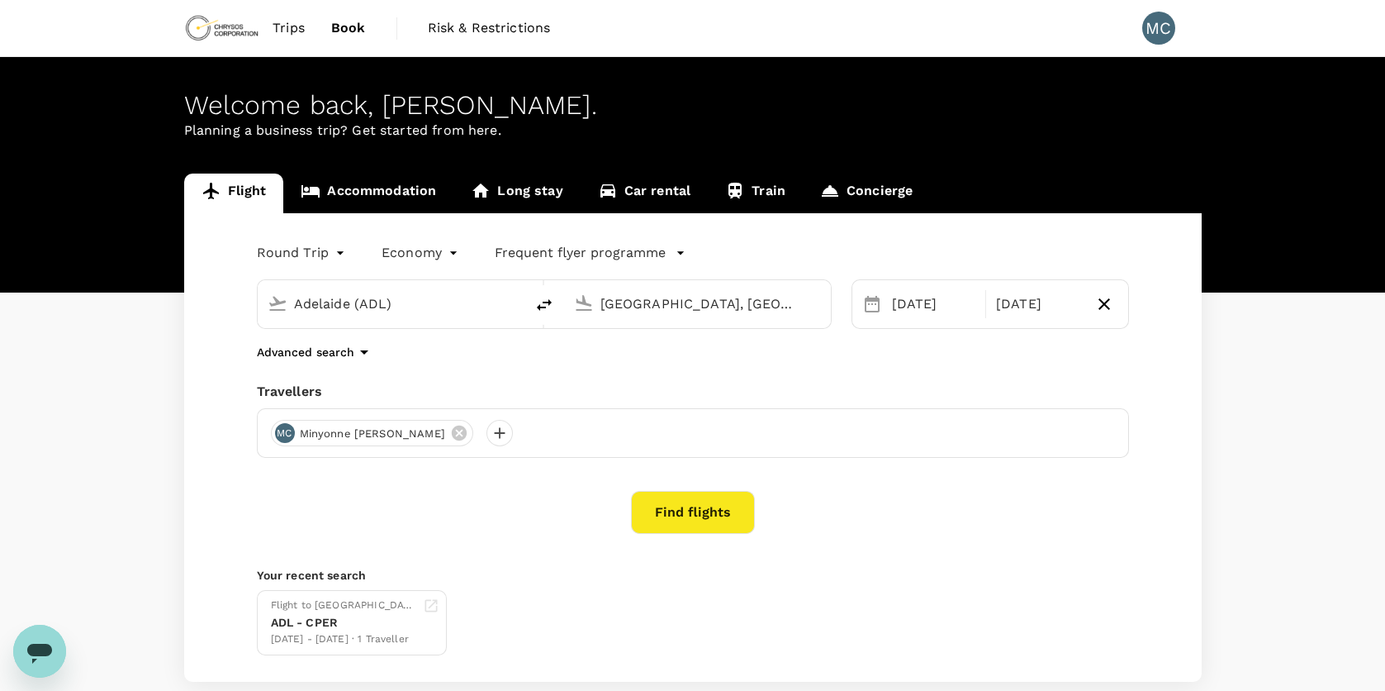
click at [880, 189] on link "Concierge" at bounding box center [866, 193] width 127 height 40
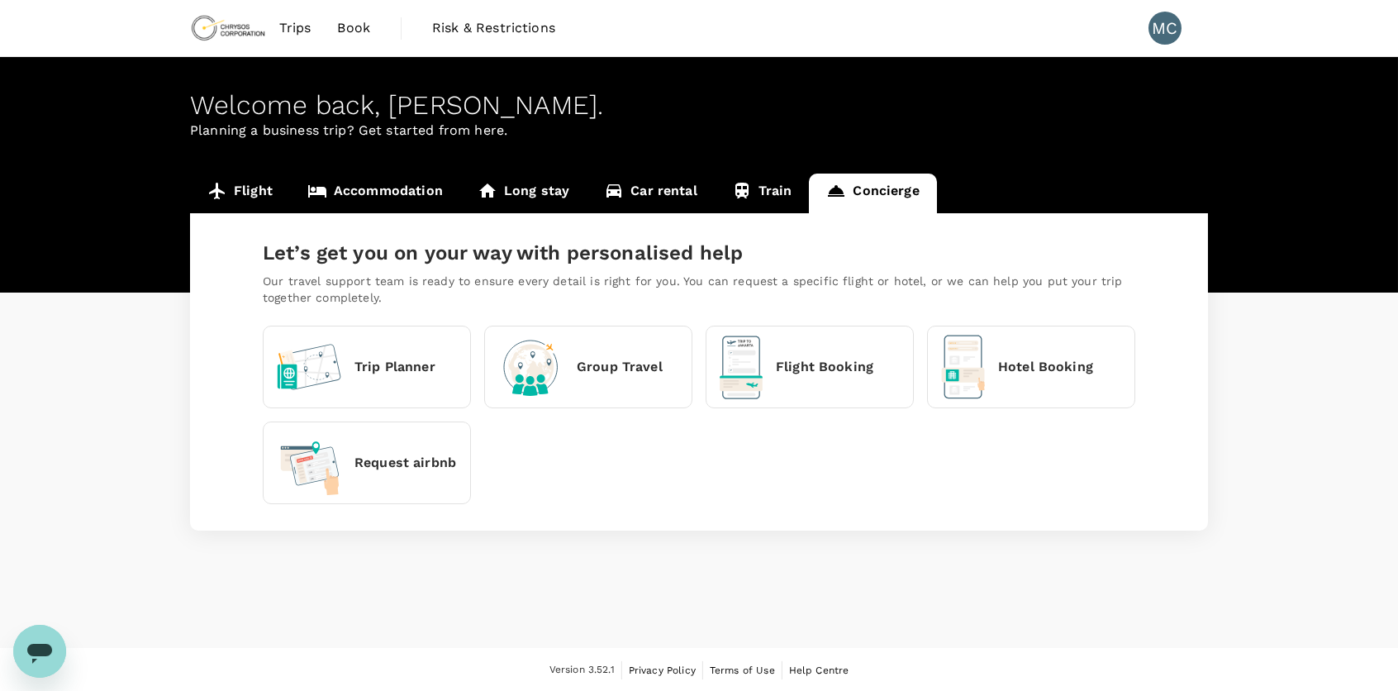
click at [420, 448] on div "Request airbnb" at bounding box center [366, 462] width 179 height 65
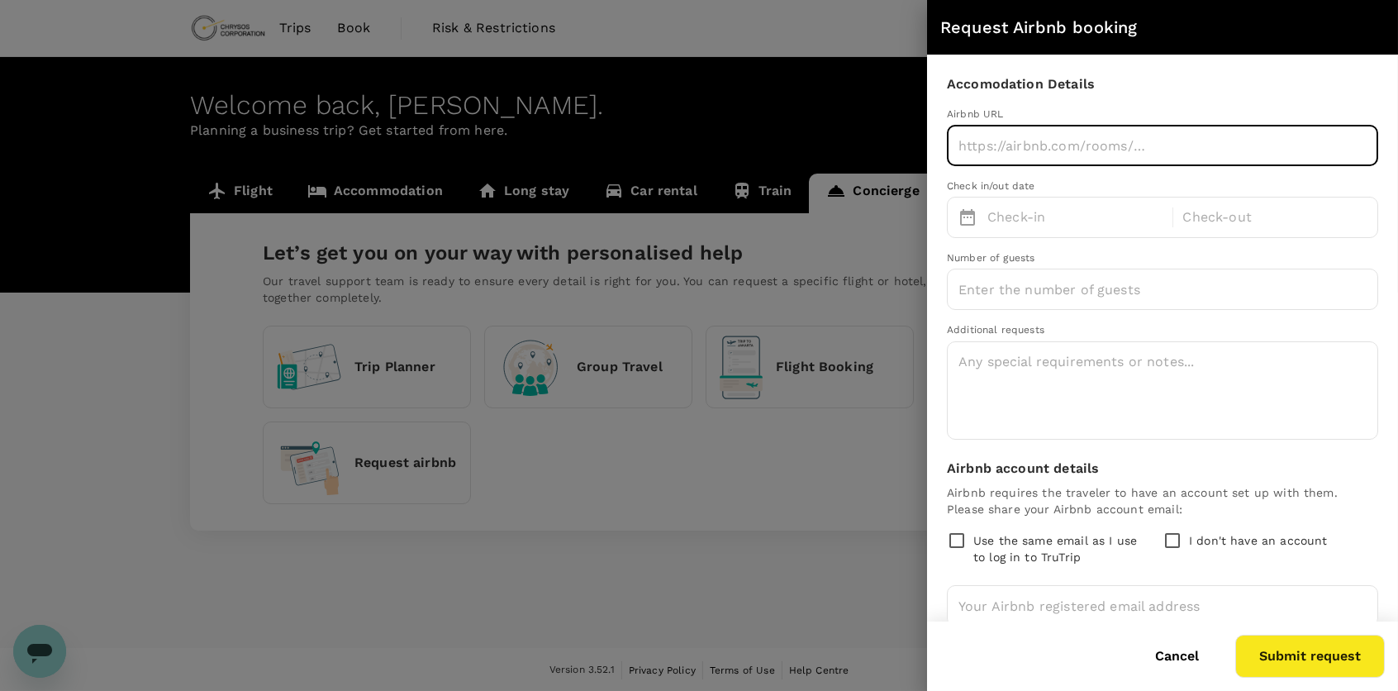
click at [1032, 153] on input "text" at bounding box center [1162, 145] width 431 height 41
paste input "https://www.airbnb.com.au/rooms/712681059817241584?c=.pi80.pkTUVTU0FHSU5HX05FV1…"
type input "https://www.airbnb.com.au/rooms/712681059817241584?c=.pi80.pkTUVTU0FHSU5HX05FV1…"
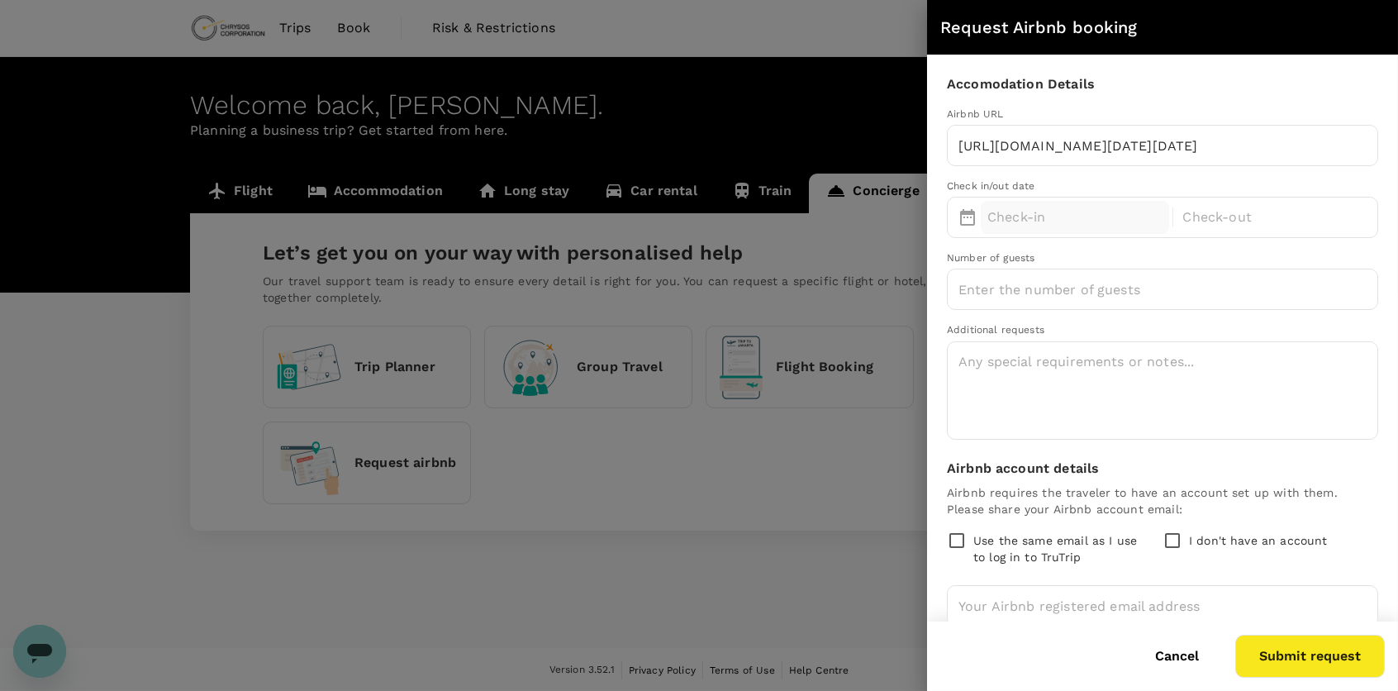
scroll to position [0, 0]
click at [1066, 212] on p "Check-in" at bounding box center [1074, 217] width 175 height 20
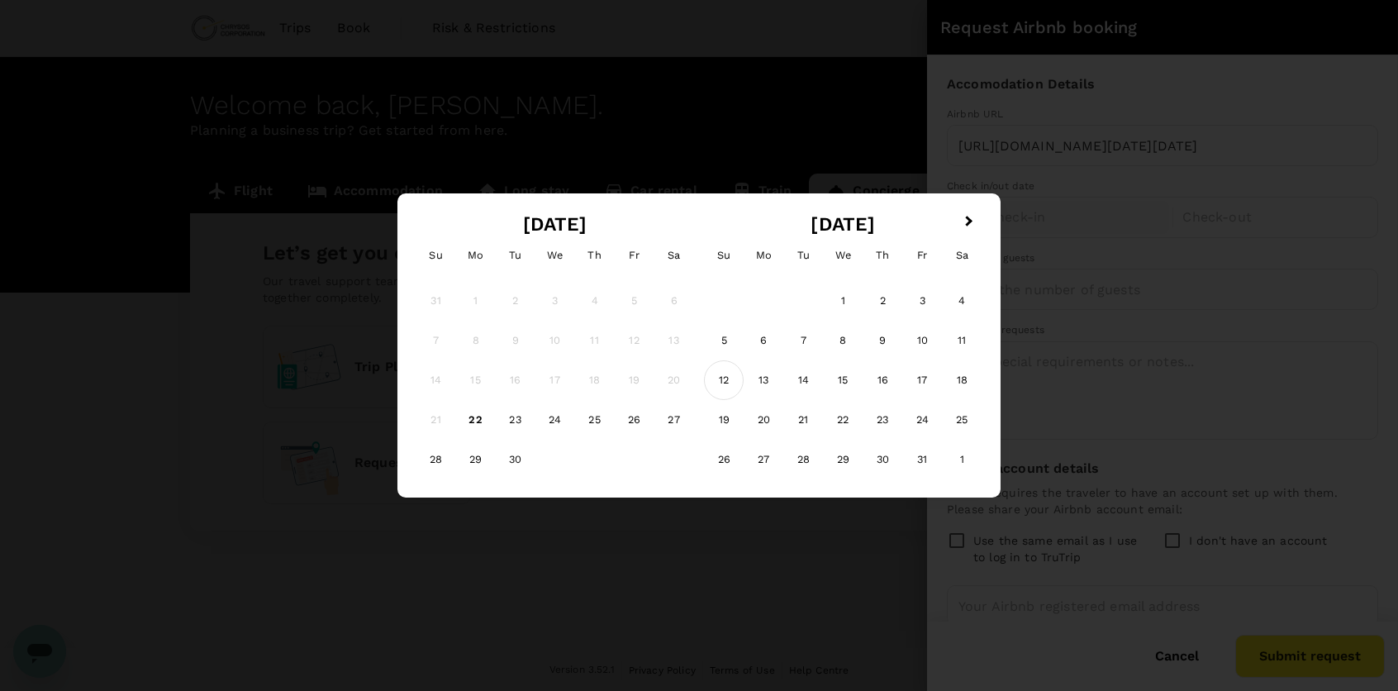
click at [734, 376] on div "12" at bounding box center [724, 380] width 40 height 40
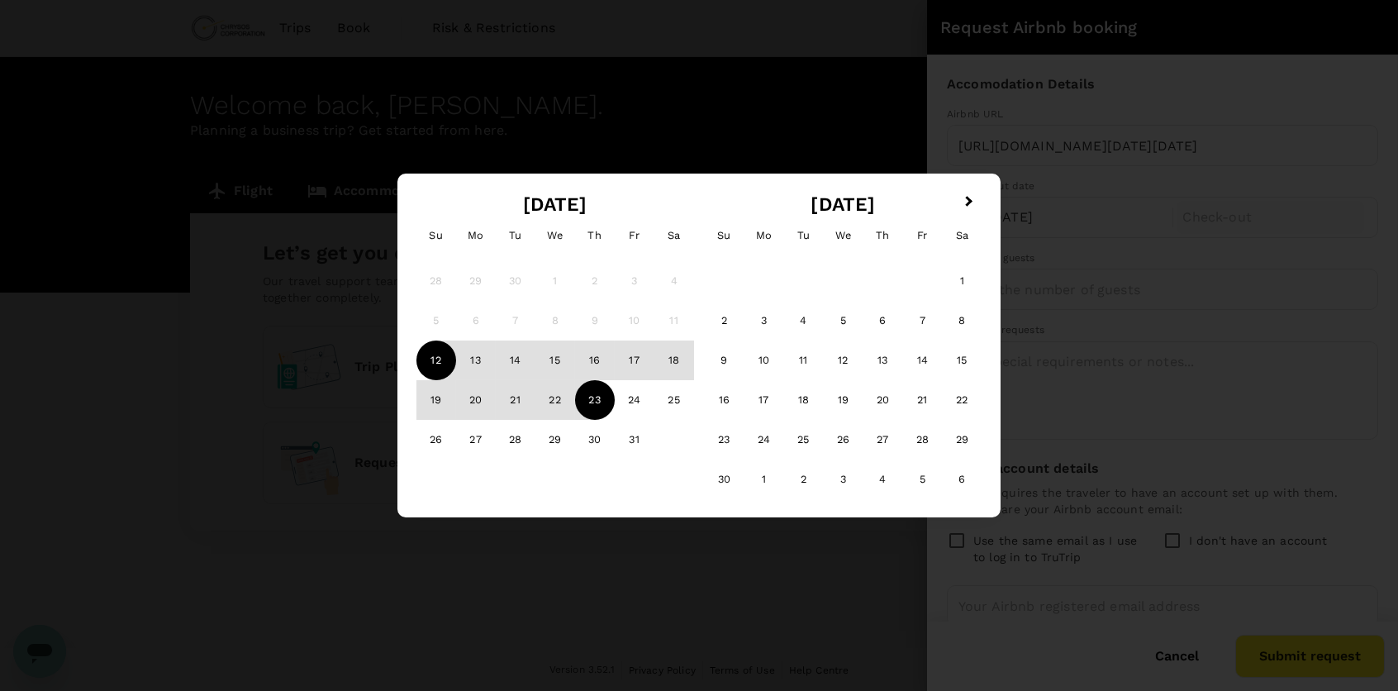
click at [593, 397] on div "23" at bounding box center [595, 400] width 40 height 40
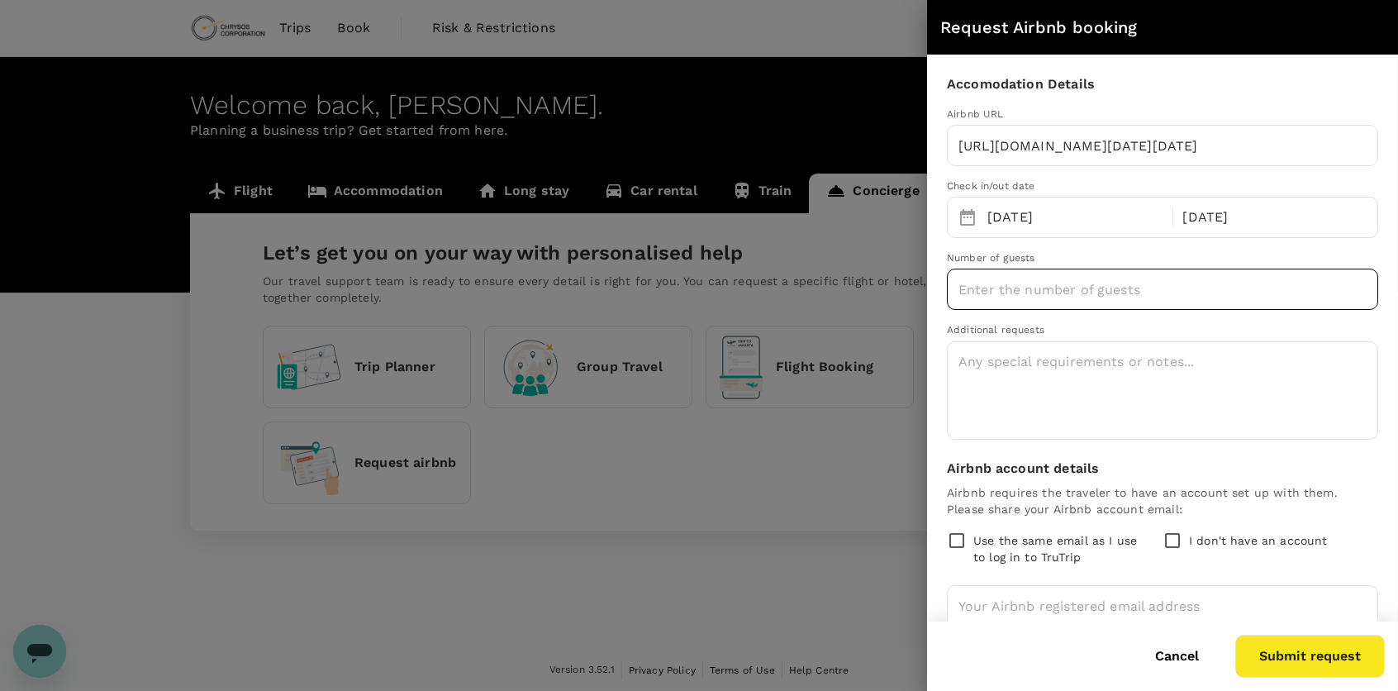
click at [1018, 295] on input "number" at bounding box center [1162, 289] width 431 height 41
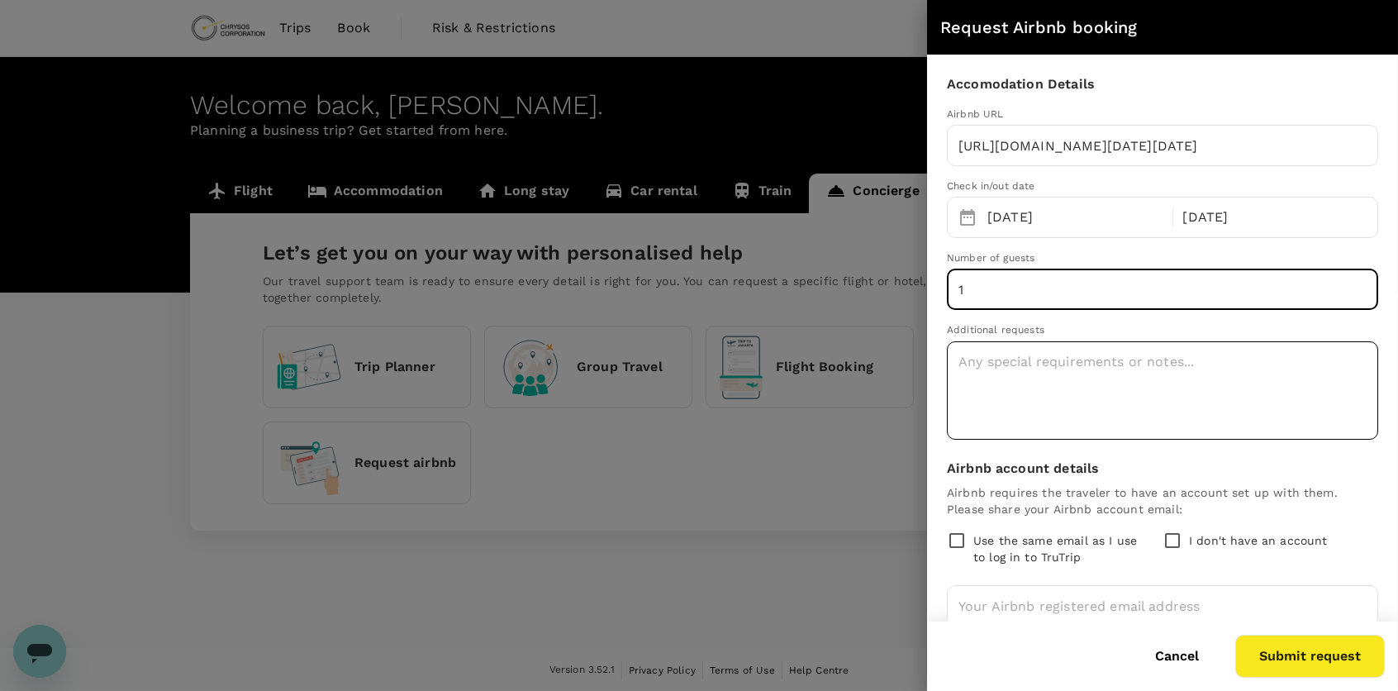
type input "1"
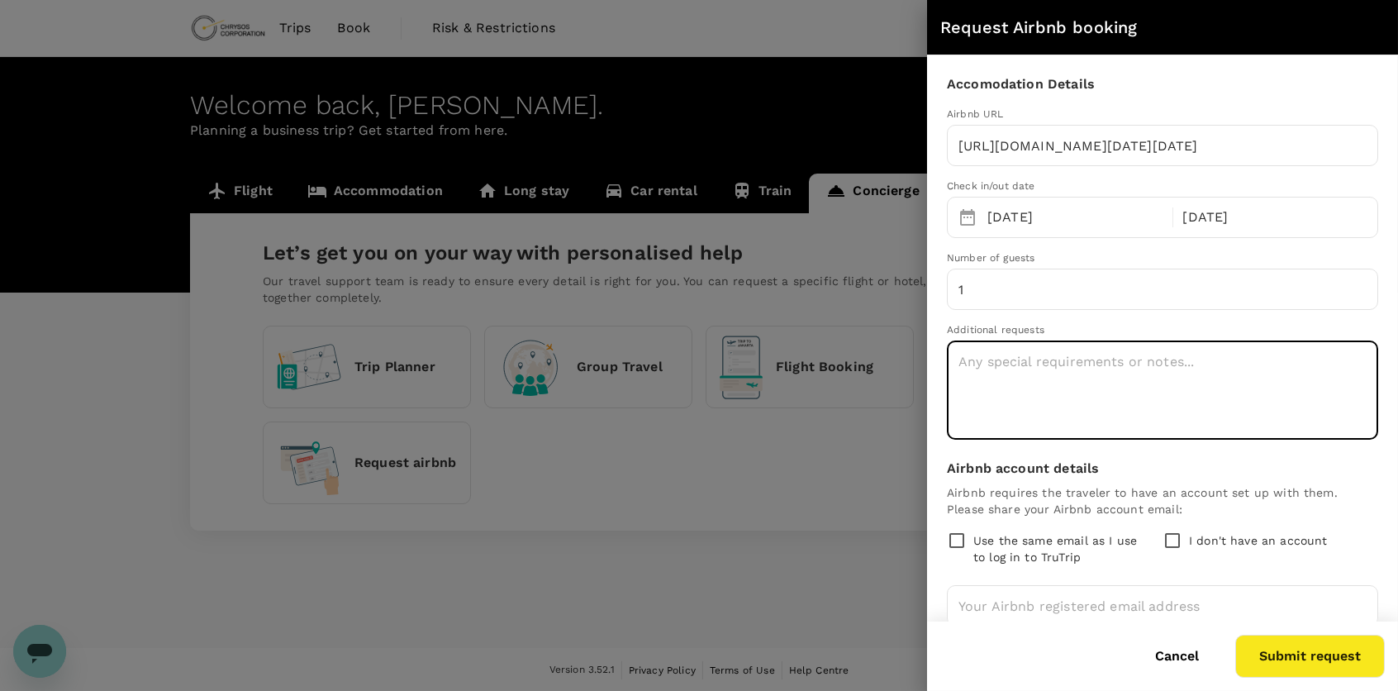
click at [1062, 406] on textarea at bounding box center [1162, 390] width 431 height 98
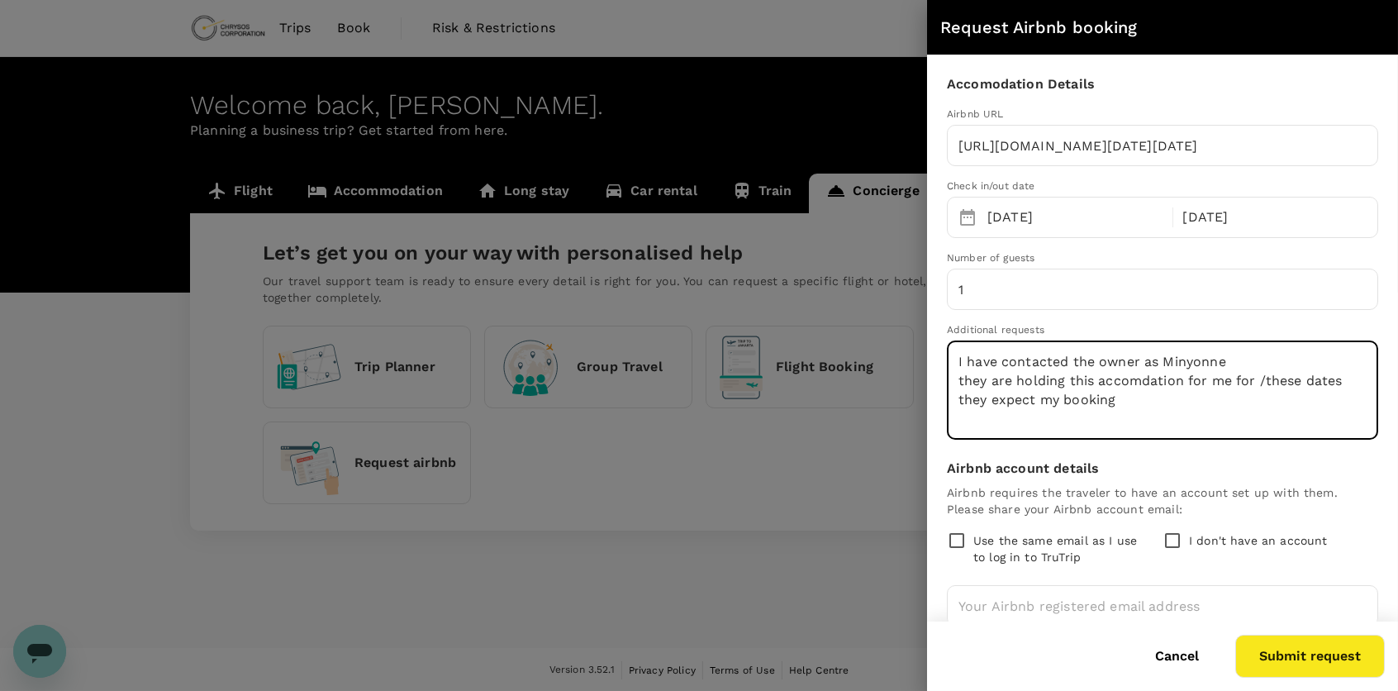
drag, startPoint x: 1195, startPoint y: 359, endPoint x: 1207, endPoint y: 404, distance: 46.1
click at [1207, 404] on textarea "I have contacted the owner as Minyonne they are holding this accomdation for me…" at bounding box center [1162, 390] width 431 height 98
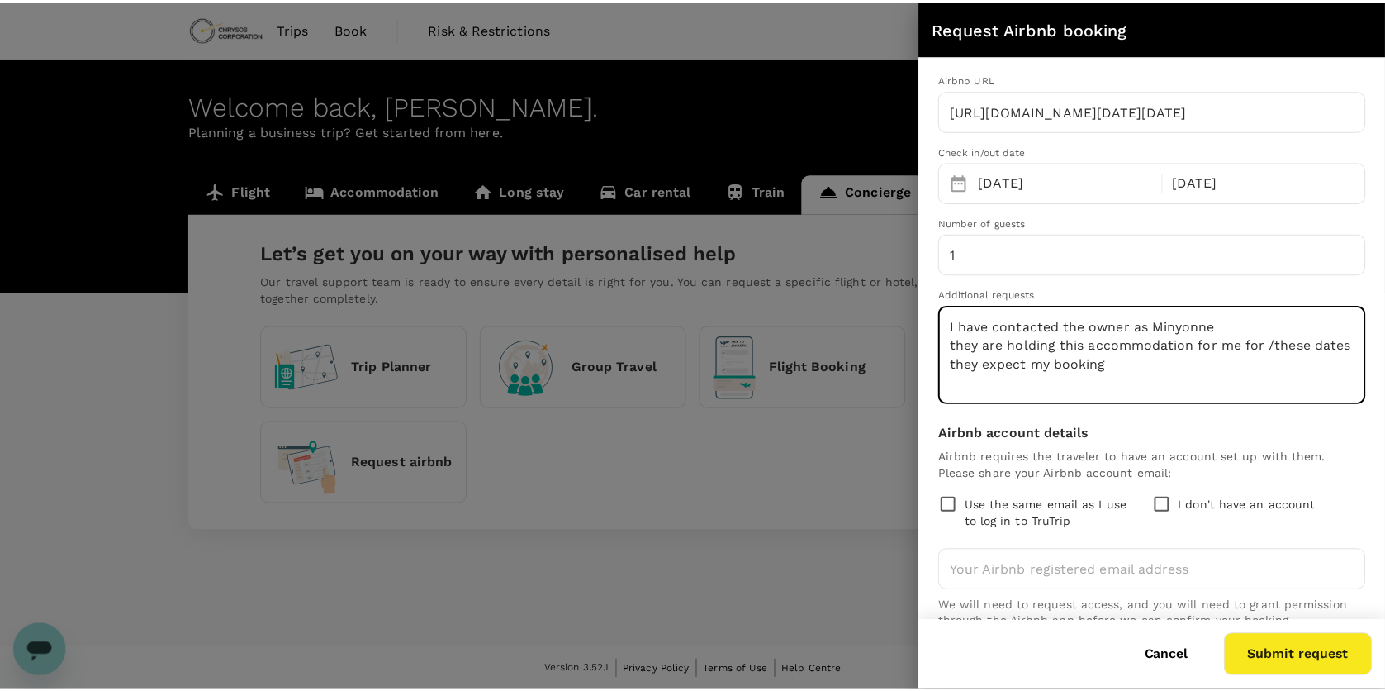
scroll to position [63, 0]
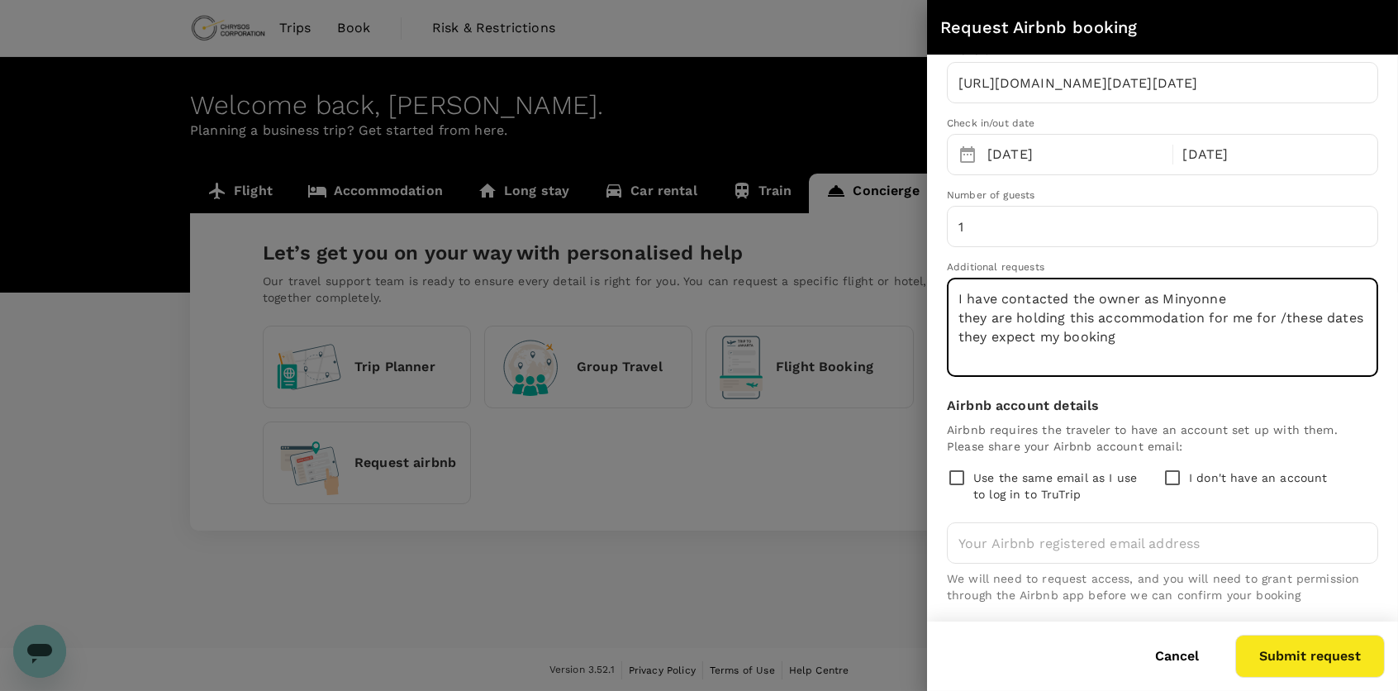
type textarea "I have contacted the owner as Minyonne they are holding this accommodation for …"
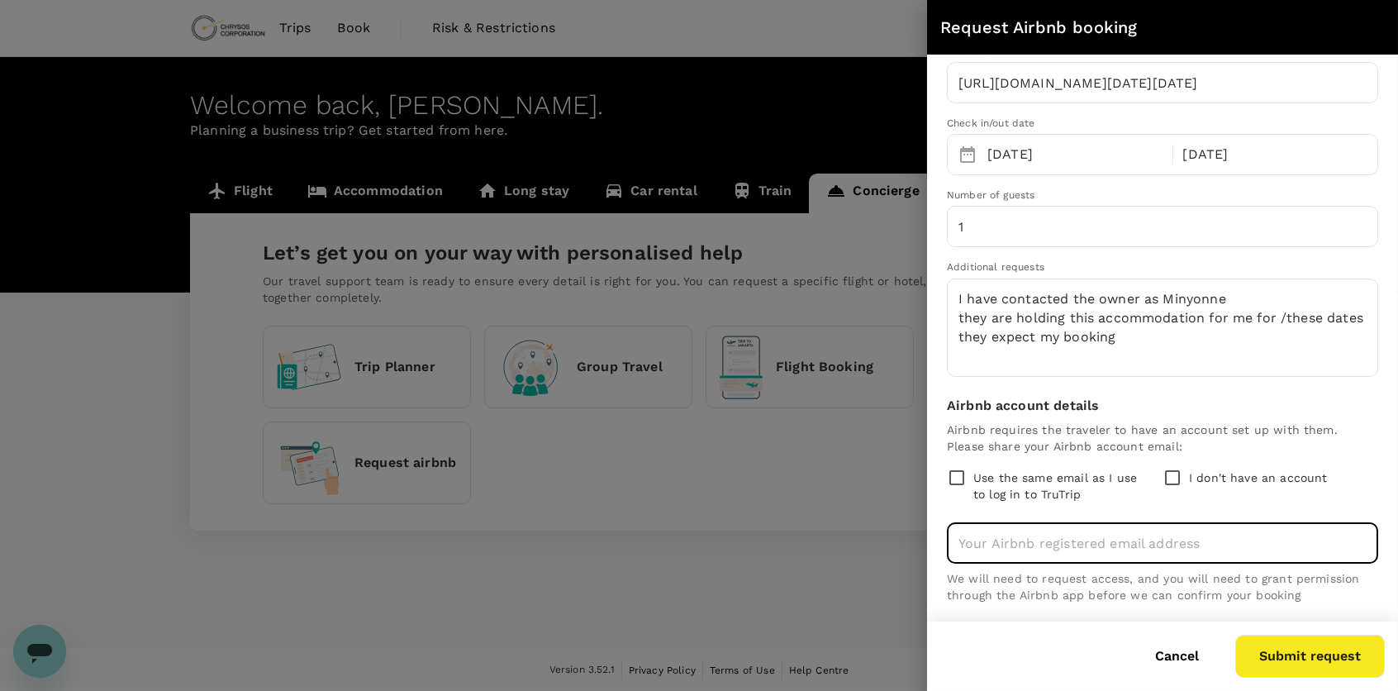
click at [1032, 546] on input "email" at bounding box center [1162, 542] width 431 height 41
type input "minyonnegreenfield@gmail.com"
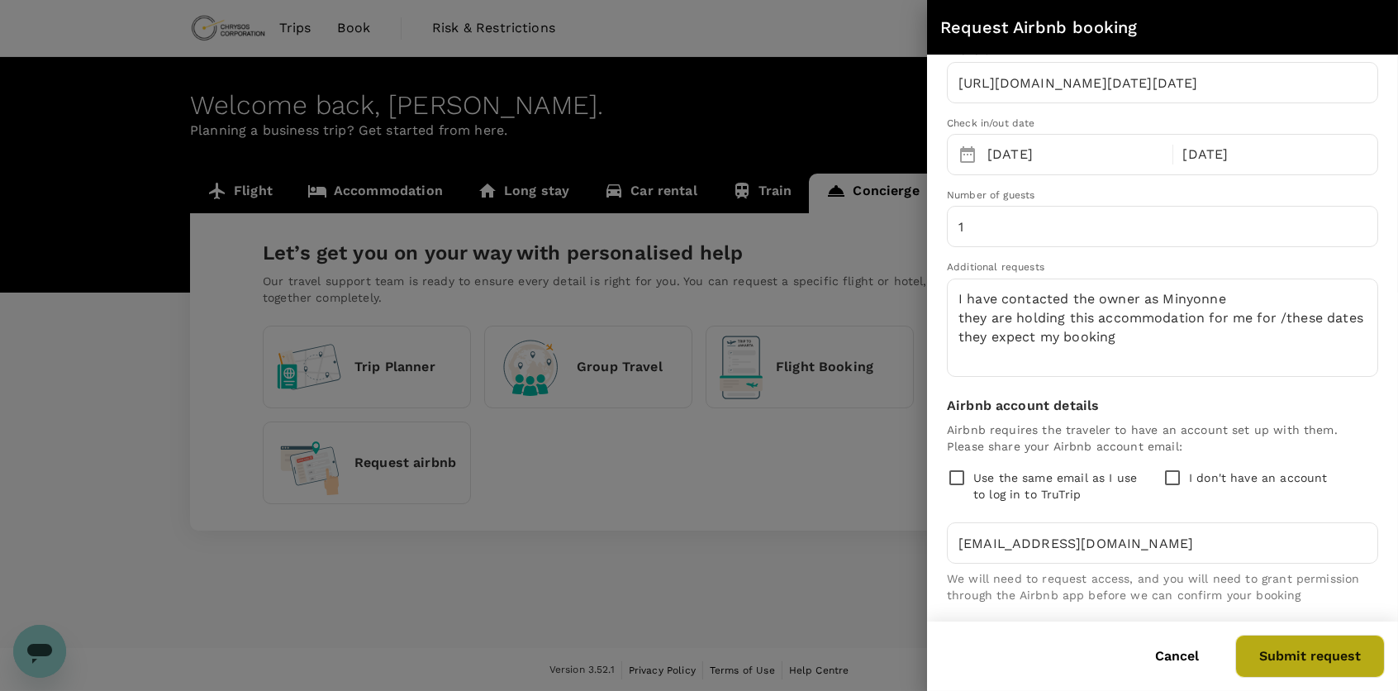
click at [1286, 645] on button "Submit request" at bounding box center [1310, 656] width 150 height 43
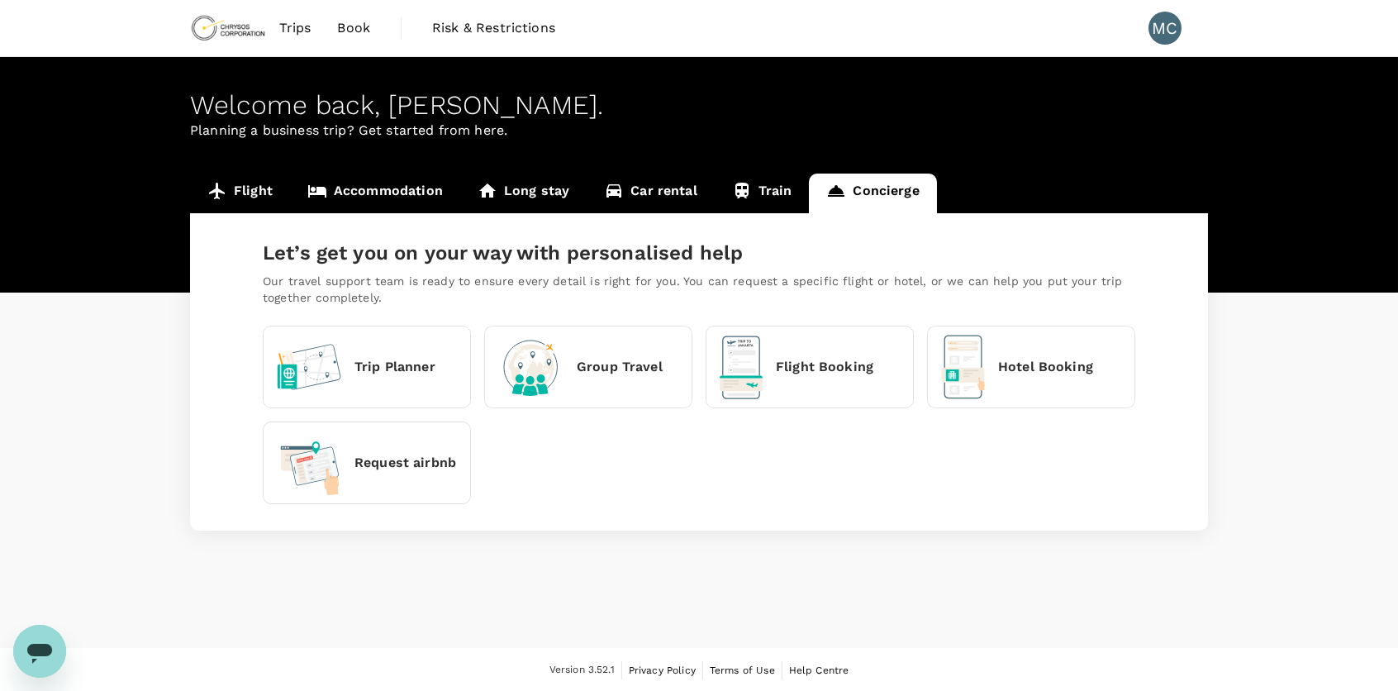
click at [660, 197] on link "Car rental" at bounding box center [651, 193] width 128 height 40
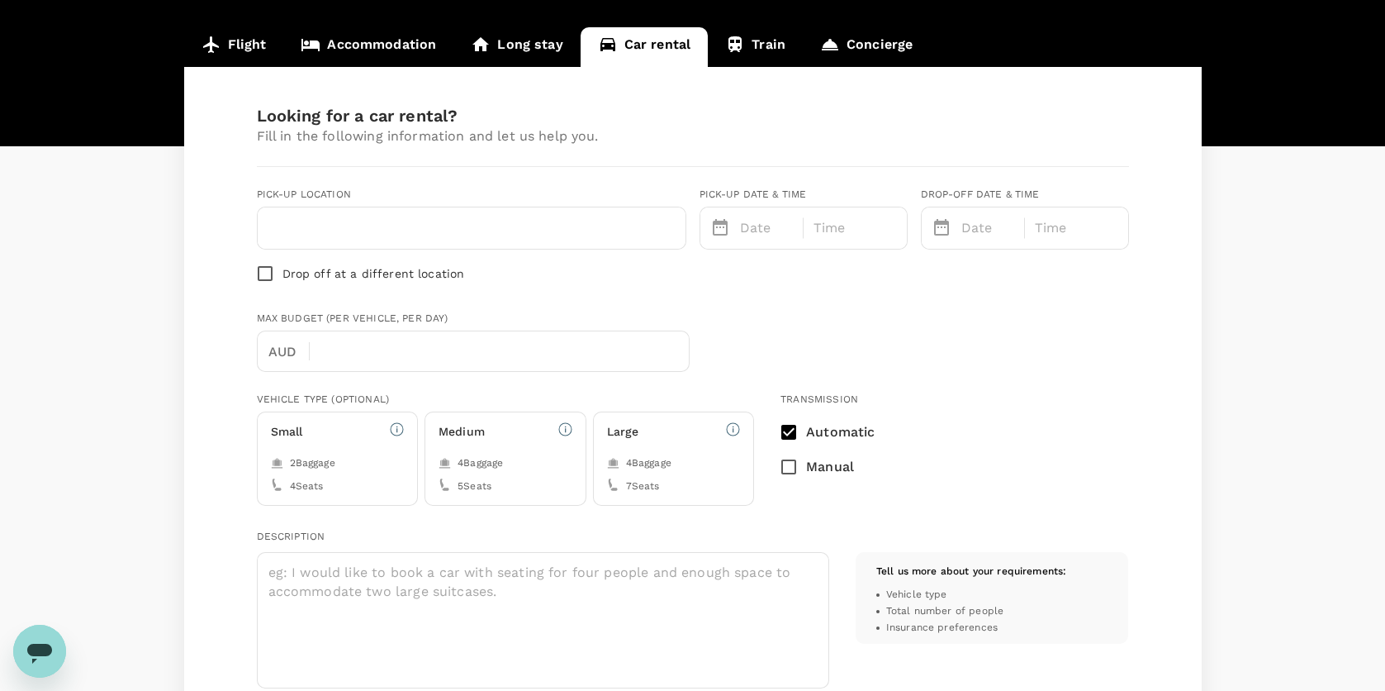
scroll to position [165, 0]
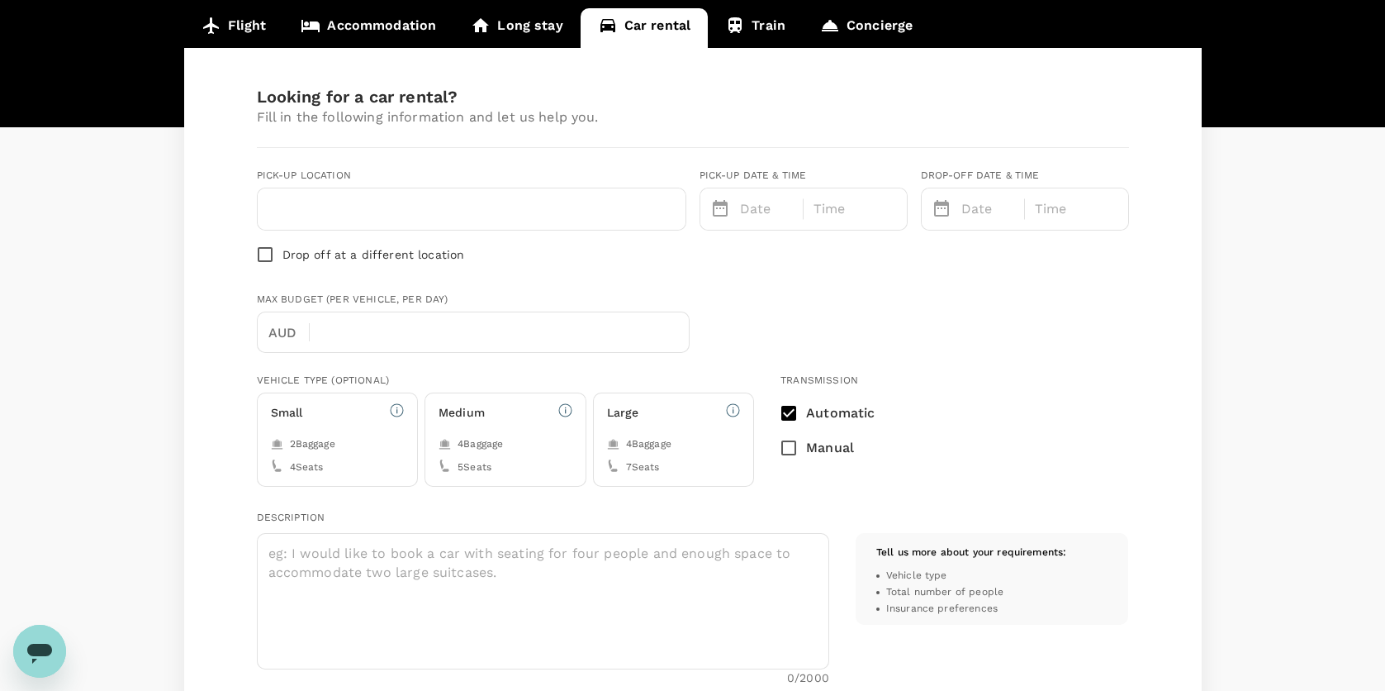
type input "m.charlton@chrysoscorp.com"
type input "61"
type input "0414500812"
click at [458, 207] on input "text" at bounding box center [472, 209] width 408 height 26
type input "Perth Airport"
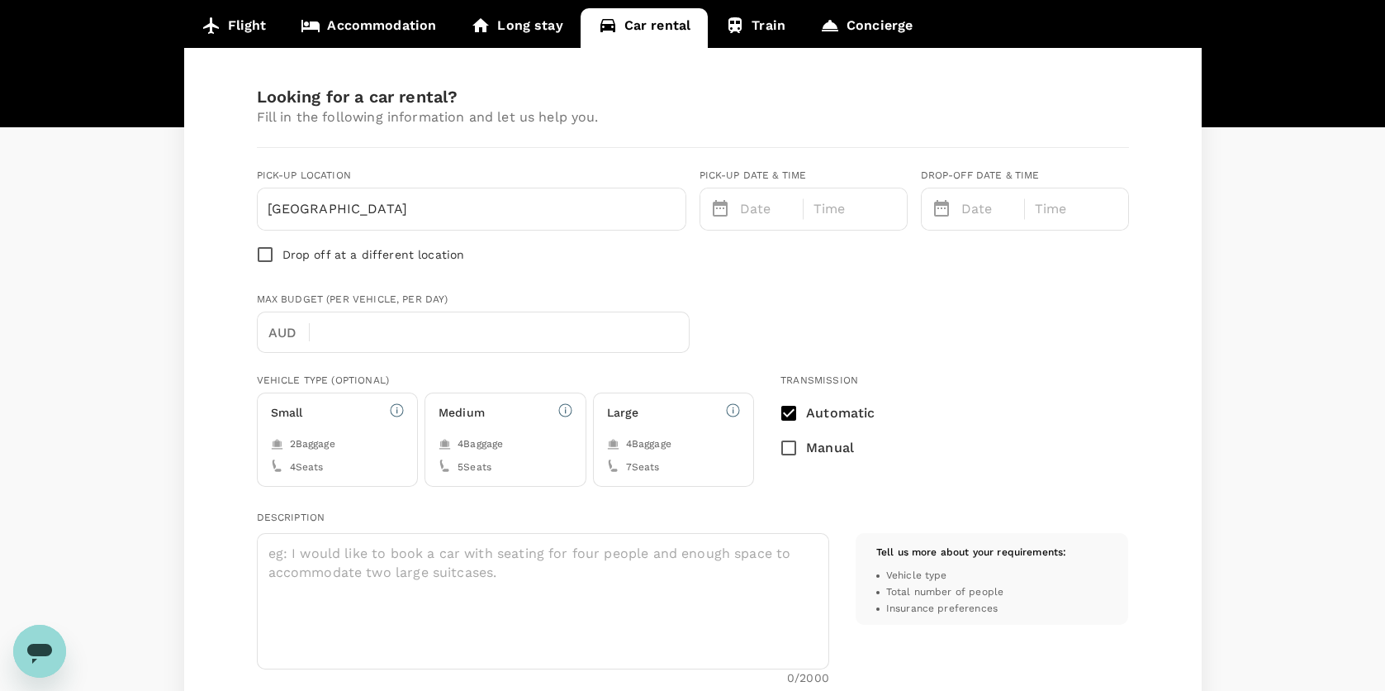
click at [778, 200] on p "Date" at bounding box center [767, 209] width 54 height 20
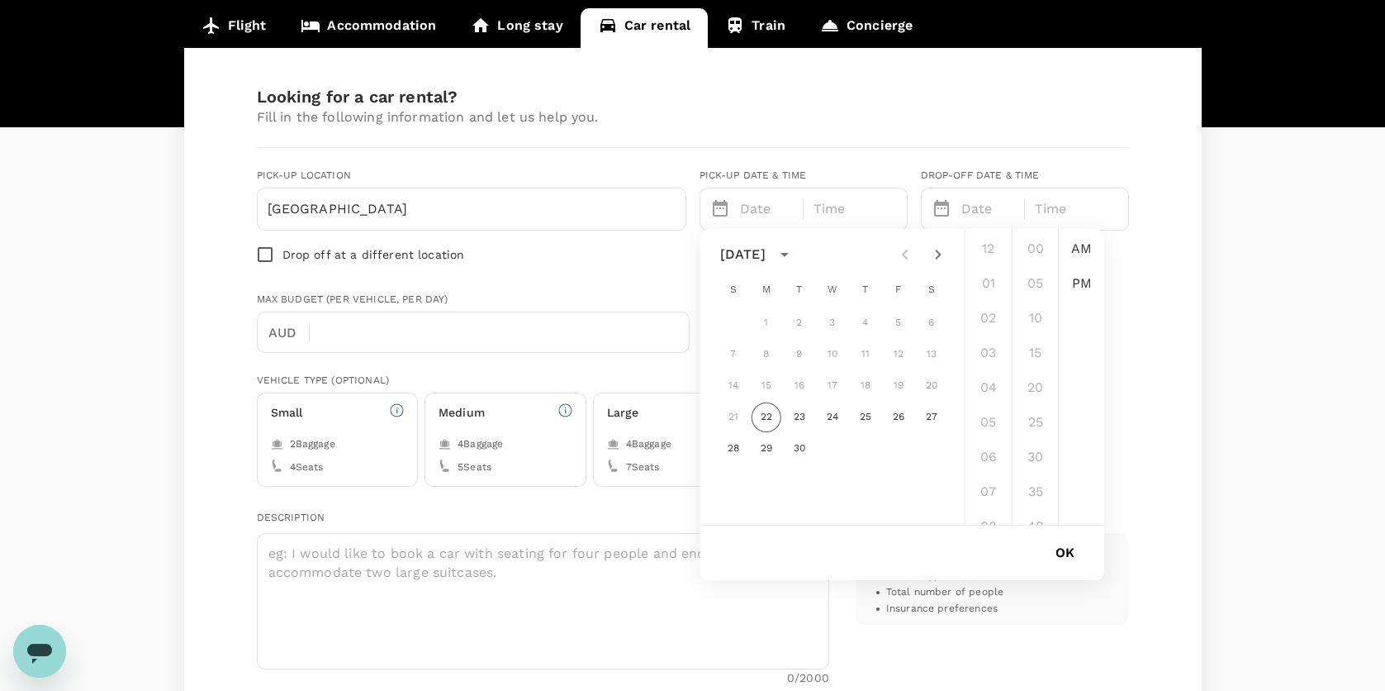
click at [795, 256] on icon "calendar view is open, switch to year view" at bounding box center [785, 255] width 20 height 20
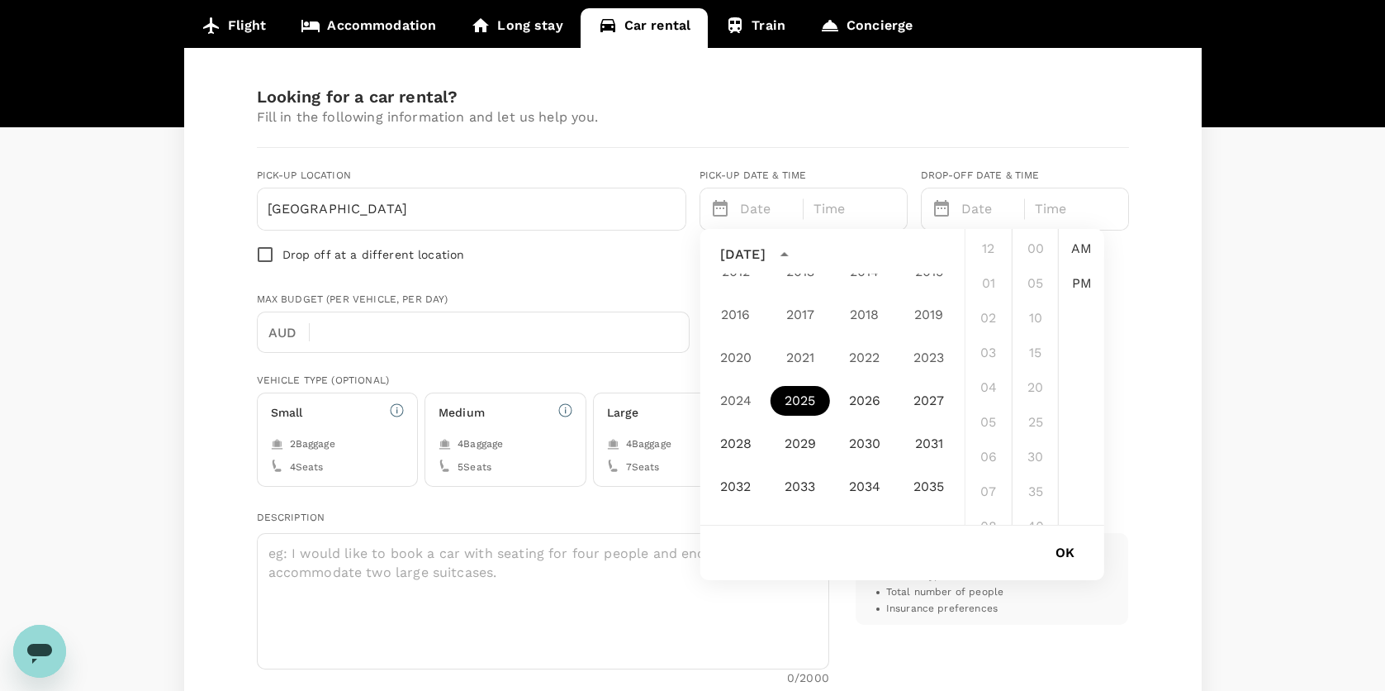
click at [807, 397] on button "2025" at bounding box center [800, 401] width 59 height 30
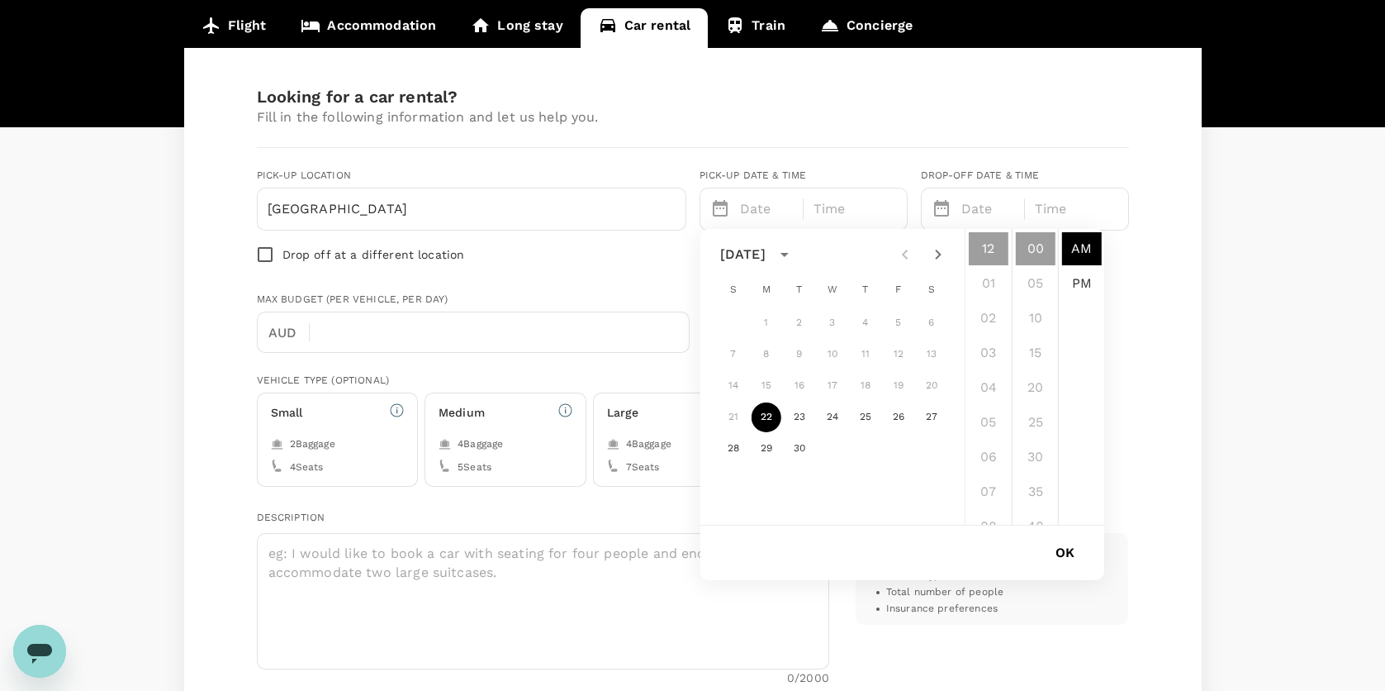
click at [765, 245] on div "September 2025" at bounding box center [742, 255] width 45 height 20
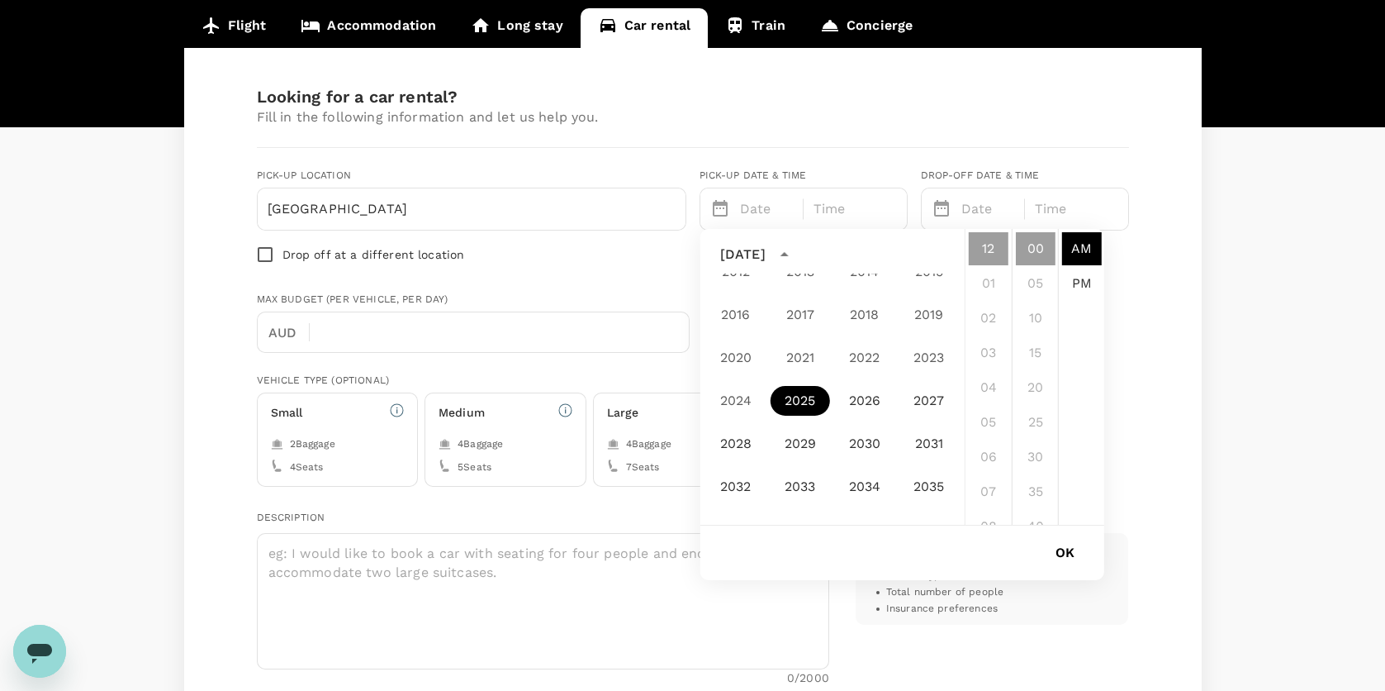
click at [765, 251] on div "September 2025" at bounding box center [742, 255] width 45 height 20
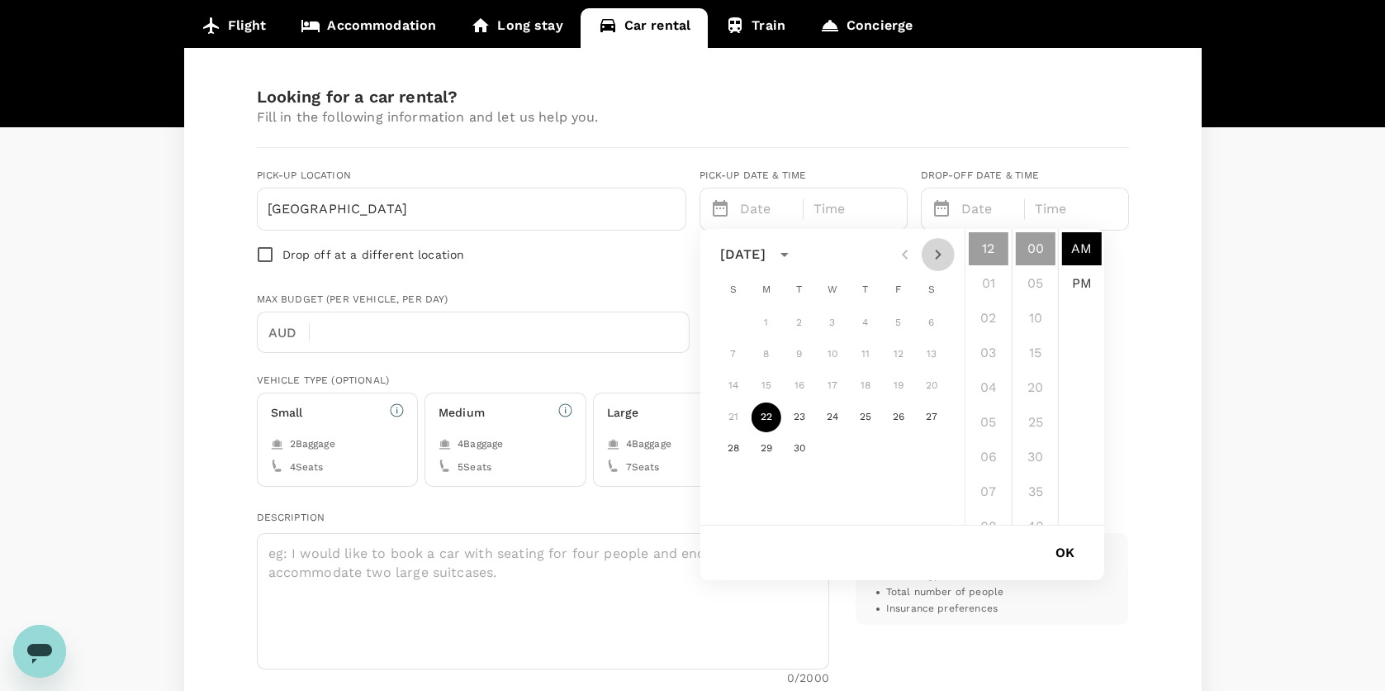
click at [942, 250] on icon "Next month" at bounding box center [939, 255] width 20 height 20
click at [739, 382] on button "12" at bounding box center [734, 386] width 30 height 30
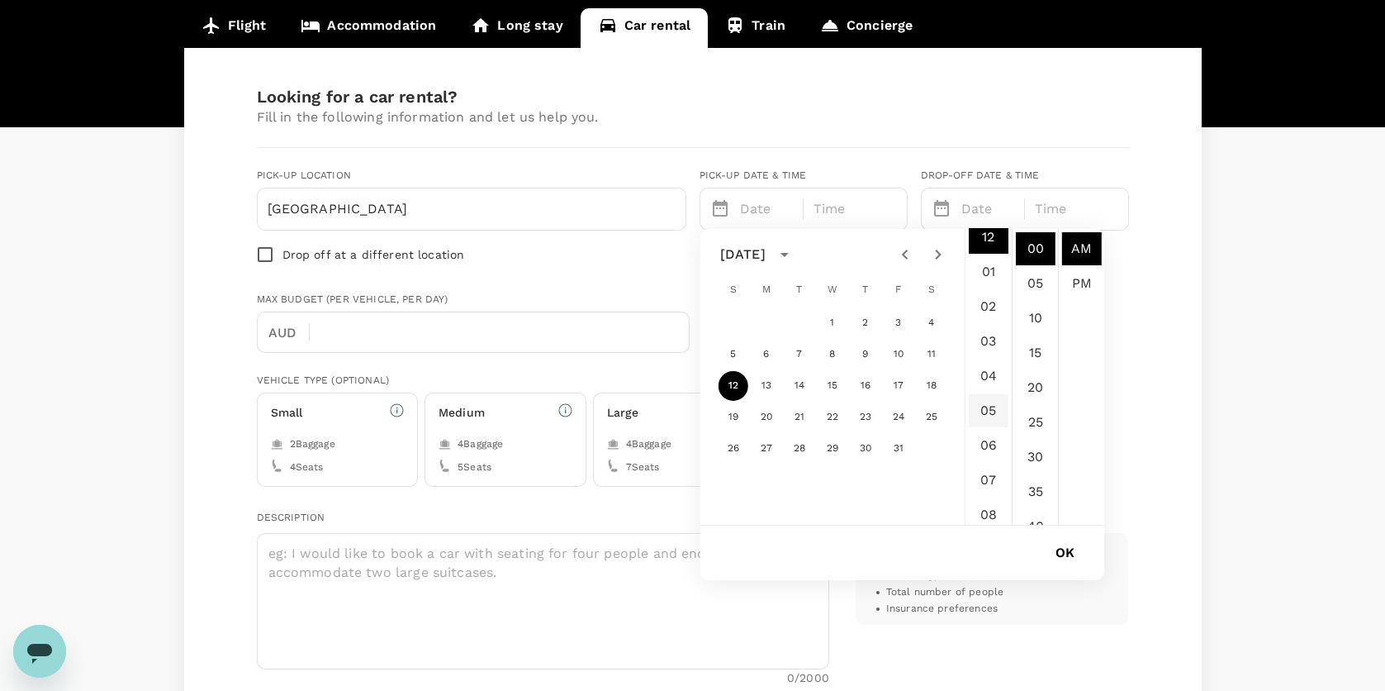
scroll to position [0, 0]
click at [992, 389] on li "04" at bounding box center [989, 387] width 40 height 33
click at [1038, 449] on li "30" at bounding box center [1036, 456] width 40 height 33
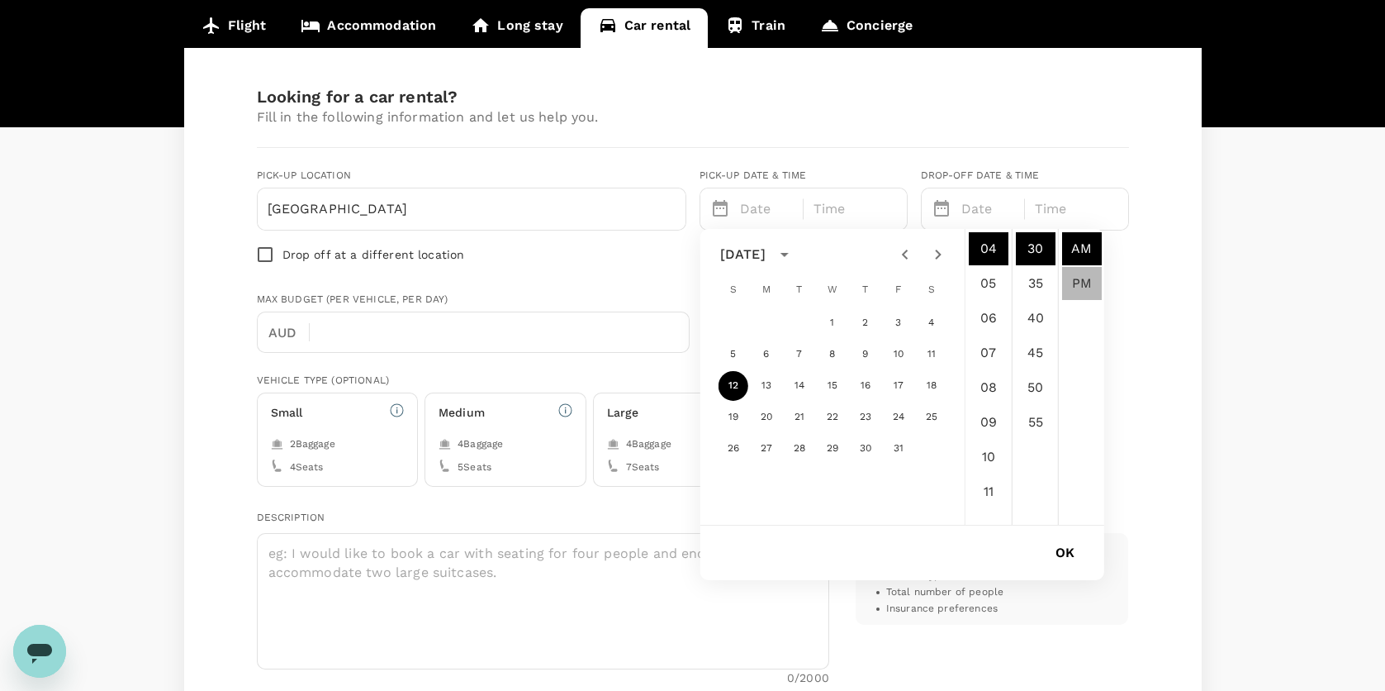
click at [1077, 284] on li "PM" at bounding box center [1082, 283] width 40 height 33
type input "10/12/2025 04:30 PM"
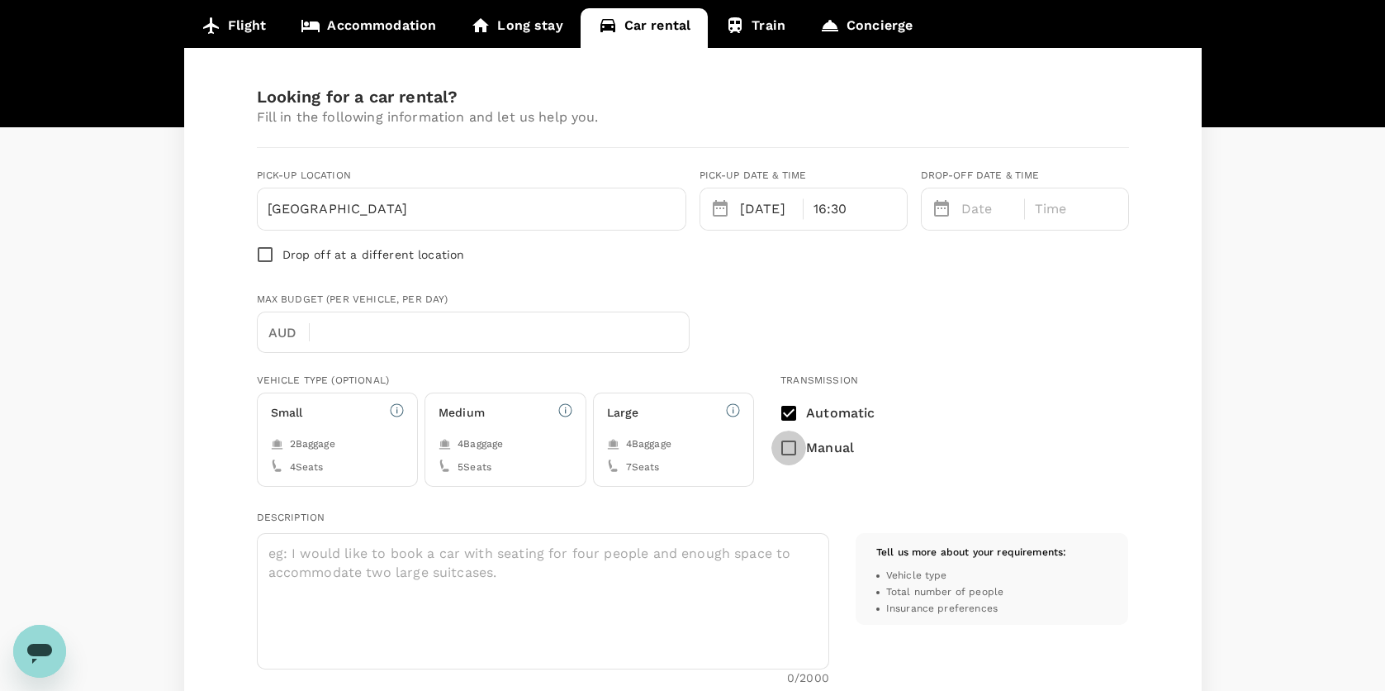
click at [794, 441] on input "Manual" at bounding box center [789, 447] width 35 height 35
checkbox input "true"
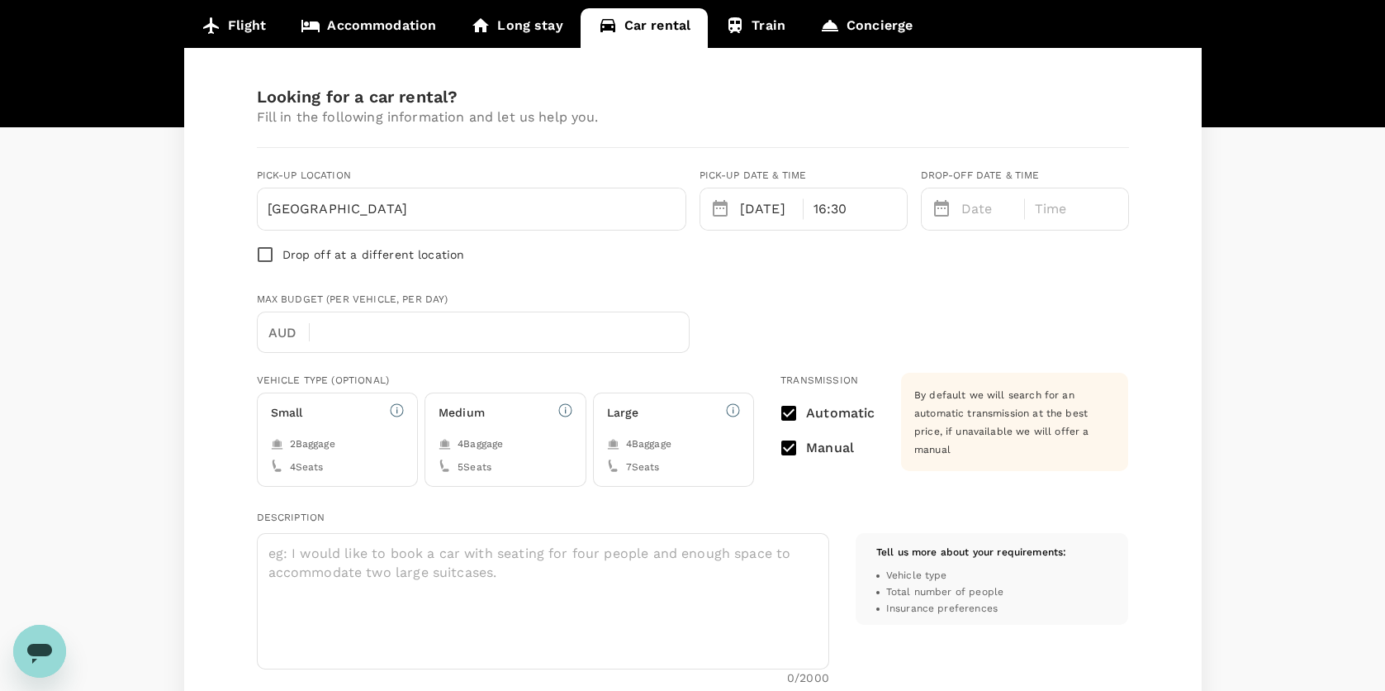
click at [996, 206] on p "Date" at bounding box center [989, 209] width 54 height 20
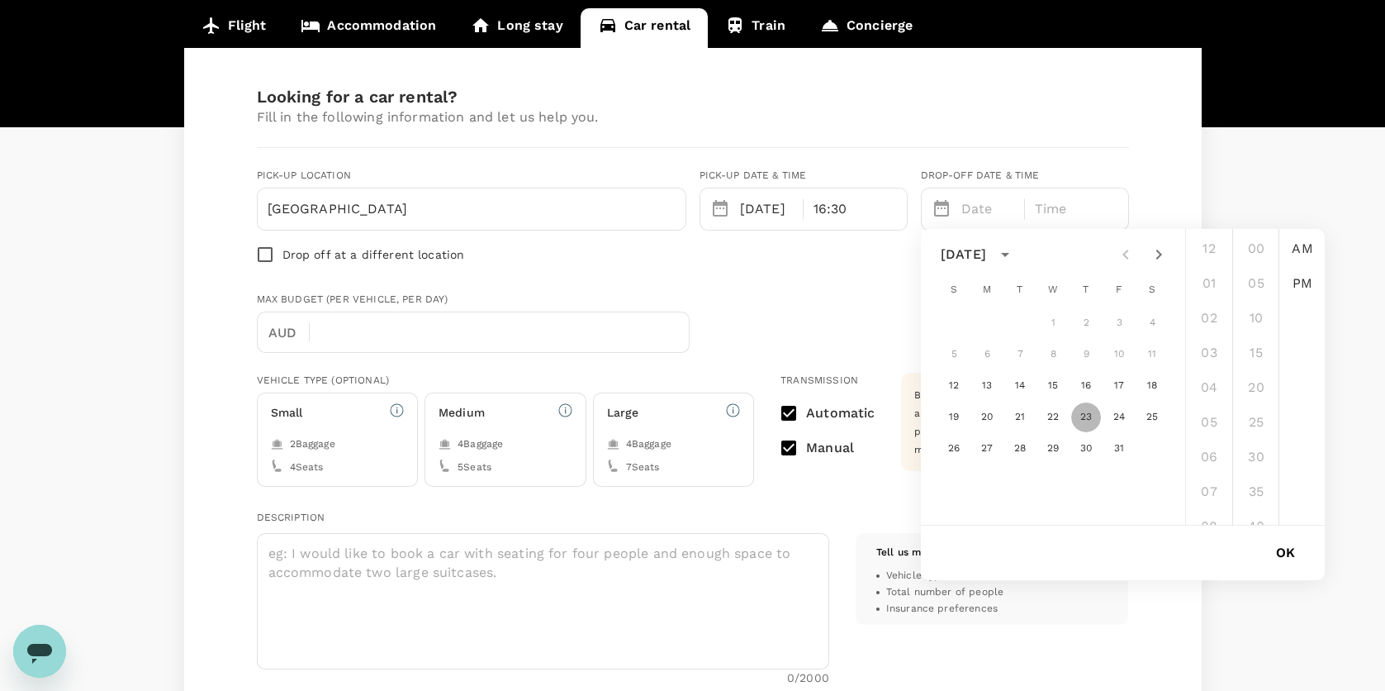
click at [1086, 418] on button "23" at bounding box center [1087, 417] width 30 height 30
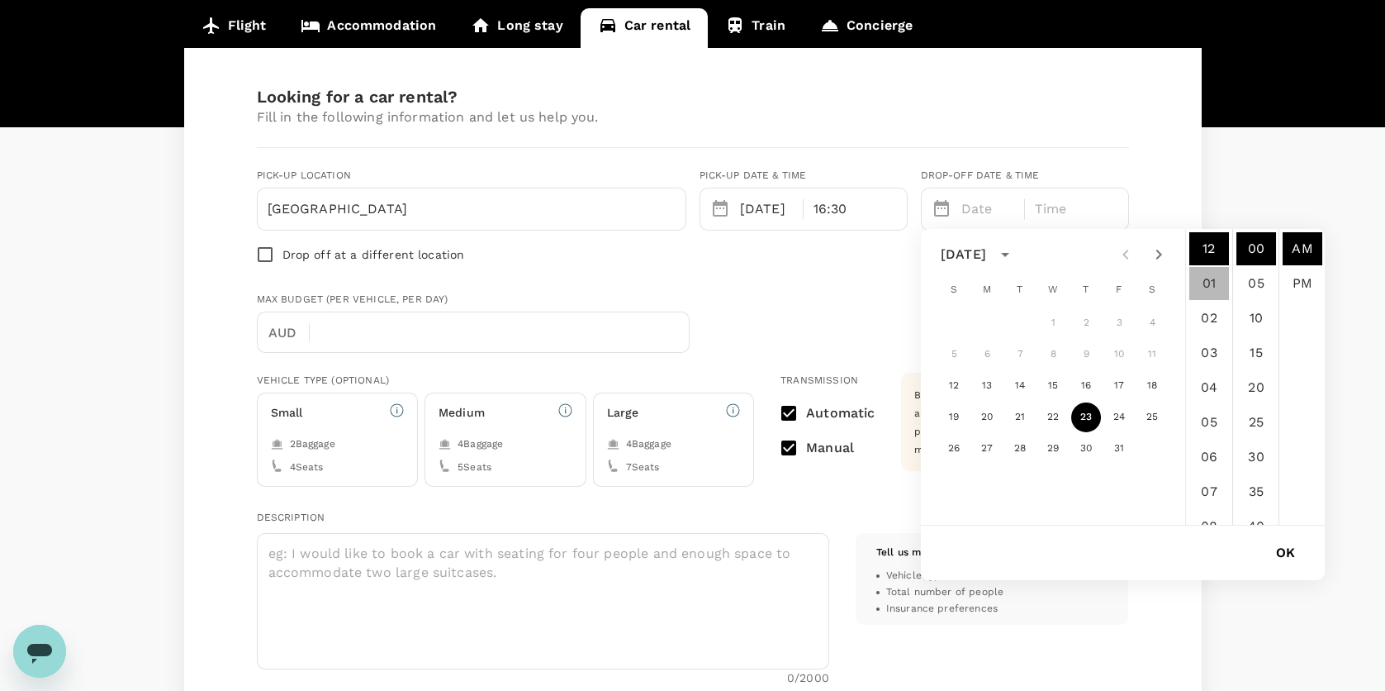
click at [1210, 277] on li "01" at bounding box center [1210, 283] width 40 height 33
click at [1292, 278] on li "PM" at bounding box center [1303, 283] width 40 height 33
type input "10/23/2025 01:00 PM"
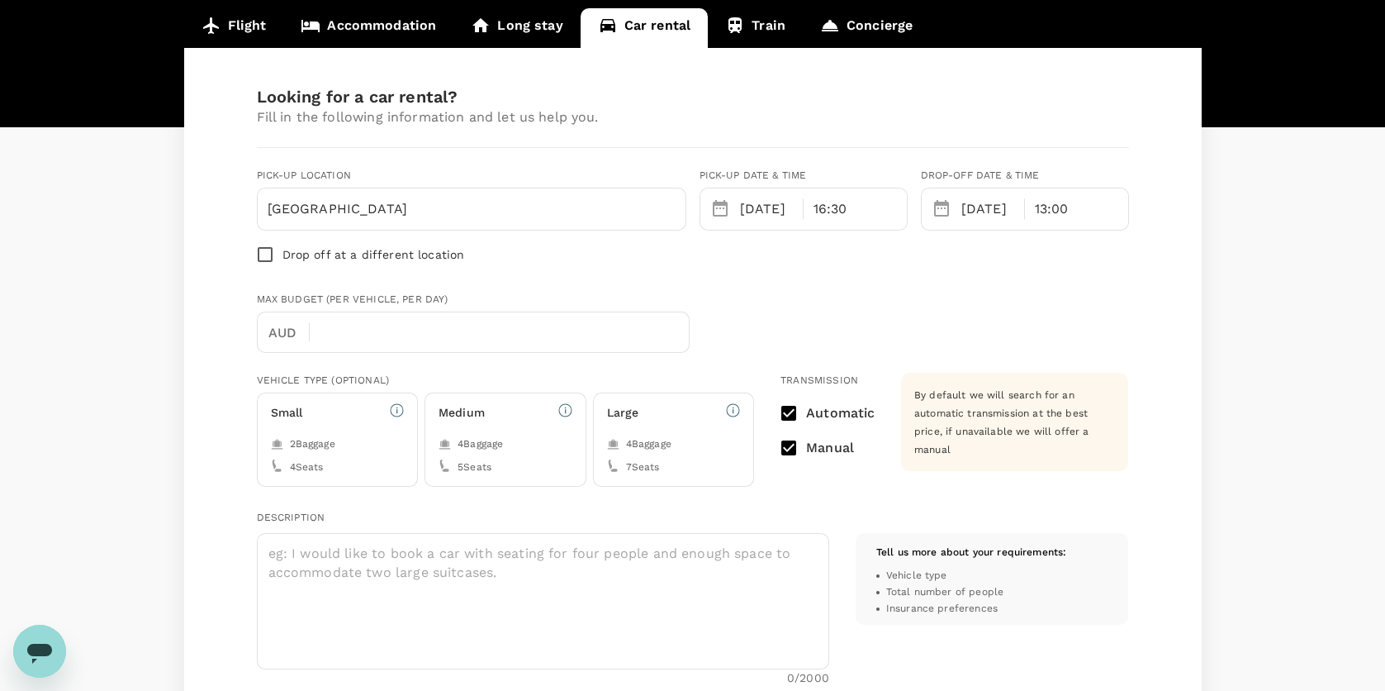
click at [350, 446] on div "2 Baggage" at bounding box center [338, 444] width 134 height 17
click at [416, 212] on input "Perth Airport" at bounding box center [472, 209] width 408 height 26
click at [356, 208] on input "Perth Airport domestic terminal" at bounding box center [472, 209] width 408 height 26
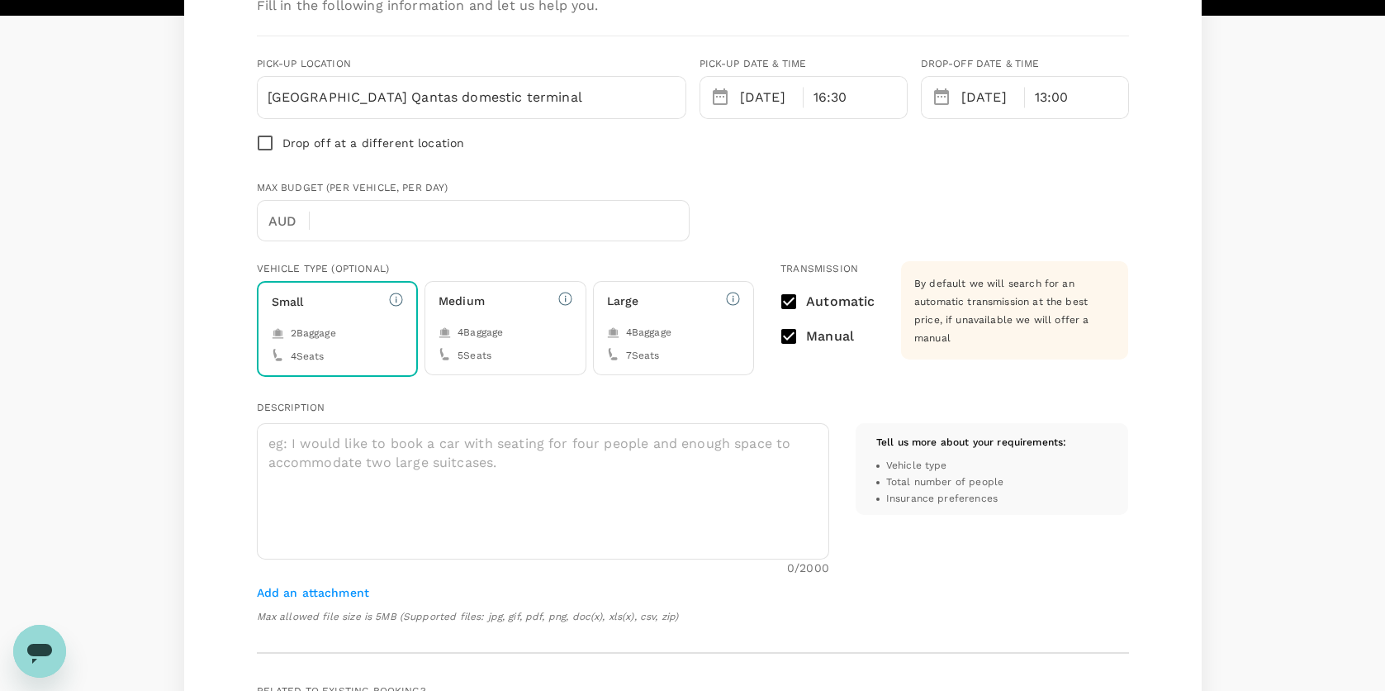
scroll to position [248, 0]
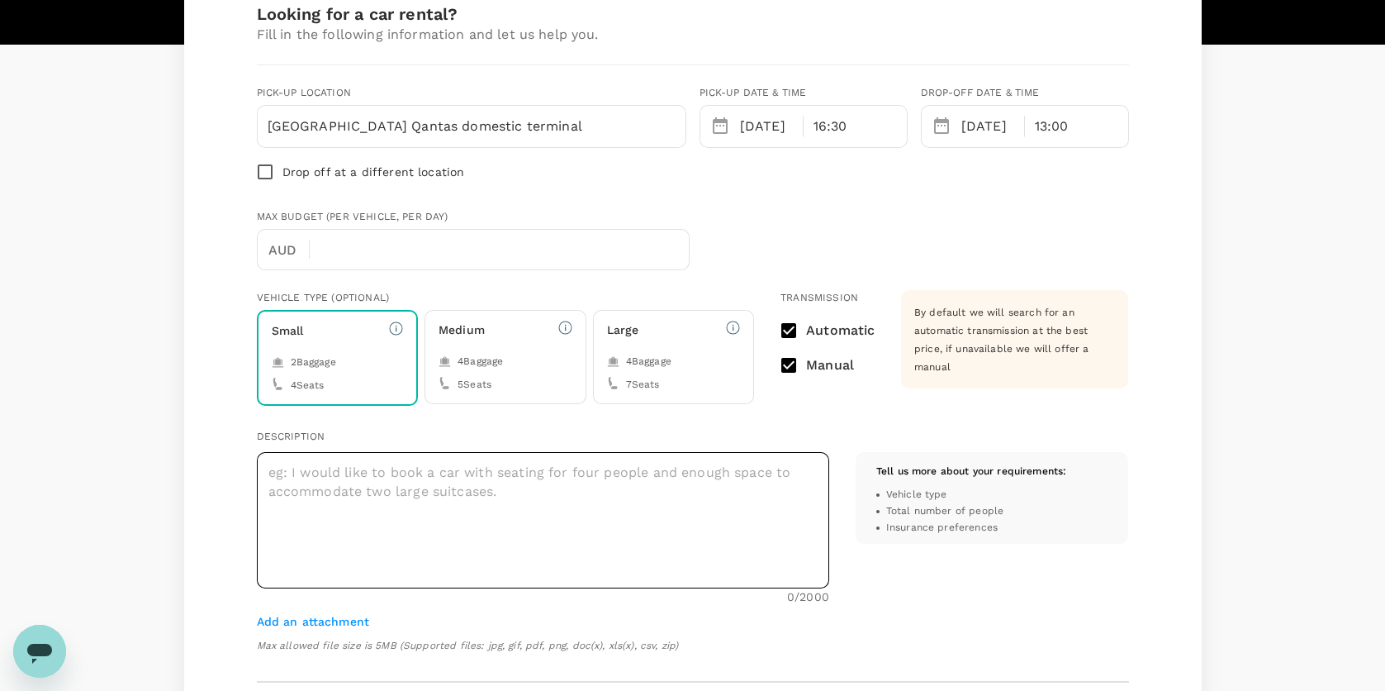
type input "Perth Airport Qantas domestic terminal"
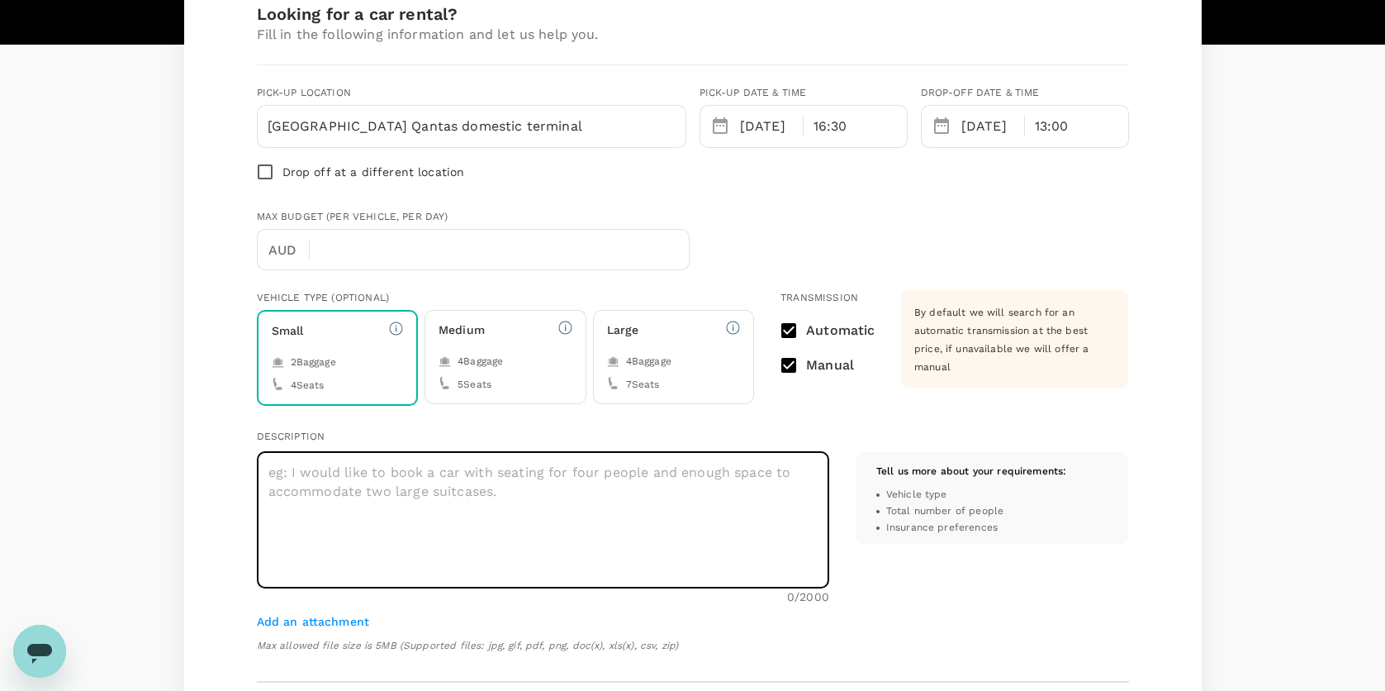
click at [416, 474] on textarea at bounding box center [543, 520] width 573 height 136
click at [448, 463] on textarea "small" at bounding box center [543, 520] width 573 height 136
drag, startPoint x: 352, startPoint y: 470, endPoint x: 234, endPoint y: 468, distance: 118.2
click at [234, 468] on div "small ca x ​ 8 /2000 Add an attachment Max allowed file size is 5MB (Supported …" at bounding box center [530, 536] width 599 height 235
click at [269, 467] on textarea "I would like to book a small car with room" at bounding box center [543, 520] width 573 height 136
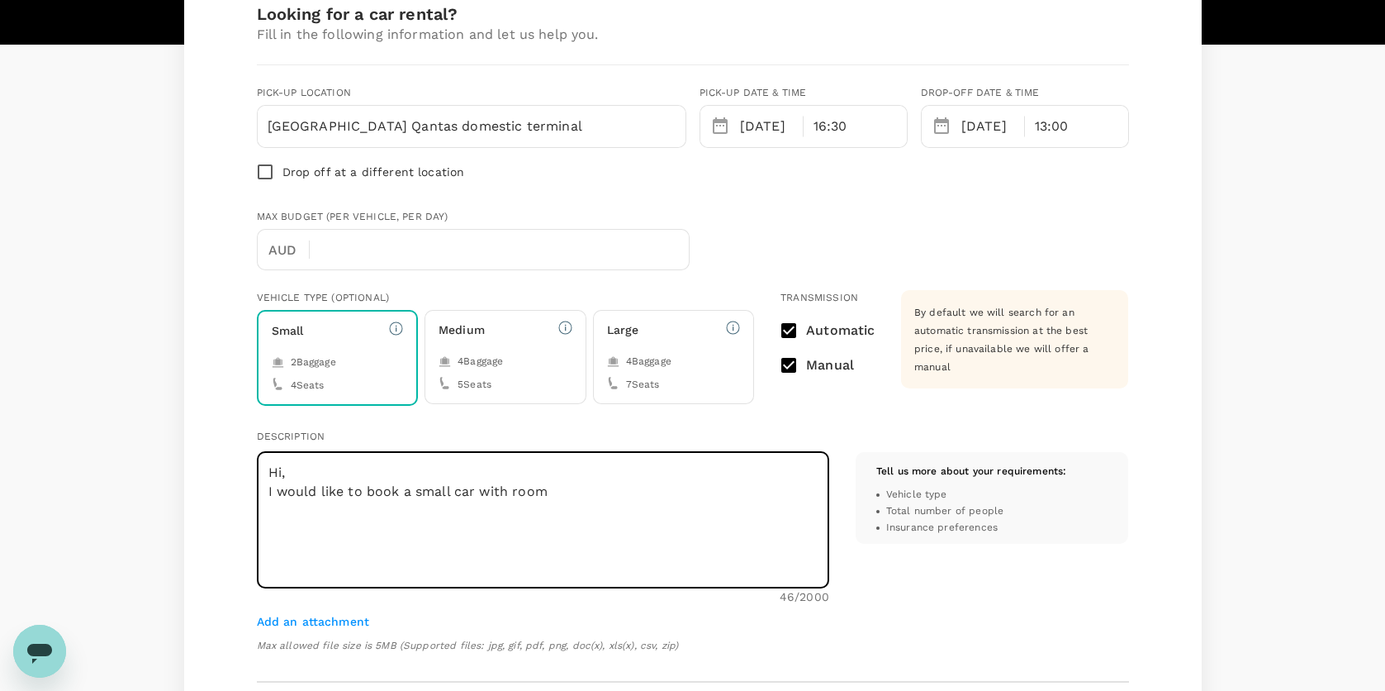
click at [629, 504] on textarea "Hi, I would like to book a small car with room" at bounding box center [543, 520] width 573 height 136
click at [313, 568] on textarea "Hi, I would like to book a small car with room for luggage Thanks Minyoone" at bounding box center [543, 520] width 573 height 136
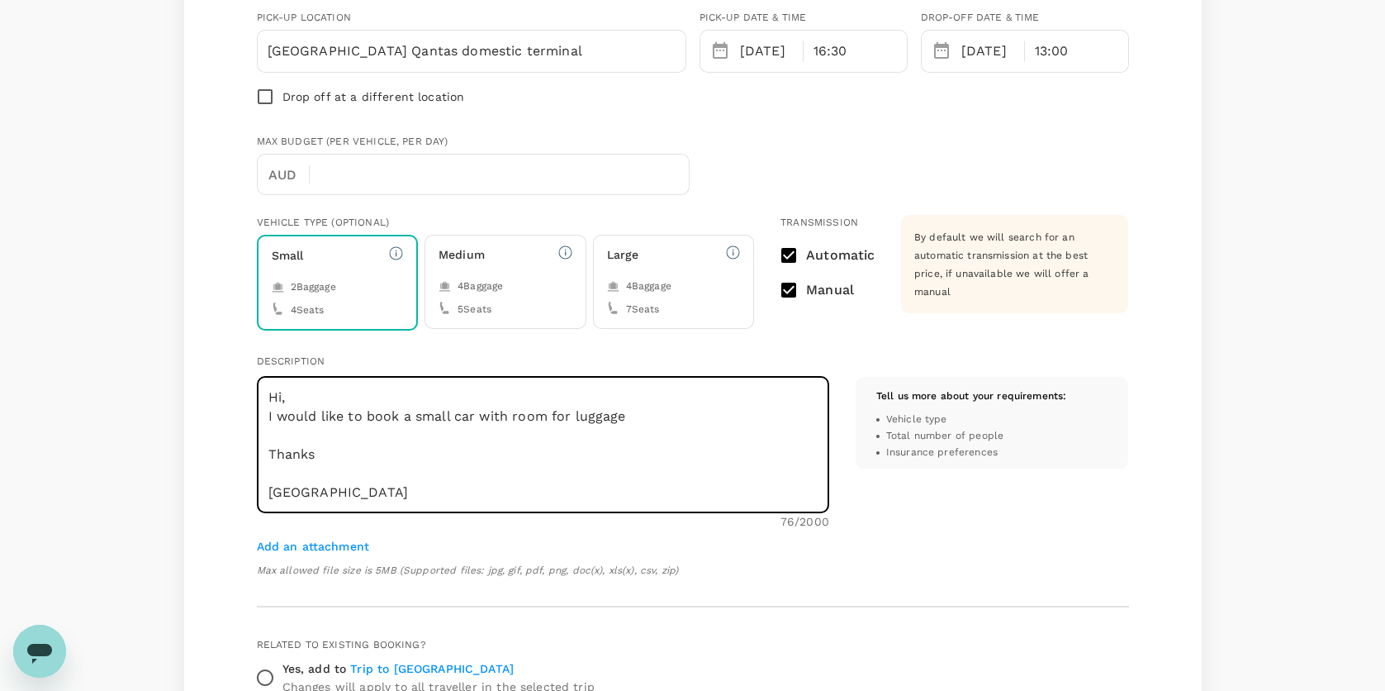
scroll to position [496, 0]
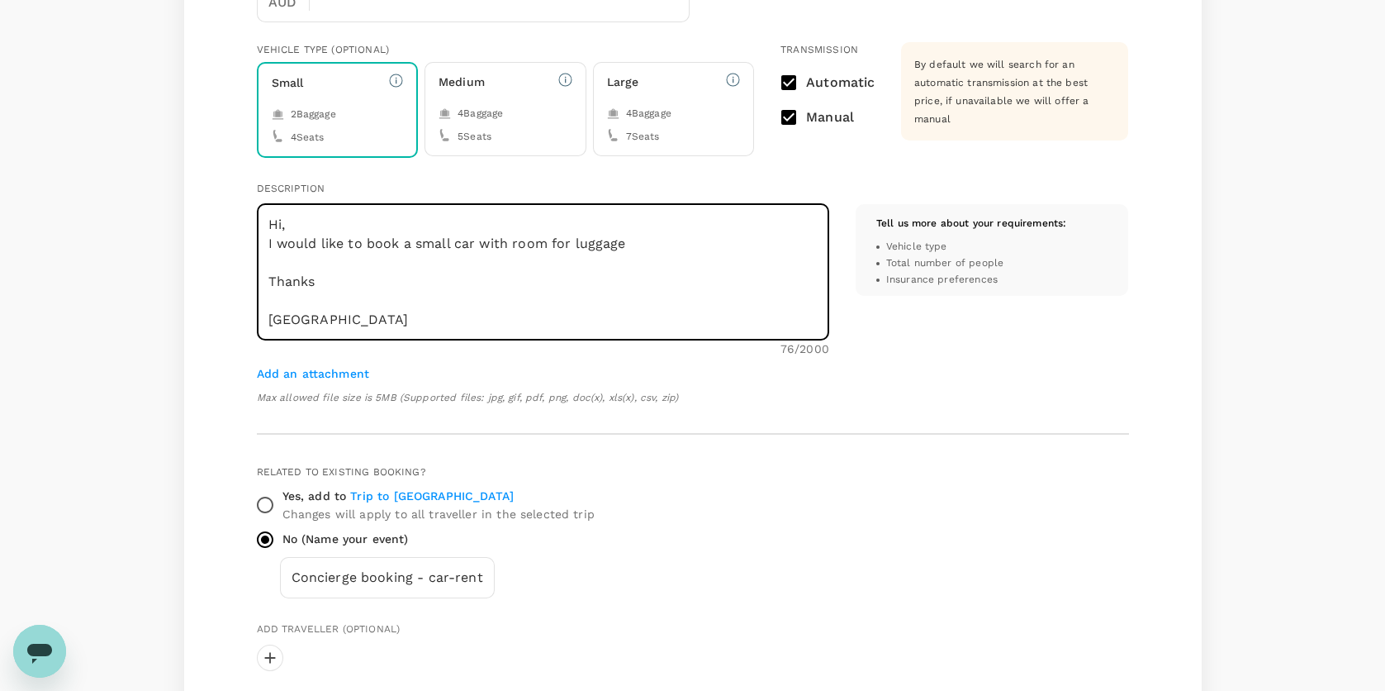
type textarea "Hi, I would like to book a small car with room for luggage Thanks Minyonne"
click at [281, 500] on input "Yes, add to Trip to Perth Changes will apply to all traveller in the selected t…" at bounding box center [265, 504] width 35 height 35
radio input "true"
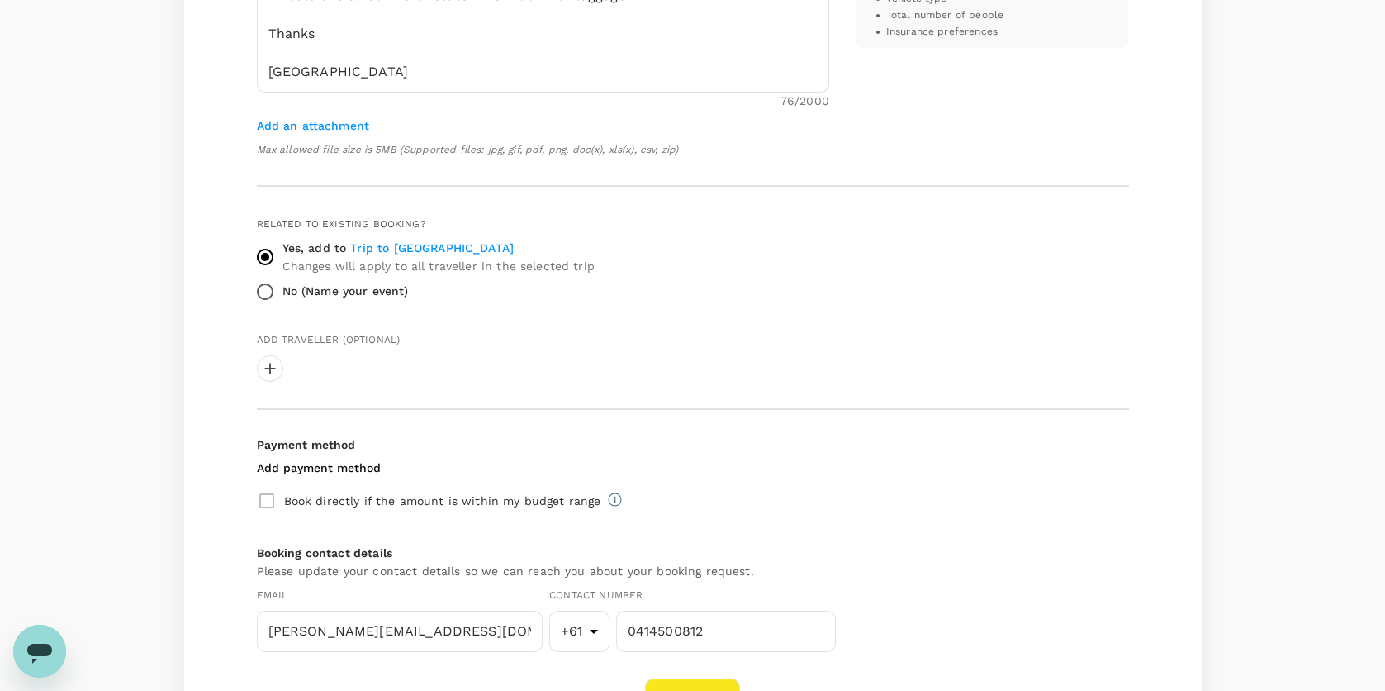
scroll to position [826, 0]
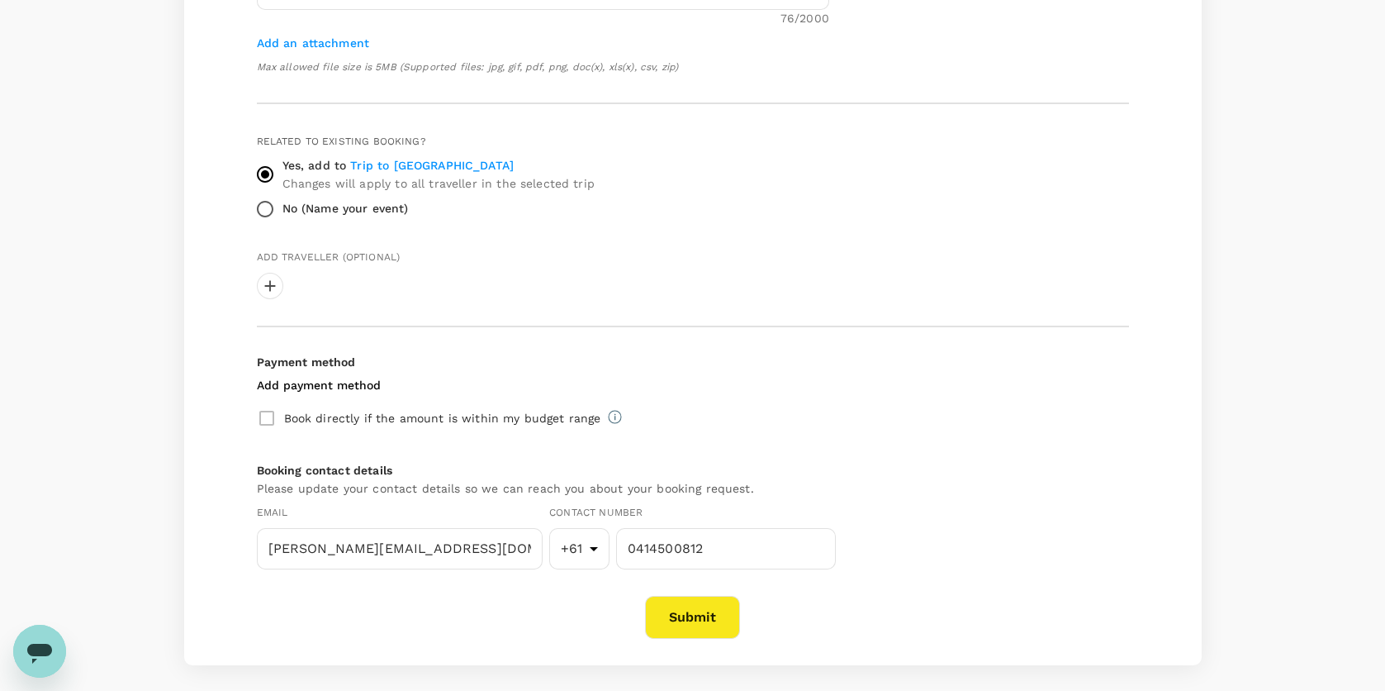
click at [716, 620] on button "Submit" at bounding box center [692, 617] width 95 height 43
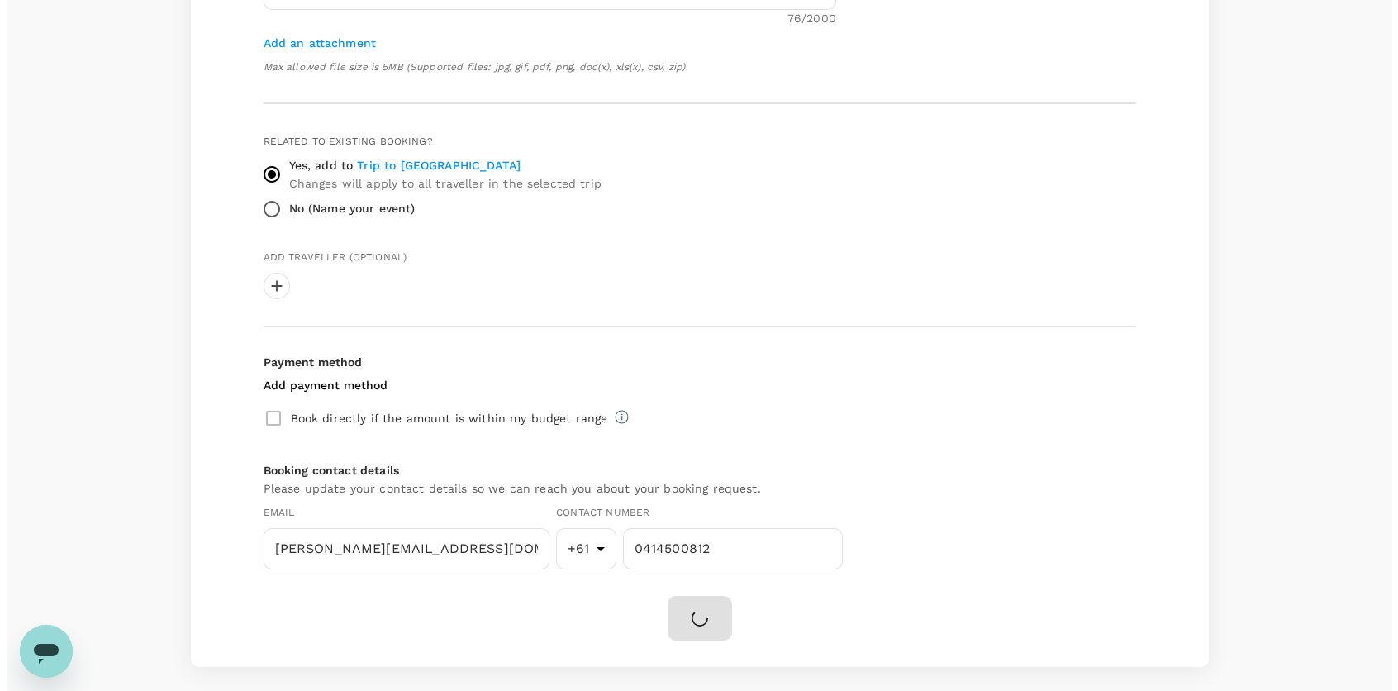
scroll to position [0, 0]
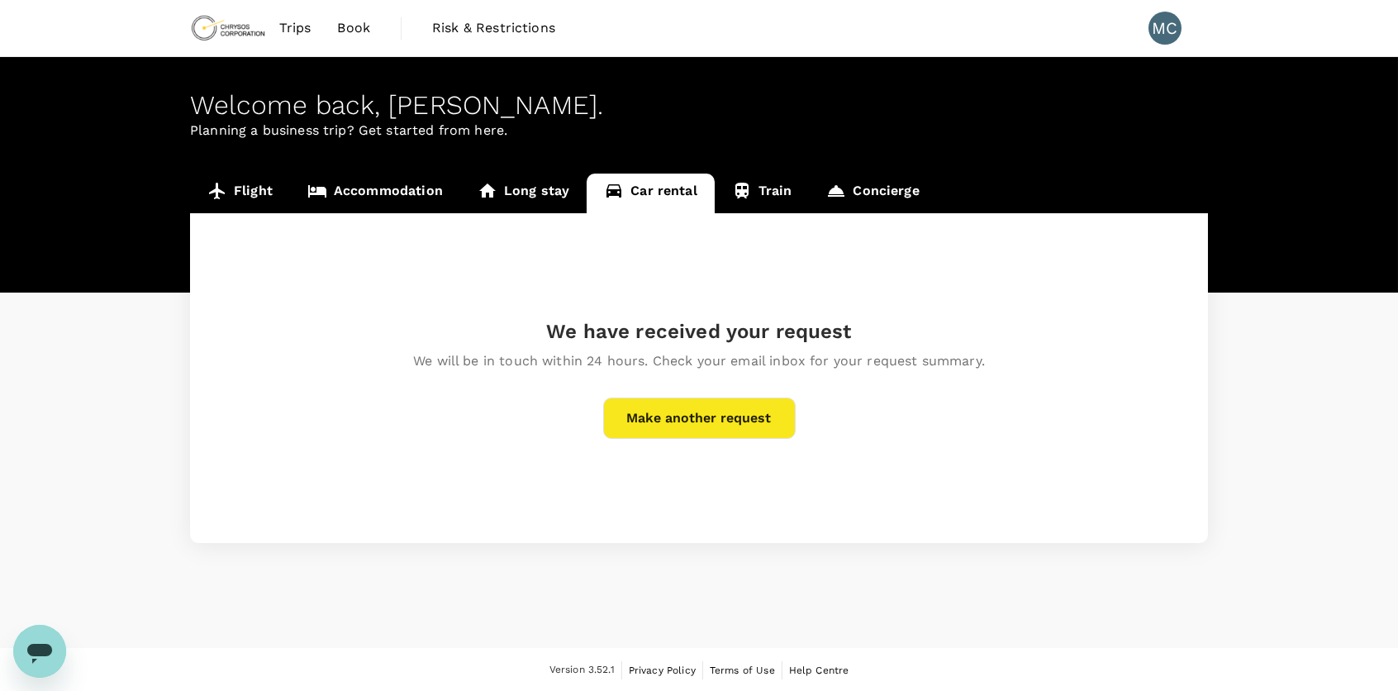
click at [65, 392] on div "Flight Accommodation Long stay Car rental Train Concierge We have received your…" at bounding box center [699, 357] width 1398 height 369
